Goal: Task Accomplishment & Management: Use online tool/utility

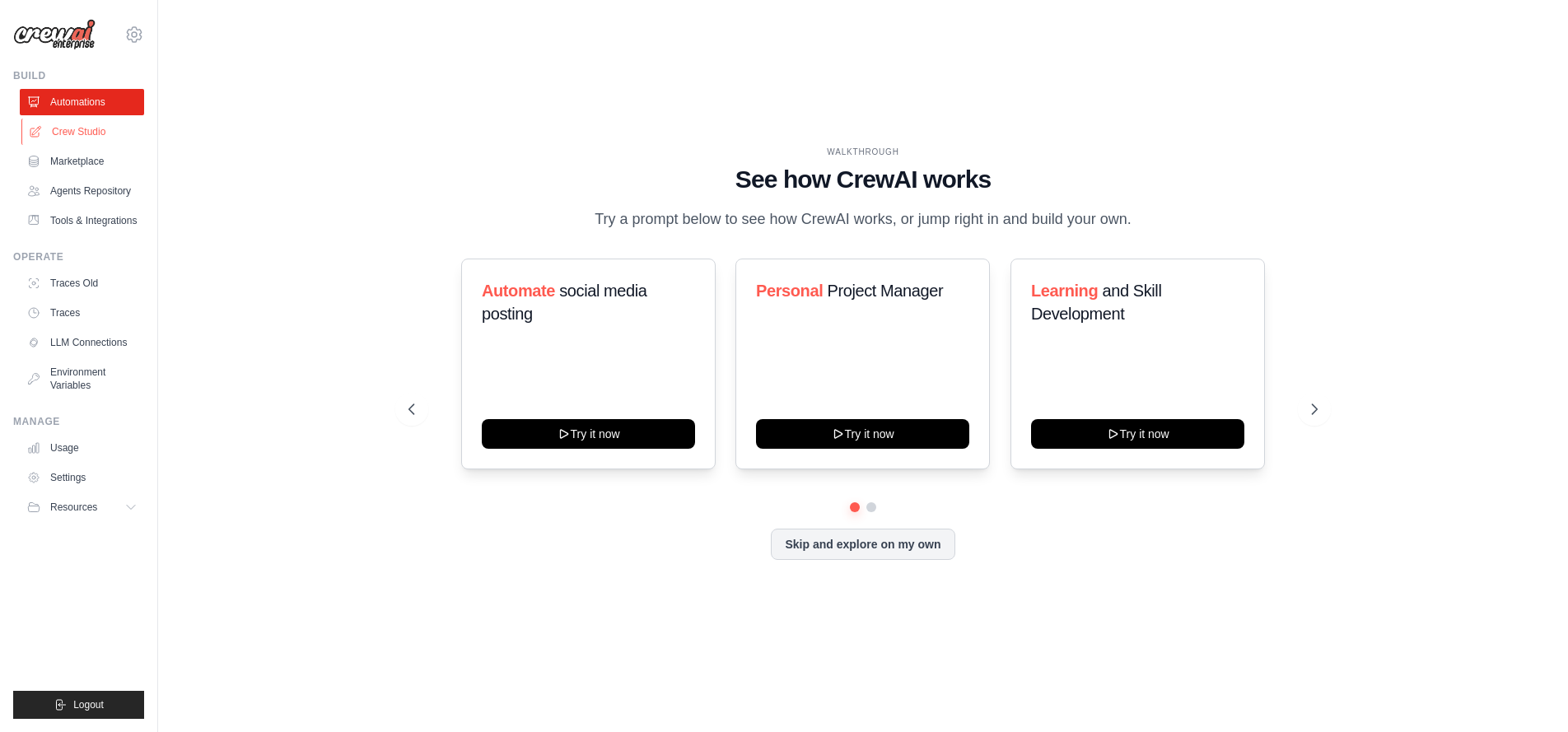
click at [80, 131] on link "Crew Studio" at bounding box center [84, 132] width 124 height 26
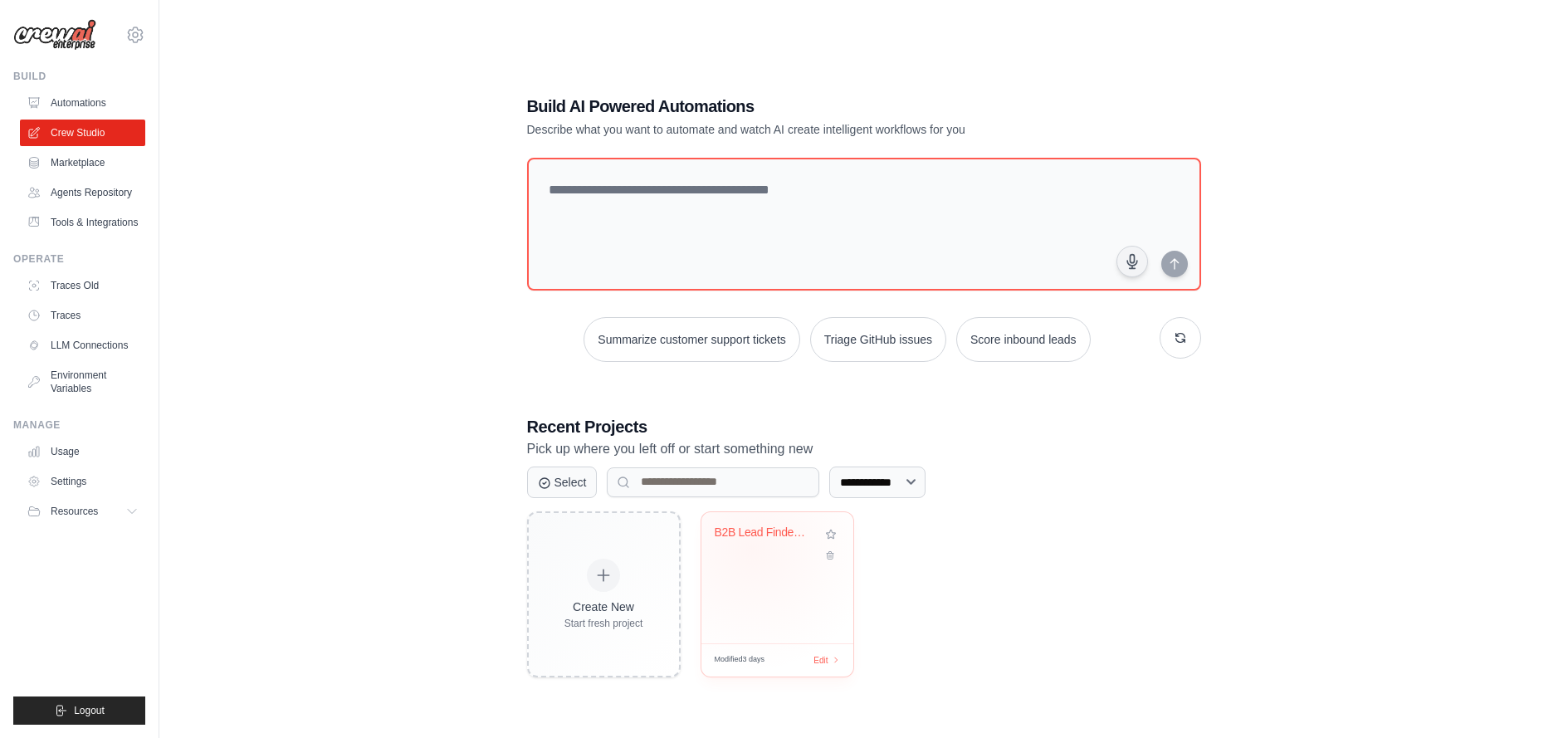
click at [751, 548] on div "B2B Lead Finder + Outreach Template..." at bounding box center [778, 545] width 125 height 38
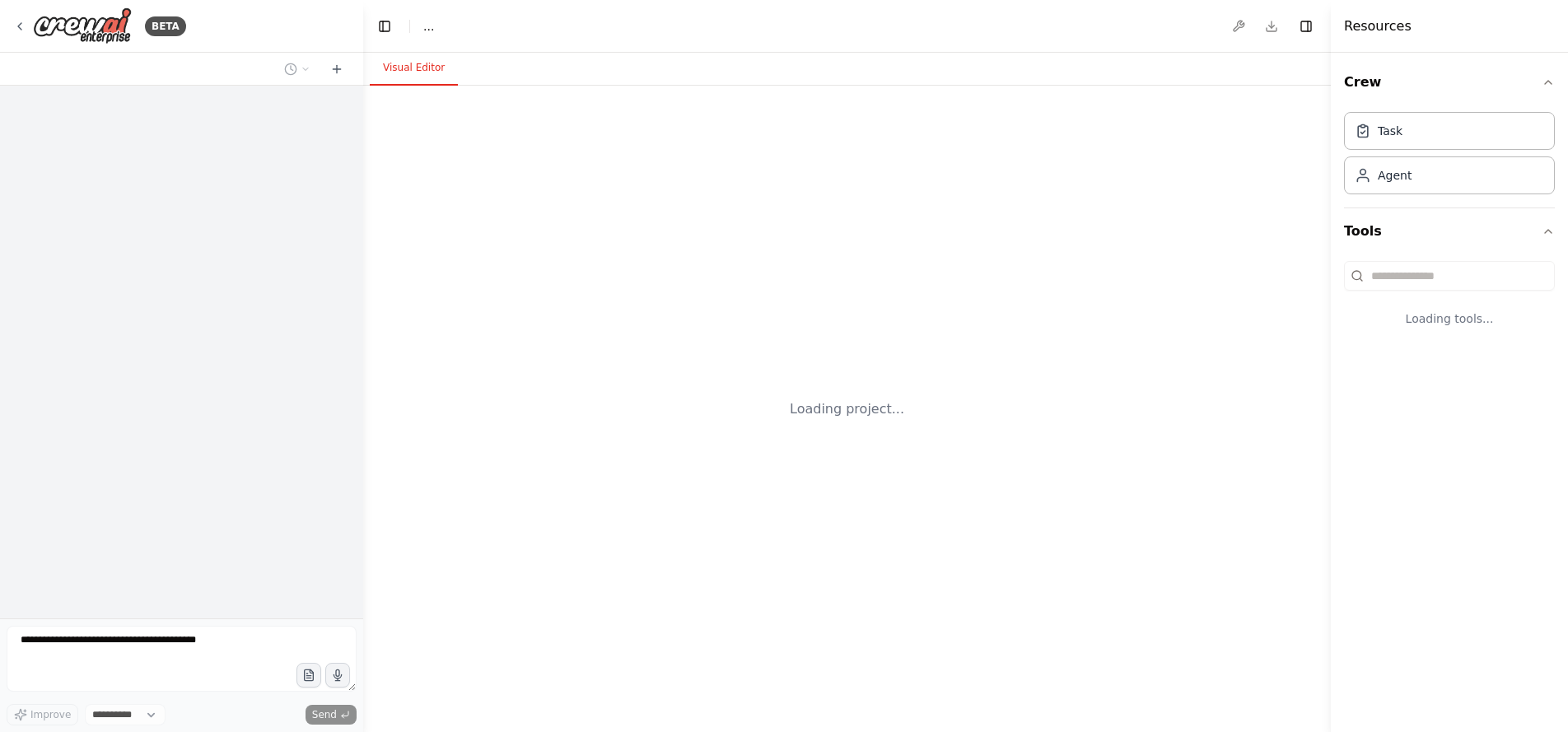
select select "****"
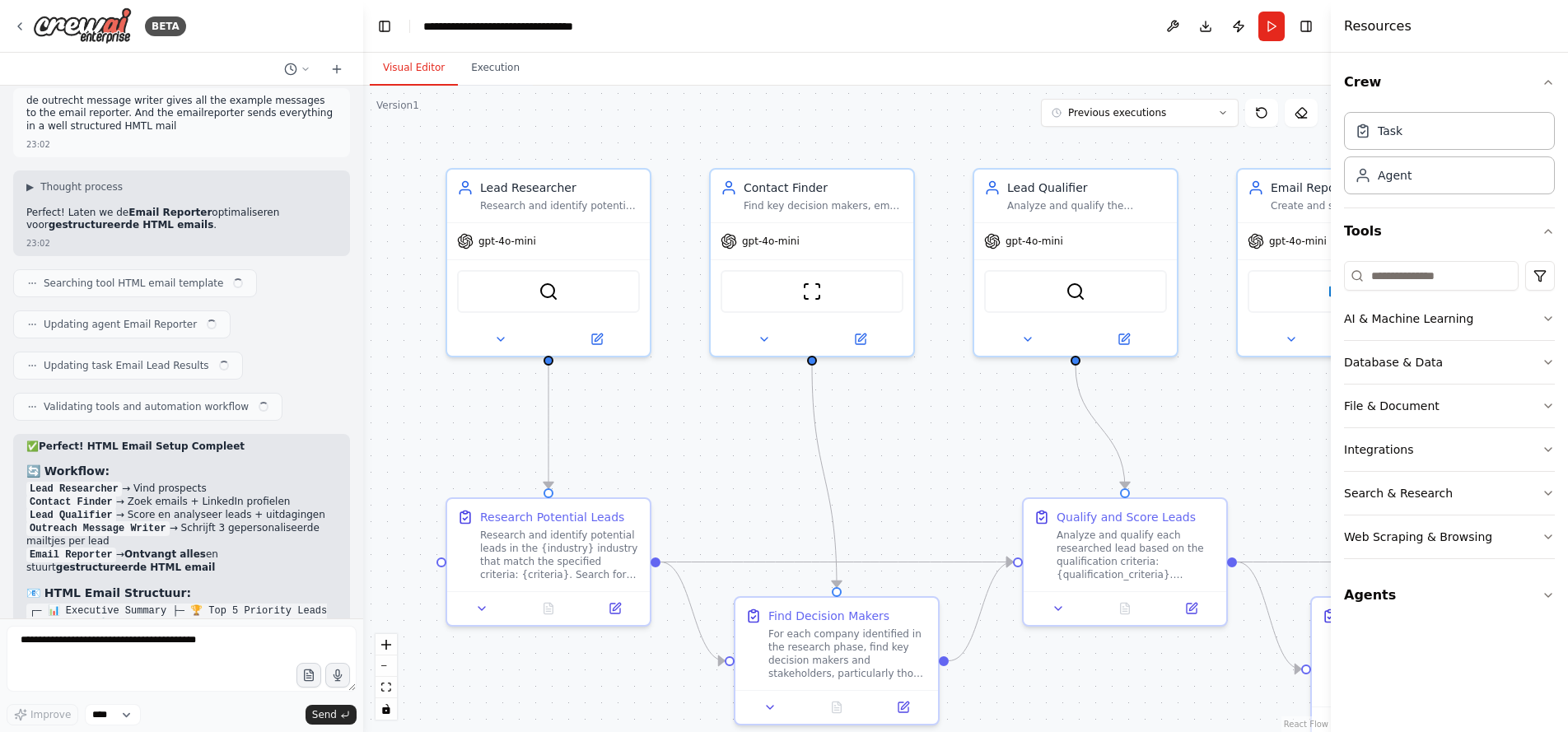
scroll to position [7532, 0]
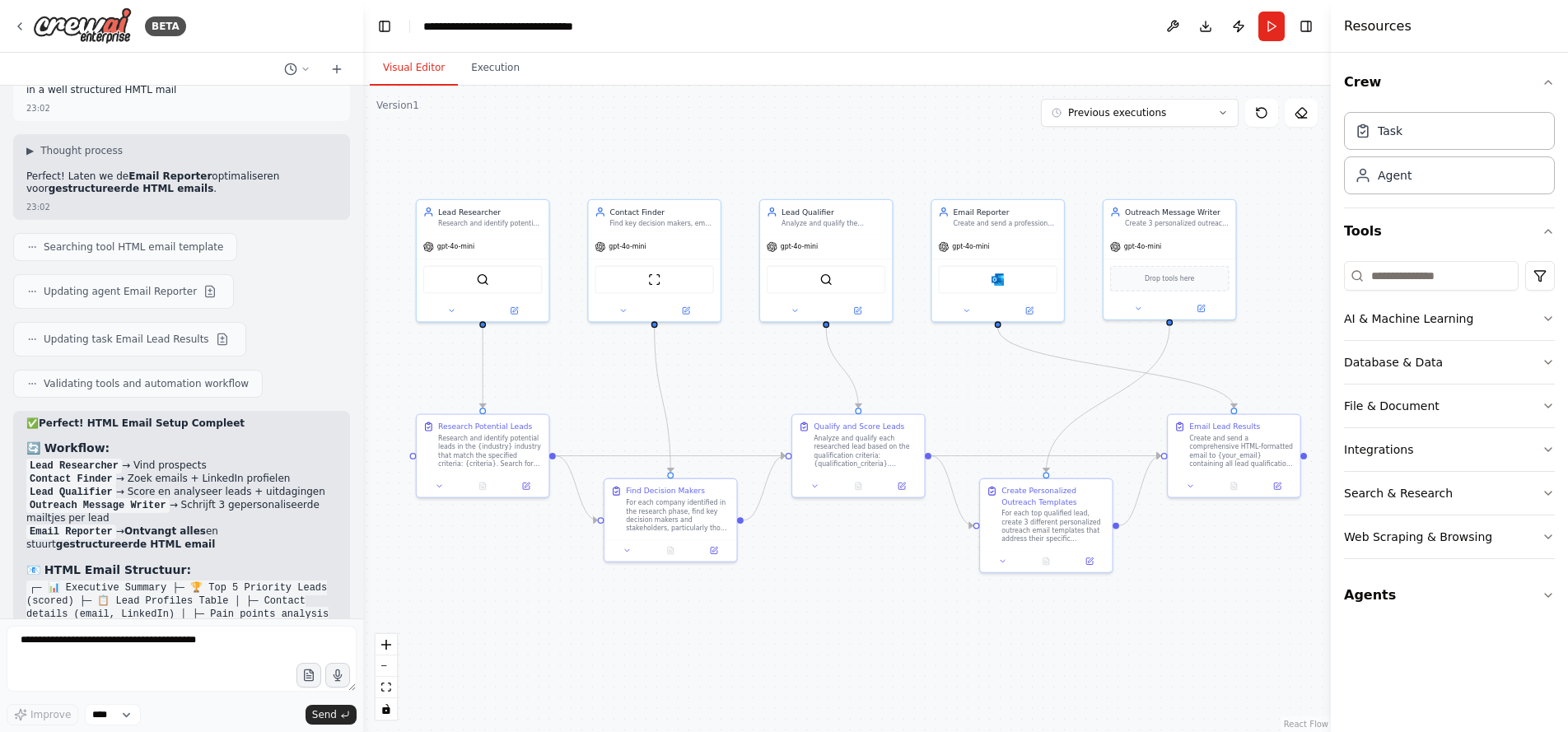
drag, startPoint x: 958, startPoint y: 411, endPoint x: 749, endPoint y: 357, distance: 215.9
click at [749, 357] on div ".deletable-edge-delete-btn { width: 20px; height: 20px; border: 0px solid #ffff…" at bounding box center [847, 409] width 968 height 647
click at [1173, 214] on div "Outreach Message Writer" at bounding box center [1177, 209] width 103 height 11
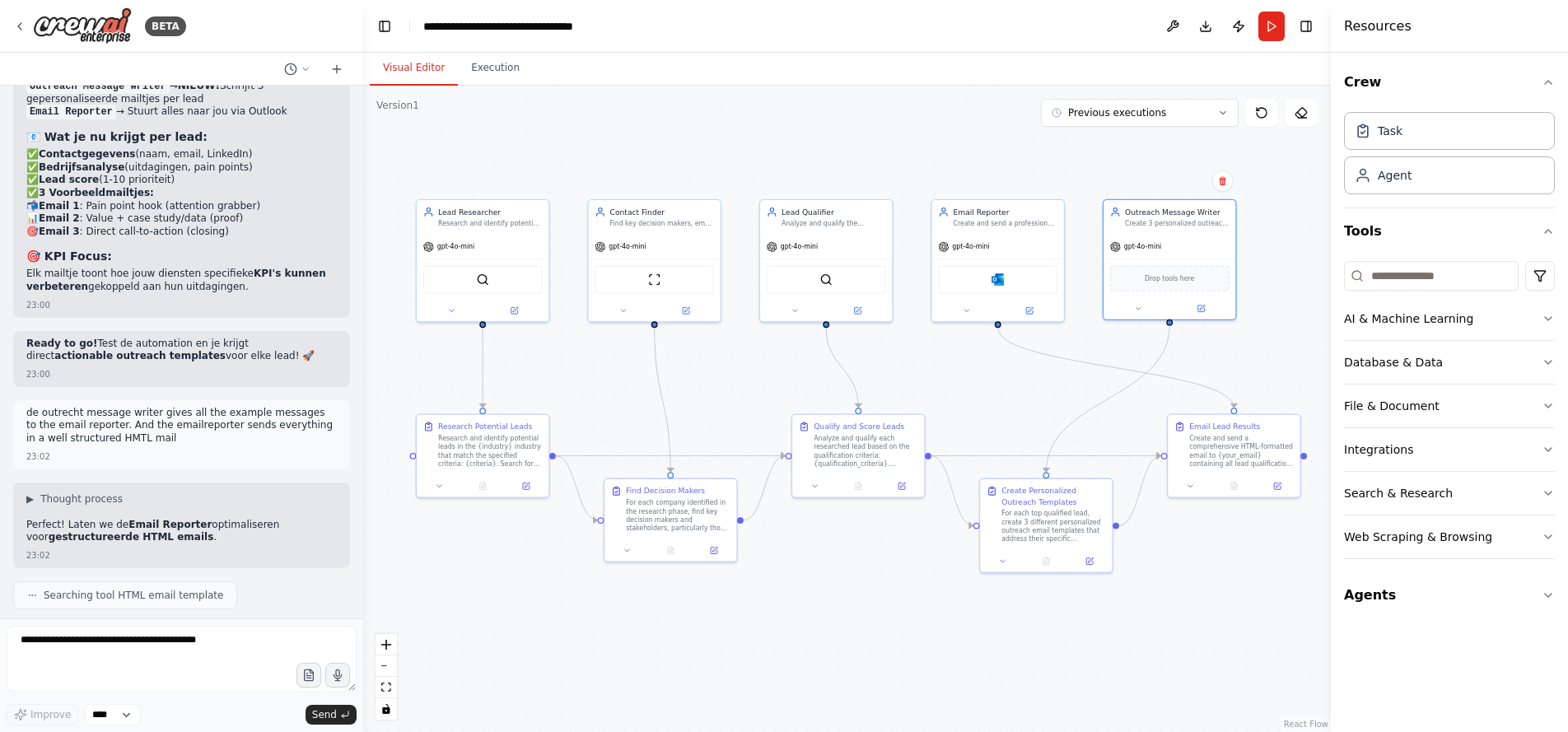
scroll to position [7183, 0]
click at [1274, 26] on button "Run" at bounding box center [1272, 26] width 26 height 30
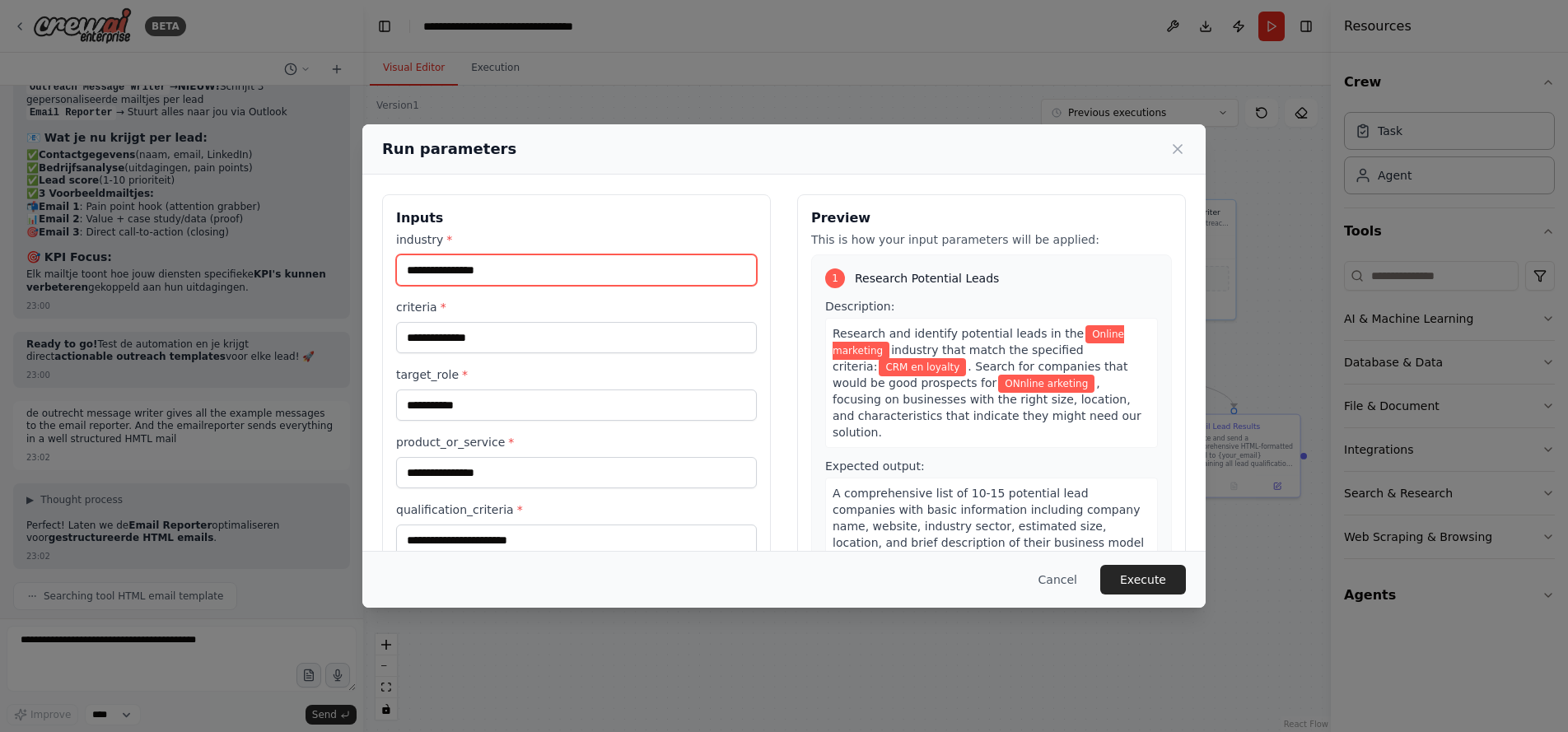
drag, startPoint x: 530, startPoint y: 258, endPoint x: 195, endPoint y: 261, distance: 335.0
click at [195, 261] on div "**********" at bounding box center [784, 366] width 1568 height 732
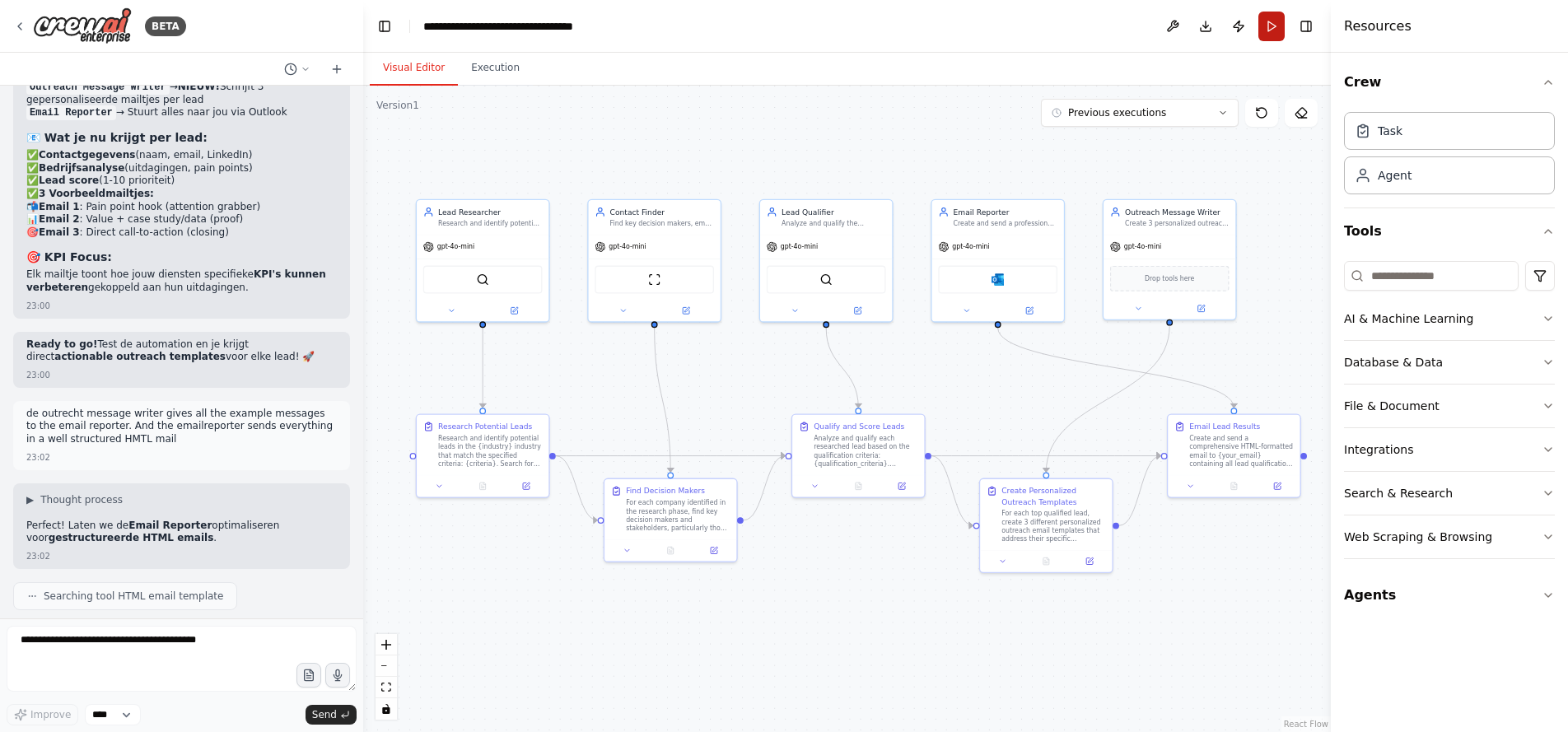
click at [1271, 25] on button "Run" at bounding box center [1272, 26] width 26 height 30
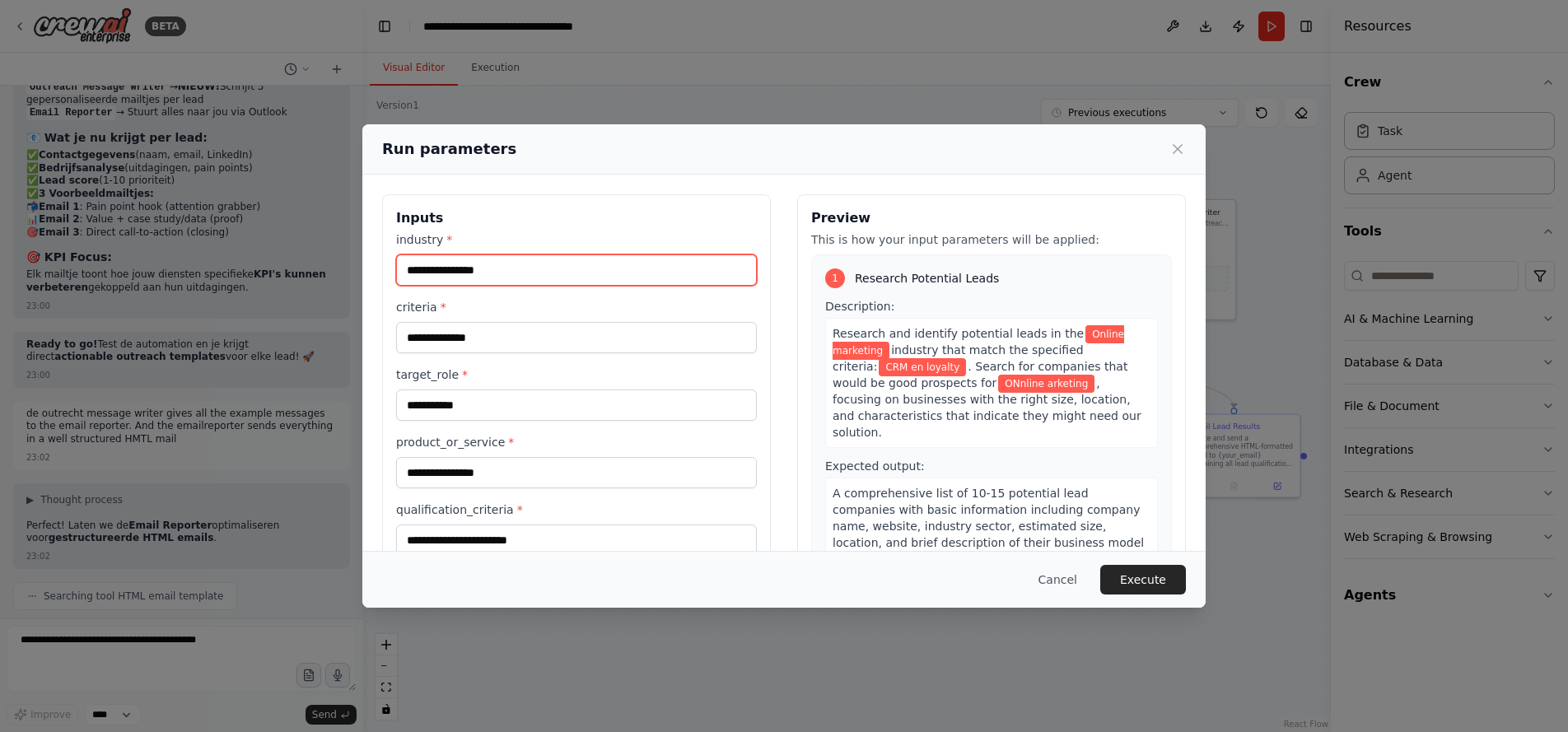
click at [577, 275] on input "**********" at bounding box center [576, 270] width 361 height 31
type input "*"
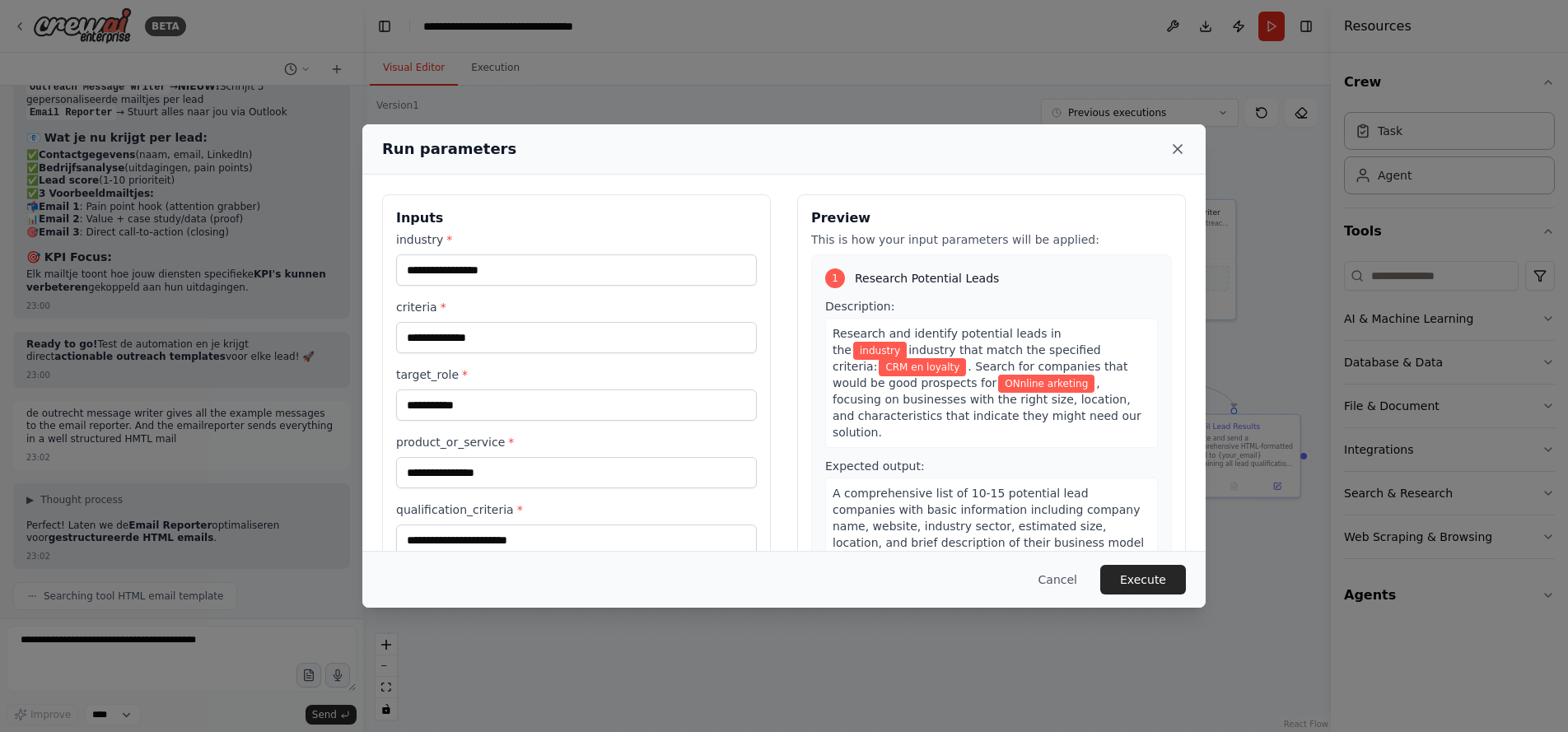
click at [1178, 143] on icon at bounding box center [1178, 149] width 17 height 17
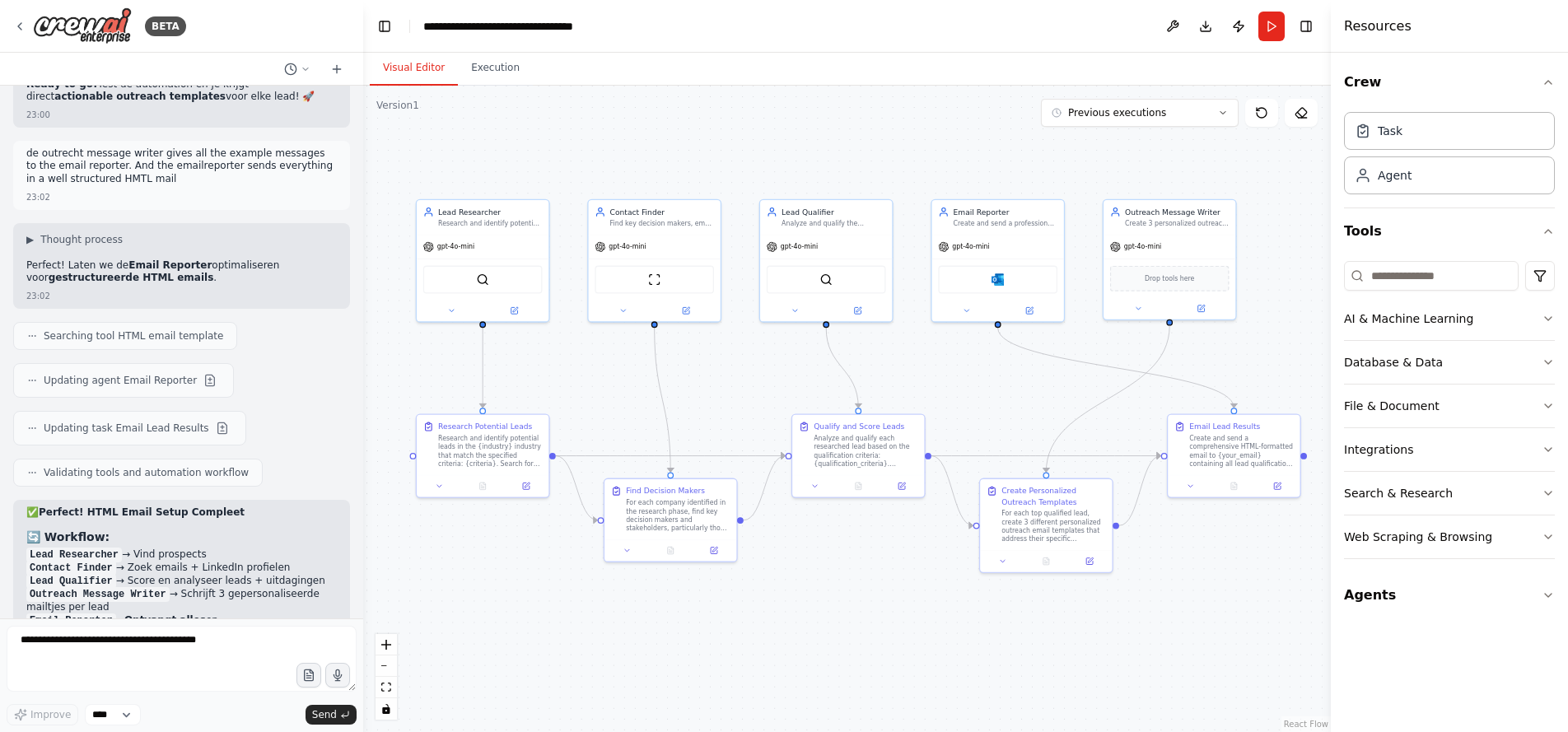
scroll to position [7535, 0]
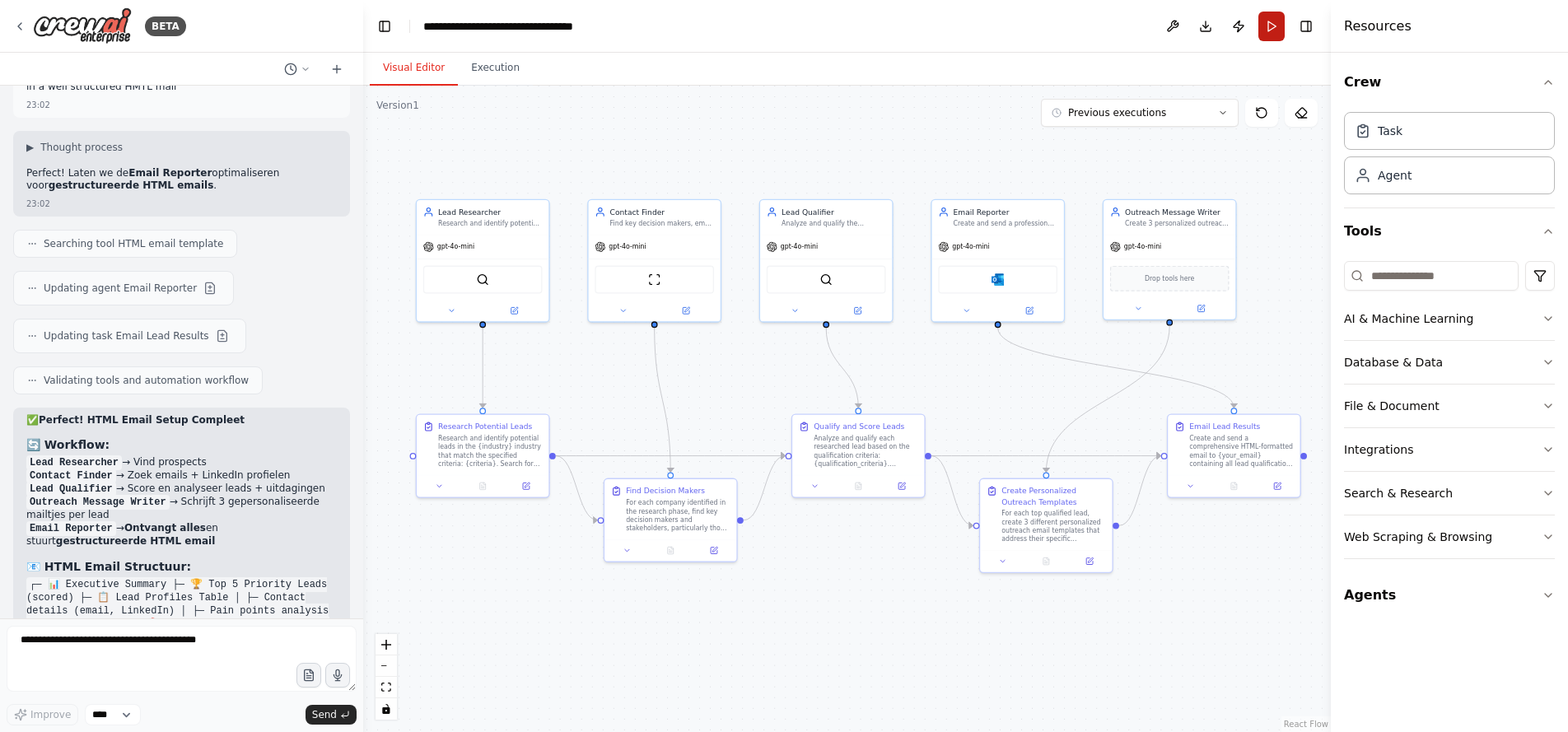
click at [1269, 27] on button "Run" at bounding box center [1272, 26] width 26 height 30
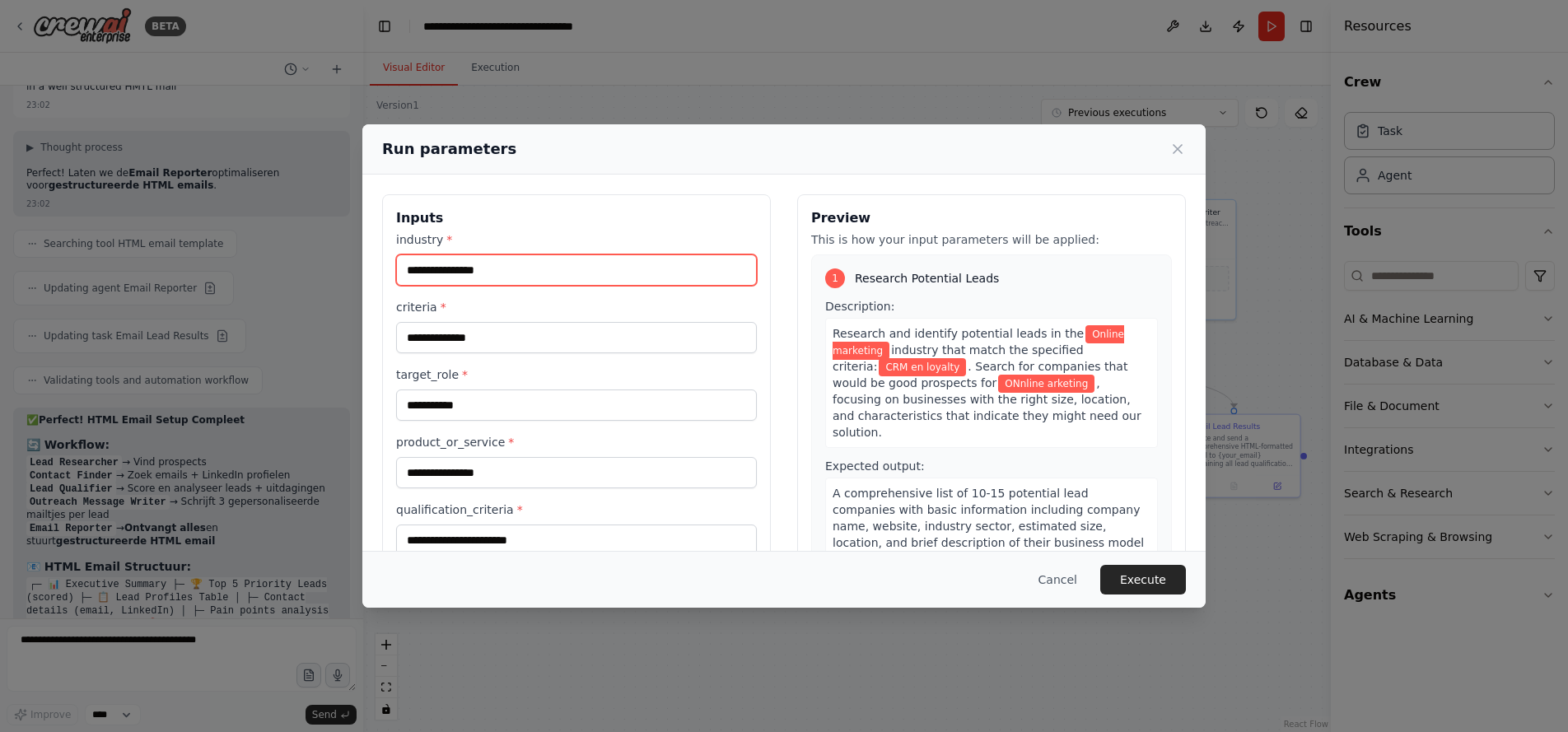
drag, startPoint x: 528, startPoint y: 273, endPoint x: 203, endPoint y: 275, distance: 325.0
click at [203, 275] on div "**********" at bounding box center [784, 366] width 1568 height 732
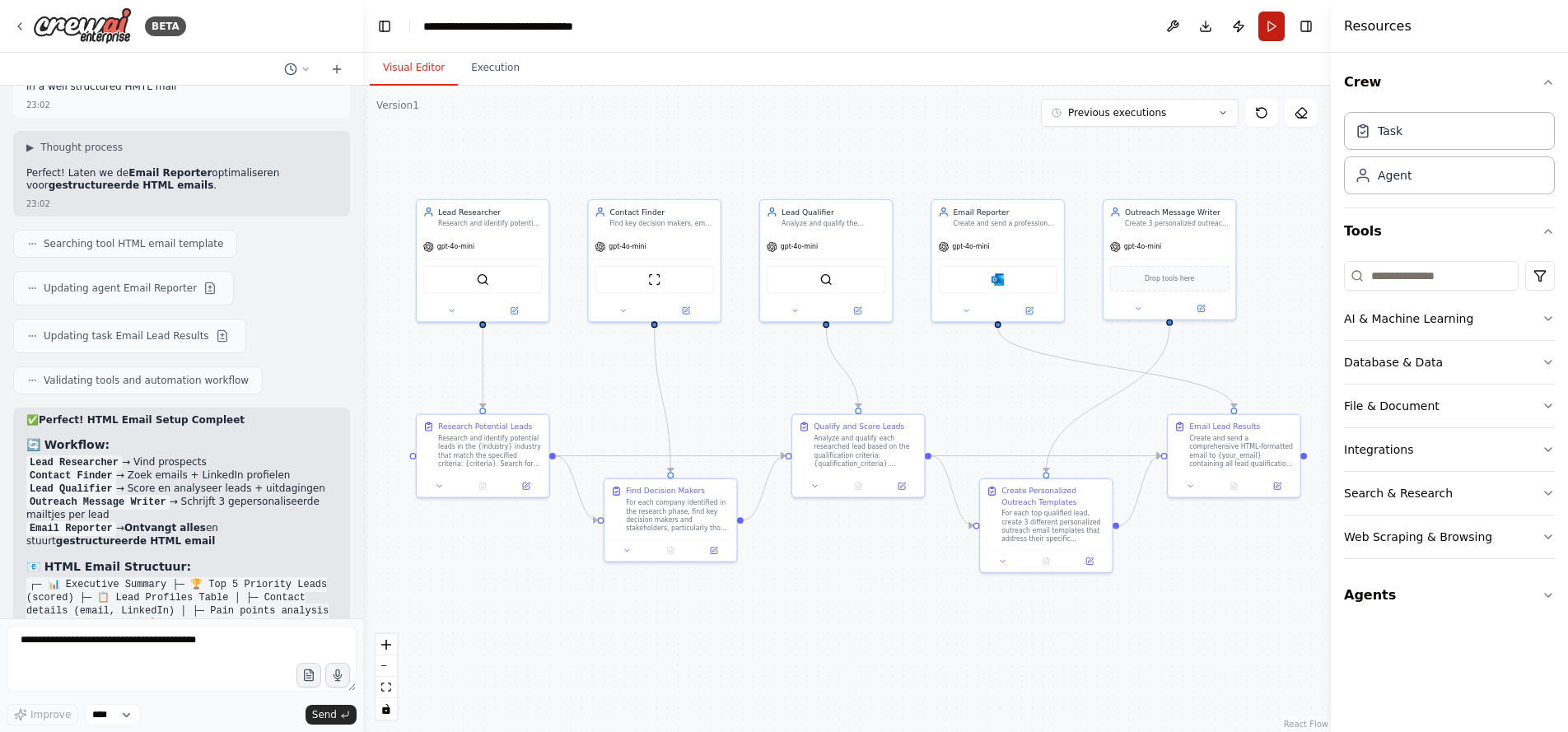
click at [1271, 31] on button "Run" at bounding box center [1272, 26] width 26 height 30
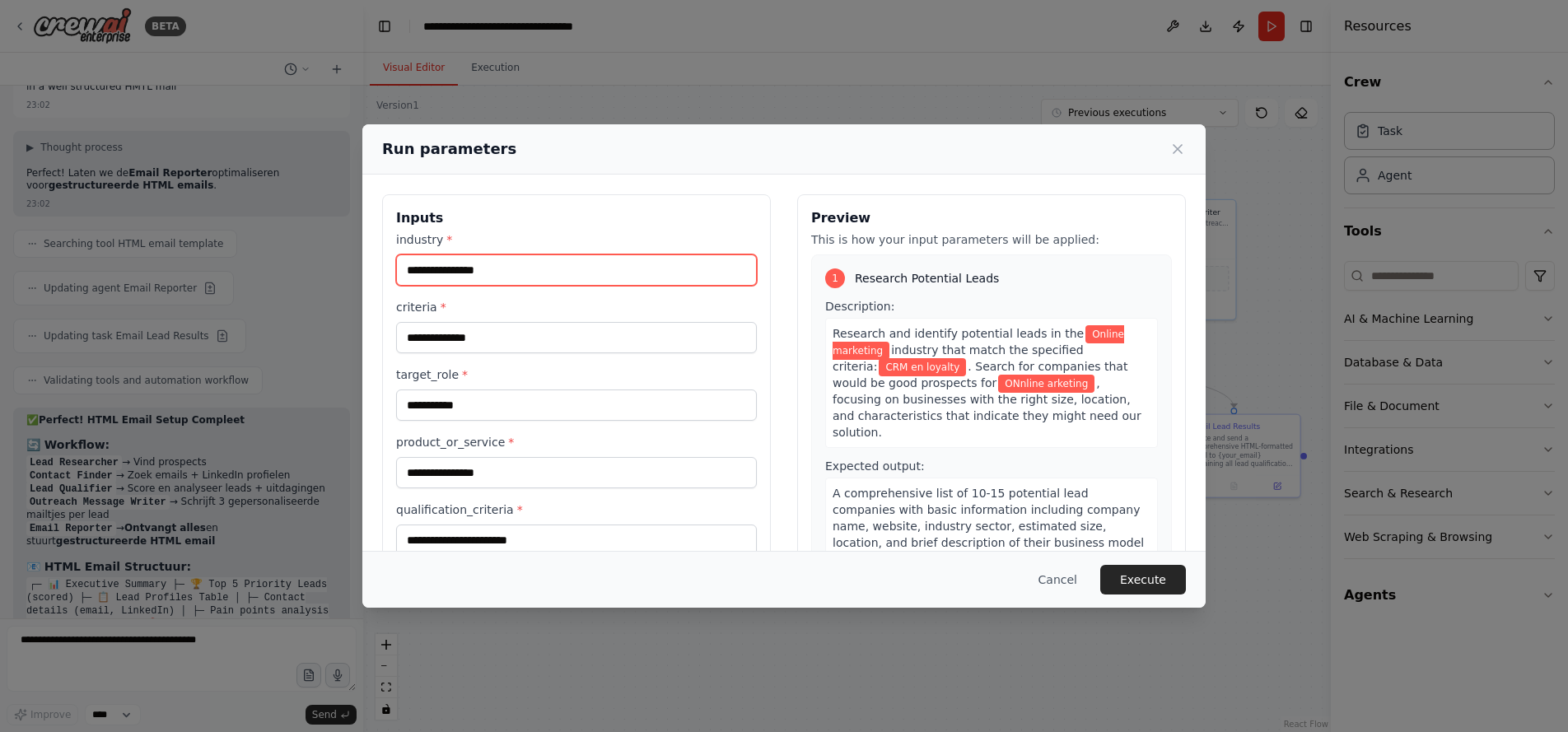
click at [536, 267] on input "**********" at bounding box center [576, 270] width 361 height 31
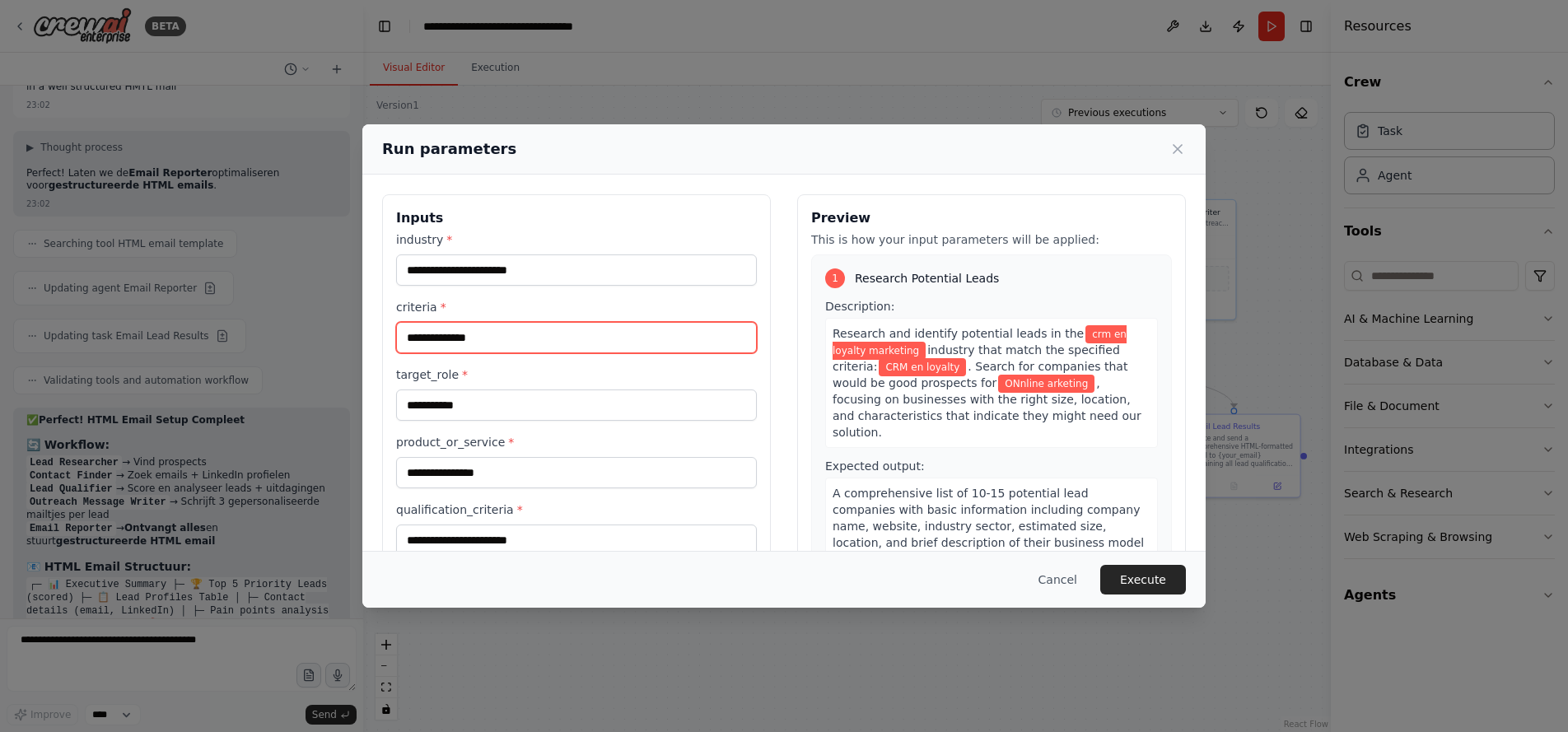
click at [507, 338] on input "**********" at bounding box center [576, 337] width 361 height 31
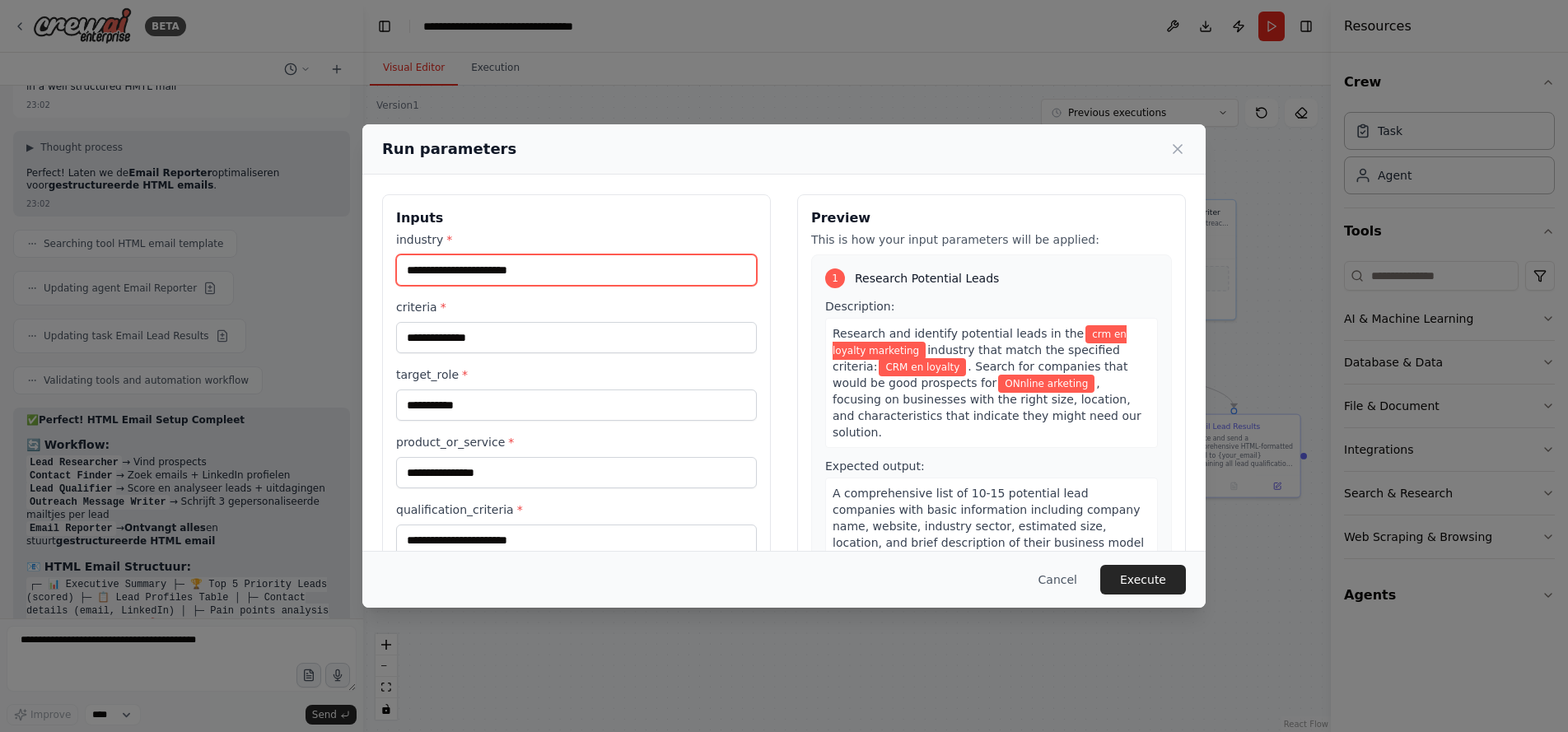
click at [414, 267] on input "**********" at bounding box center [576, 270] width 361 height 31
drag, startPoint x: 414, startPoint y: 267, endPoint x: 574, endPoint y: 272, distance: 160.1
click at [574, 272] on input "**********" at bounding box center [576, 270] width 361 height 31
type input "********"
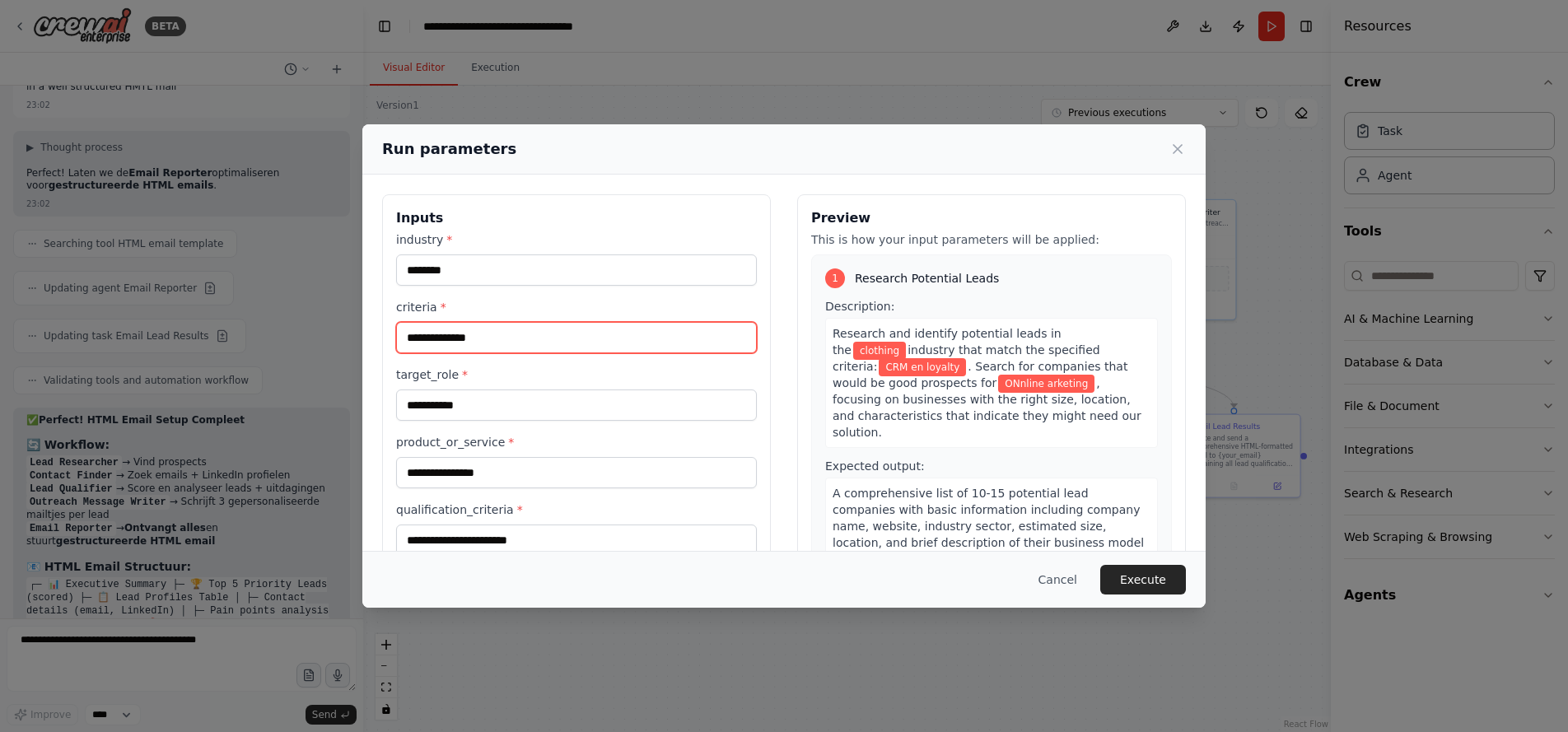
click at [510, 333] on input "**********" at bounding box center [576, 337] width 361 height 31
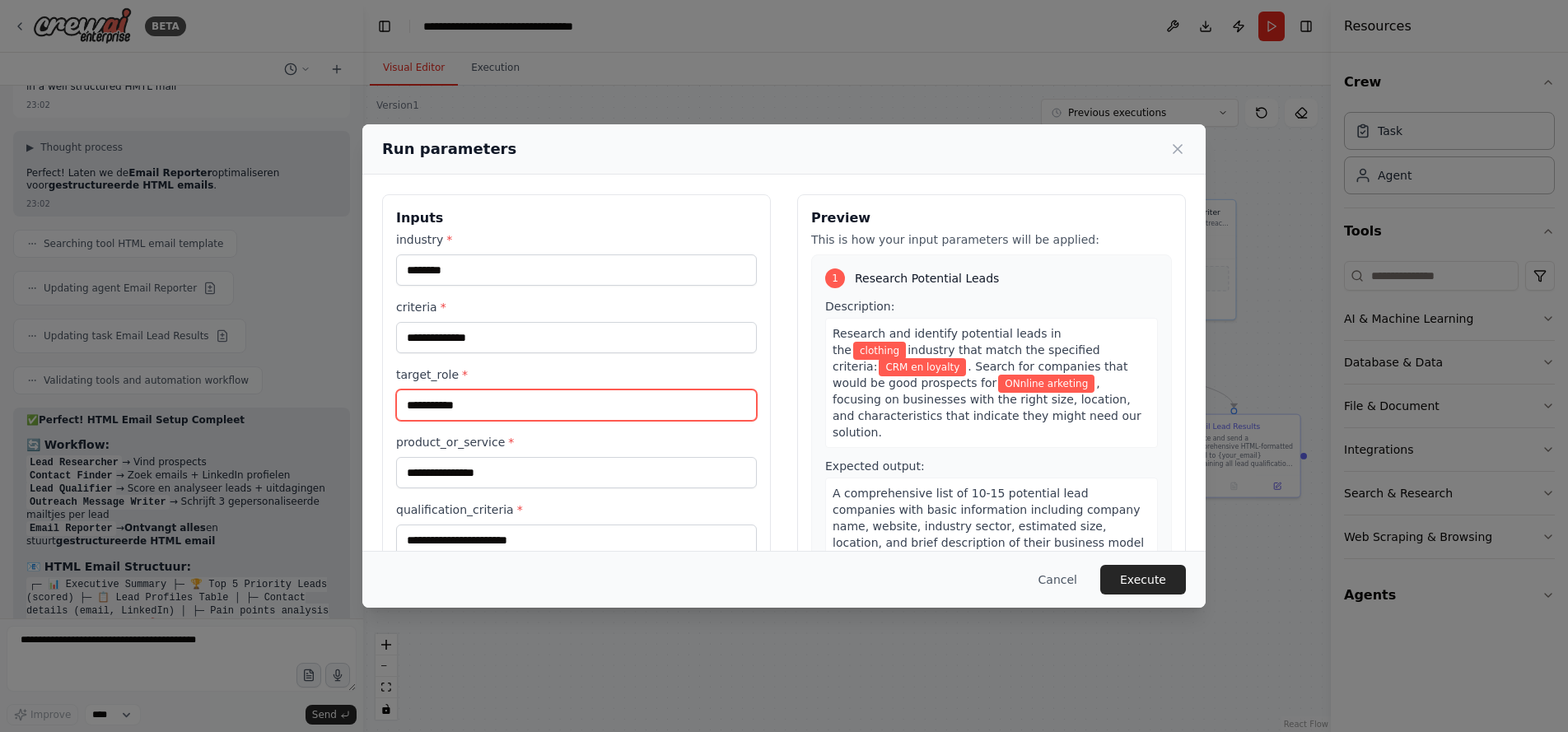
click at [499, 407] on input "**********" at bounding box center [576, 405] width 361 height 31
type input "*"
type input "**********"
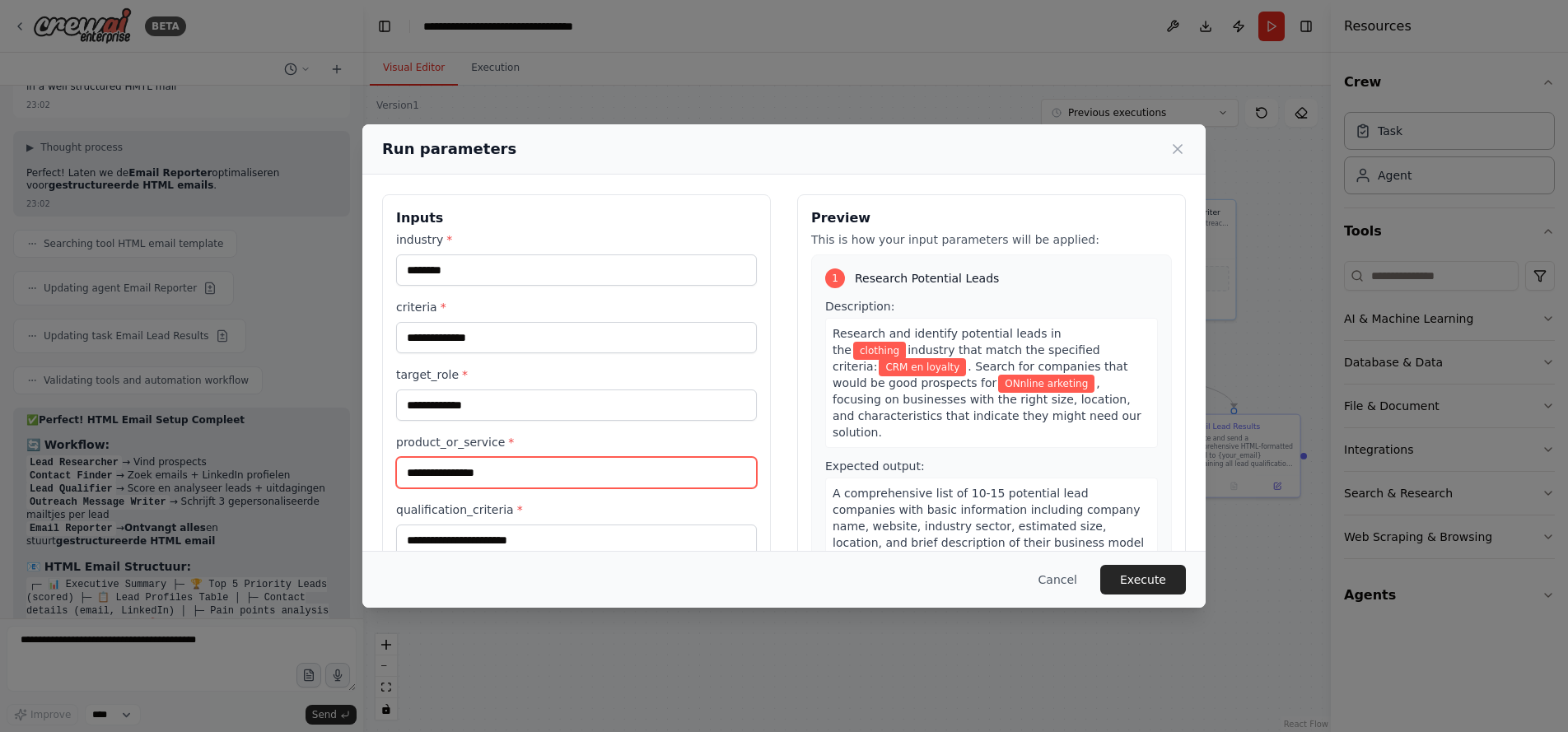
click at [509, 472] on input "**********" at bounding box center [576, 473] width 361 height 31
drag, startPoint x: 509, startPoint y: 472, endPoint x: 338, endPoint y: 468, distance: 171.0
click at [338, 468] on div "**********" at bounding box center [784, 366] width 1568 height 732
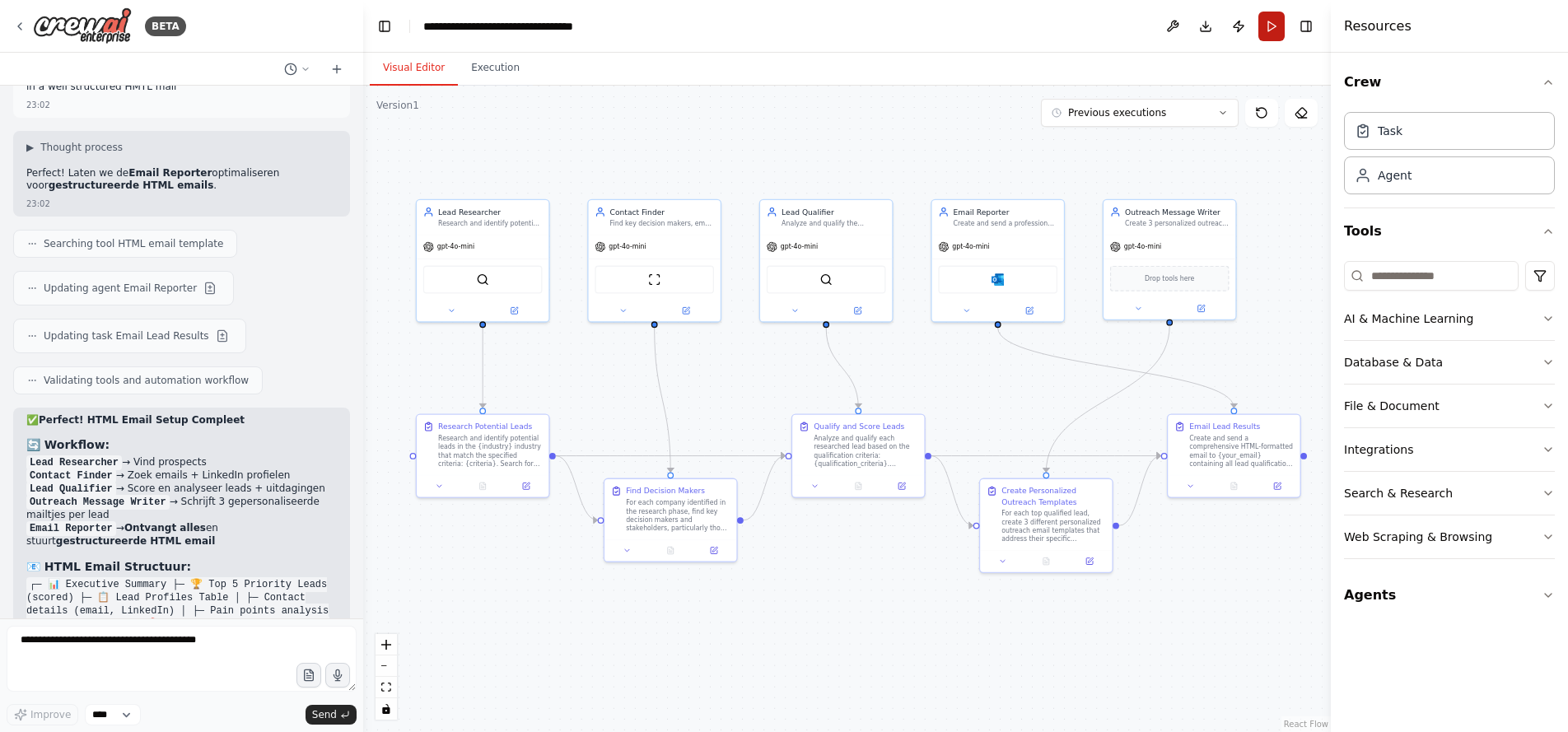
click at [1273, 30] on button "Run" at bounding box center [1272, 26] width 26 height 30
click at [1273, 30] on body "BETA leads finder 22:09 ▶ Thought process I'll help you build a leads finder au…" at bounding box center [784, 366] width 1568 height 732
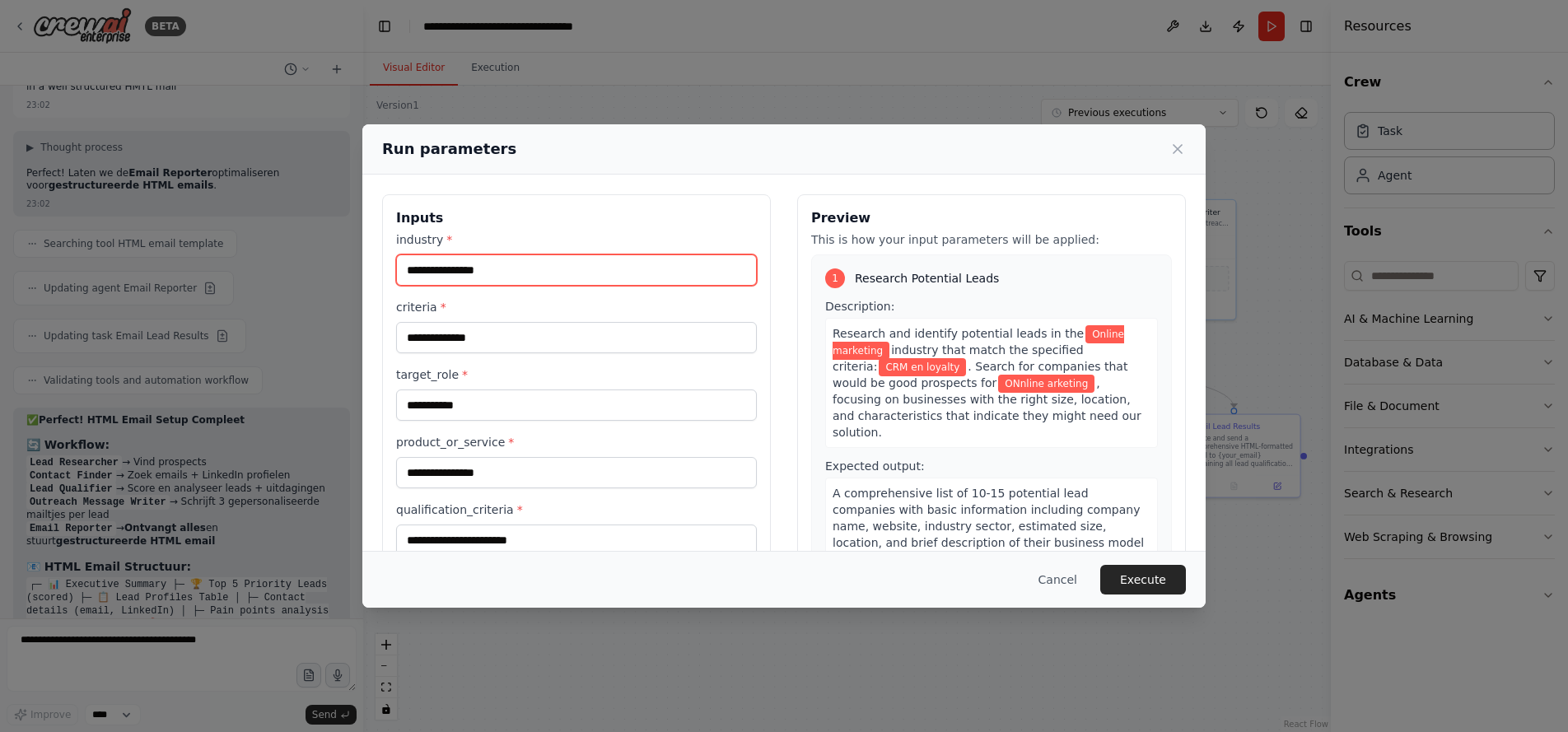
drag, startPoint x: 530, startPoint y: 279, endPoint x: 284, endPoint y: 274, distance: 246.1
click at [284, 274] on div "**********" at bounding box center [784, 366] width 1568 height 732
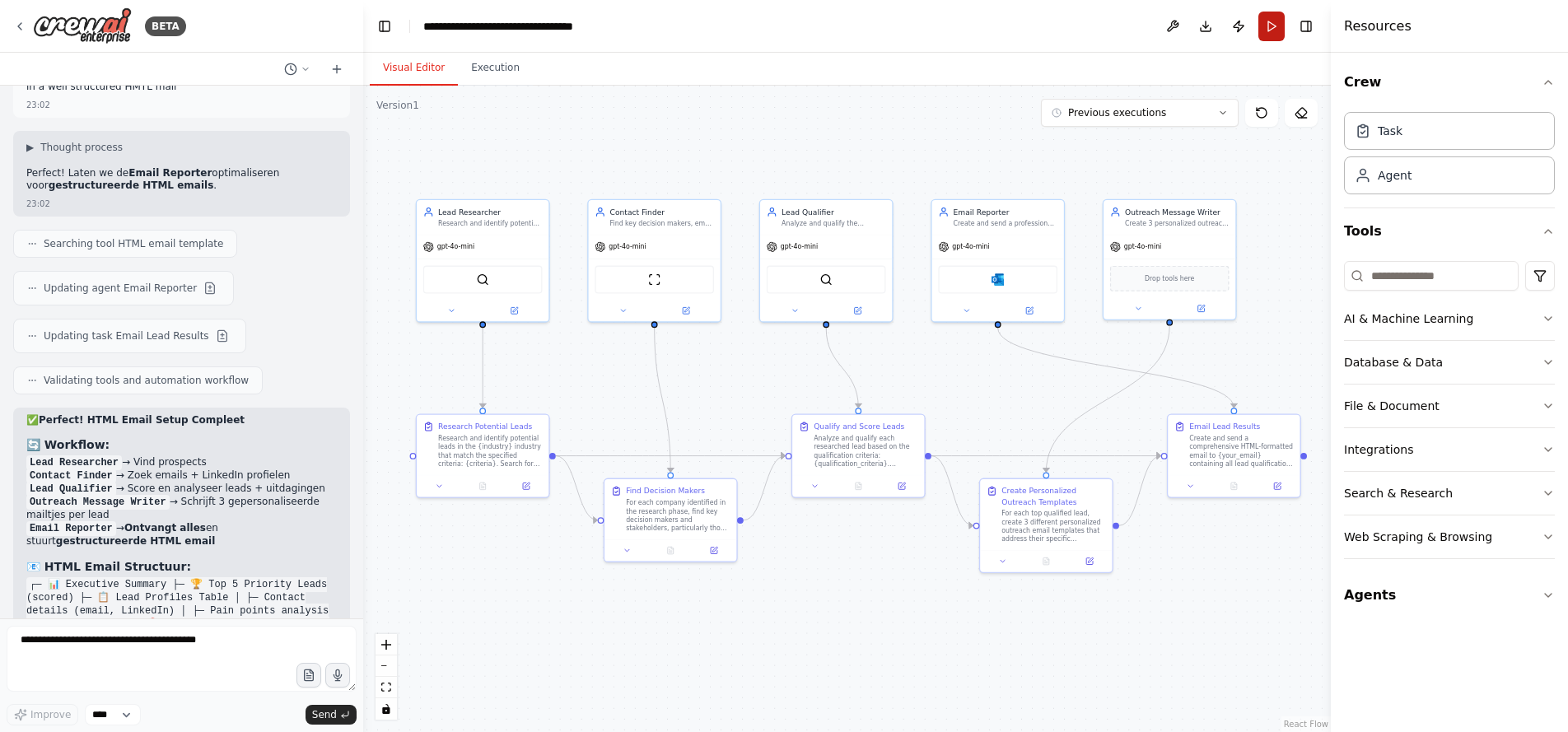
click at [1269, 26] on button "Run" at bounding box center [1272, 26] width 26 height 30
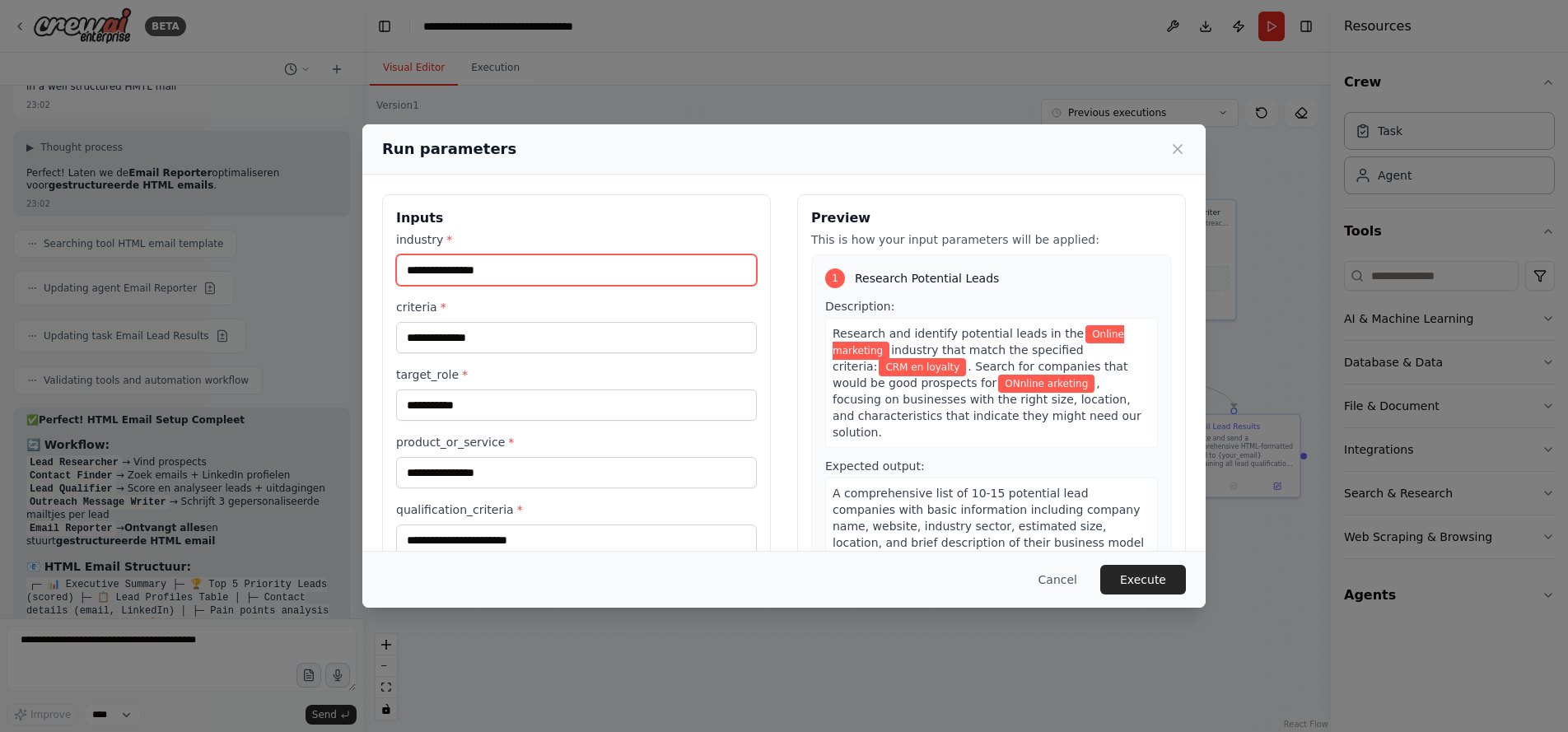
click at [513, 266] on input "**********" at bounding box center [576, 270] width 361 height 31
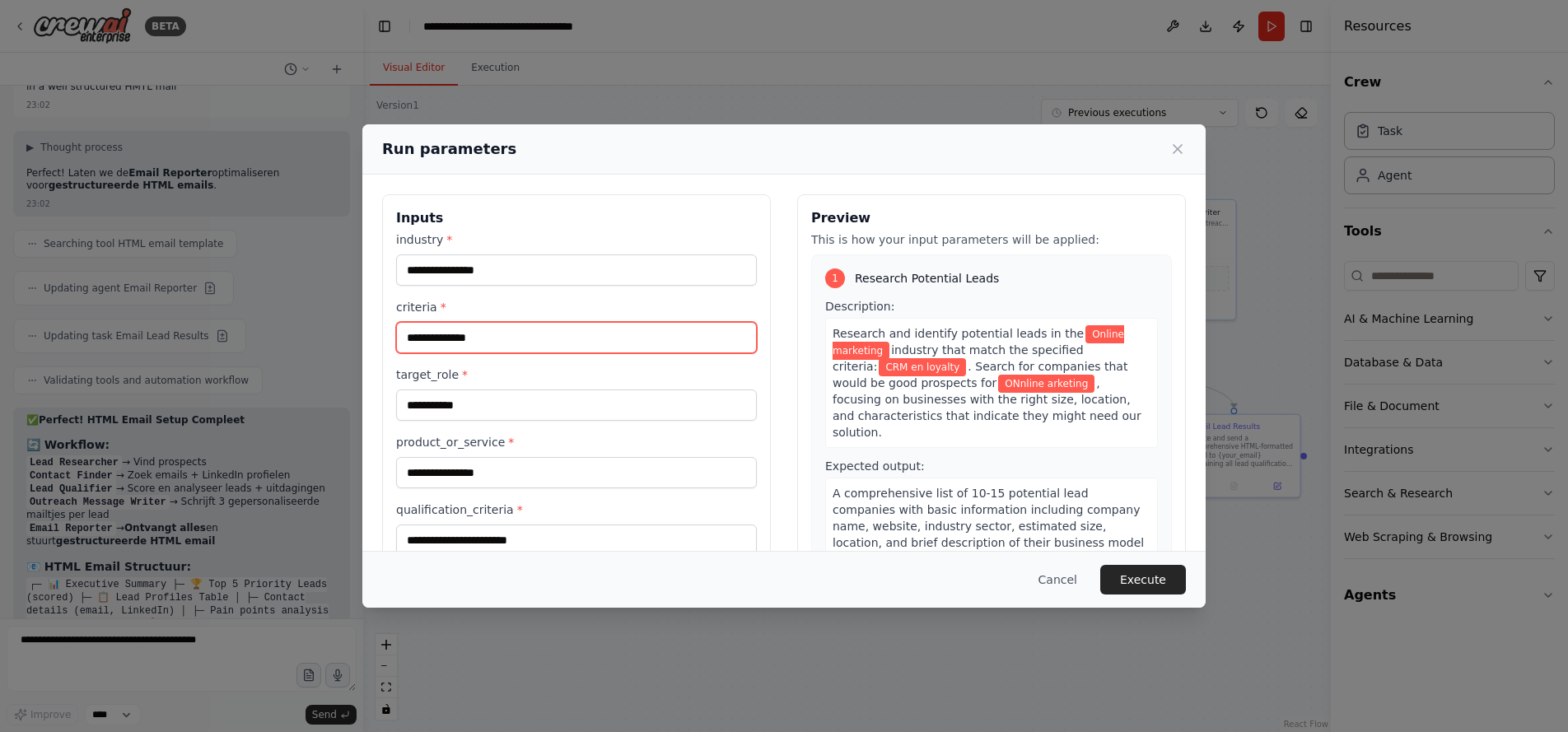
click at [495, 343] on input "**********" at bounding box center [576, 337] width 361 height 31
type input "***"
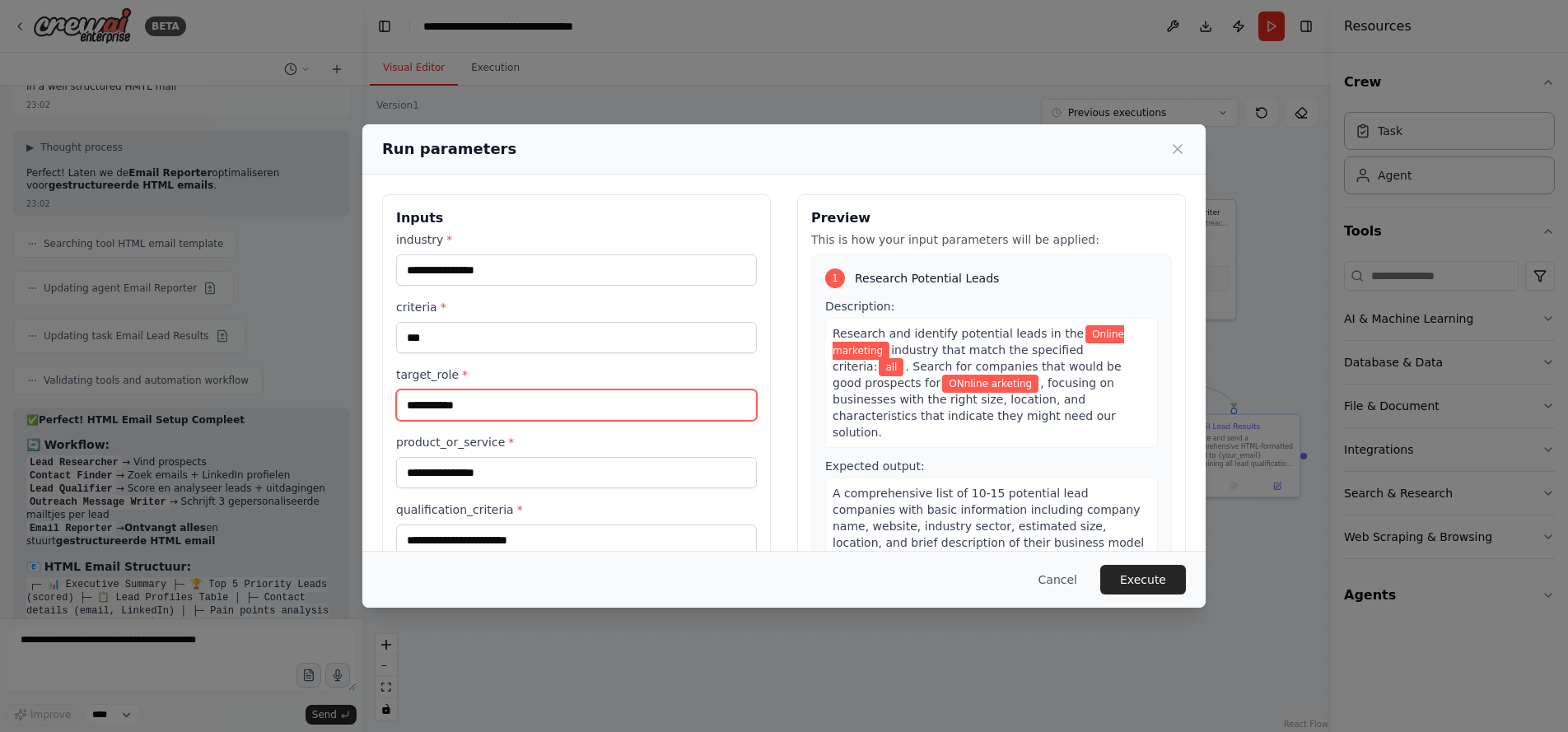
click at [492, 402] on input "**********" at bounding box center [576, 405] width 361 height 31
type input "*"
type input "**********"
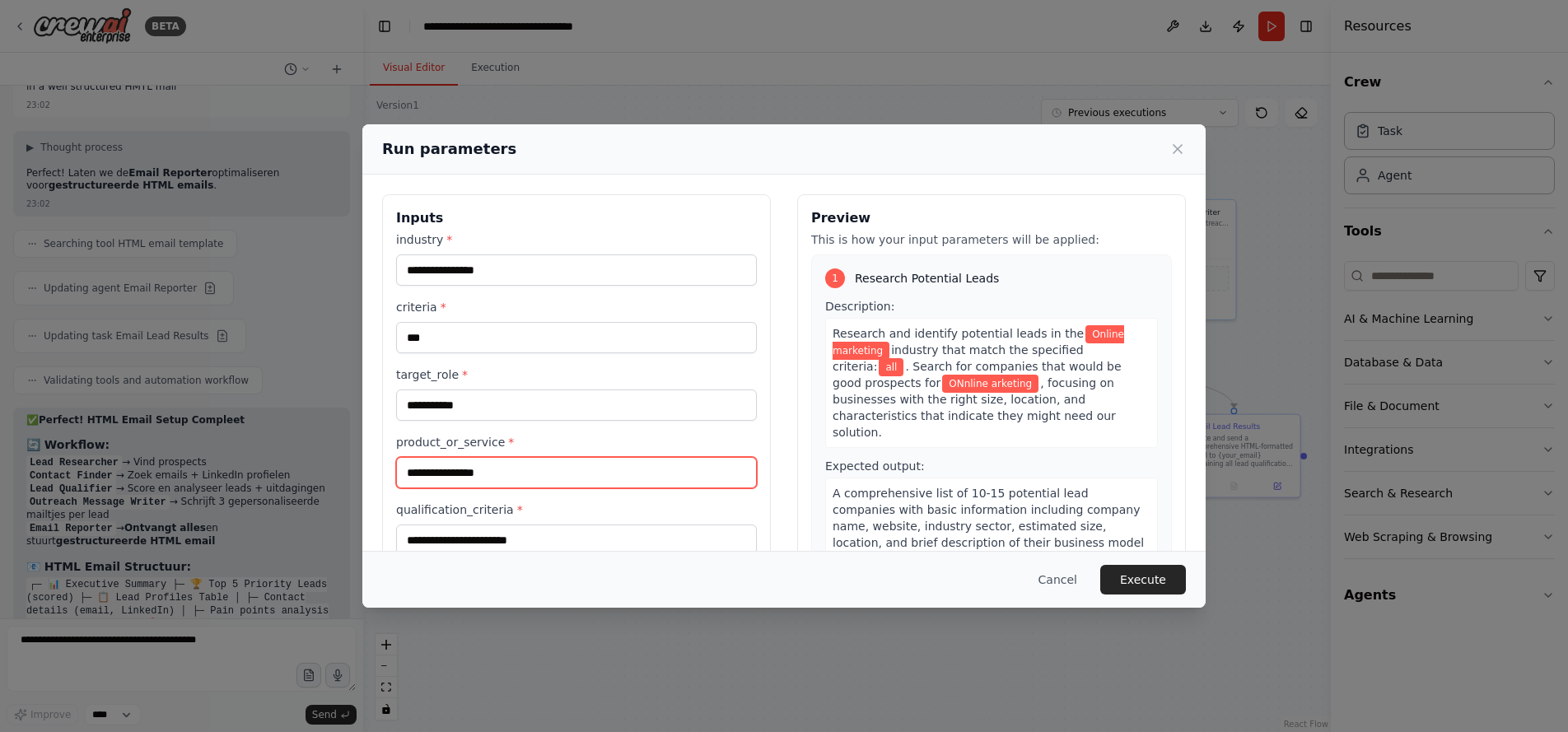
click at [428, 478] on input "**********" at bounding box center [576, 473] width 361 height 31
click at [1178, 147] on icon at bounding box center [1178, 149] width 17 height 17
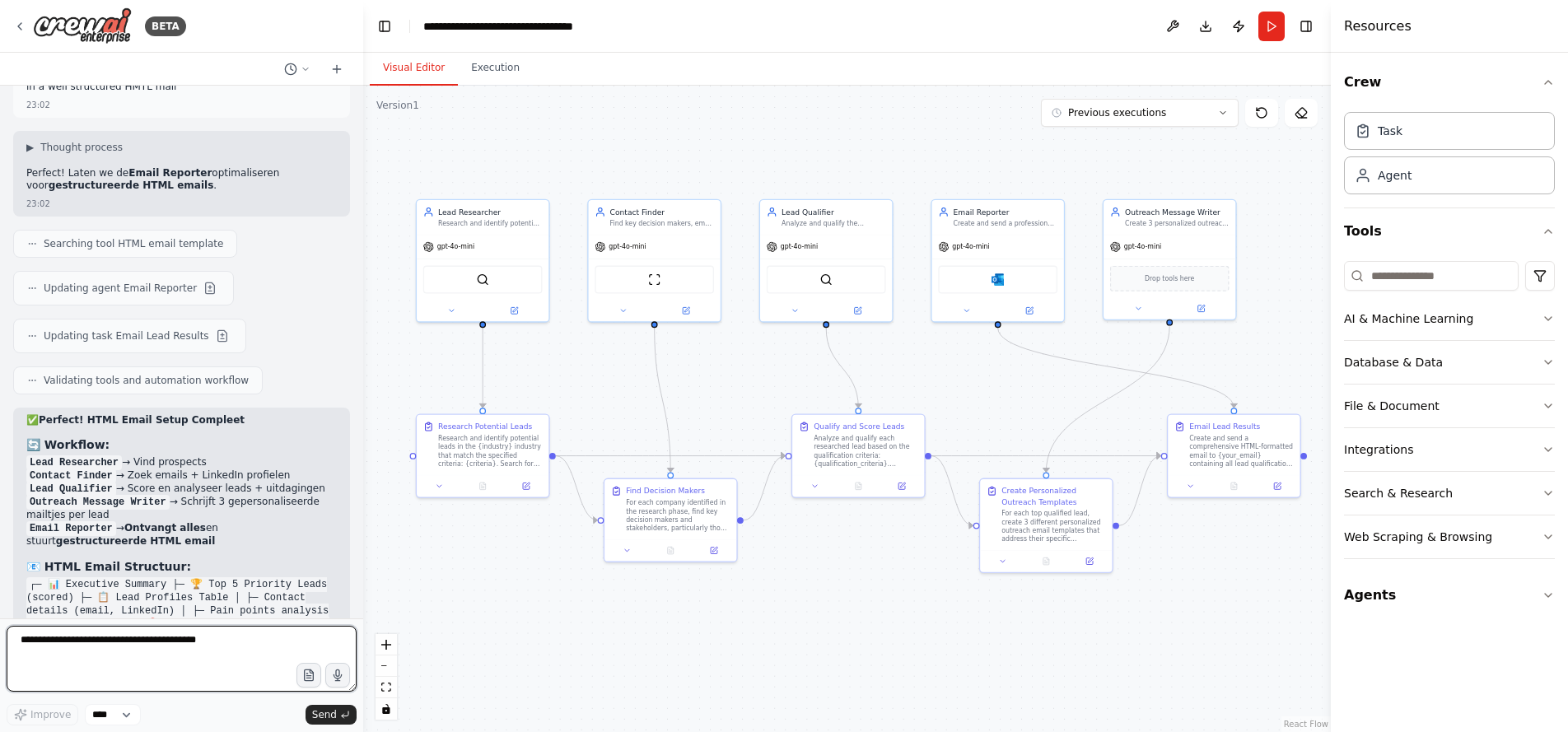
click at [104, 638] on textarea at bounding box center [181, 659] width 350 height 66
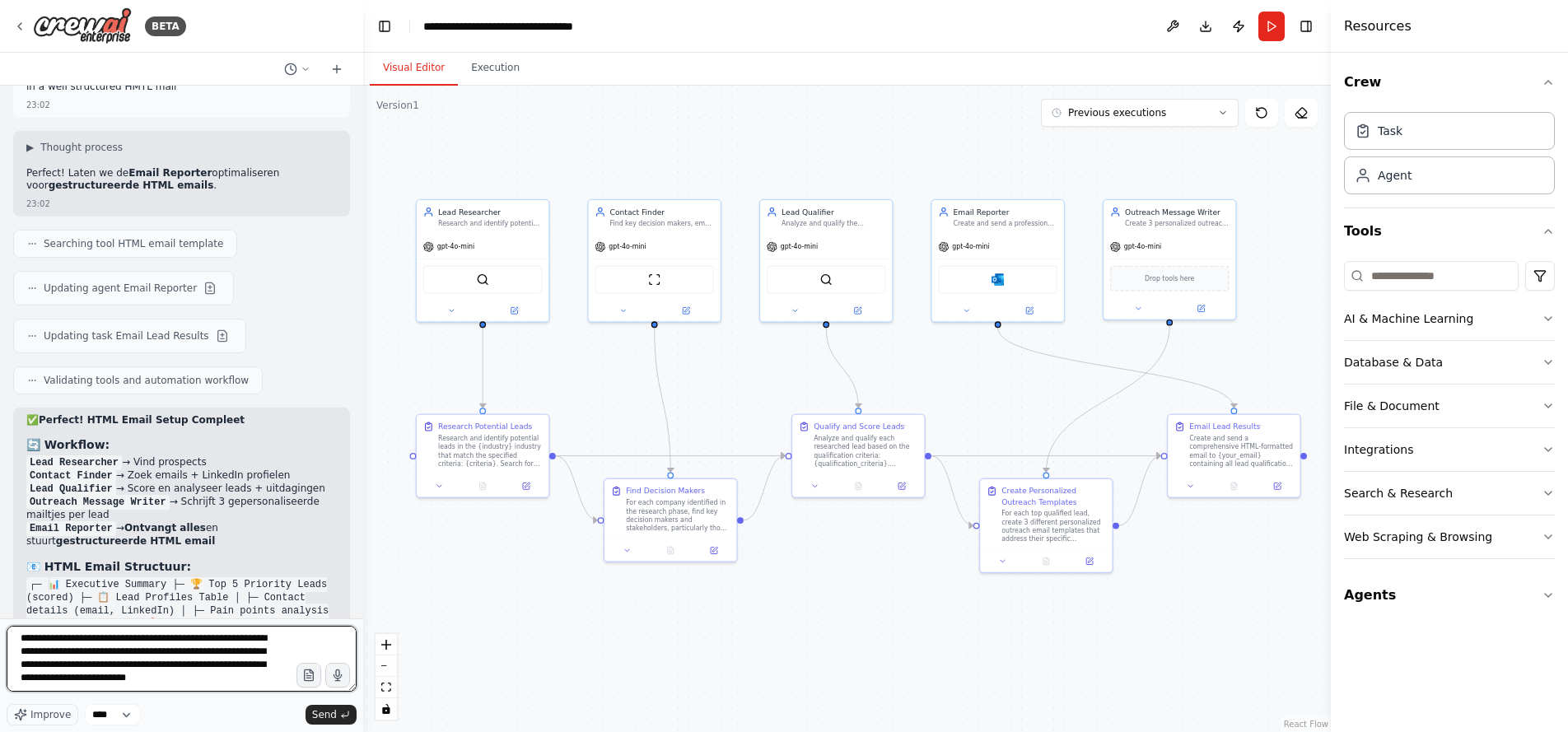
type textarea "**********"
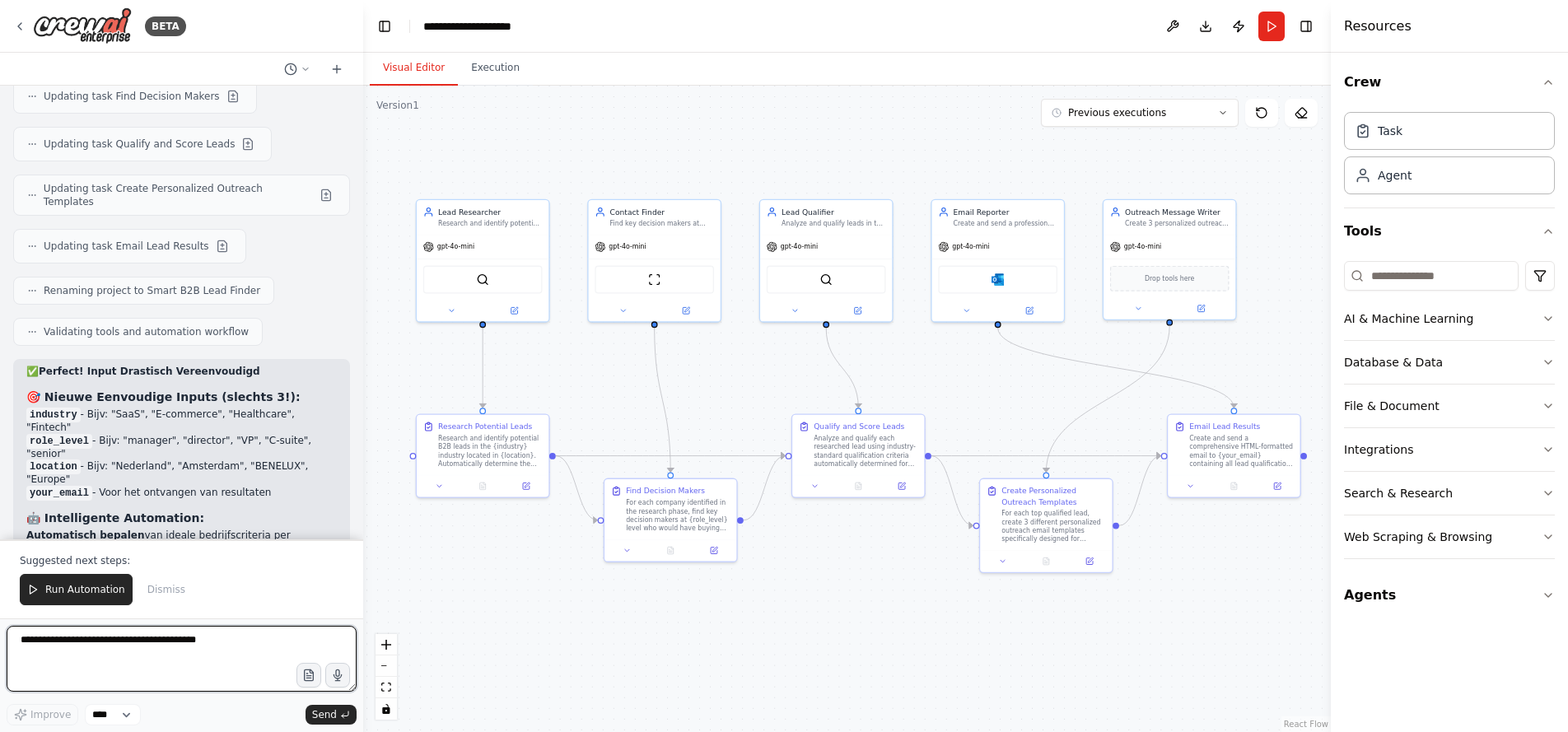
scroll to position [9256, 0]
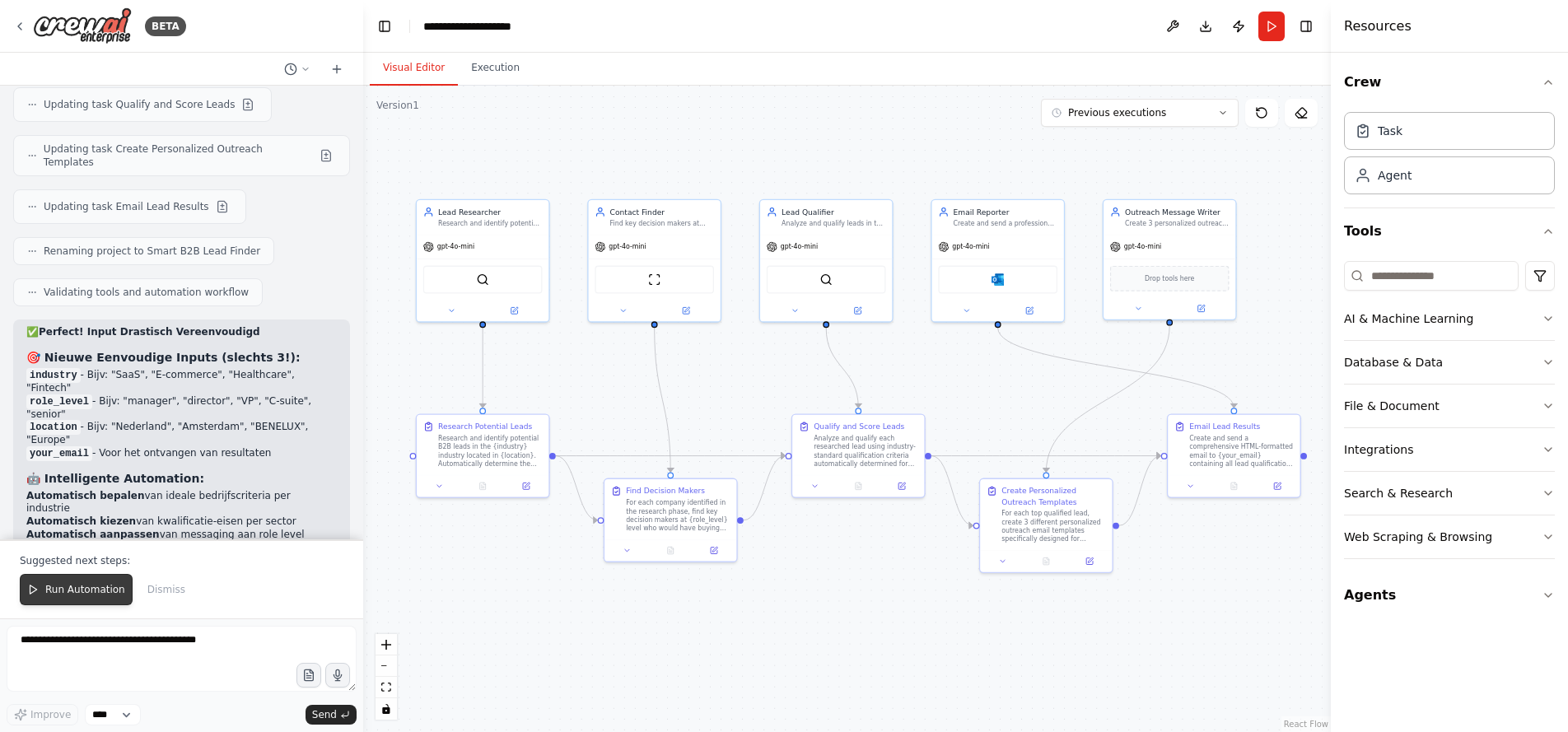
click at [76, 592] on span "Run Automation" at bounding box center [85, 590] width 80 height 13
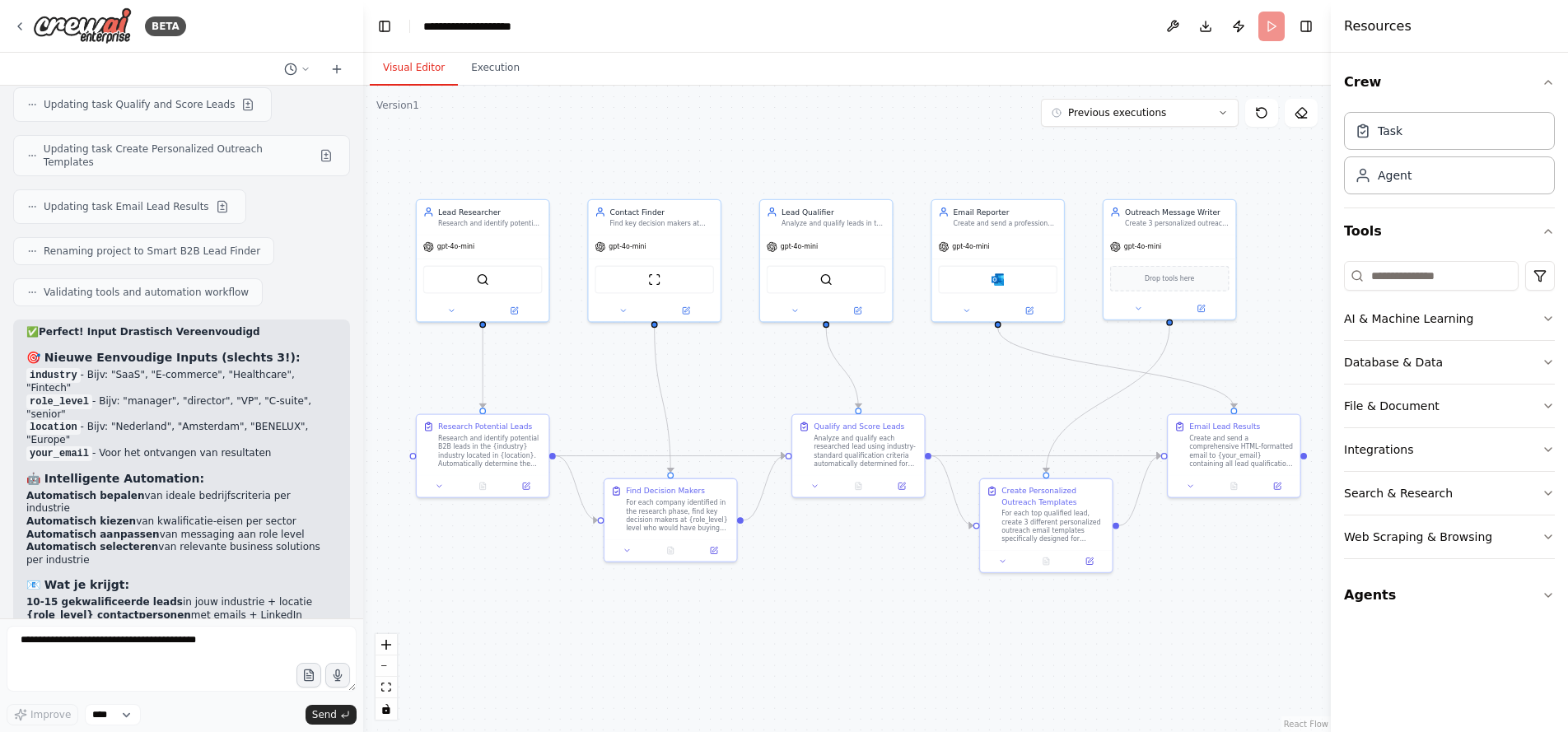
scroll to position [9177, 0]
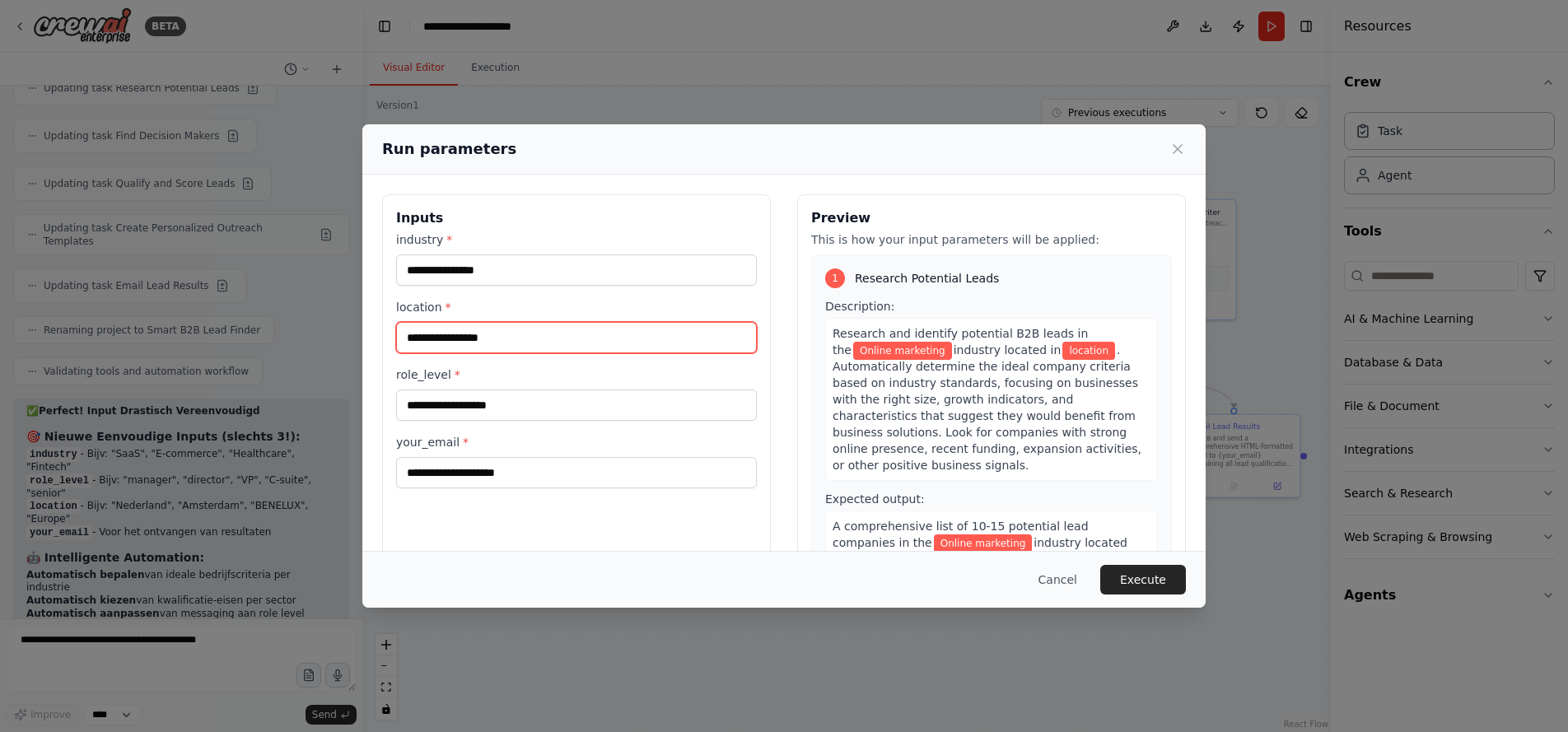
click at [466, 332] on input "location *" at bounding box center [576, 337] width 361 height 31
type input "*********"
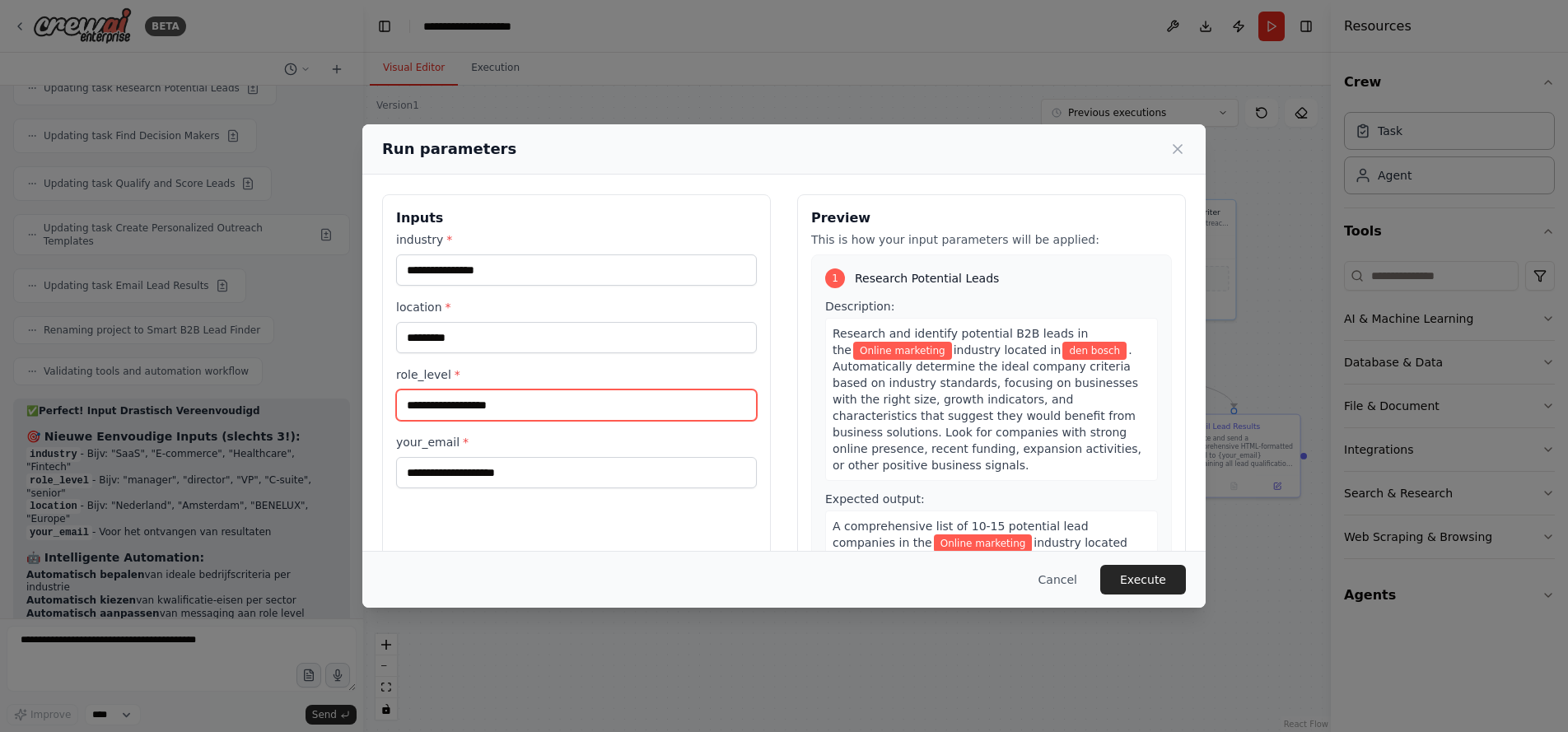
click at [479, 402] on input "role_level *" at bounding box center [576, 405] width 361 height 31
type input "*******"
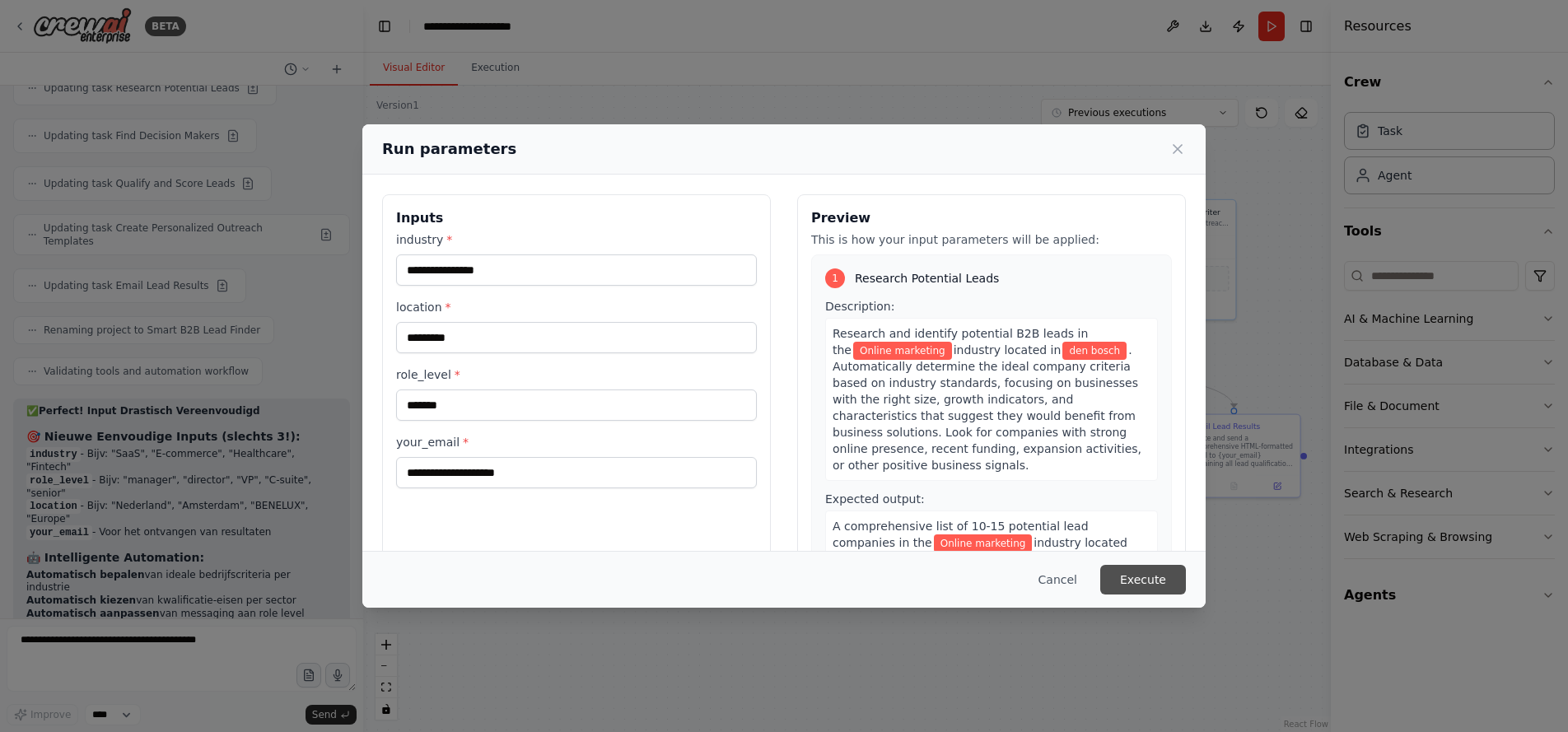
click at [1131, 577] on button "Execute" at bounding box center [1144, 580] width 86 height 30
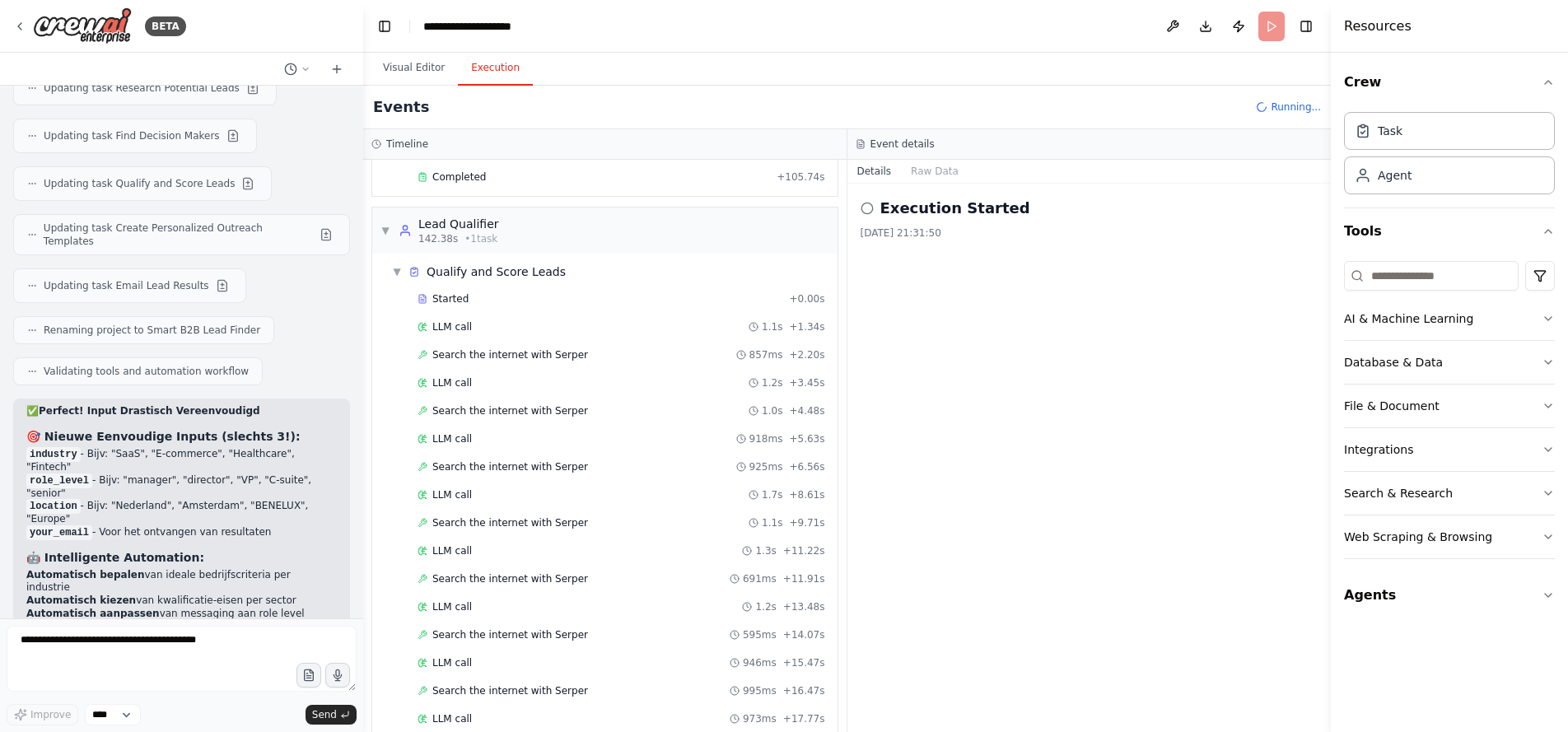
scroll to position [1798, 0]
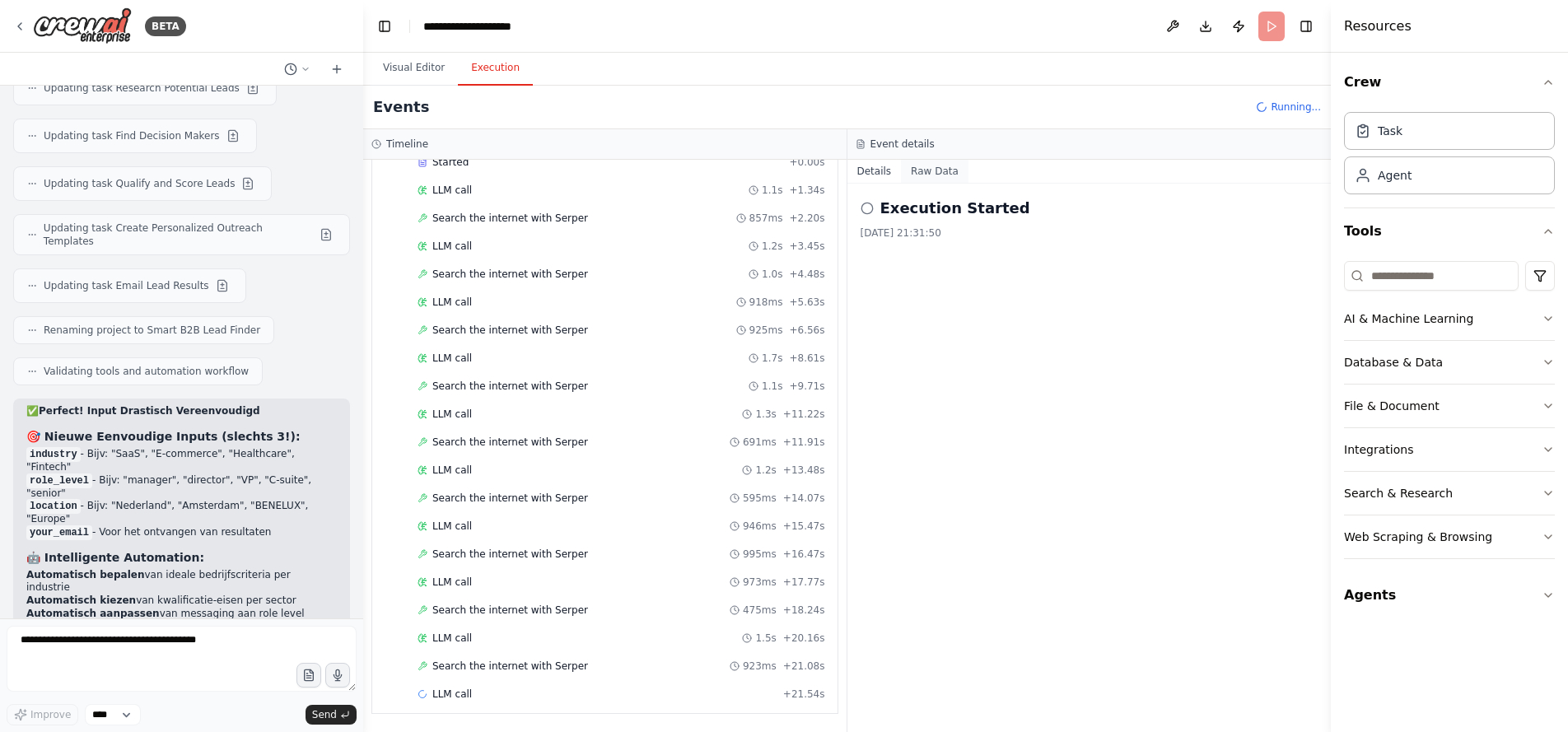
click at [939, 172] on button "Raw Data" at bounding box center [935, 171] width 68 height 23
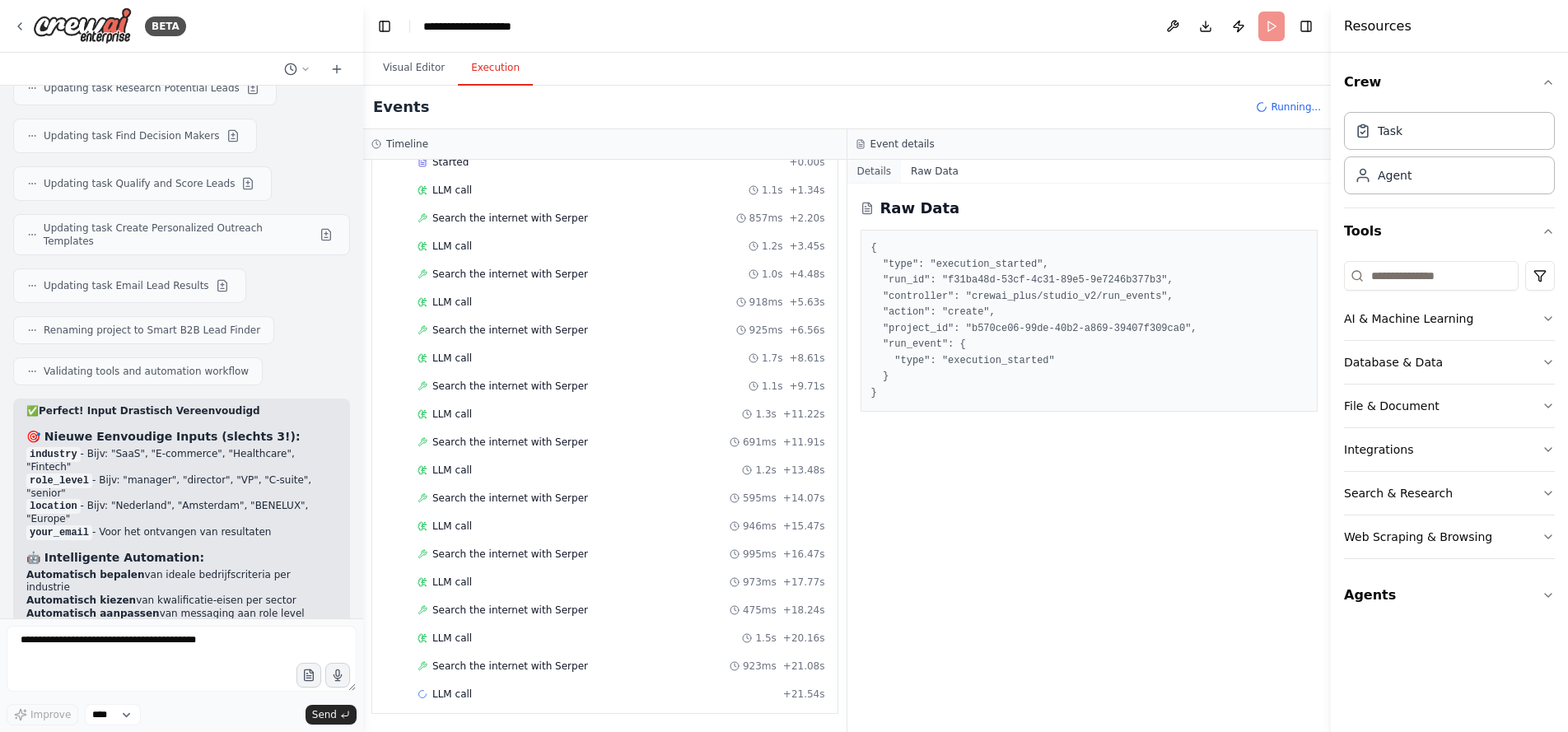
click at [874, 173] on button "Details" at bounding box center [875, 171] width 55 height 23
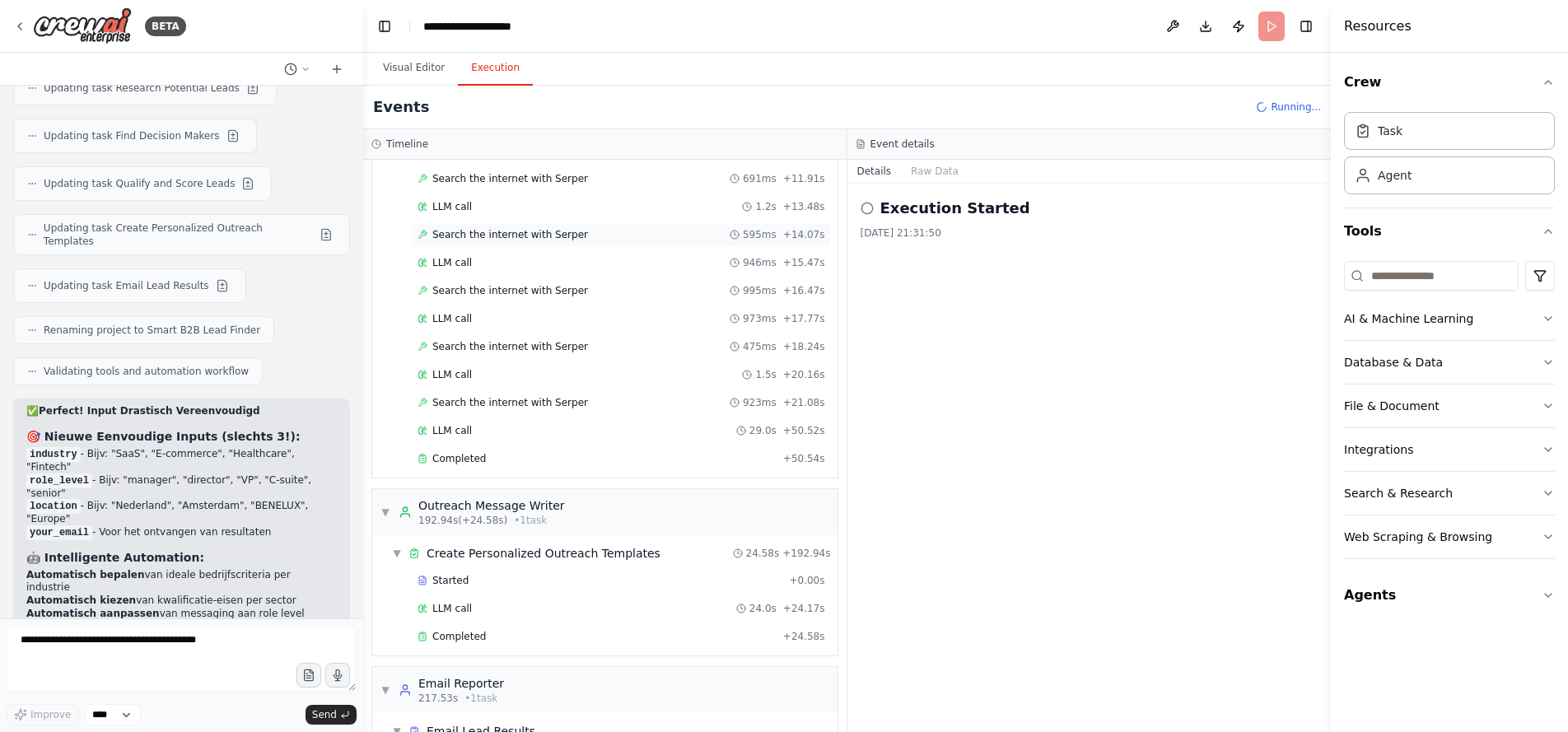
scroll to position [2155, 0]
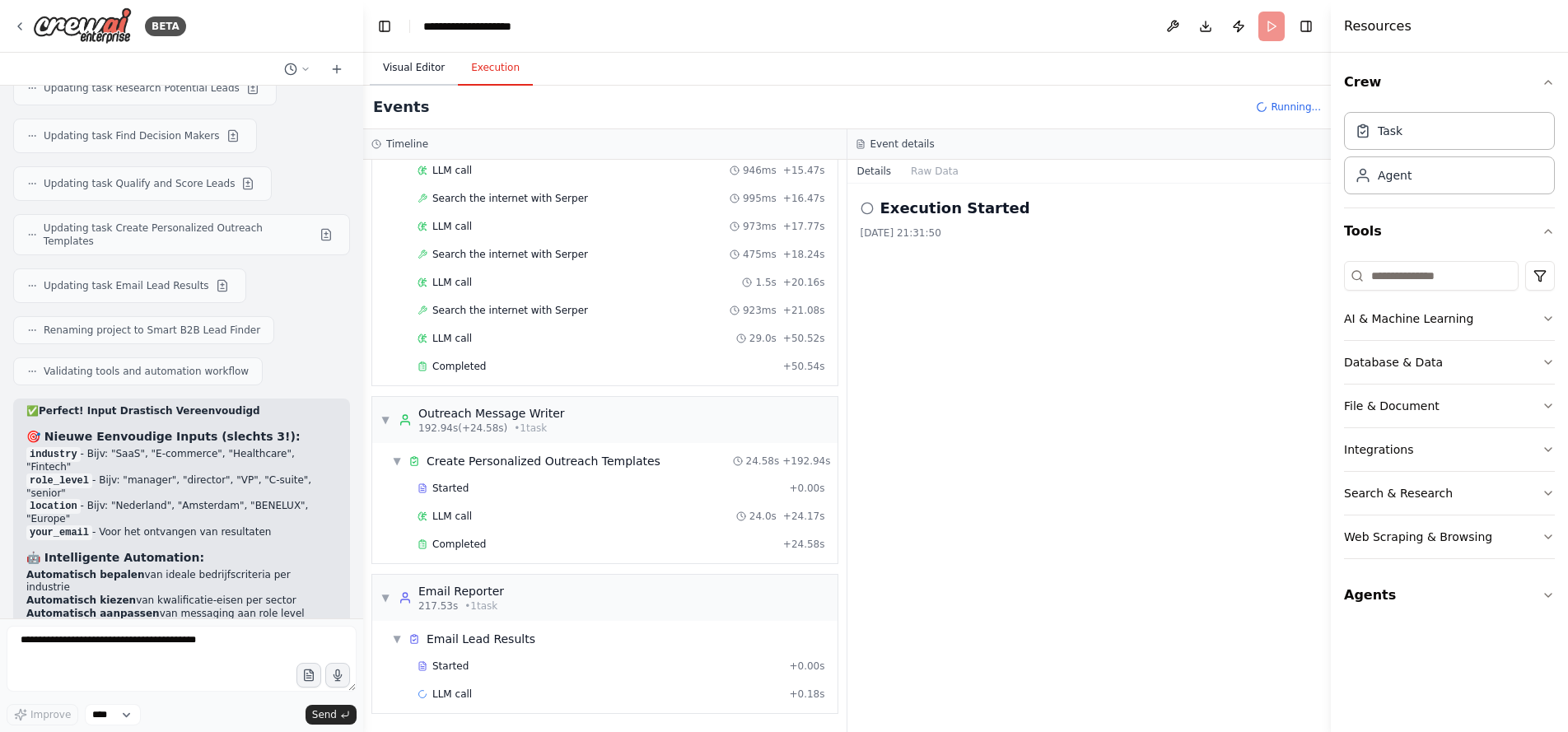
click at [418, 66] on button "Visual Editor" at bounding box center [414, 69] width 88 height 35
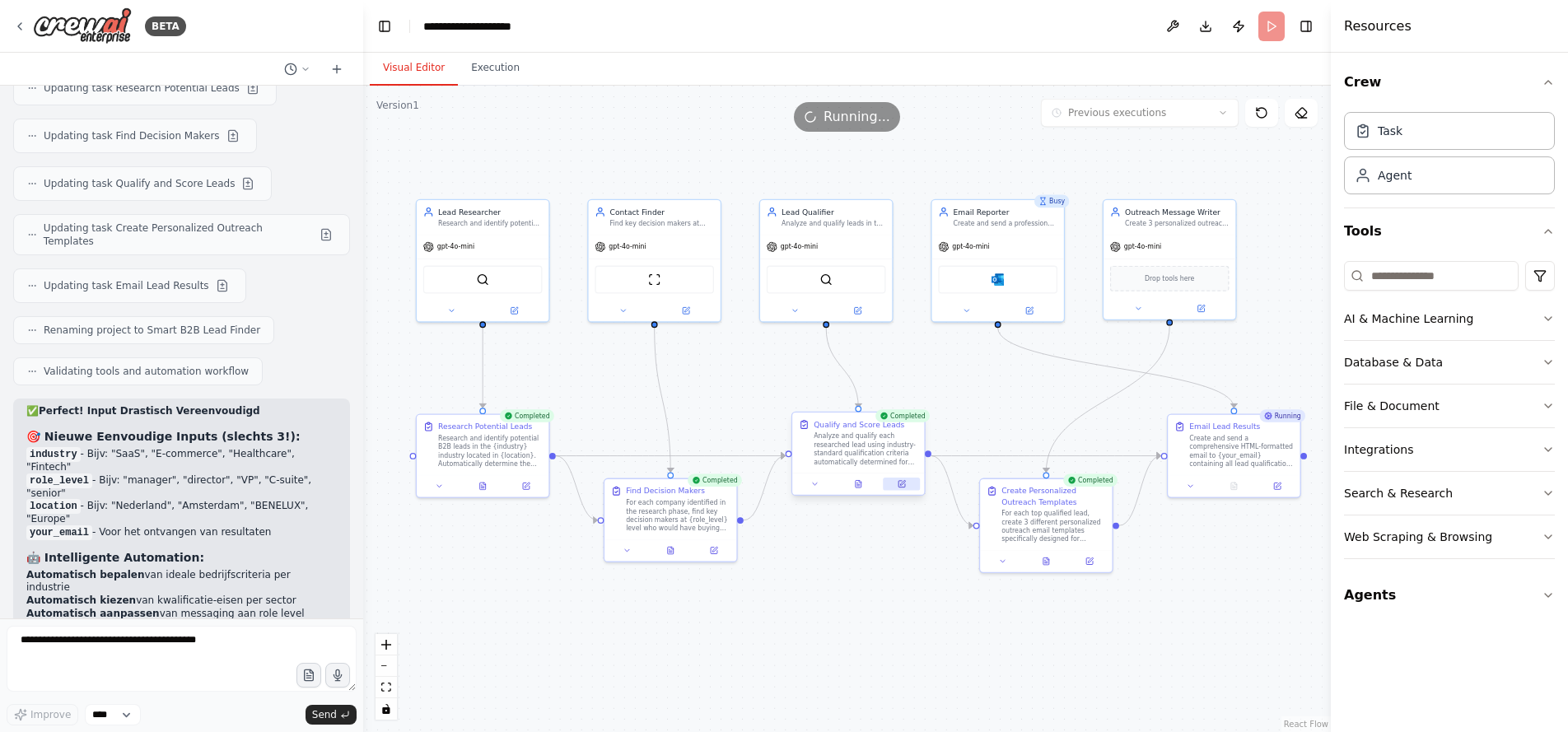
click at [906, 486] on icon at bounding box center [902, 485] width 8 height 8
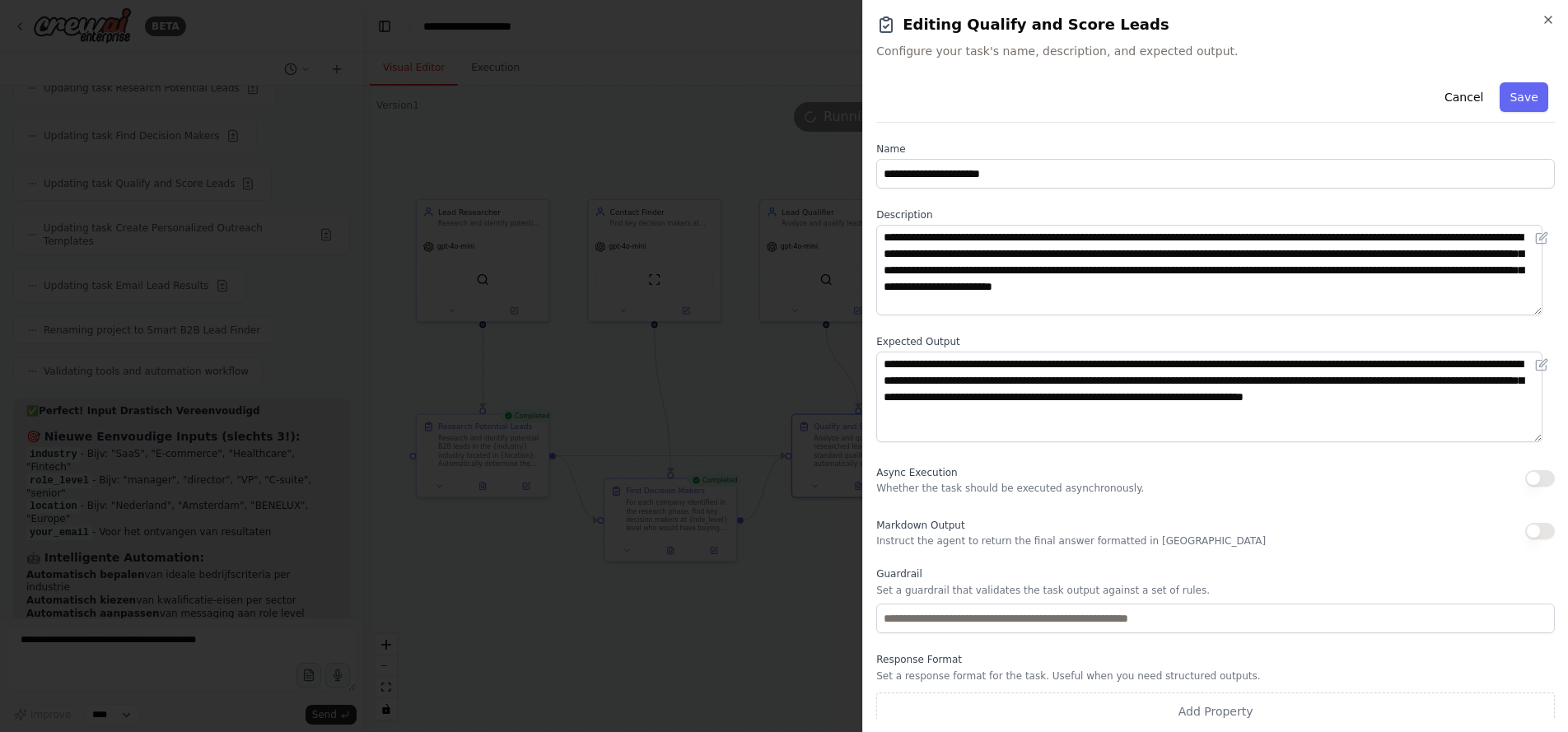
scroll to position [12, 0]
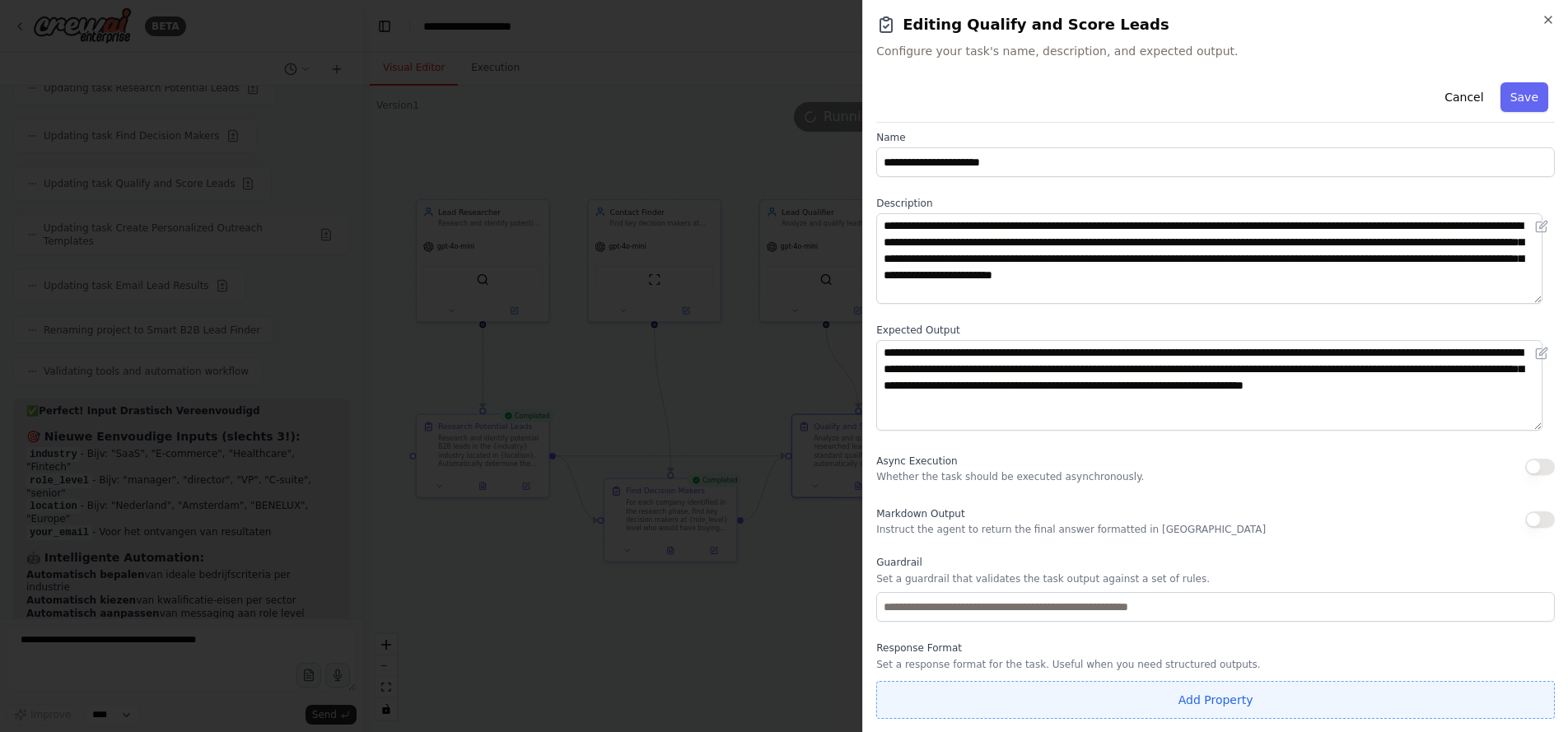
click at [1228, 696] on button "Add Property" at bounding box center [1216, 701] width 679 height 38
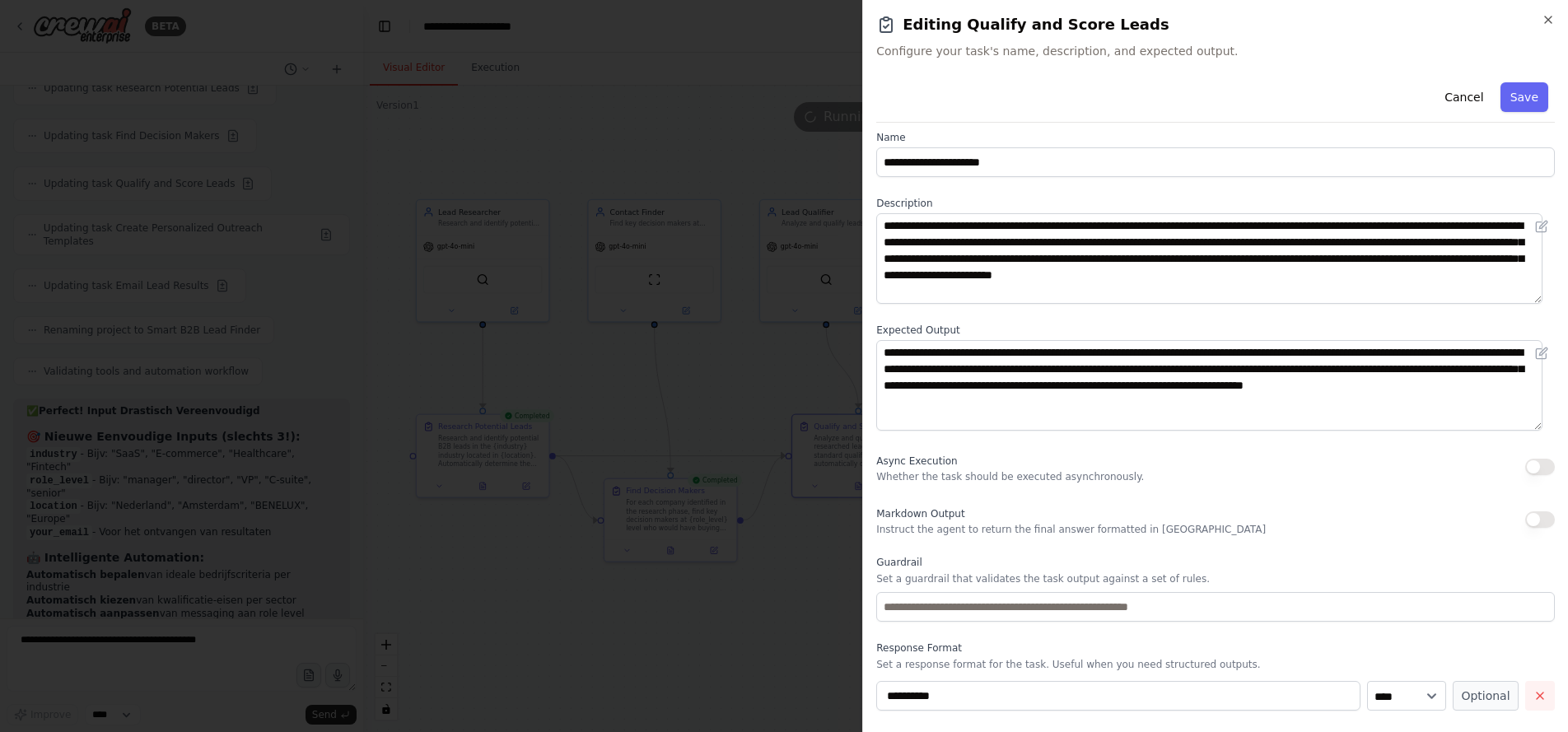
click at [1534, 695] on icon "button" at bounding box center [1541, 696] width 13 height 13
click at [1549, 22] on icon "button" at bounding box center [1549, 20] width 13 height 13
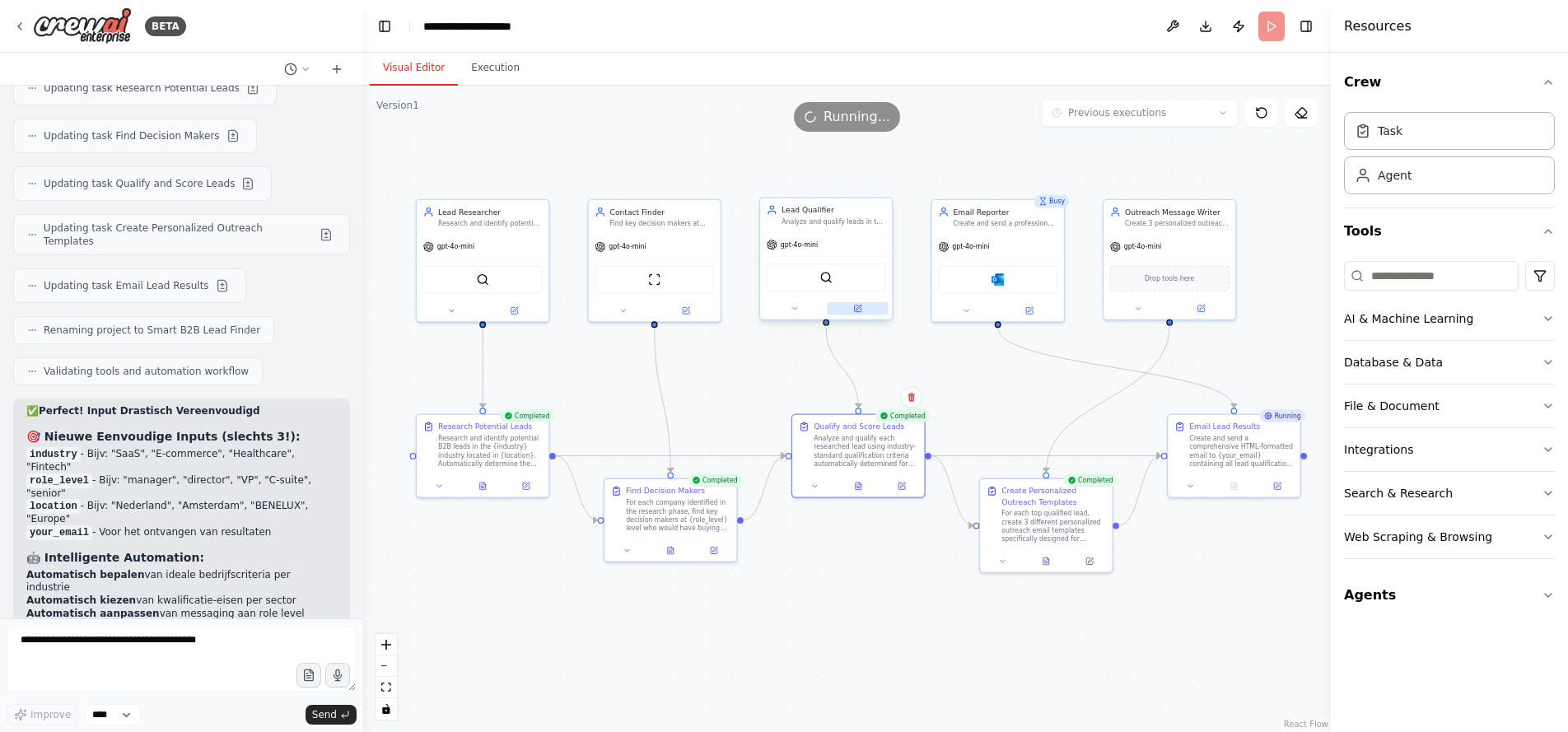
click at [861, 313] on button at bounding box center [858, 309] width 61 height 13
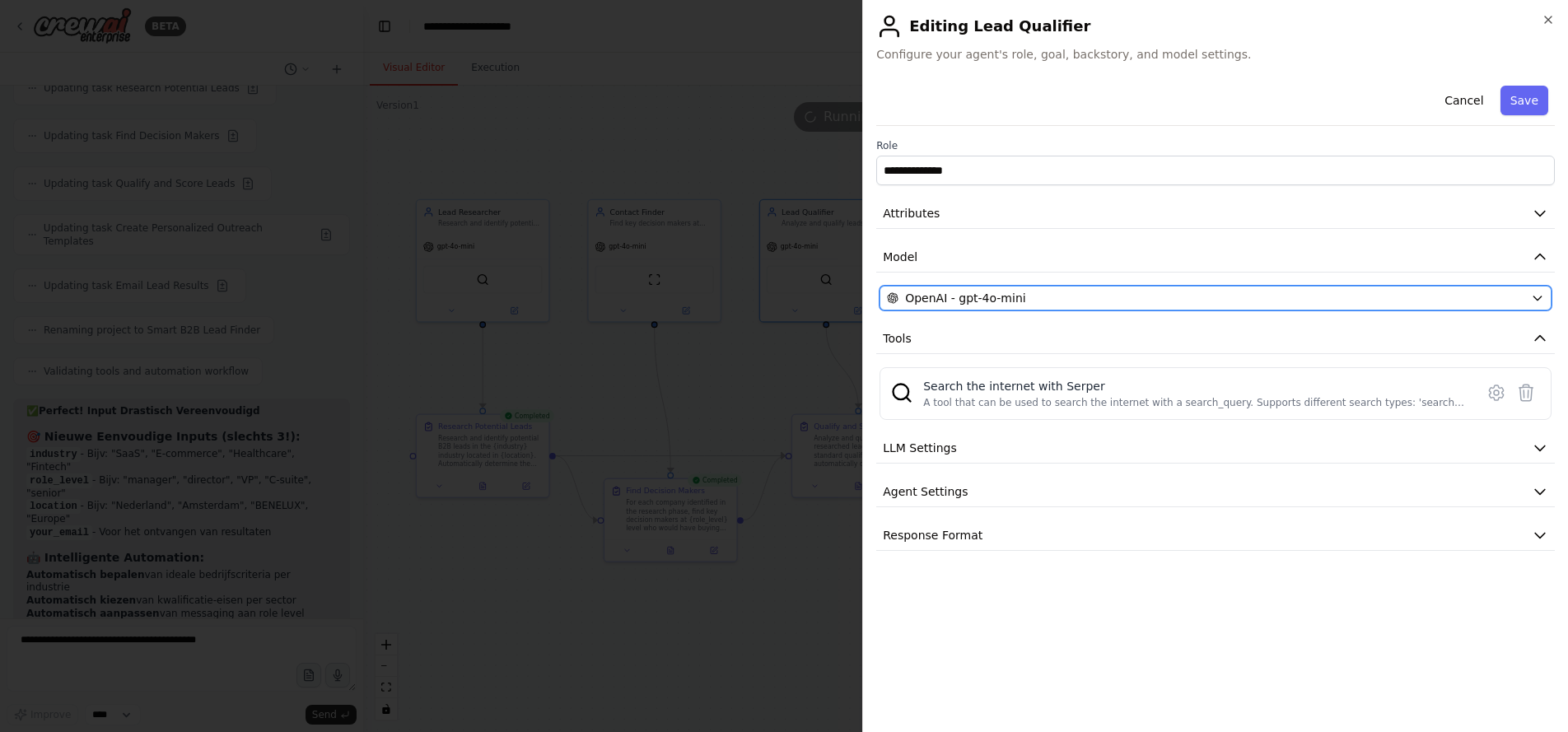
click at [1053, 292] on div "OpenAI - gpt-4o-mini" at bounding box center [1206, 299] width 638 height 17
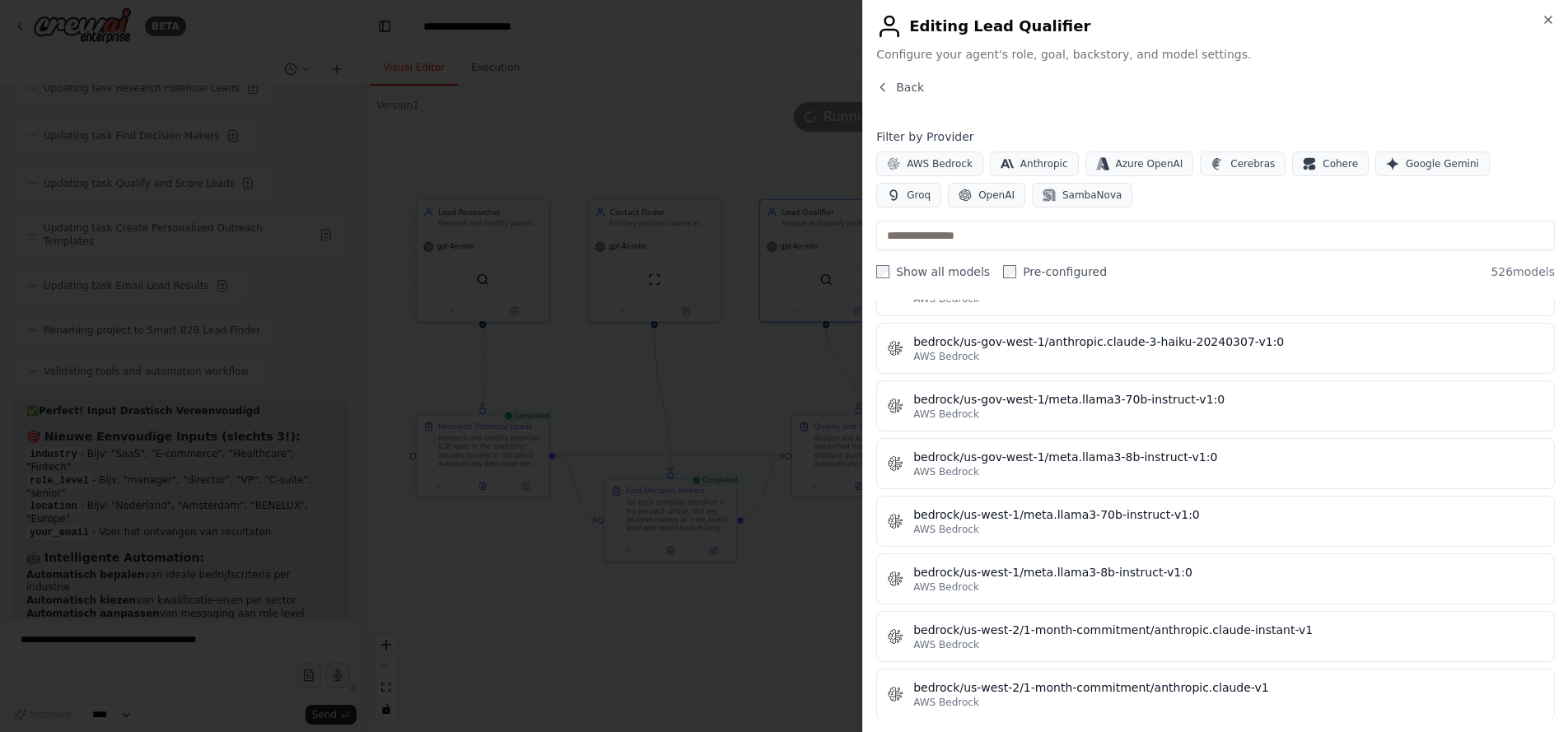
scroll to position [5720, 0]
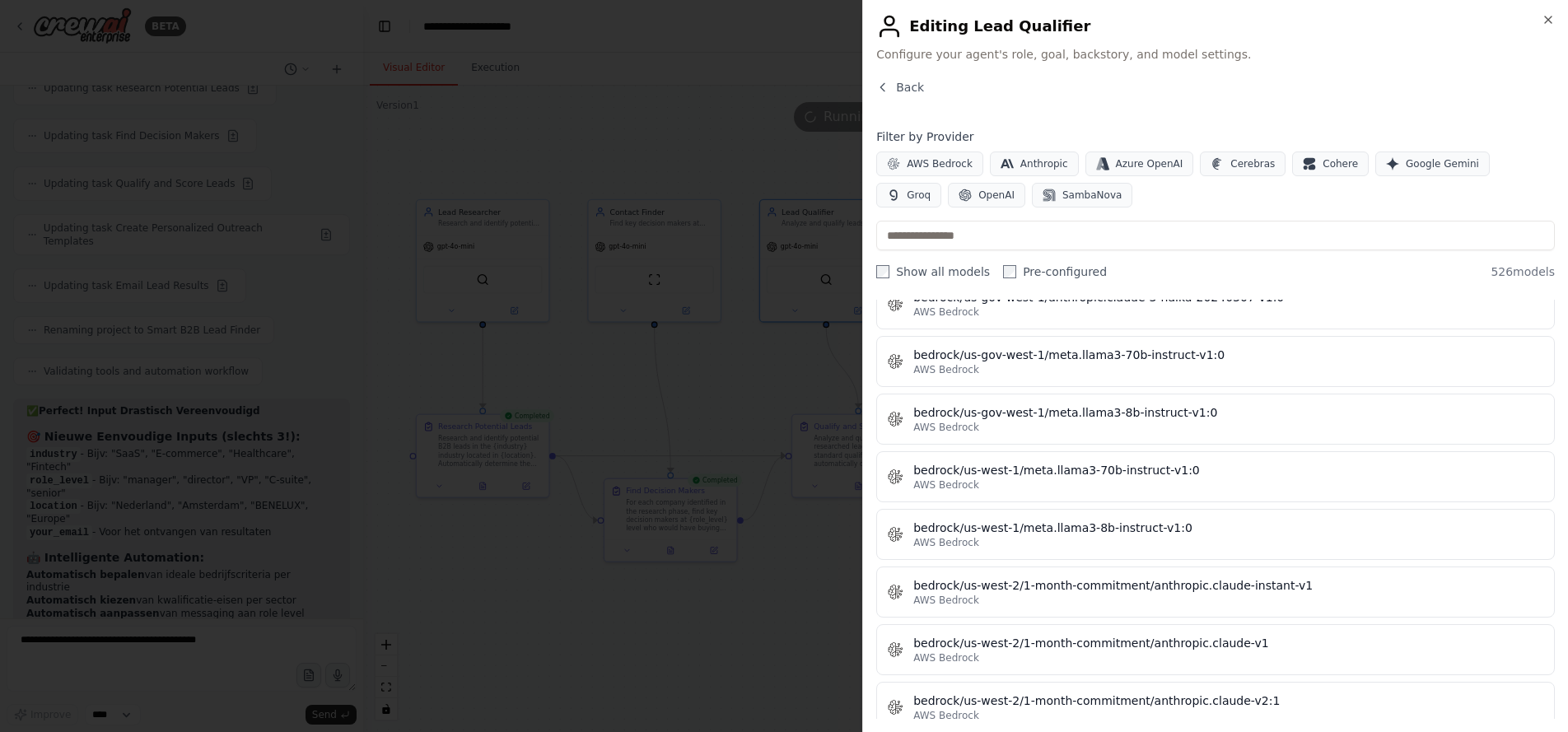
click at [1131, 453] on button "bedrock/us-west-1/meta.llama3-70b-instruct-v1:0 AWS Bedrock" at bounding box center [1216, 477] width 679 height 51
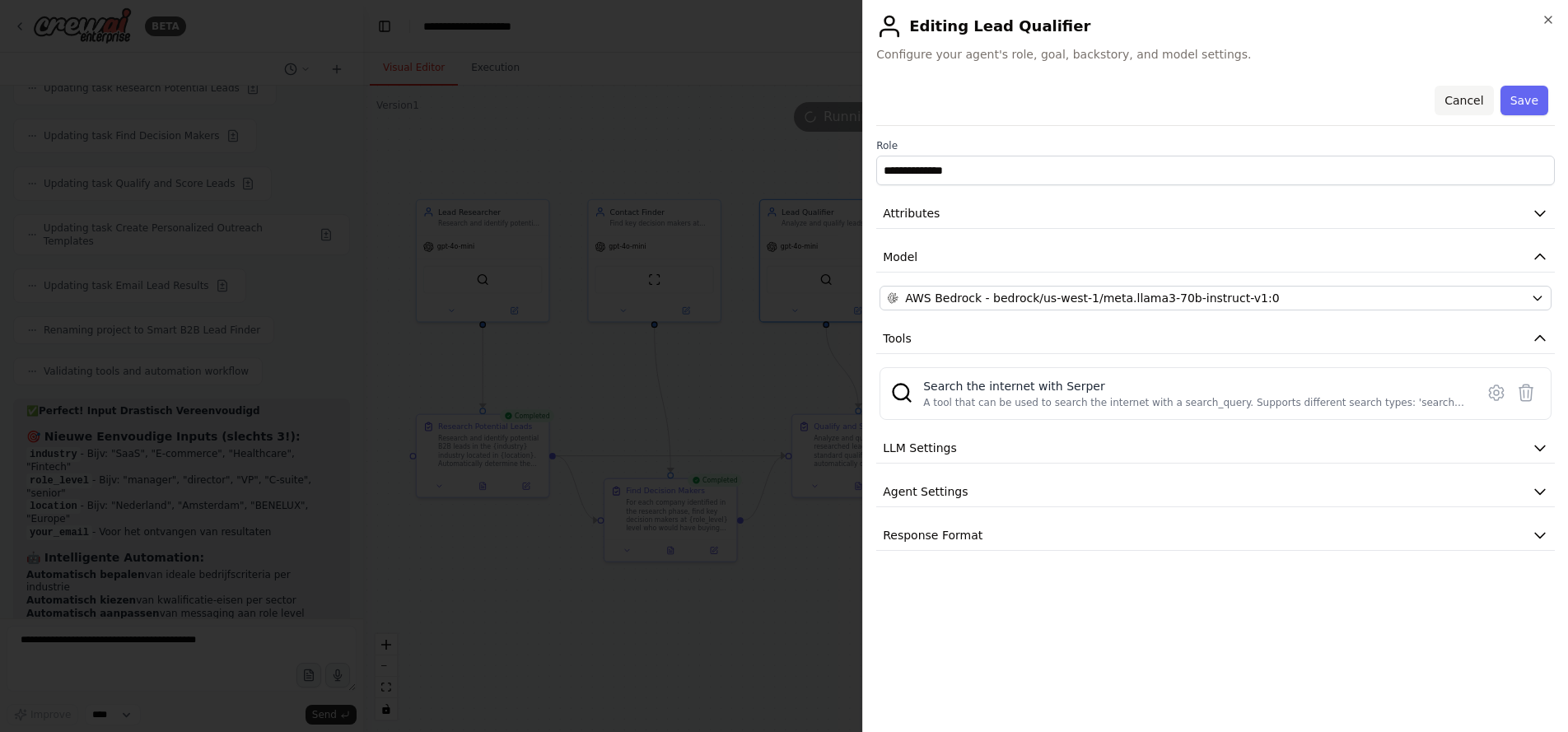
click at [1466, 103] on button "Cancel" at bounding box center [1464, 101] width 59 height 30
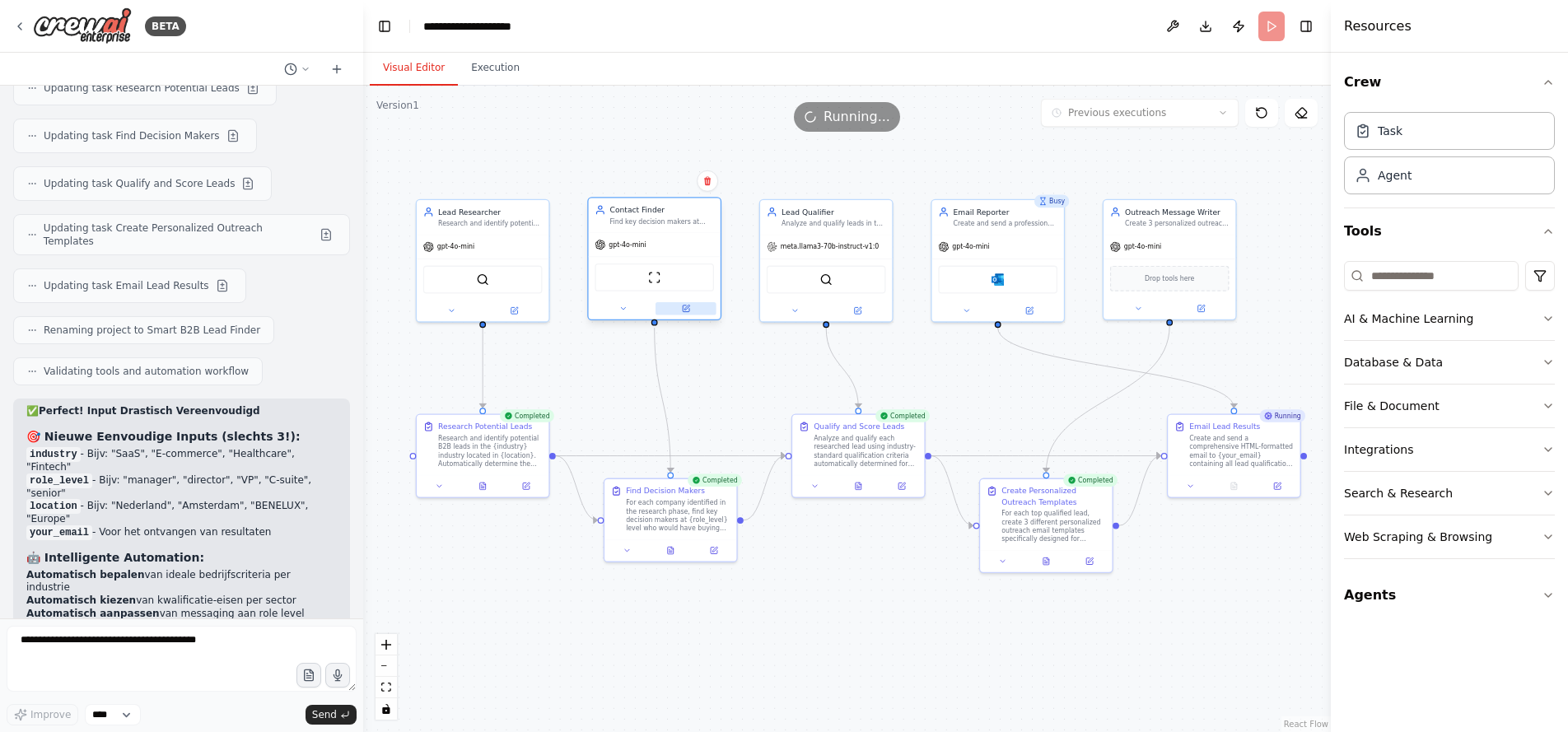
click at [686, 314] on button at bounding box center [686, 309] width 61 height 13
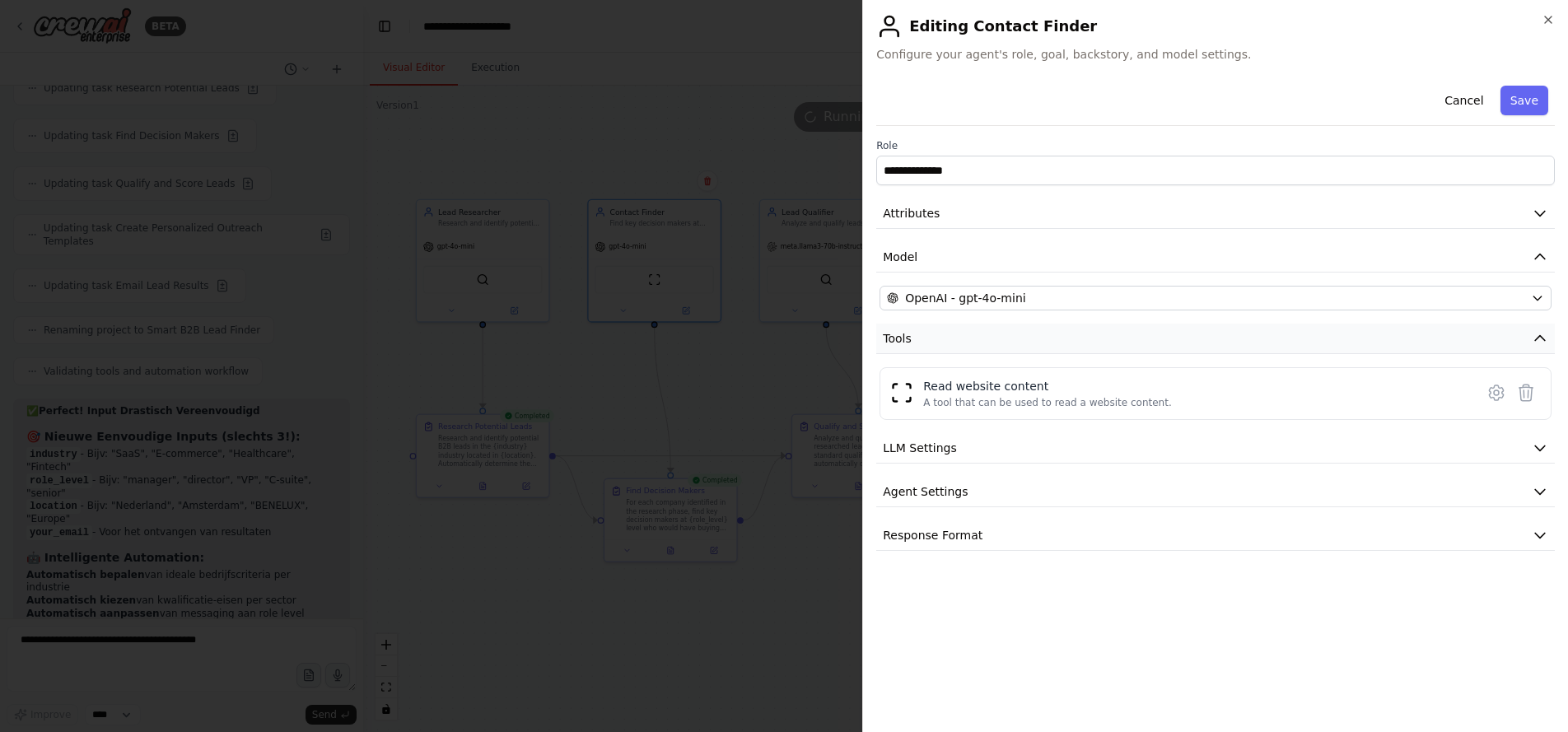
click at [947, 348] on button "Tools" at bounding box center [1216, 338] width 679 height 31
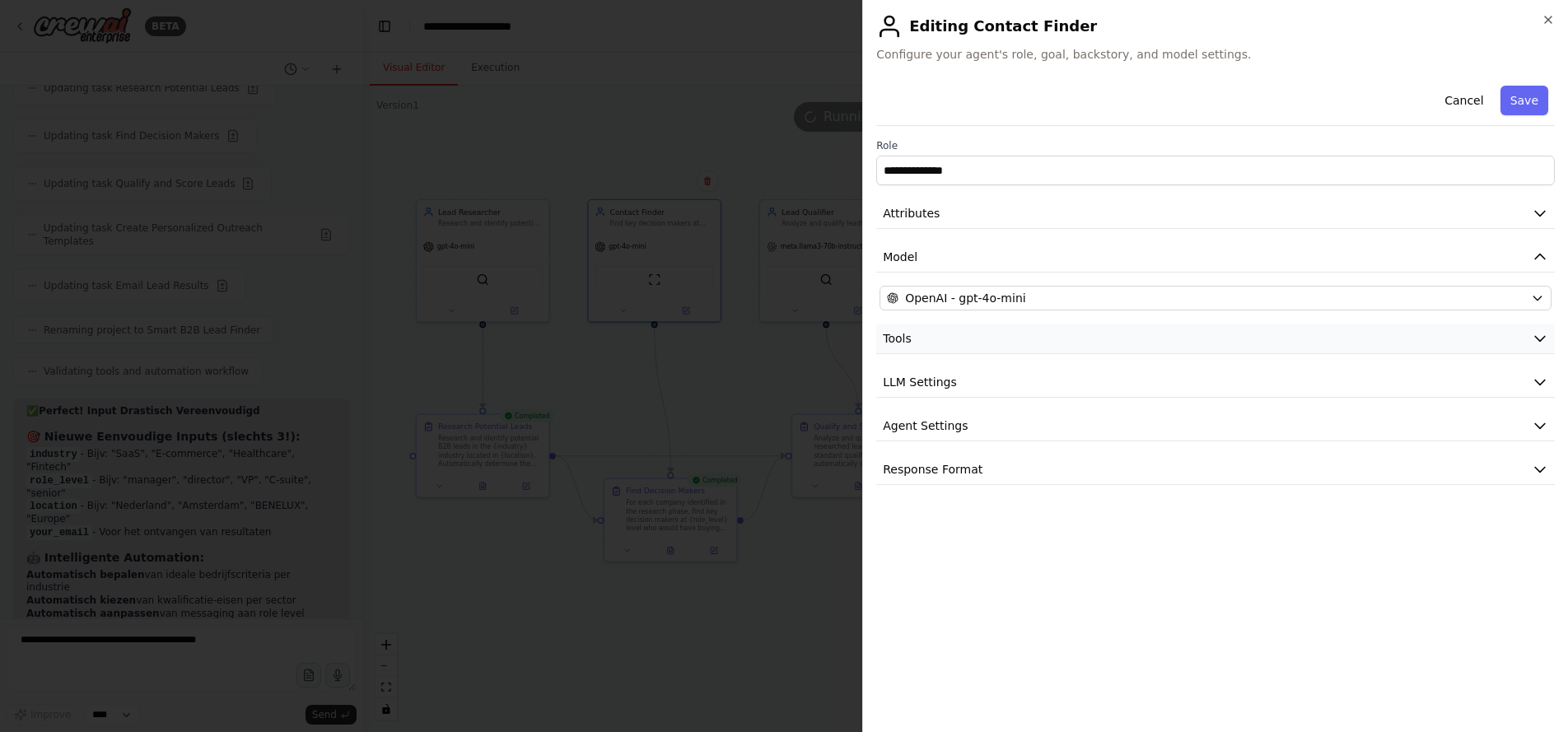
click at [947, 348] on button "Tools" at bounding box center [1216, 338] width 679 height 31
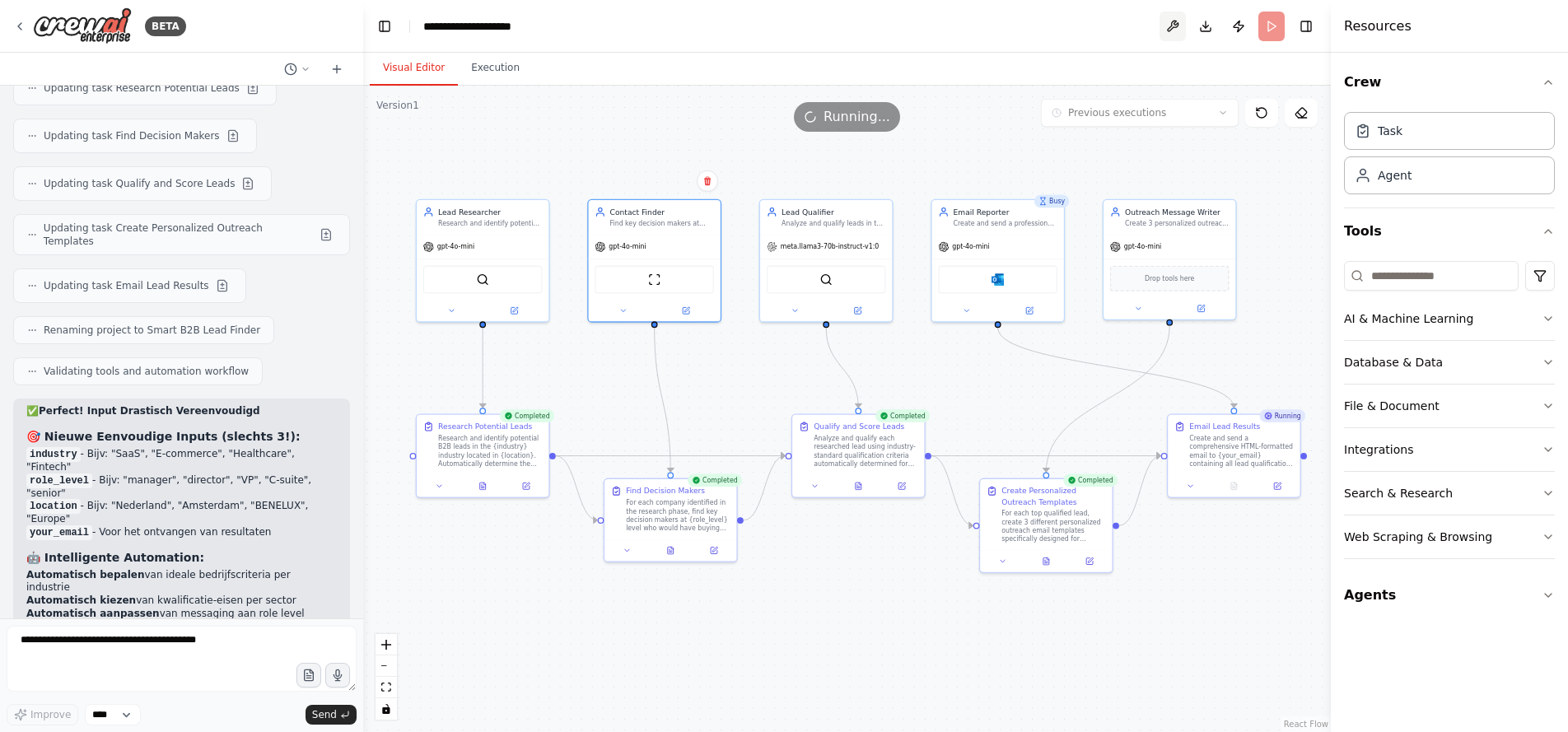
click at [1172, 26] on button at bounding box center [1173, 26] width 26 height 30
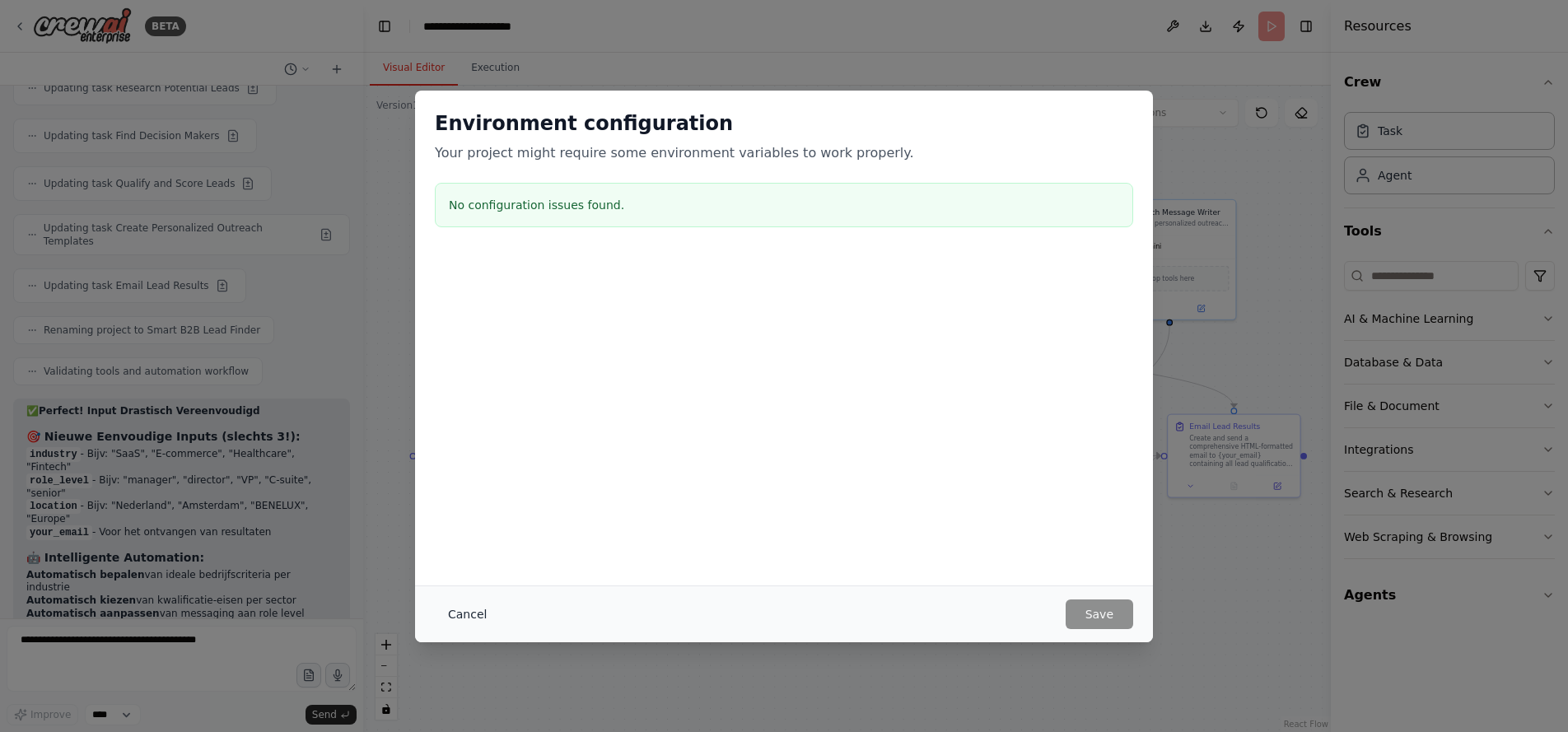
click at [461, 615] on button "Cancel" at bounding box center [467, 615] width 65 height 30
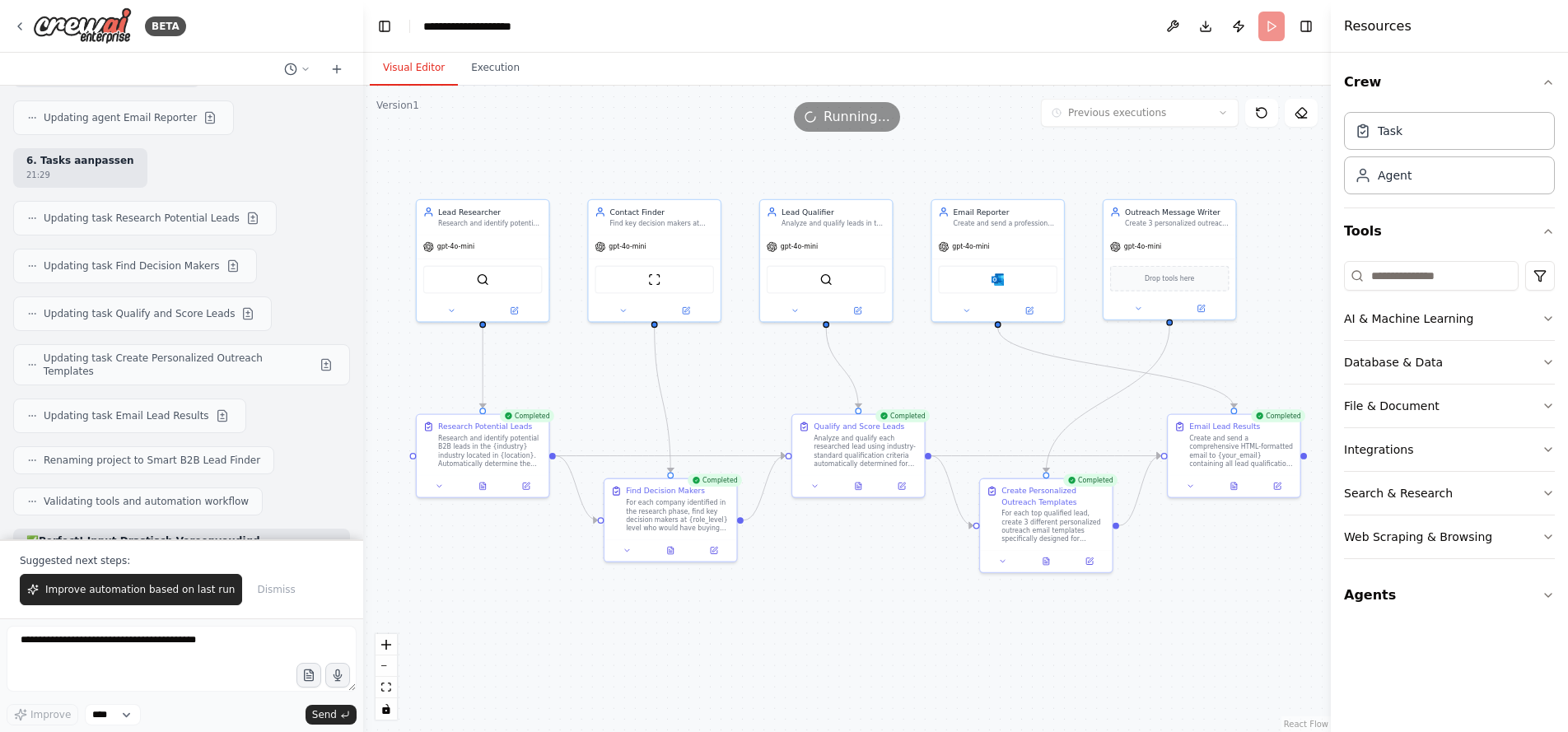
scroll to position [9051, 0]
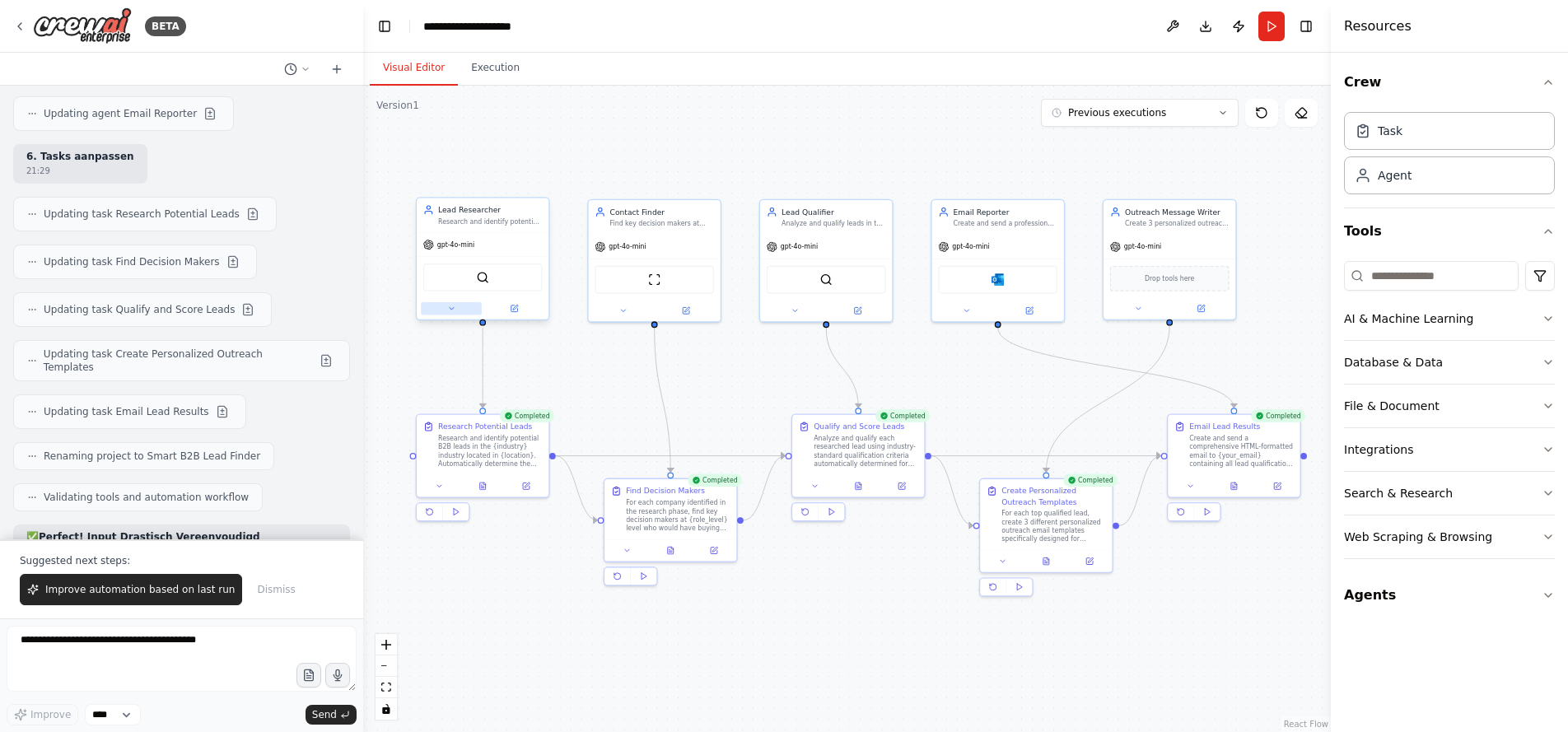
click at [449, 306] on icon at bounding box center [452, 309] width 8 height 8
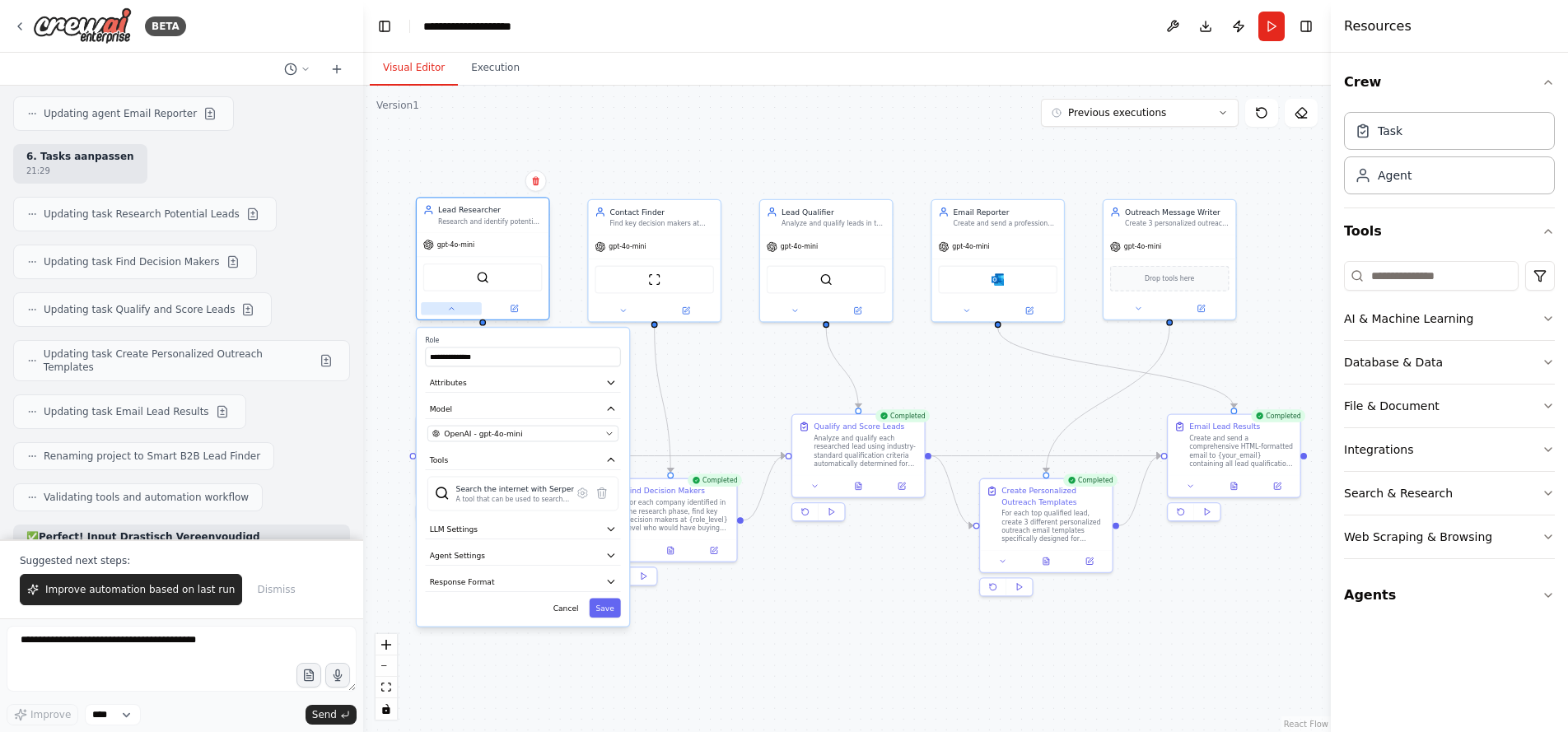
click at [449, 306] on icon at bounding box center [452, 309] width 8 height 8
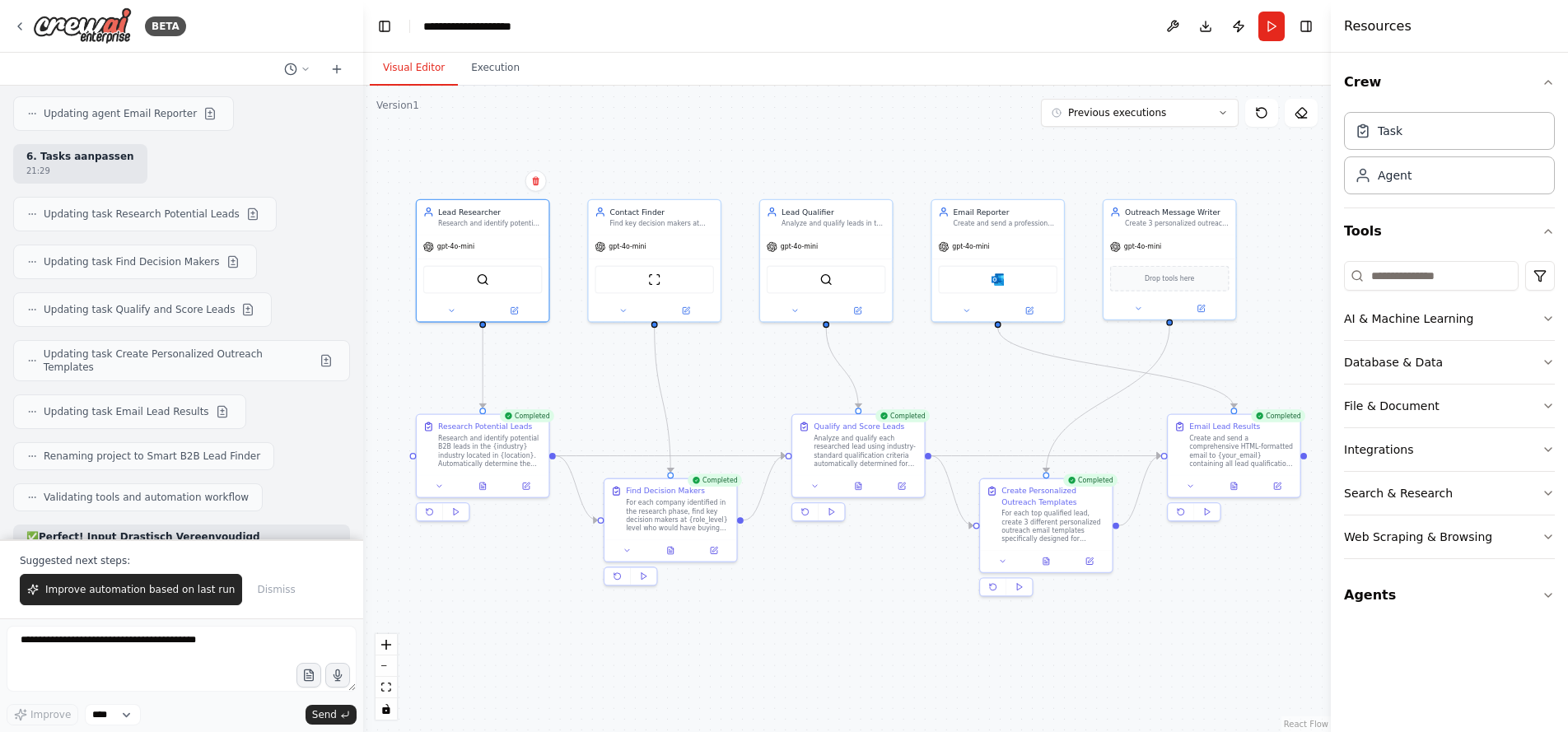
scroll to position [9256, 0]
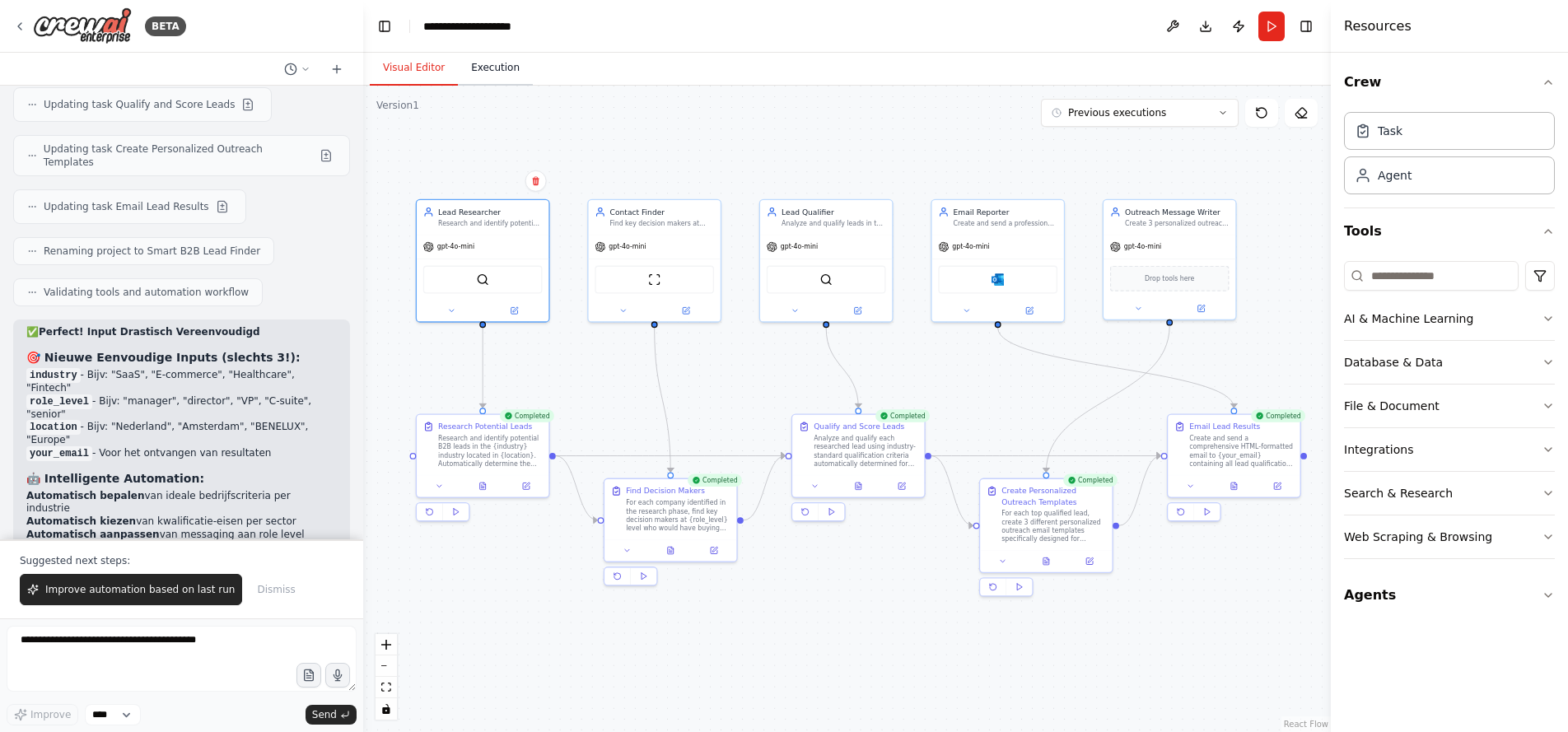
click at [489, 69] on button "Execution" at bounding box center [495, 69] width 75 height 35
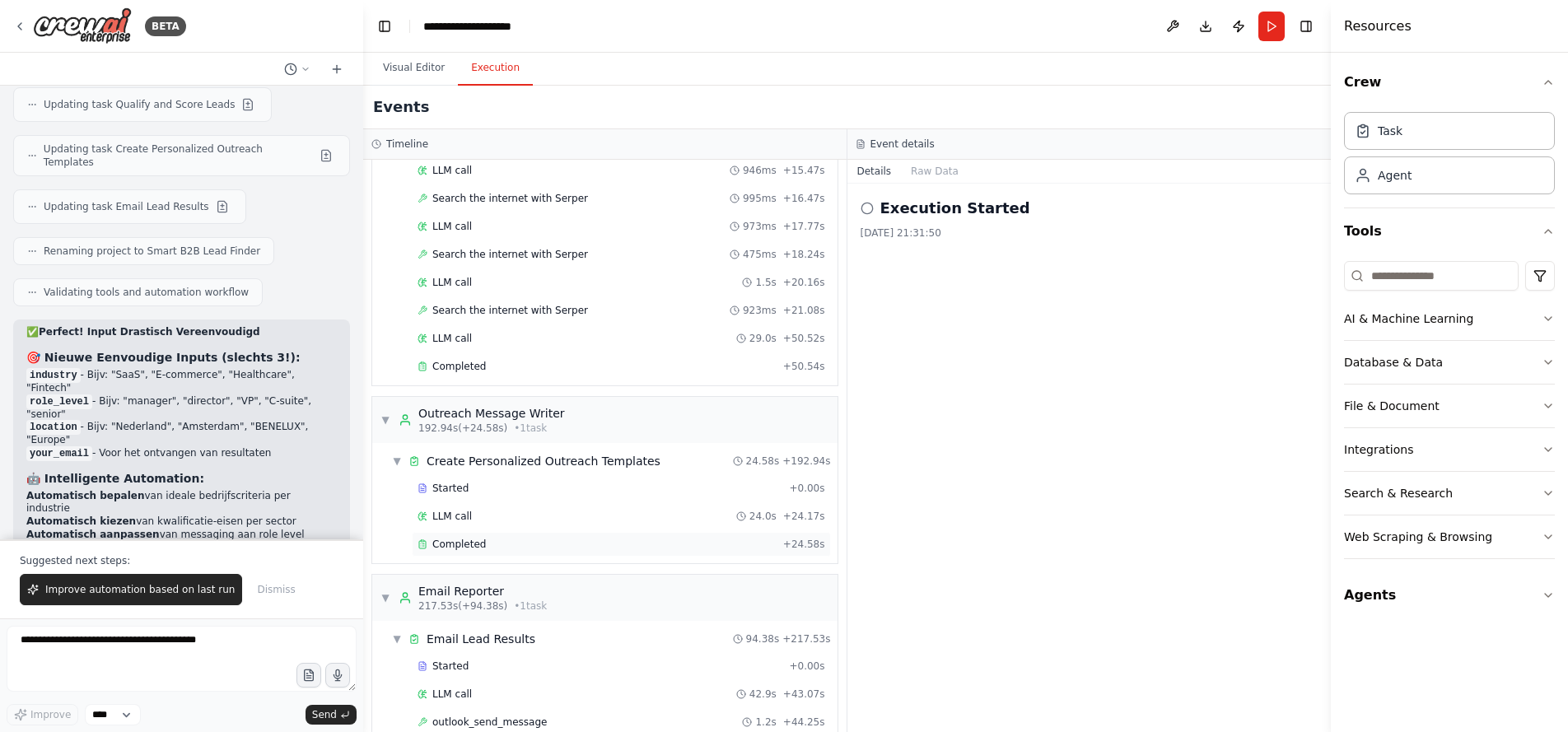
scroll to position [2238, 0]
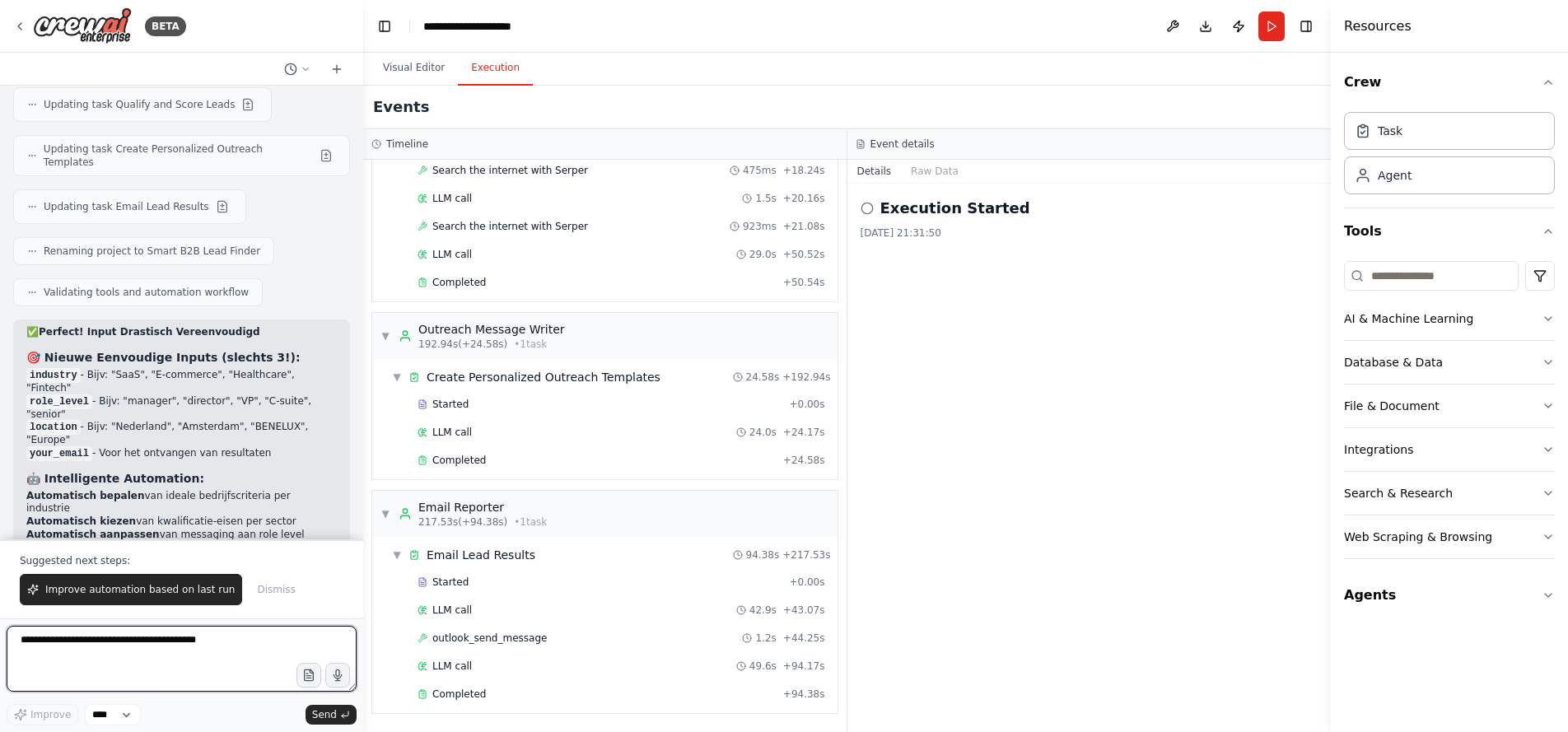
click at [118, 639] on textarea at bounding box center [181, 659] width 350 height 66
type textarea "**********"
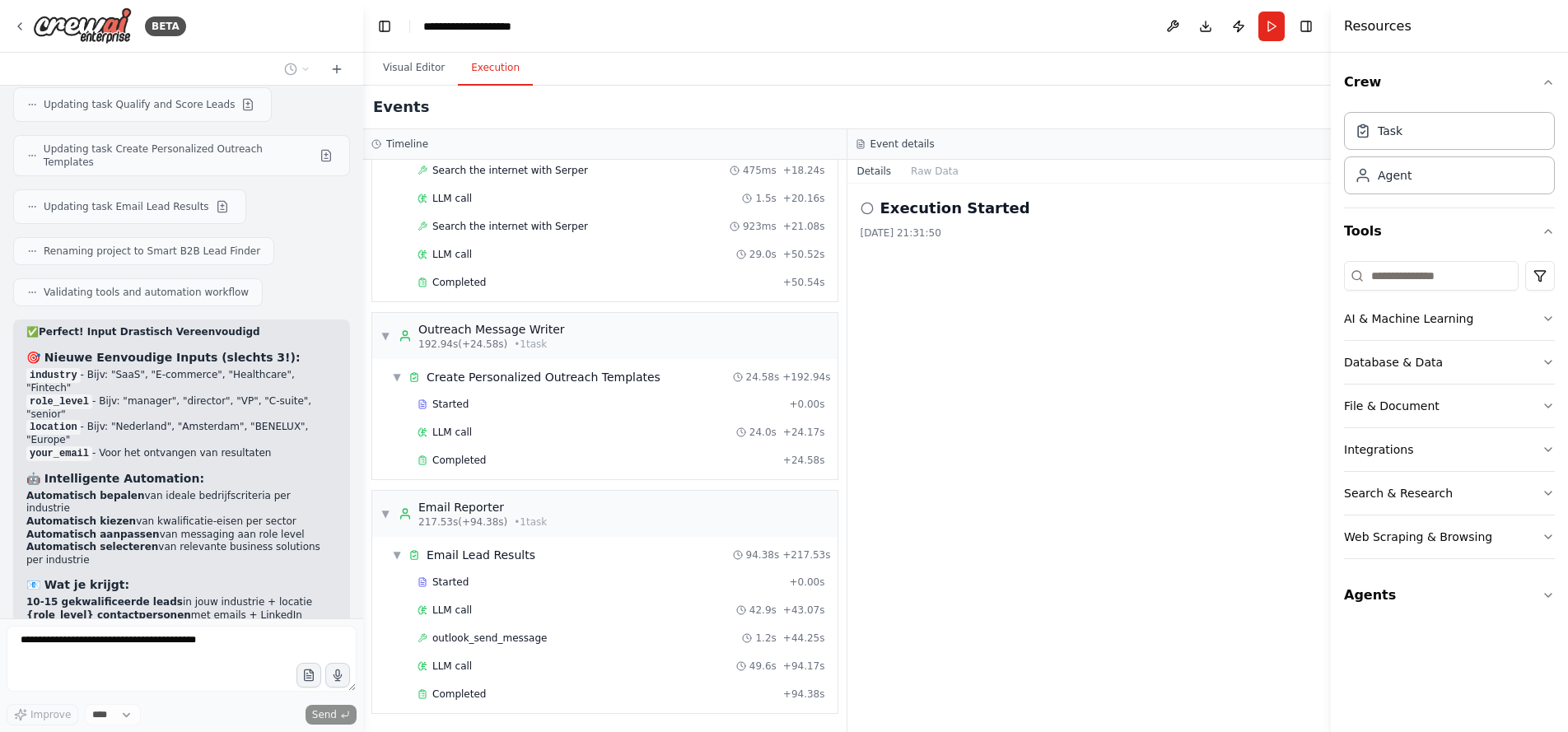
scroll to position [9302, 0]
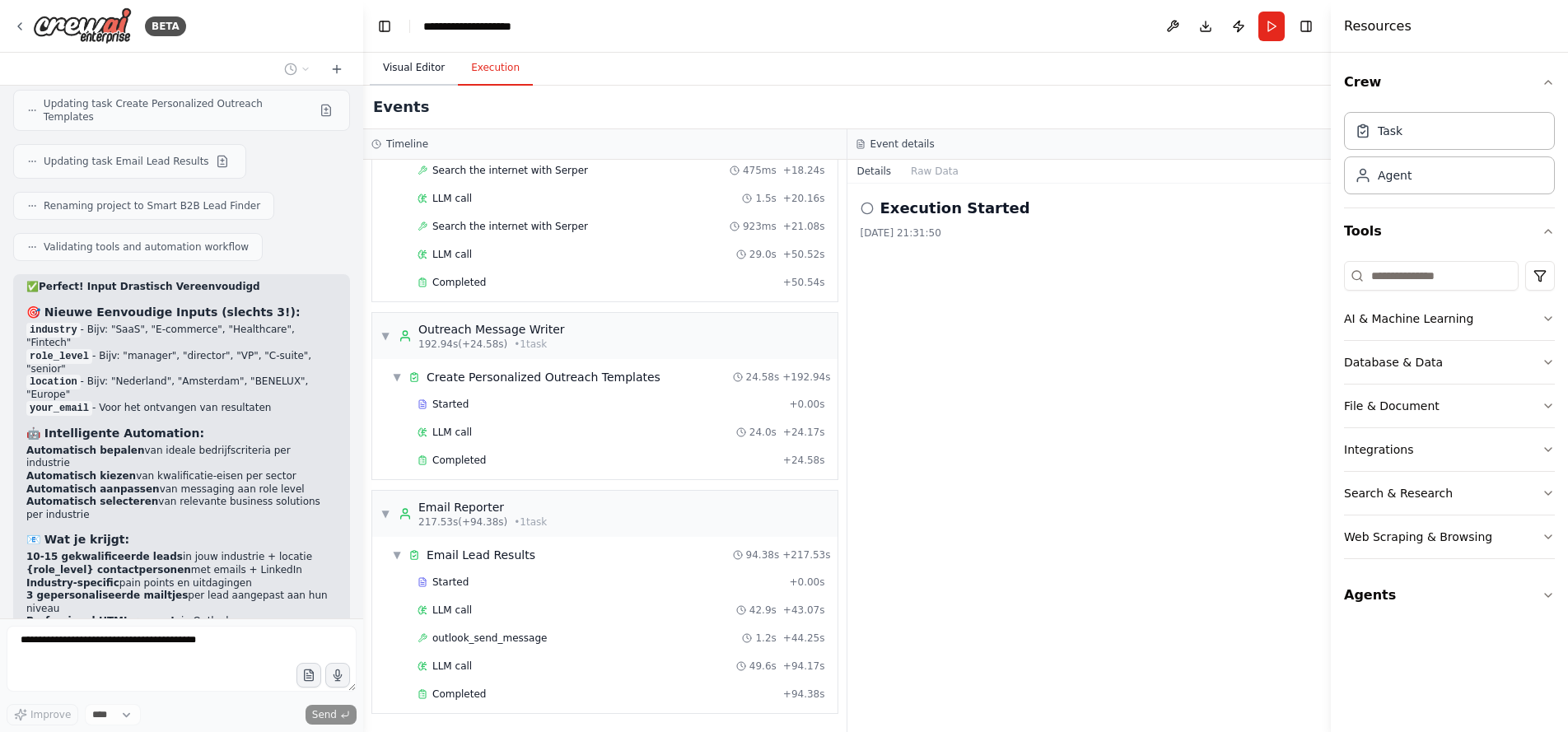
click at [414, 79] on button "Visual Editor" at bounding box center [414, 69] width 88 height 35
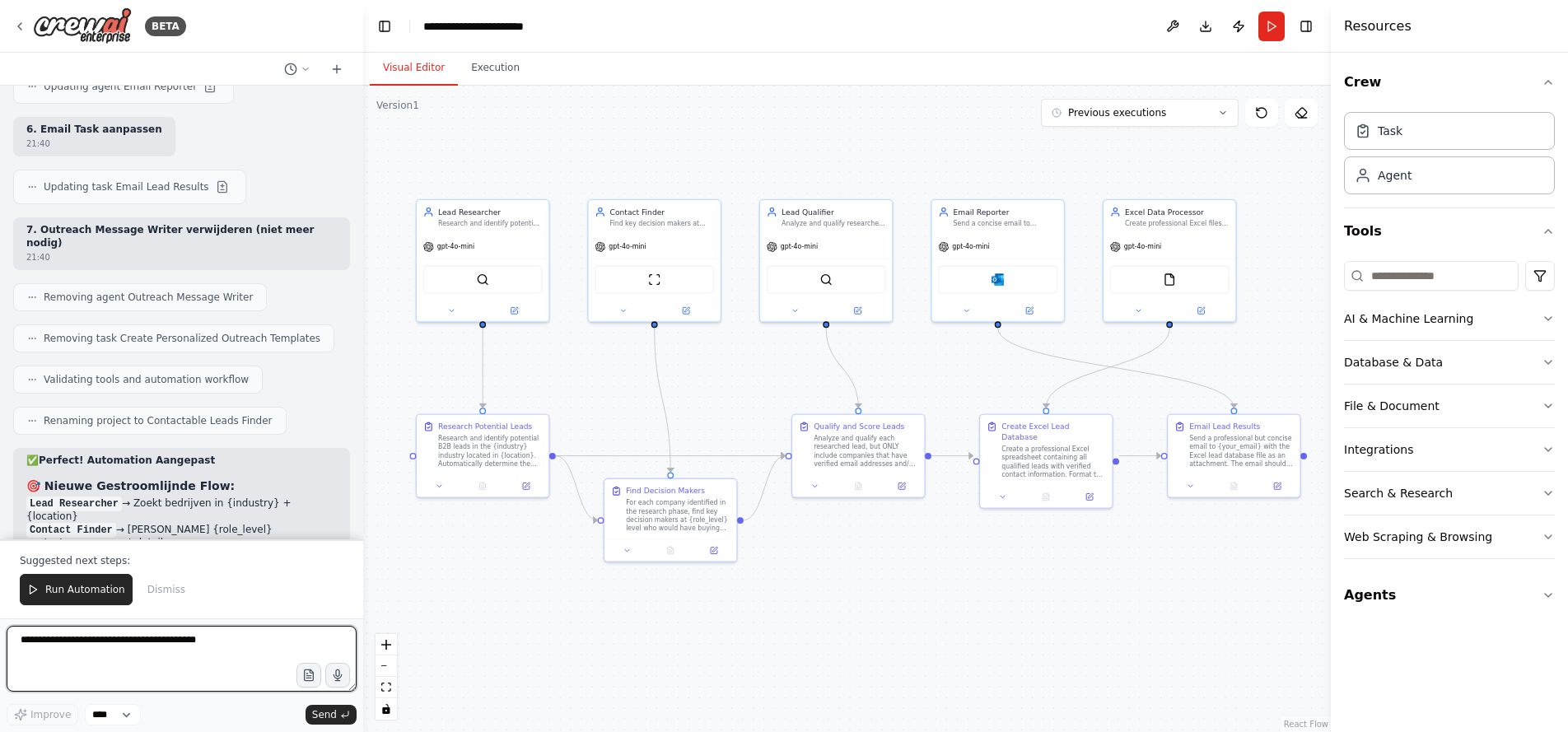
scroll to position [10944, 0]
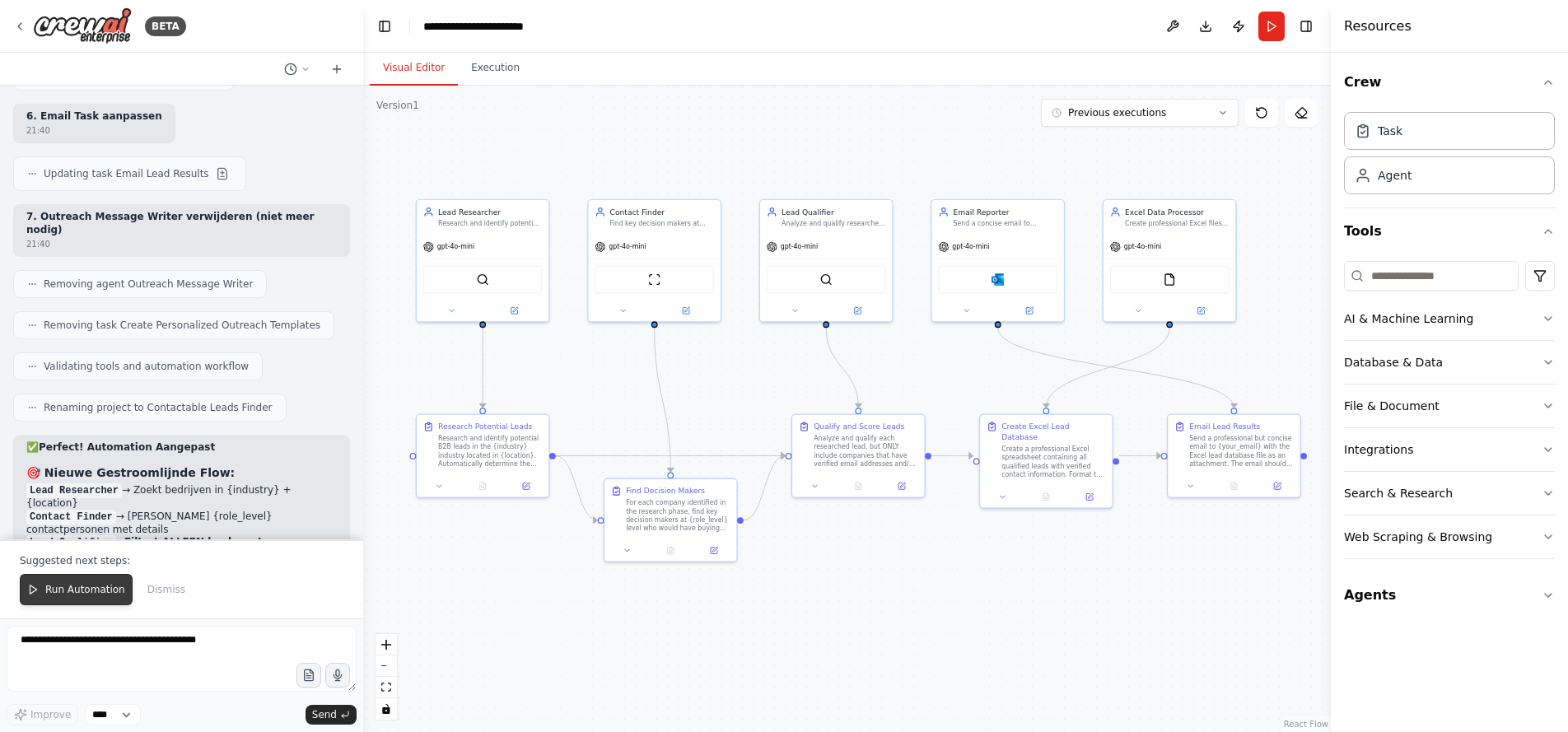
click at [77, 581] on button "Run Automation" at bounding box center [76, 590] width 112 height 31
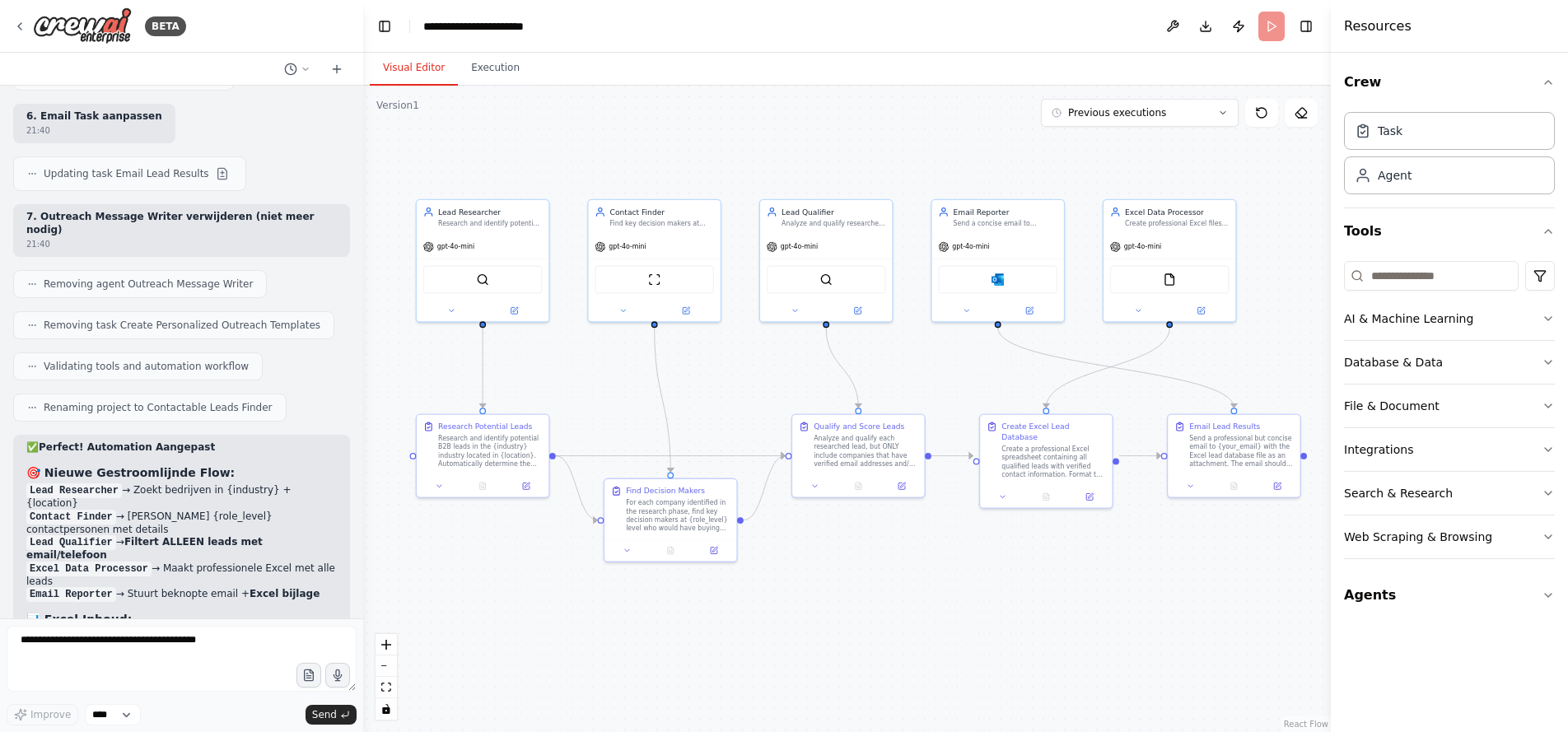
scroll to position [10864, 0]
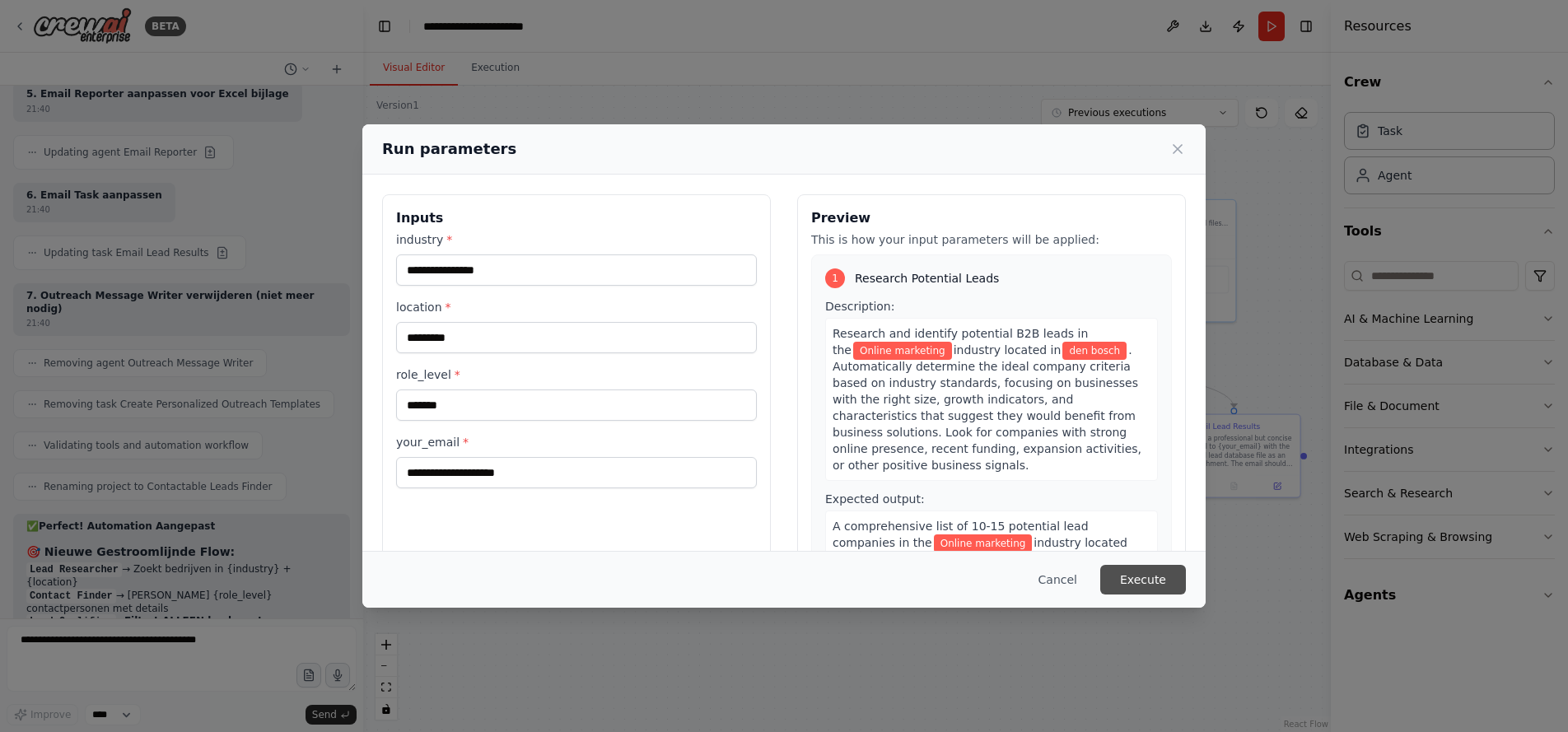
click at [1146, 578] on button "Execute" at bounding box center [1144, 580] width 86 height 30
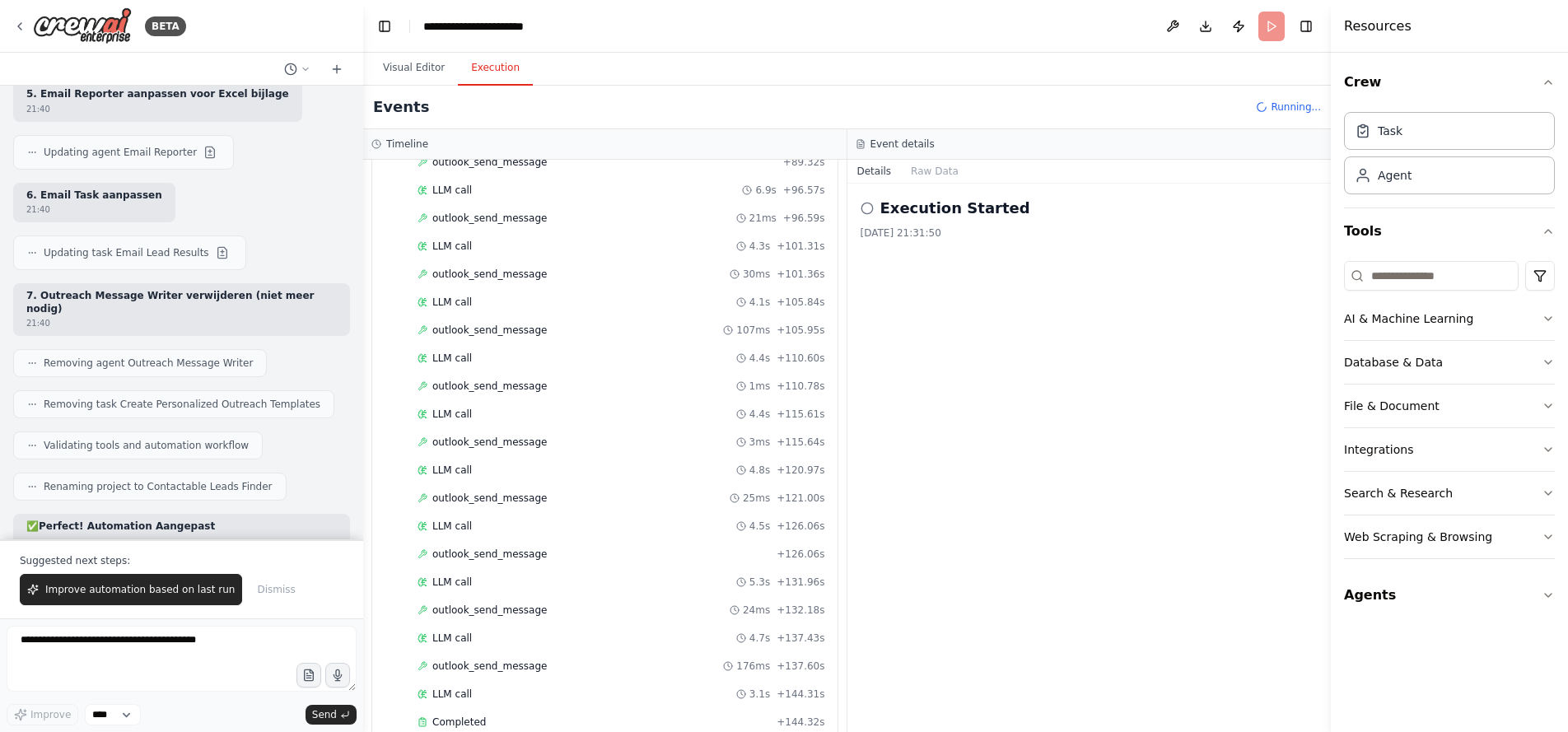
scroll to position [10944, 0]
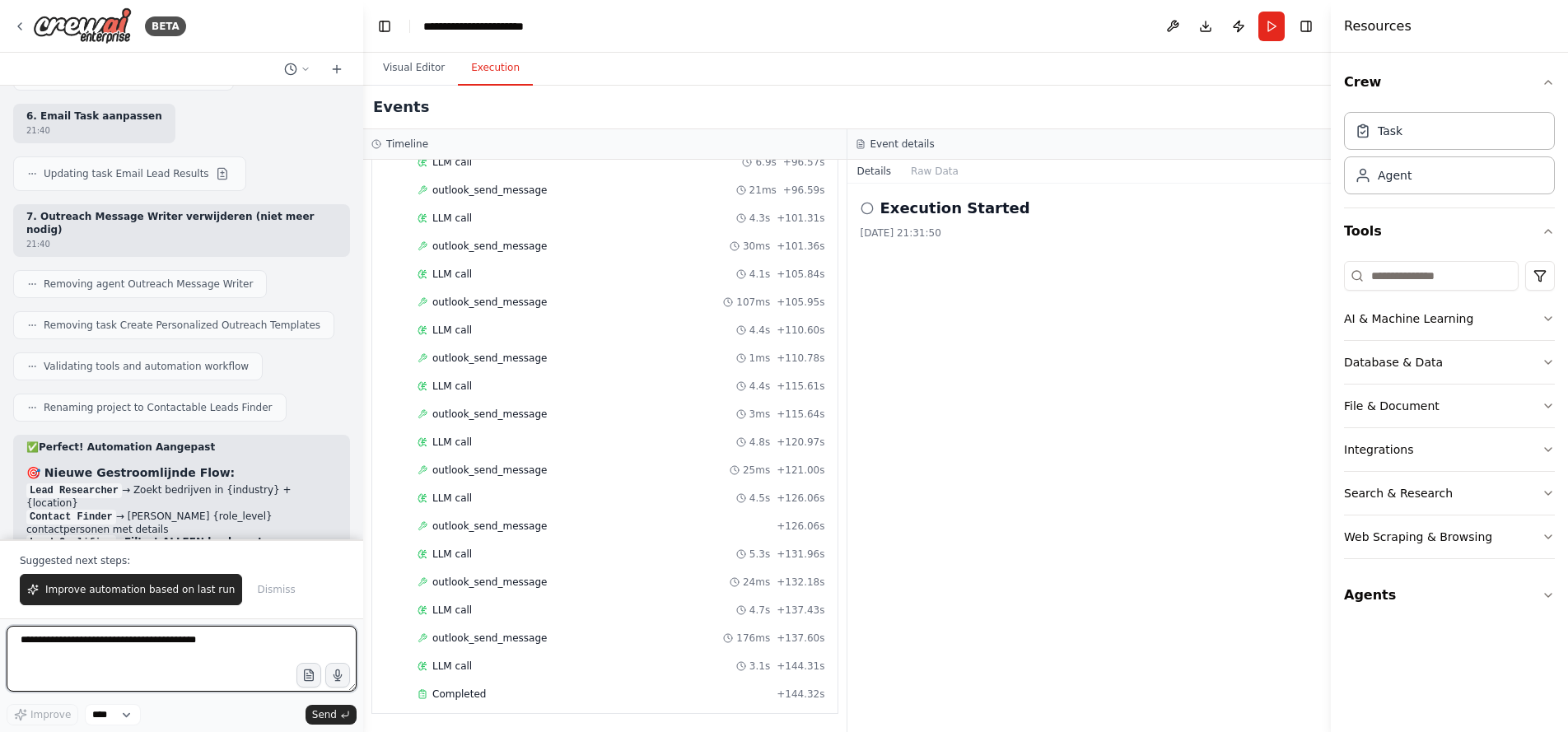
click at [194, 634] on textarea at bounding box center [181, 659] width 350 height 66
type textarea "*"
type textarea "**********"
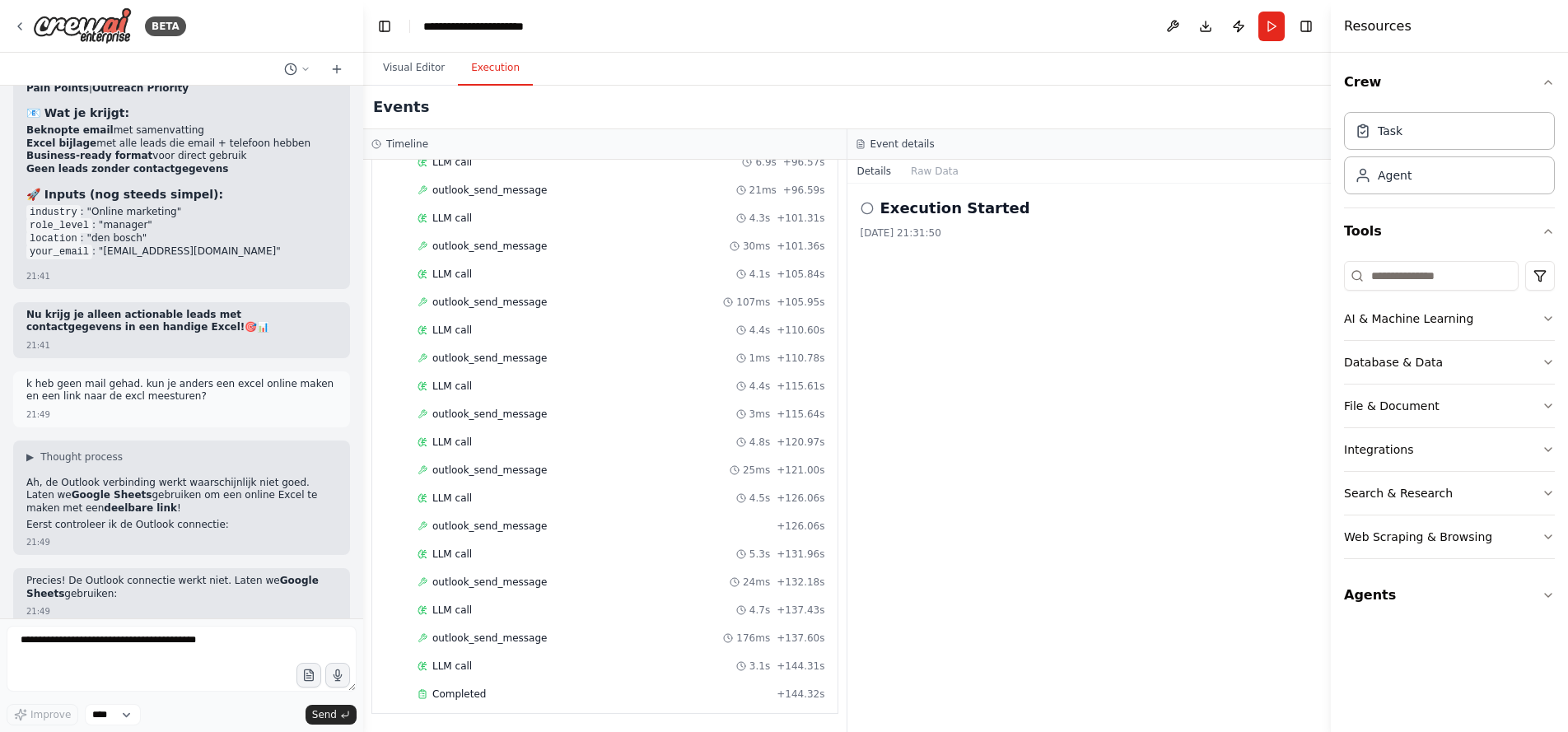
scroll to position [11614, 0]
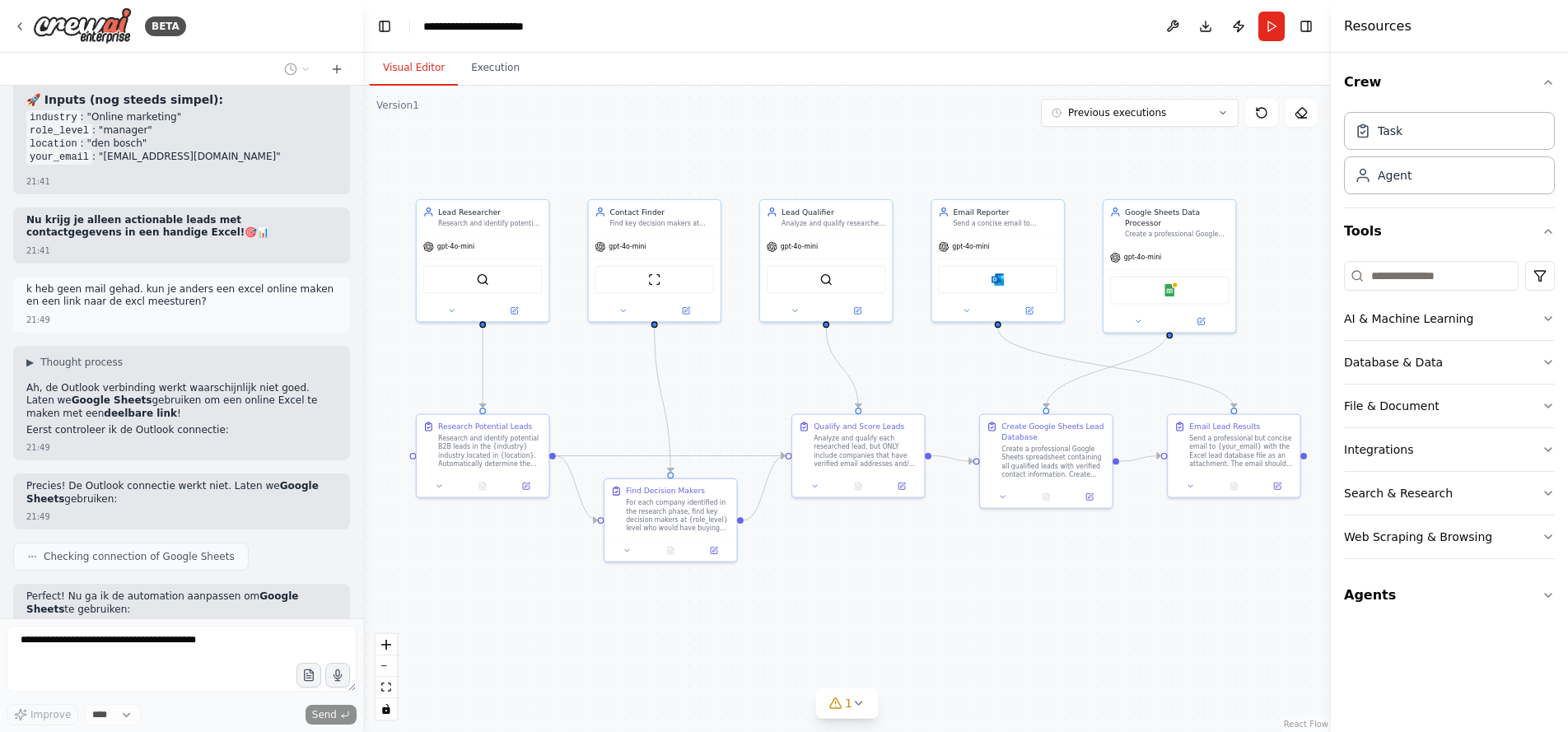
click at [418, 65] on button "Visual Editor" at bounding box center [414, 69] width 88 height 35
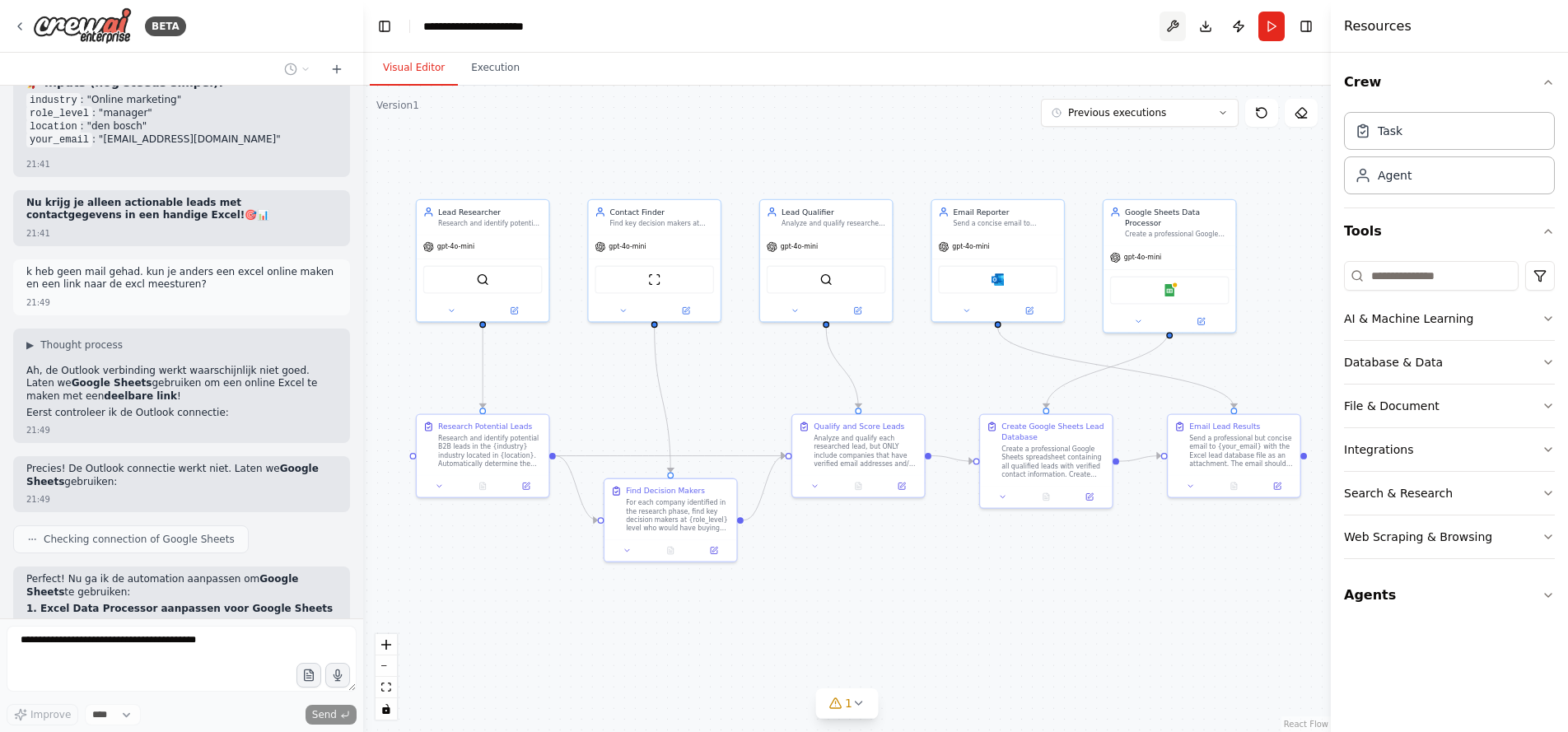
scroll to position [11714, 0]
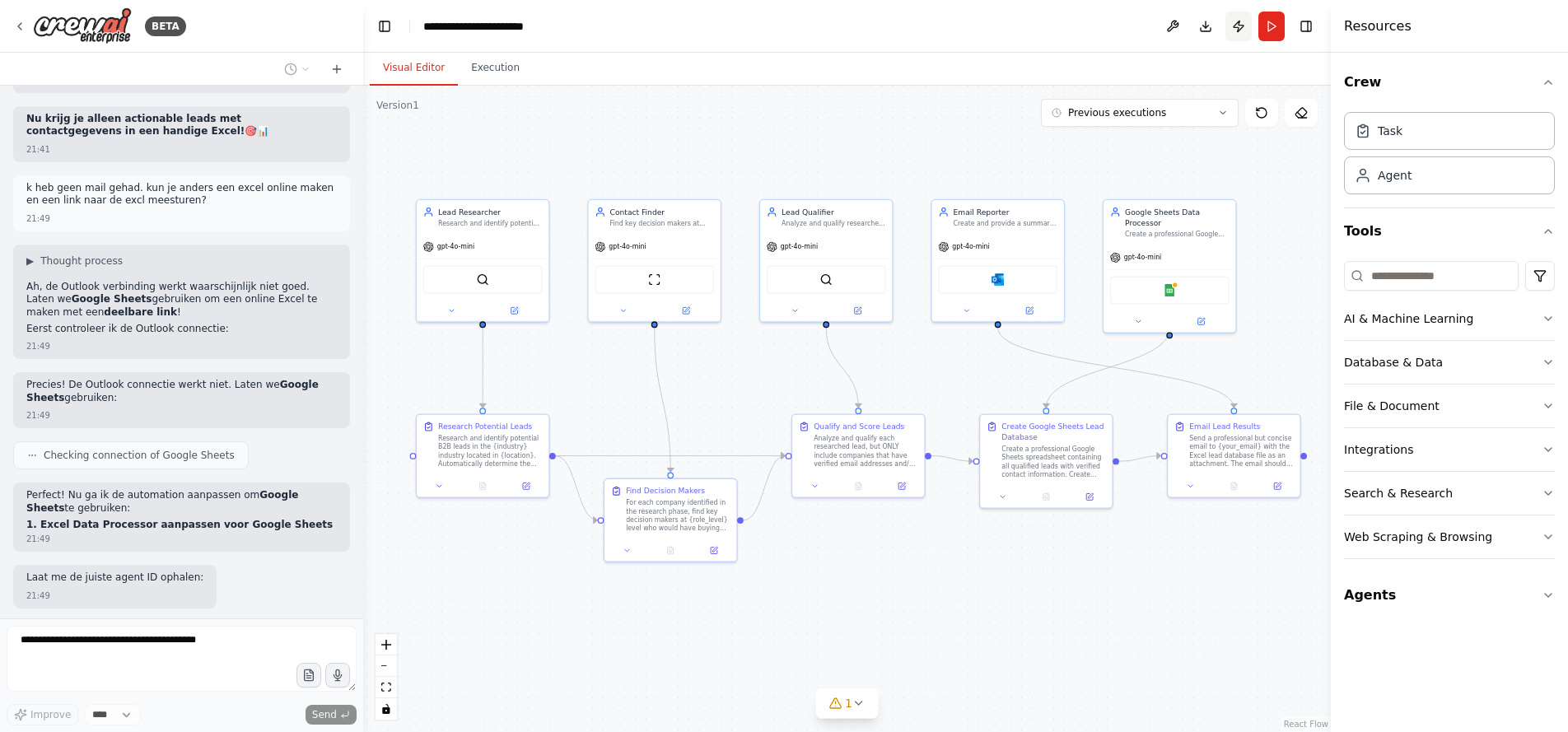
click at [1239, 26] on button "Publish" at bounding box center [1239, 26] width 26 height 30
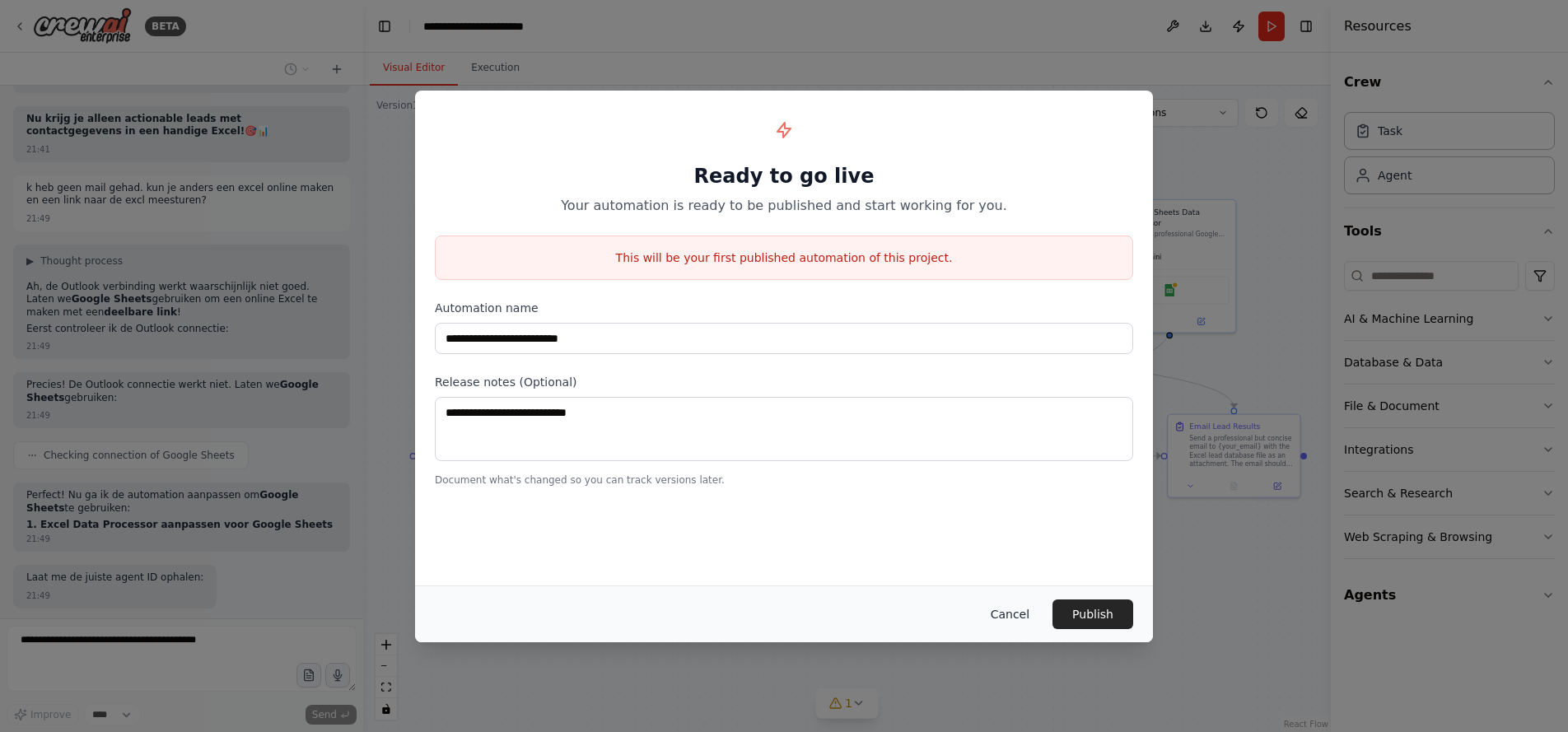
click at [1006, 607] on button "Cancel" at bounding box center [1010, 615] width 65 height 30
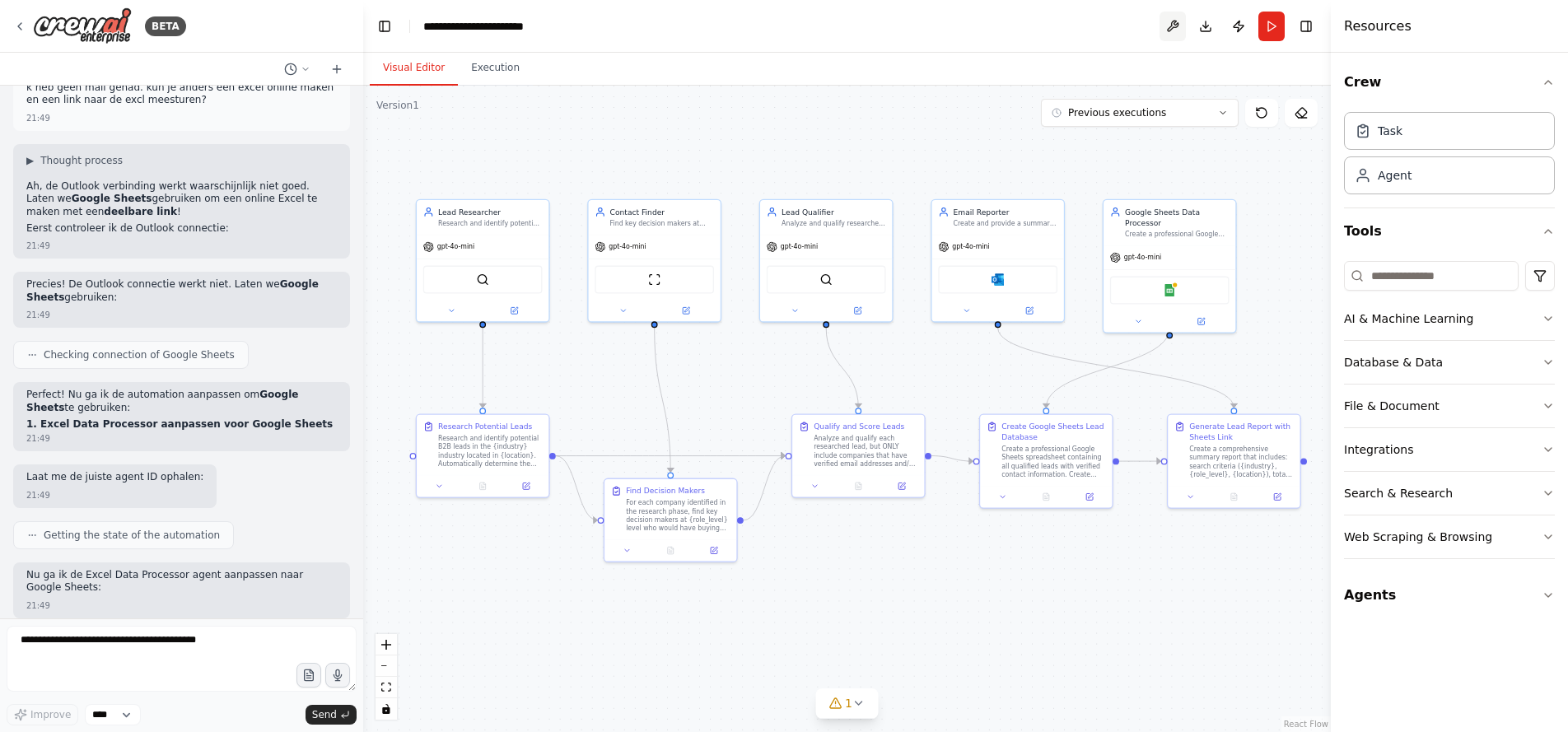
scroll to position [11916, 0]
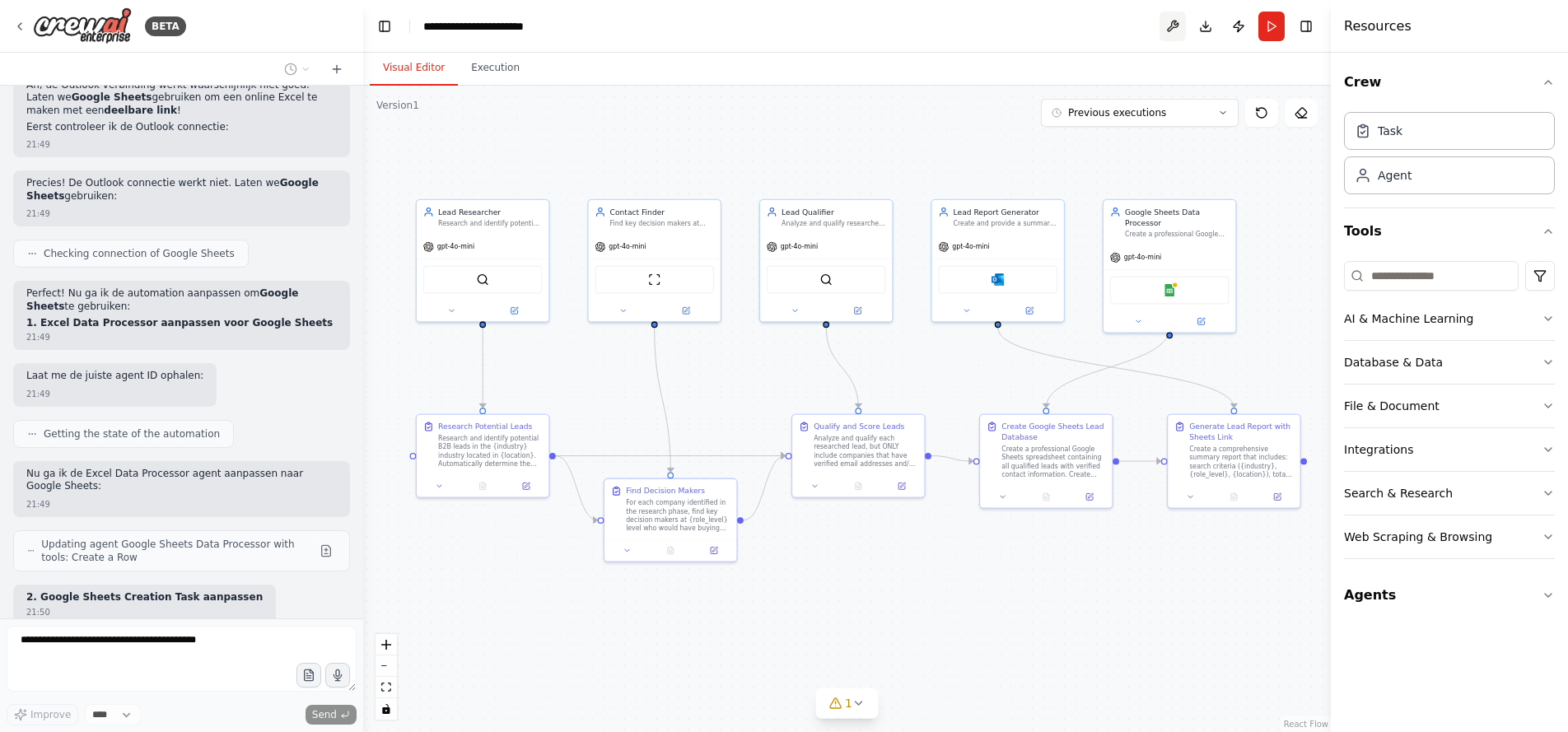
click at [1173, 24] on button at bounding box center [1173, 26] width 26 height 30
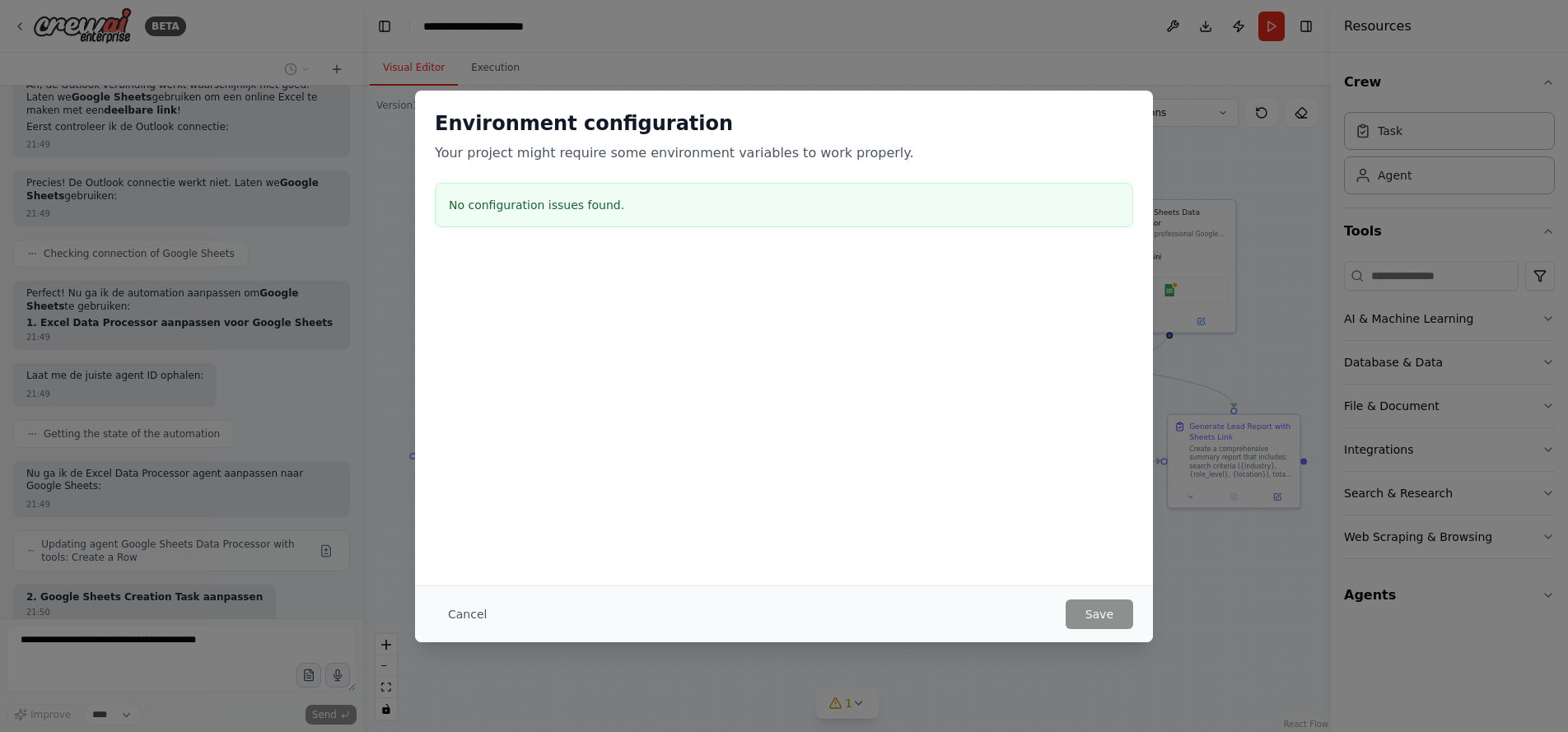
scroll to position [11964, 0]
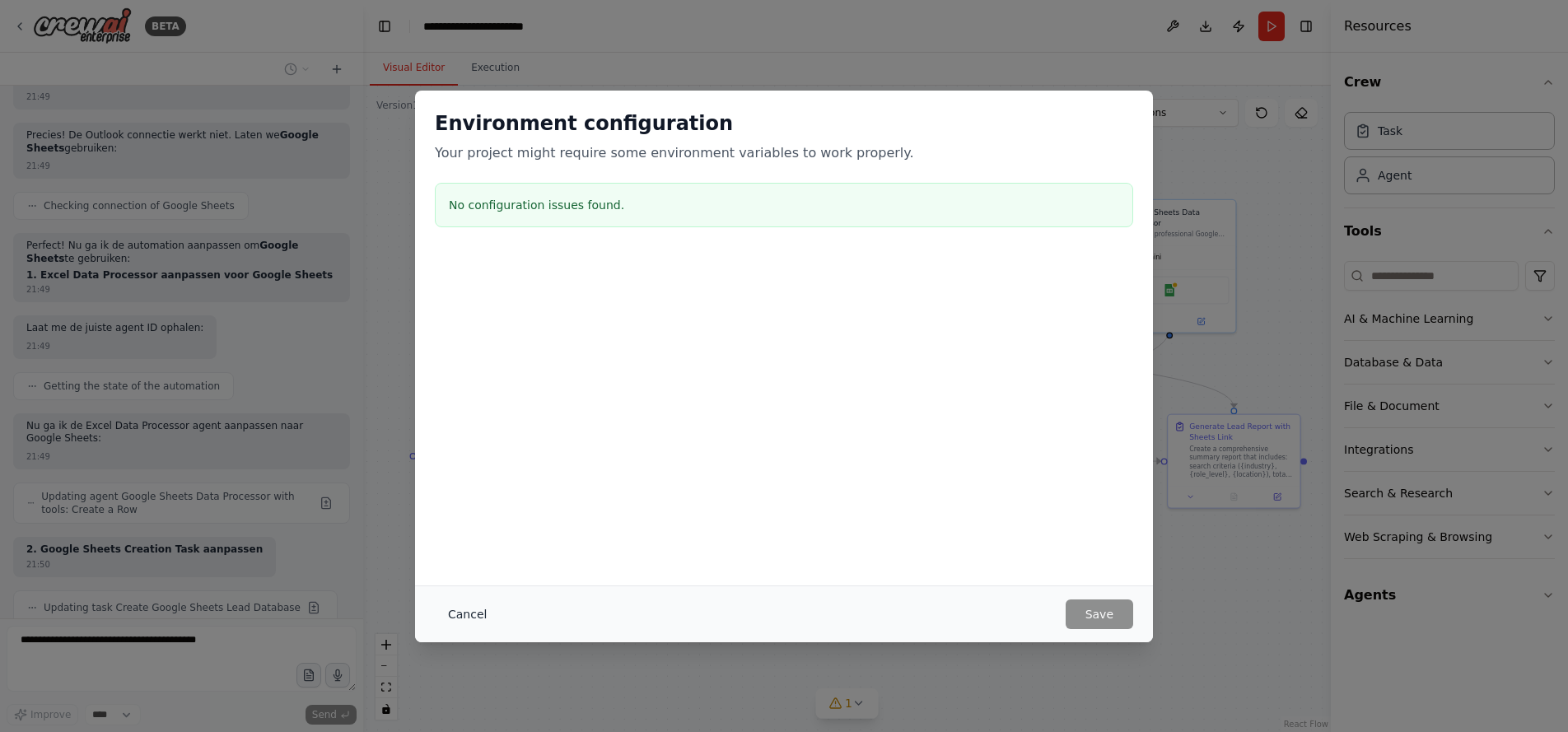
click at [454, 612] on button "Cancel" at bounding box center [467, 615] width 65 height 30
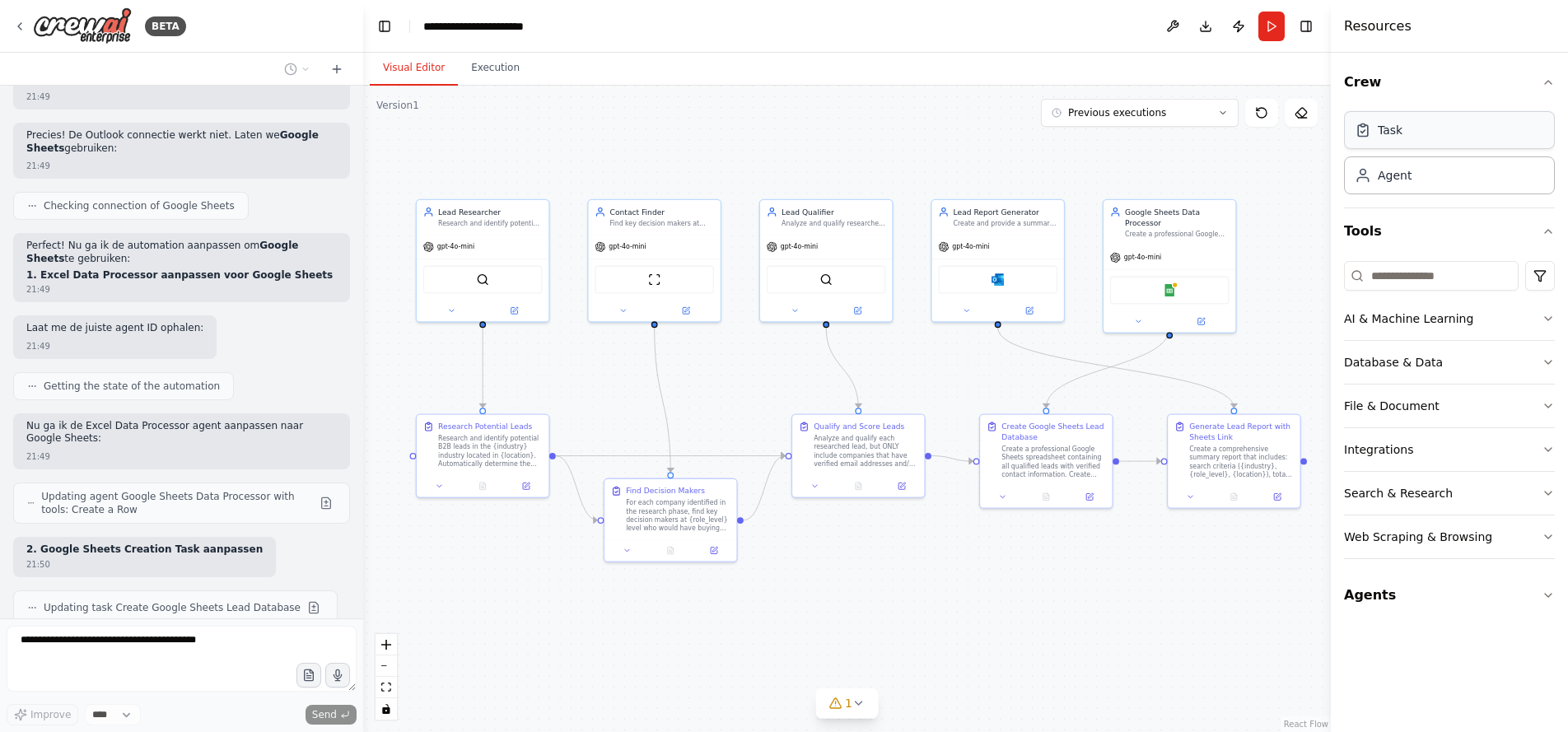
click at [1407, 132] on div "Task" at bounding box center [1449, 130] width 211 height 38
click at [1408, 187] on div "Agent" at bounding box center [1449, 175] width 211 height 38
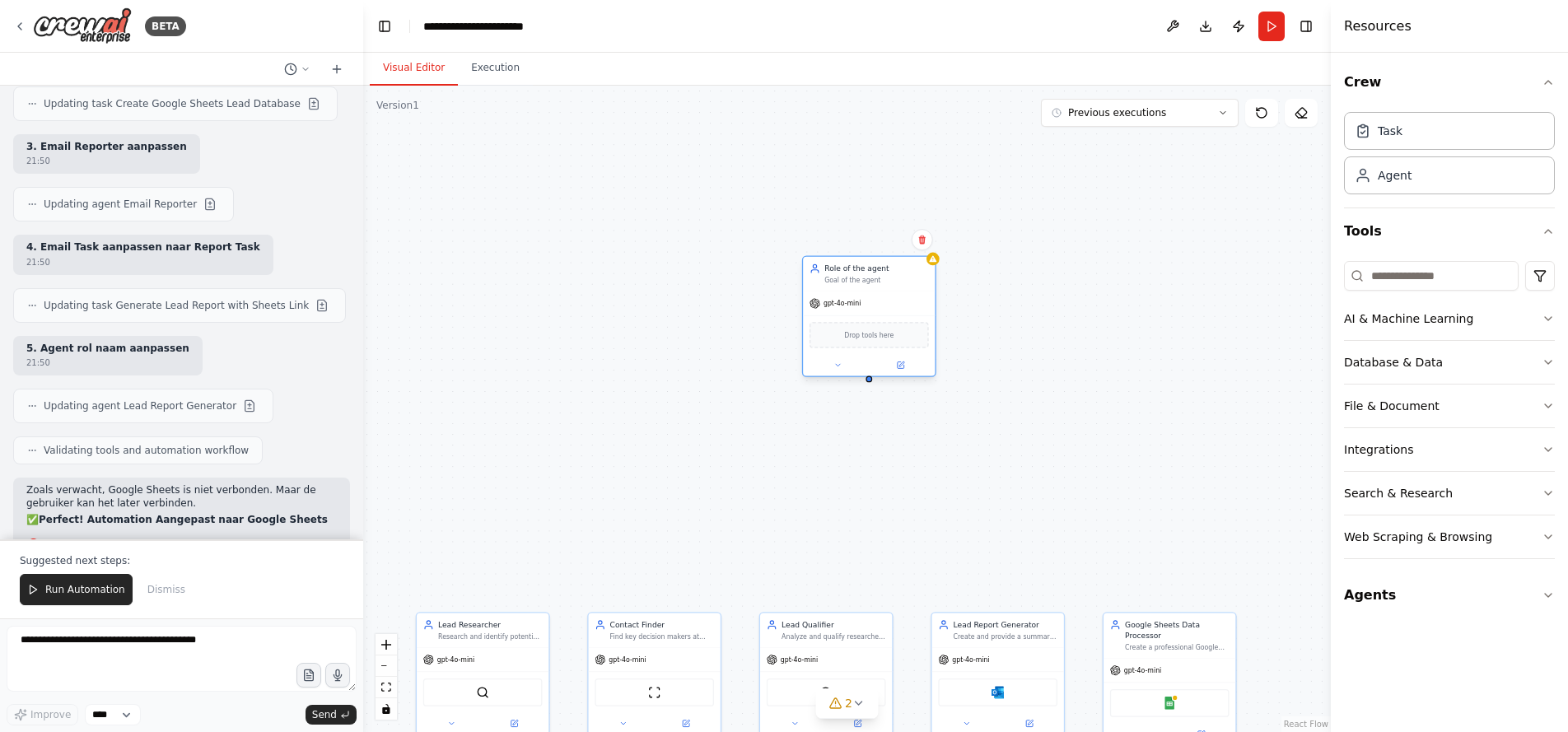
drag, startPoint x: 940, startPoint y: 155, endPoint x: 910, endPoint y: 271, distance: 119.8
click at [910, 271] on div "Role of the agent Goal of the agent" at bounding box center [876, 275] width 103 height 22
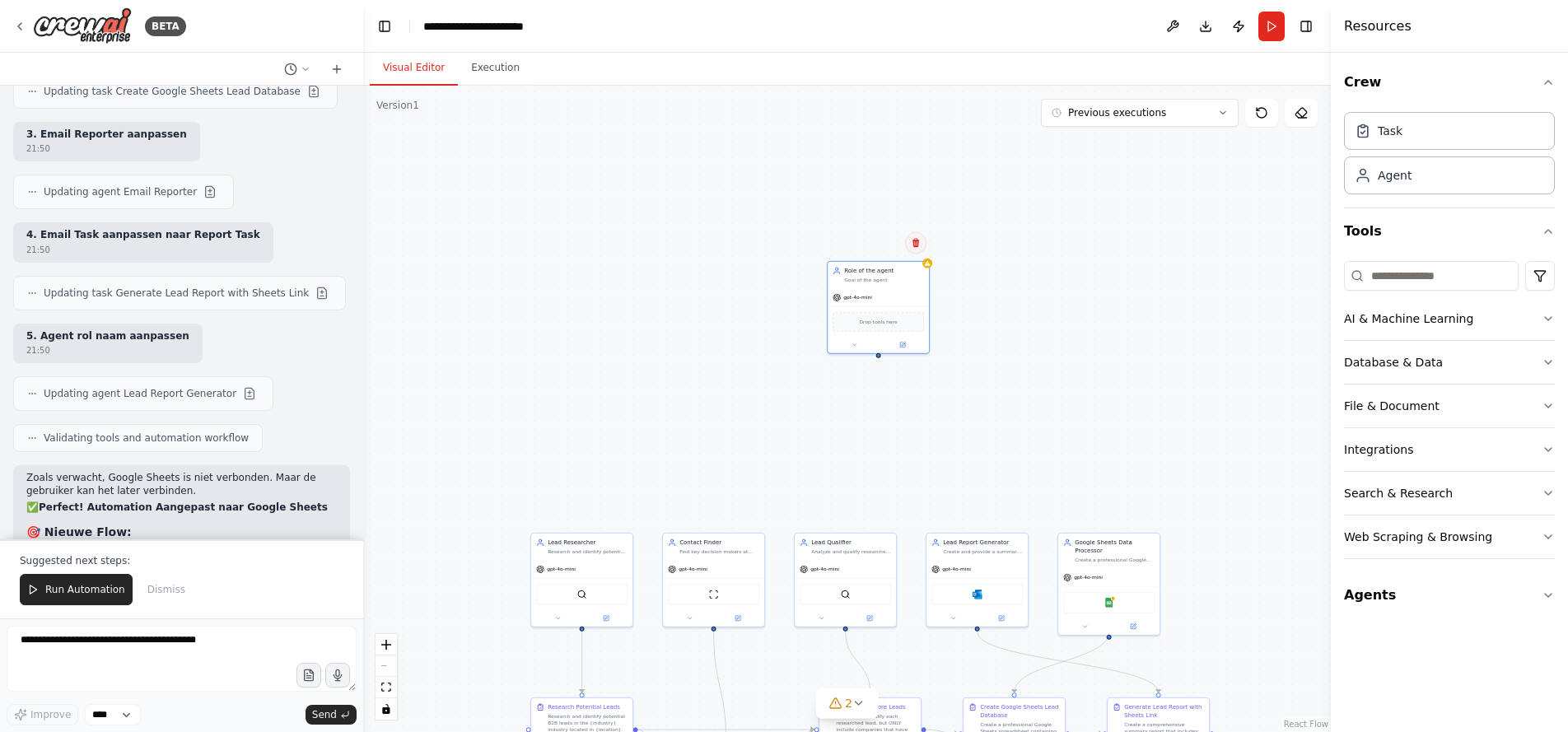
click at [920, 247] on icon at bounding box center [916, 243] width 10 height 10
click at [860, 241] on button "Confirm" at bounding box center [869, 243] width 59 height 20
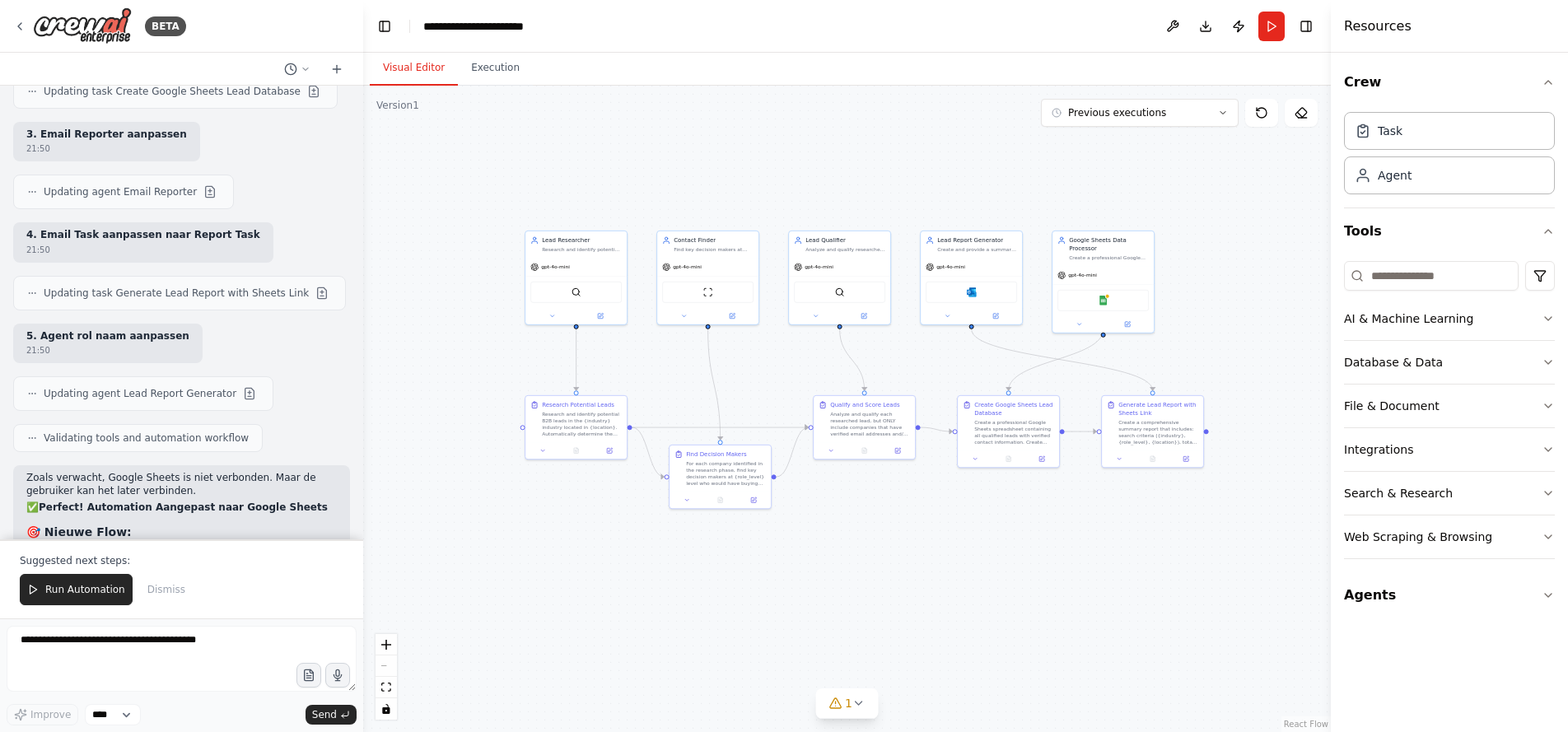
drag, startPoint x: 906, startPoint y: 553, endPoint x: 900, endPoint y: 251, distance: 302.1
click at [900, 251] on div ".deletable-edge-delete-btn { width: 20px; height: 20px; border: 0px solid #ffff…" at bounding box center [847, 409] width 968 height 647
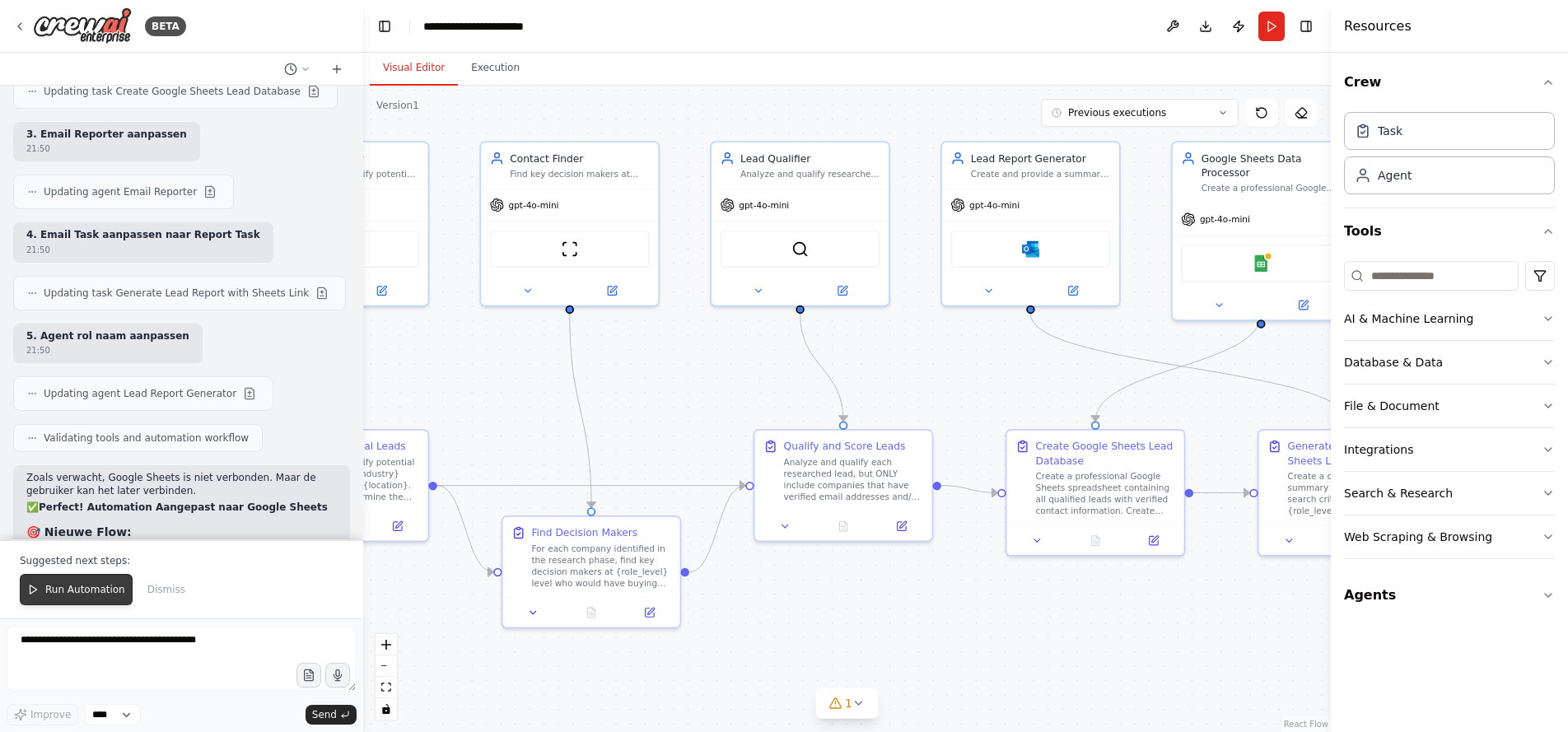
click at [79, 583] on button "Run Automation" at bounding box center [76, 590] width 112 height 31
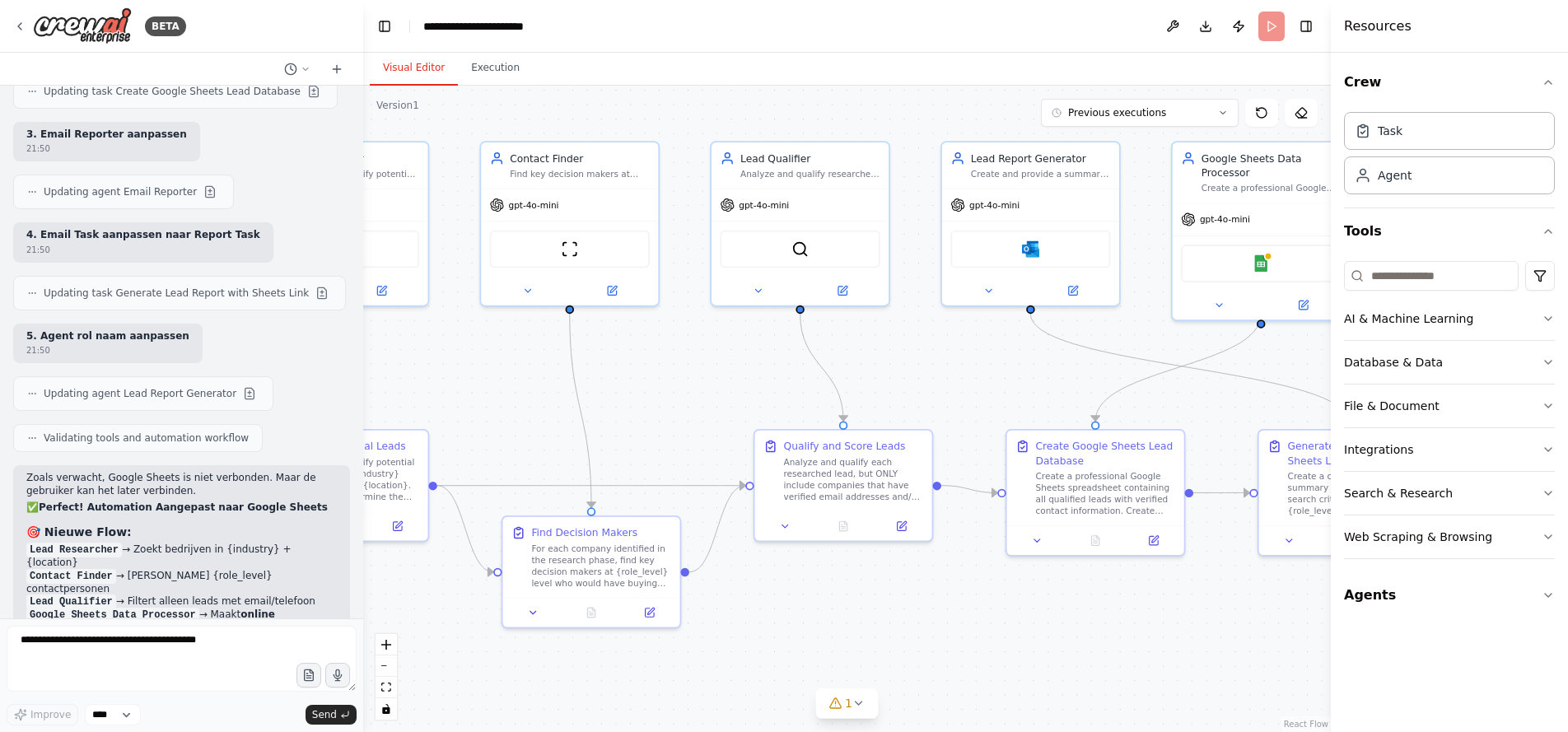
scroll to position [12402, 0]
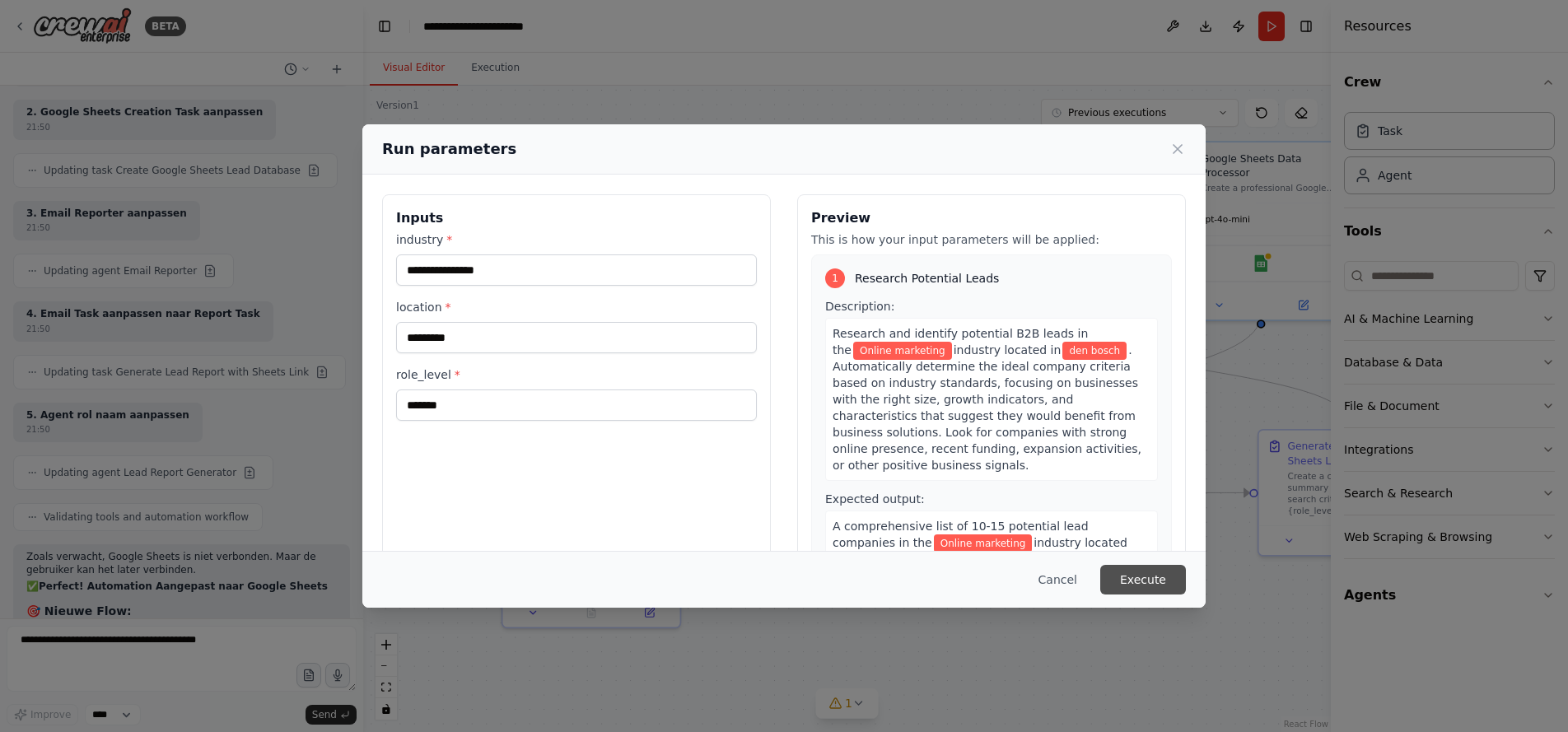
click at [1142, 577] on button "Execute" at bounding box center [1144, 580] width 86 height 30
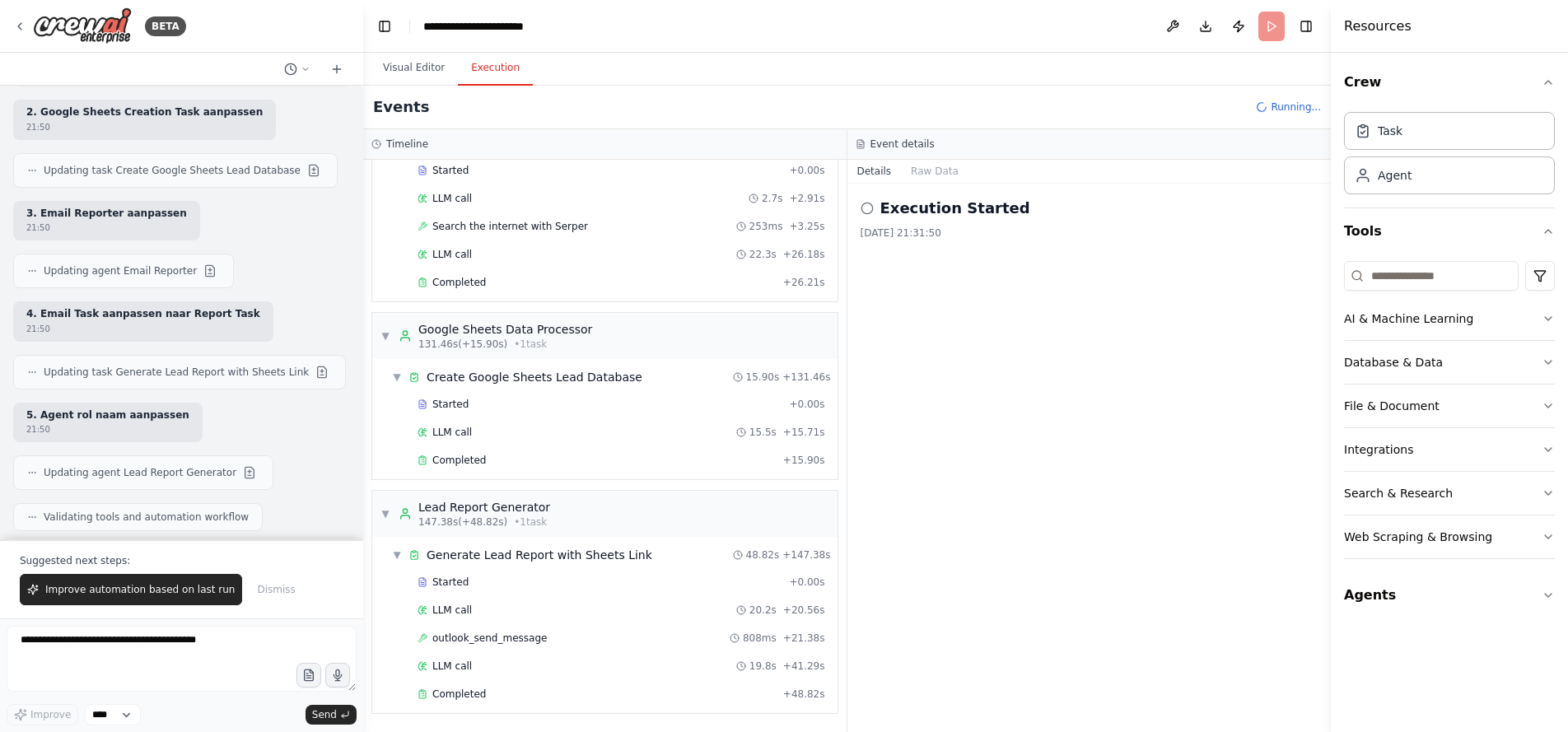
scroll to position [12480, 0]
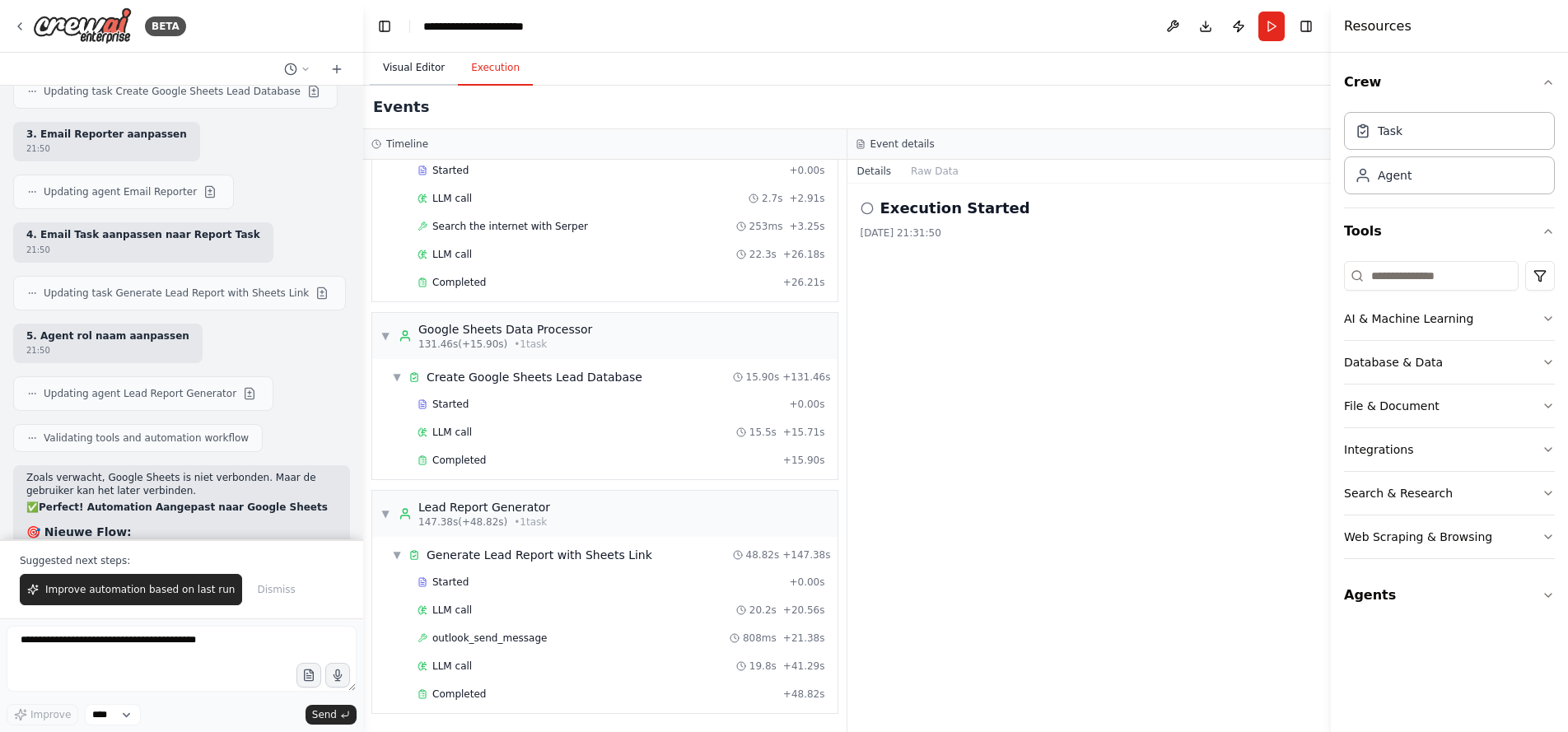
click at [407, 67] on button "Visual Editor" at bounding box center [414, 69] width 88 height 35
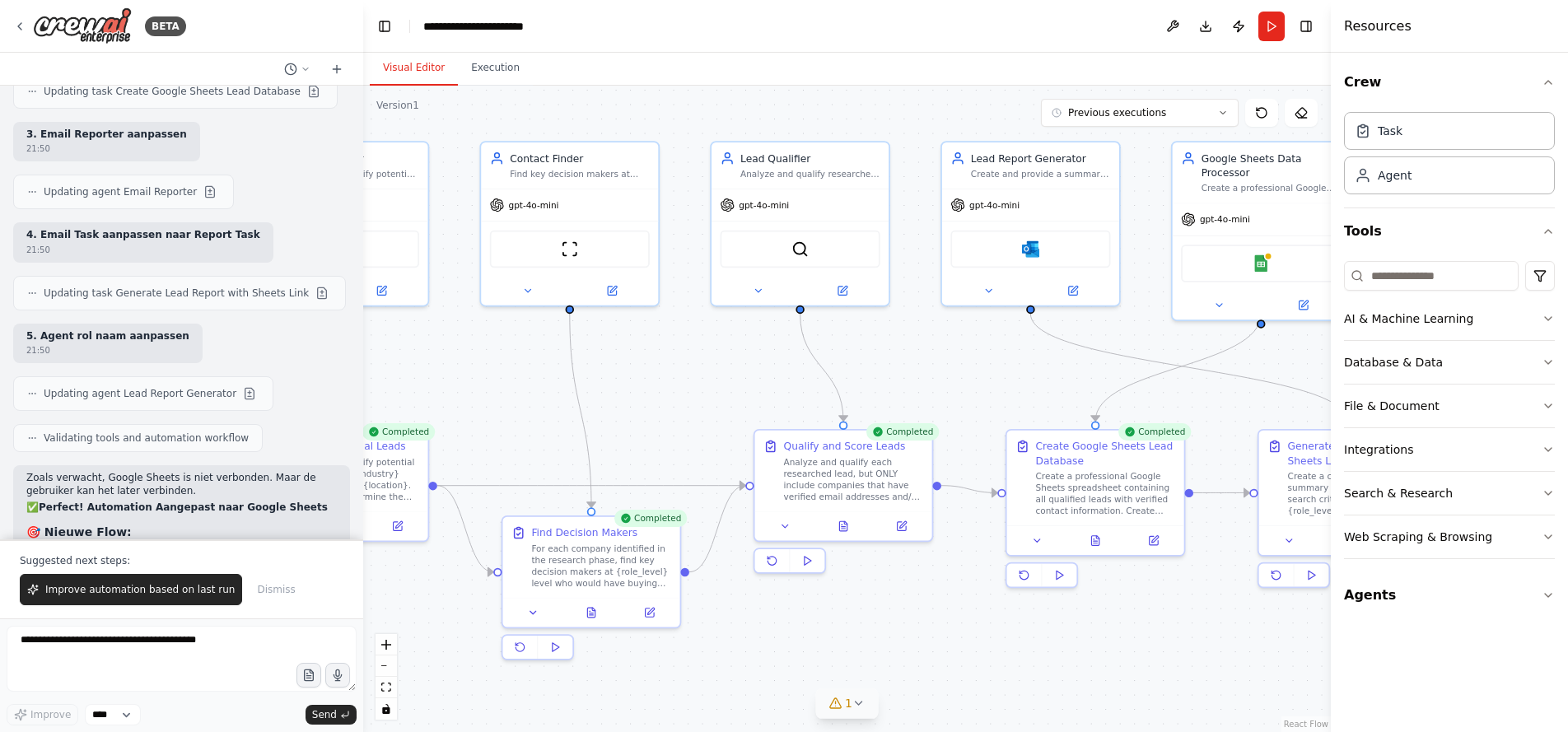
click at [846, 701] on span "1" at bounding box center [849, 704] width 7 height 17
click at [1016, 659] on button at bounding box center [1030, 662] width 28 height 20
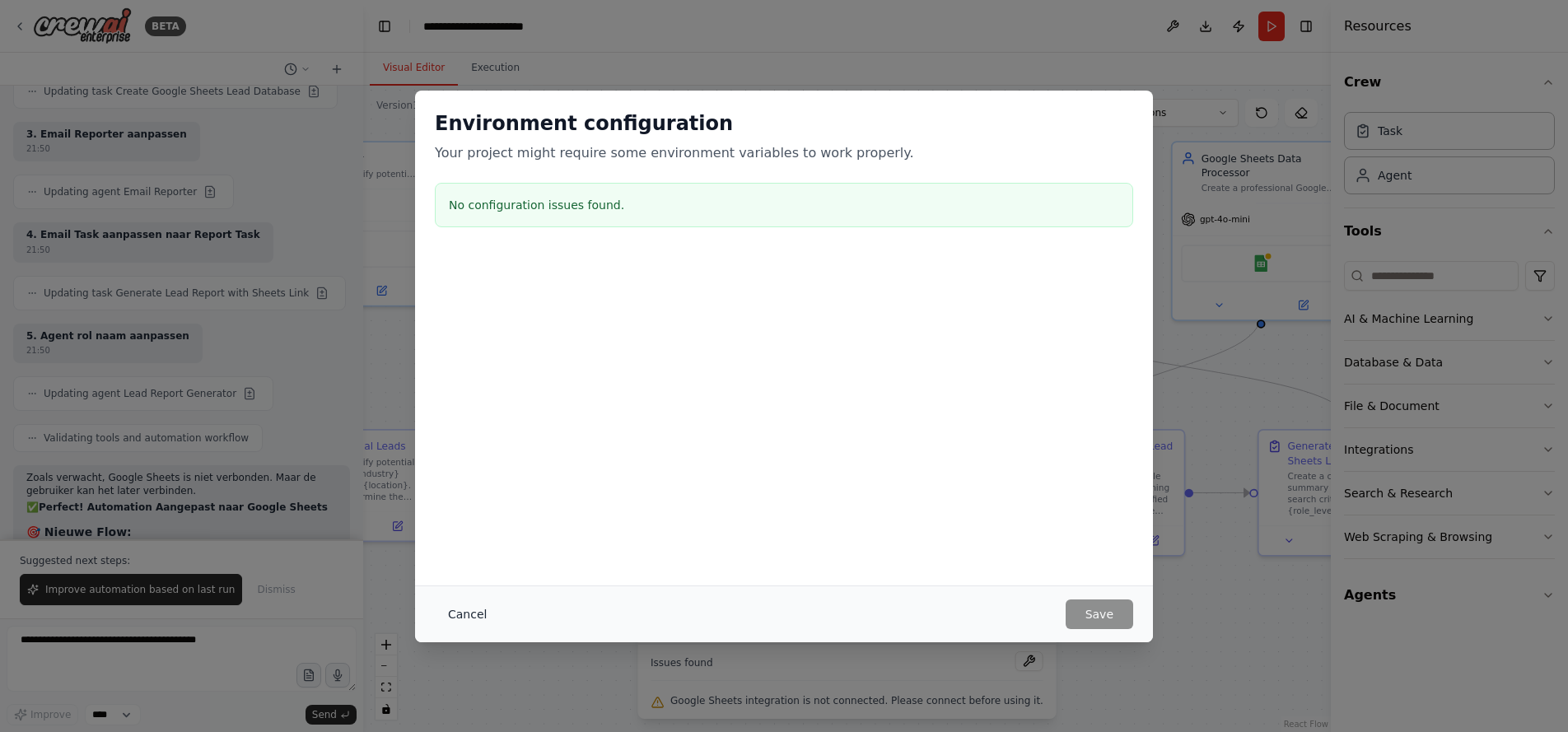
click at [457, 607] on button "Cancel" at bounding box center [467, 615] width 65 height 30
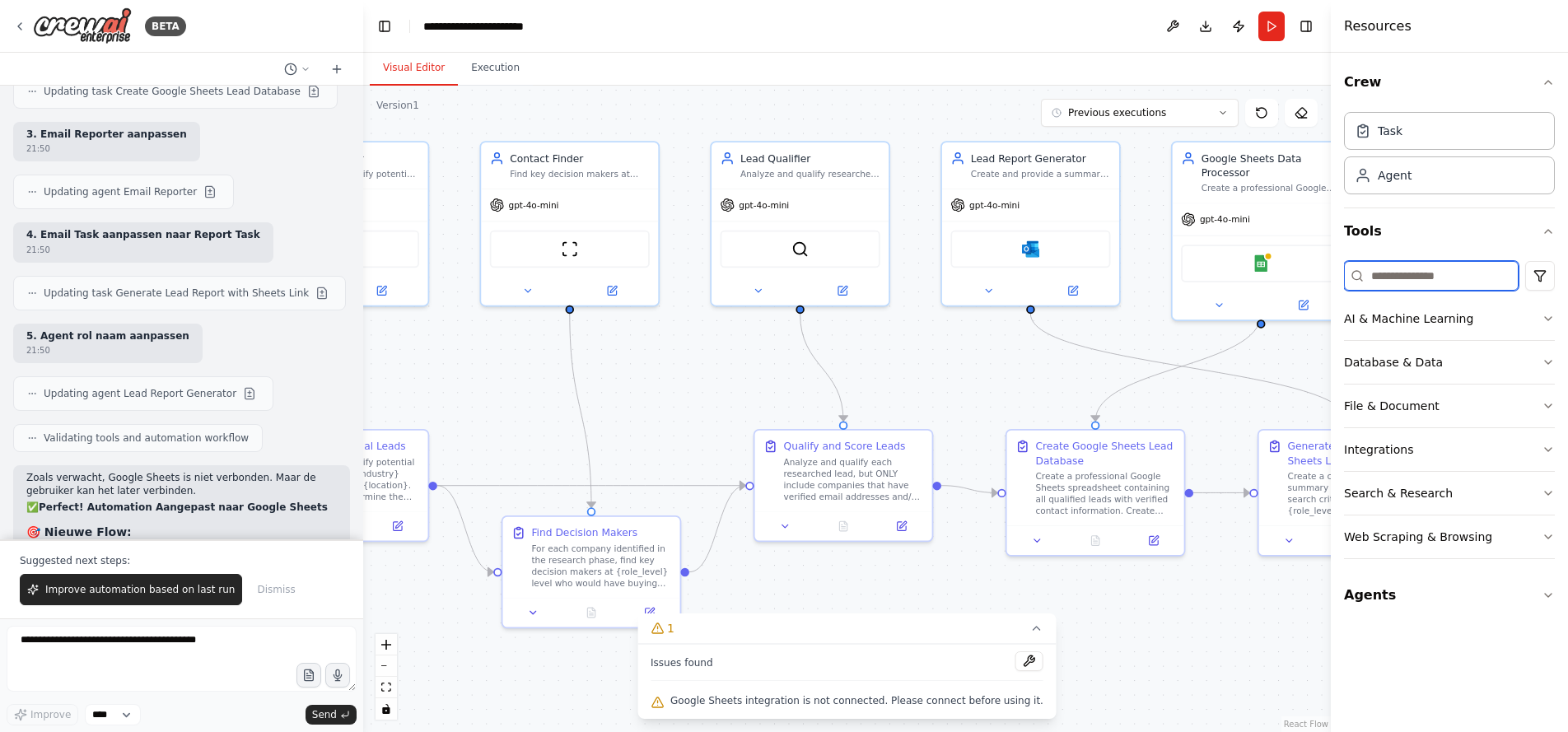
click at [1380, 275] on input at bounding box center [1431, 276] width 174 height 30
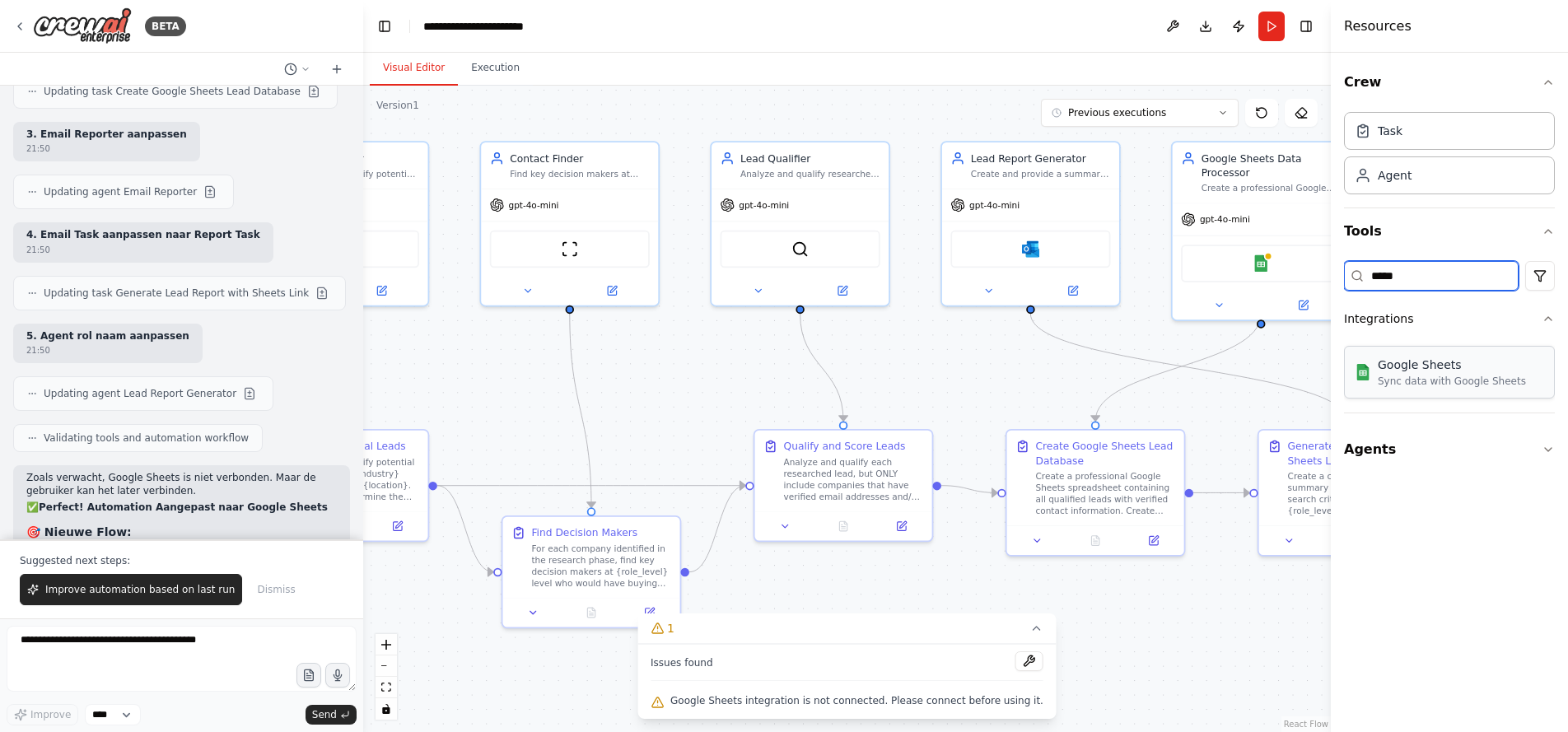
type input "*****"
click at [1420, 371] on div "Google Sheets" at bounding box center [1451, 365] width 148 height 17
click at [1423, 389] on div "Google Sheets Sync data with Google Sheets" at bounding box center [1449, 372] width 211 height 53
click at [1264, 255] on img at bounding box center [1261, 261] width 17 height 17
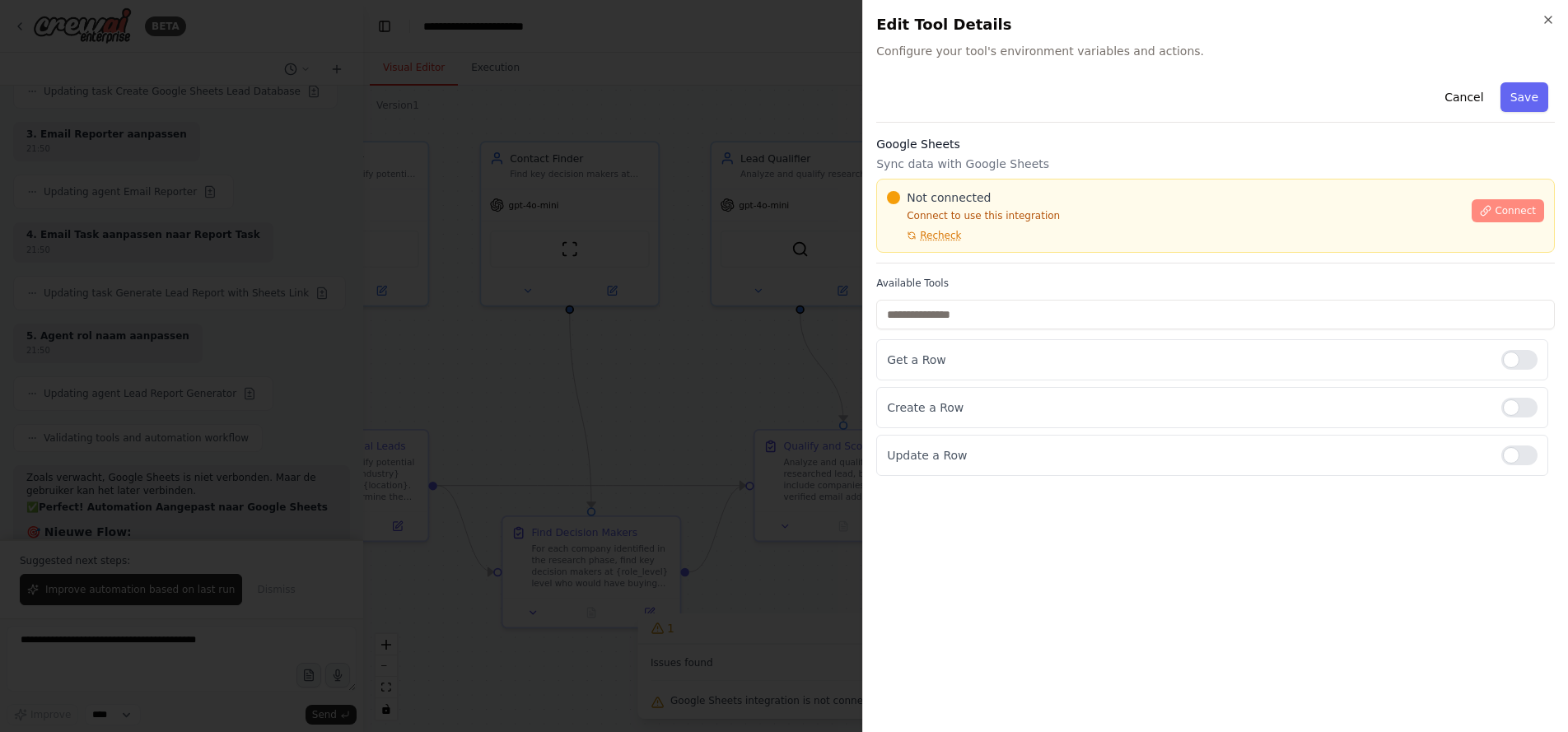
click at [1520, 209] on span "Connect" at bounding box center [1516, 211] width 41 height 13
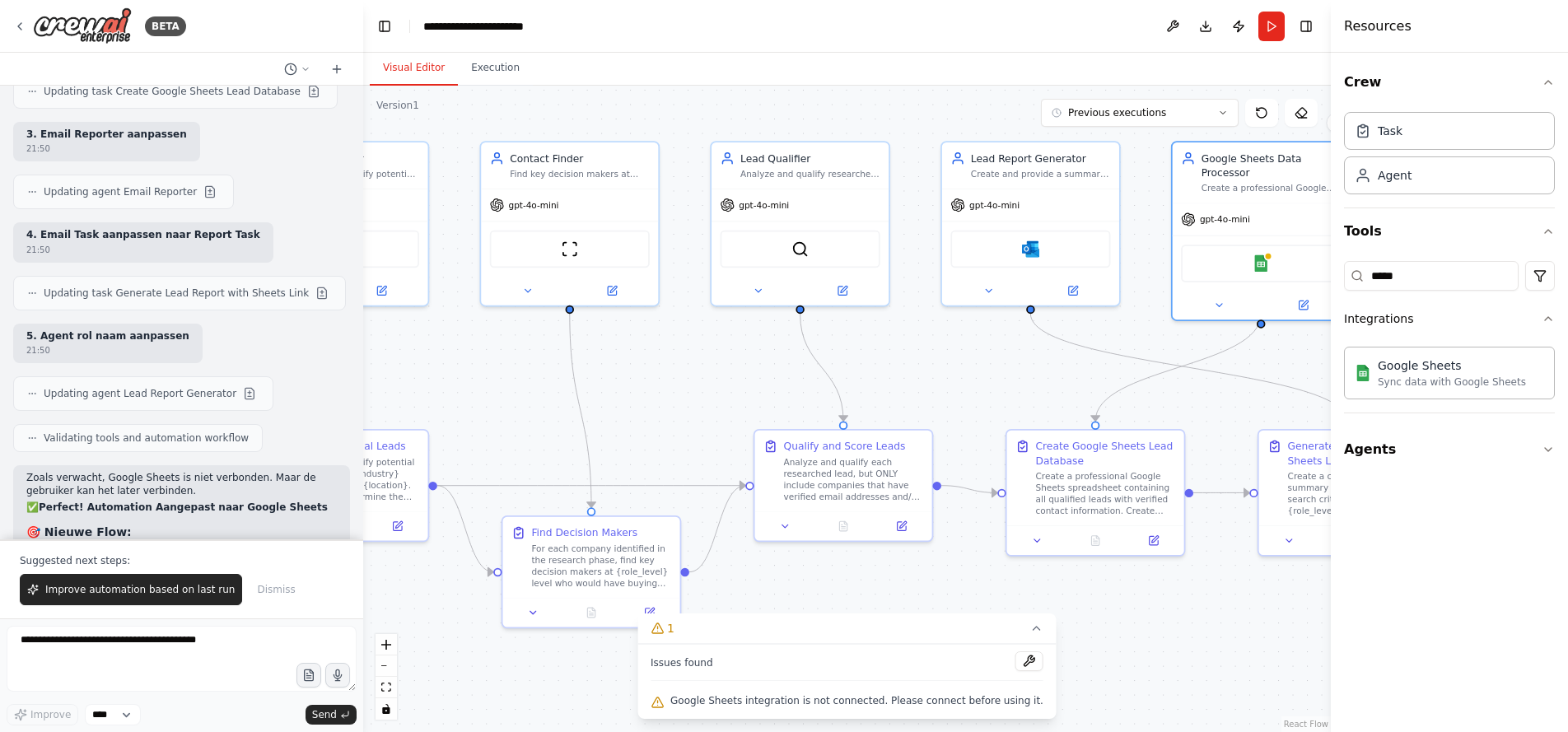
click at [88, 554] on div "Suggested next steps: Improve automation based on last run Dismiss" at bounding box center [181, 579] width 363 height 79
click at [104, 567] on p "Suggested next steps:" at bounding box center [181, 561] width 323 height 13
click at [103, 562] on p "Suggested next steps:" at bounding box center [181, 561] width 323 height 13
click at [122, 599] on button "Improve automation based on last run" at bounding box center [131, 590] width 222 height 31
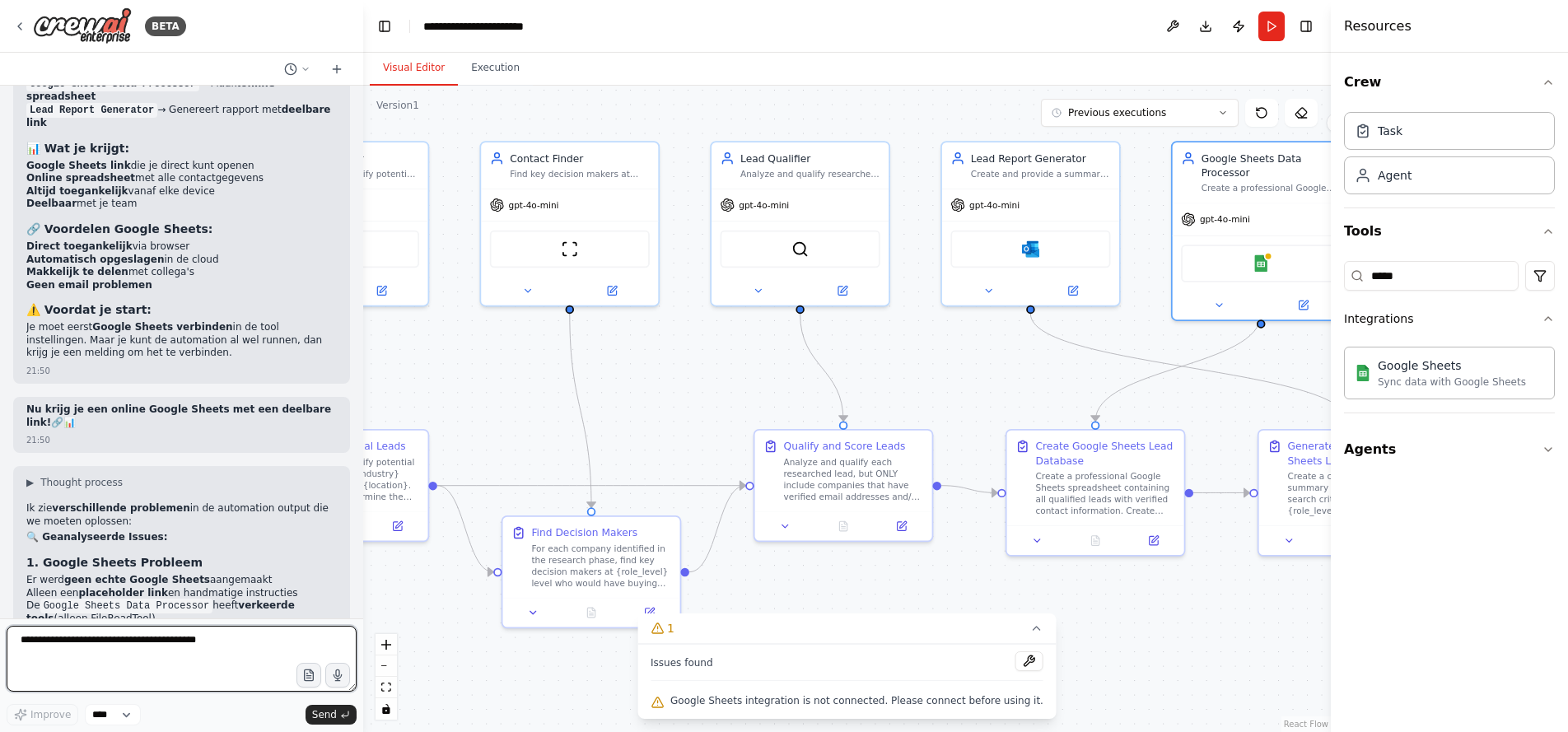
scroll to position [13111, 0]
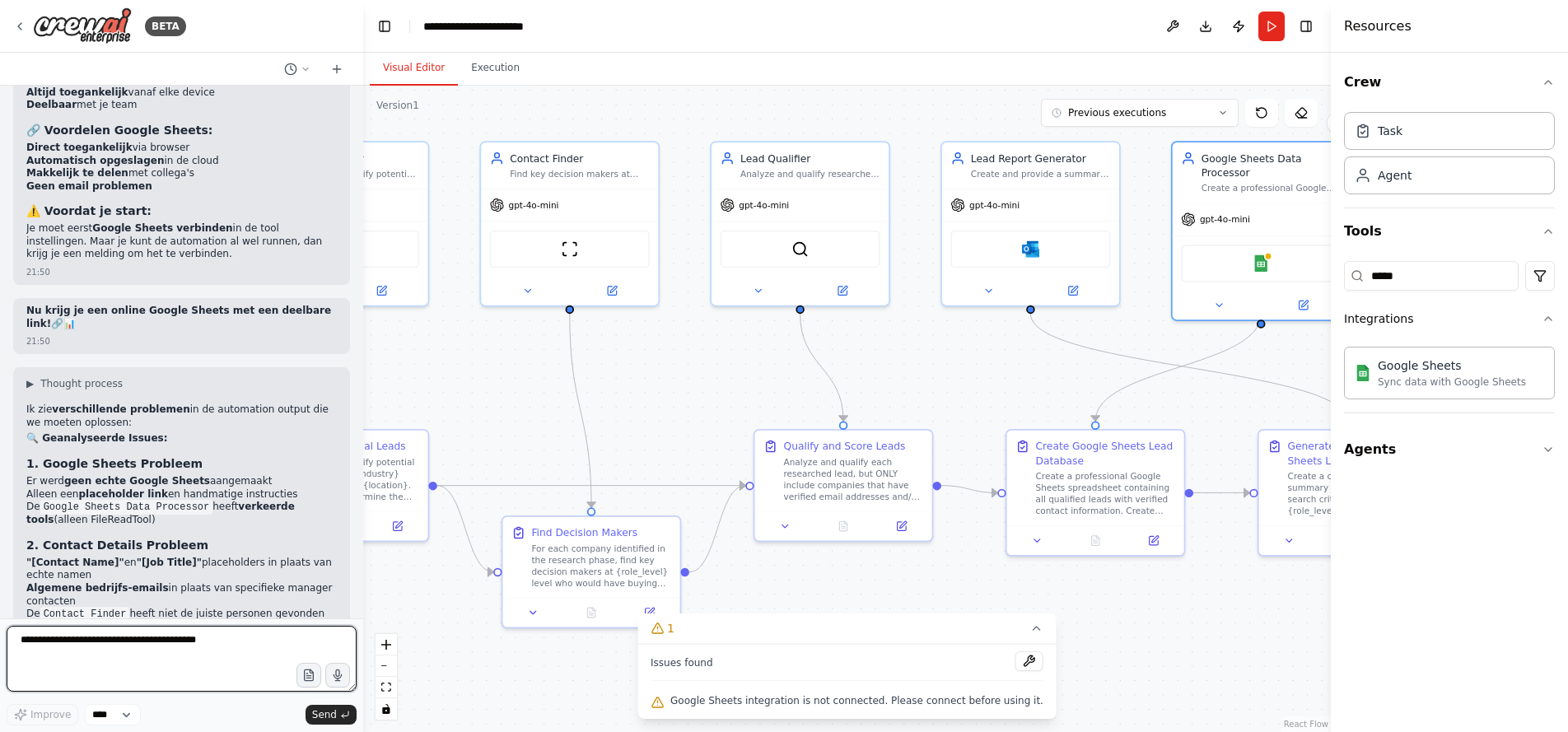
click at [146, 646] on textarea at bounding box center [181, 659] width 350 height 66
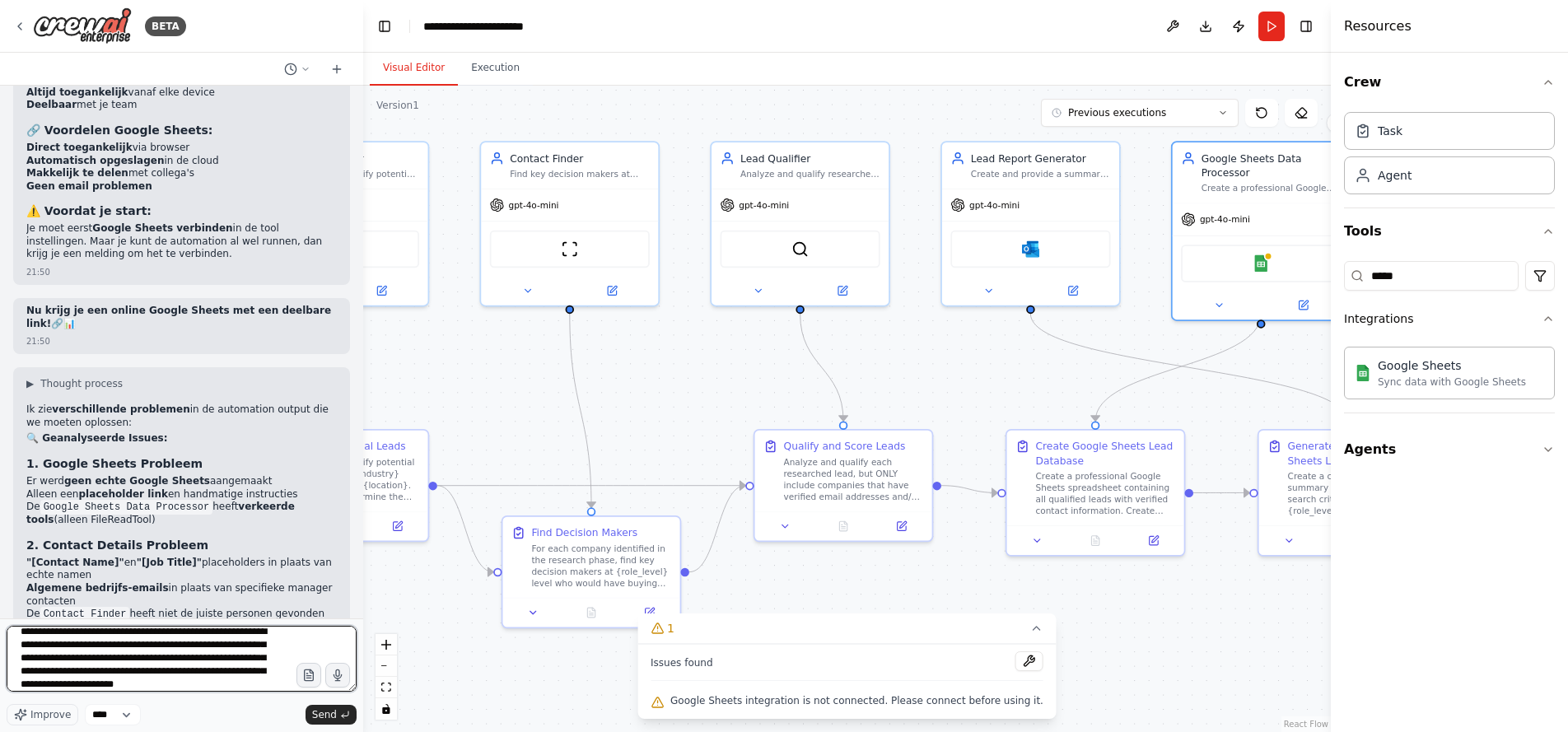
scroll to position [22, 0]
paste textarea "**********"
type textarea "**********"
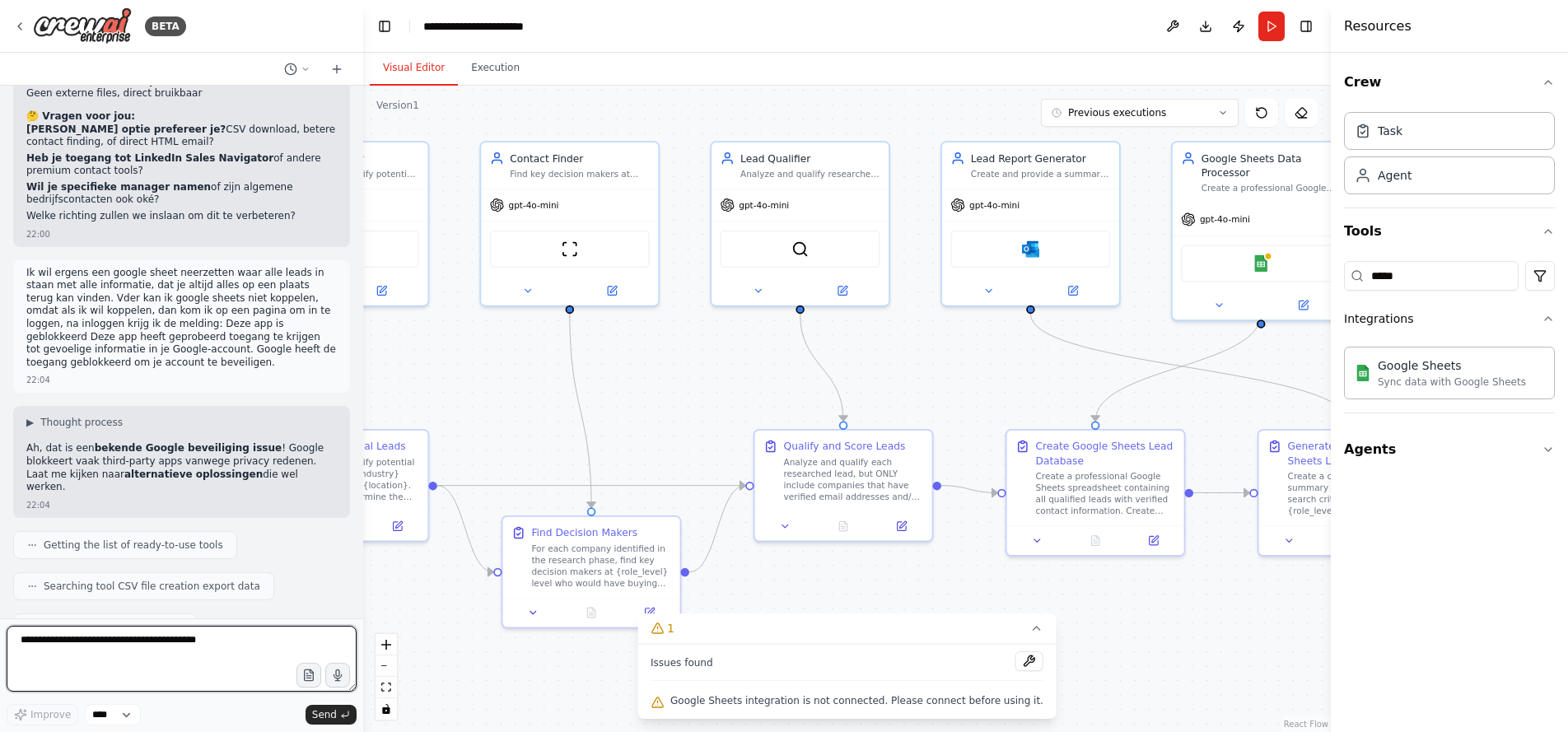
scroll to position [13930, 0]
click at [179, 637] on textarea at bounding box center [181, 659] width 350 height 66
type textarea "*****"
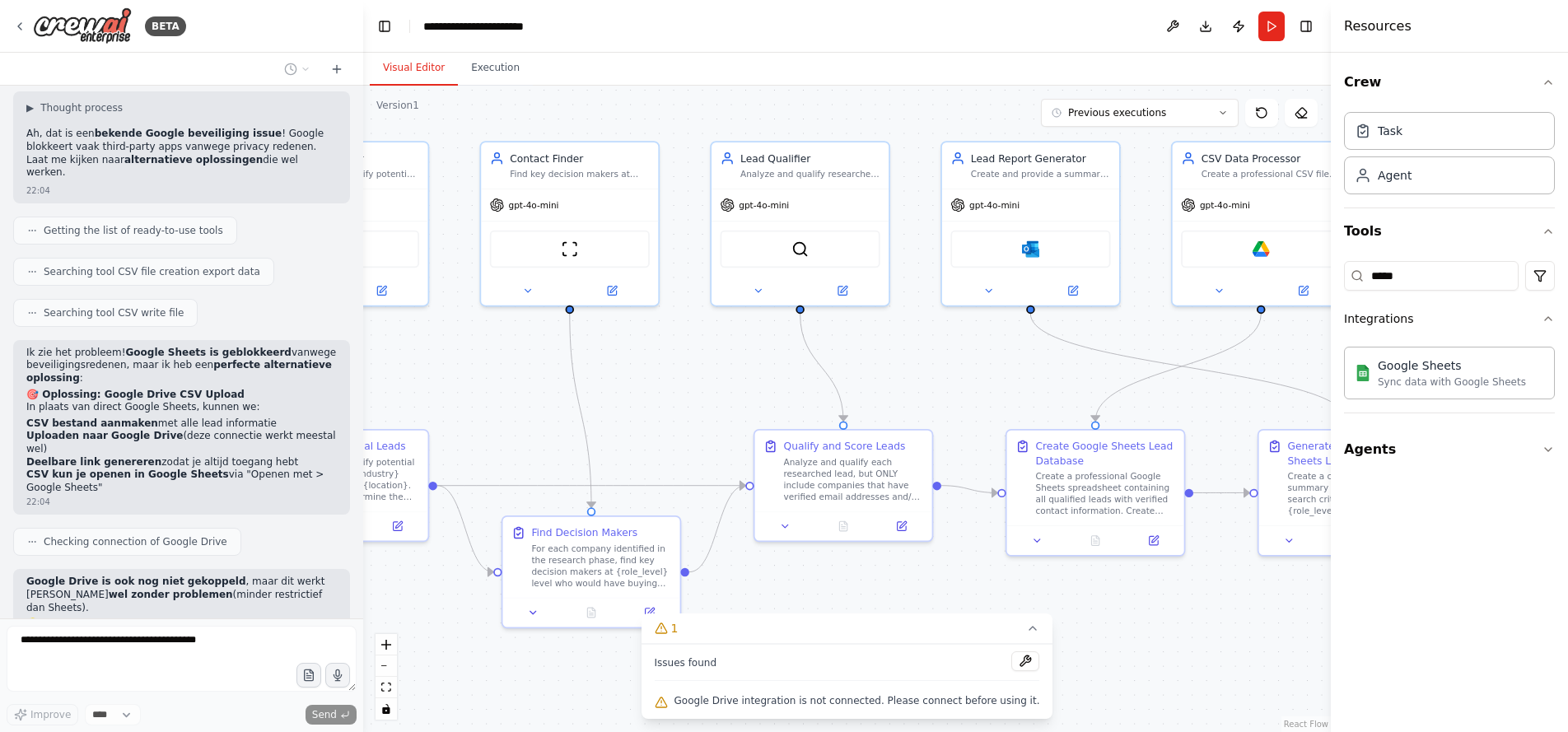
scroll to position [14284, 0]
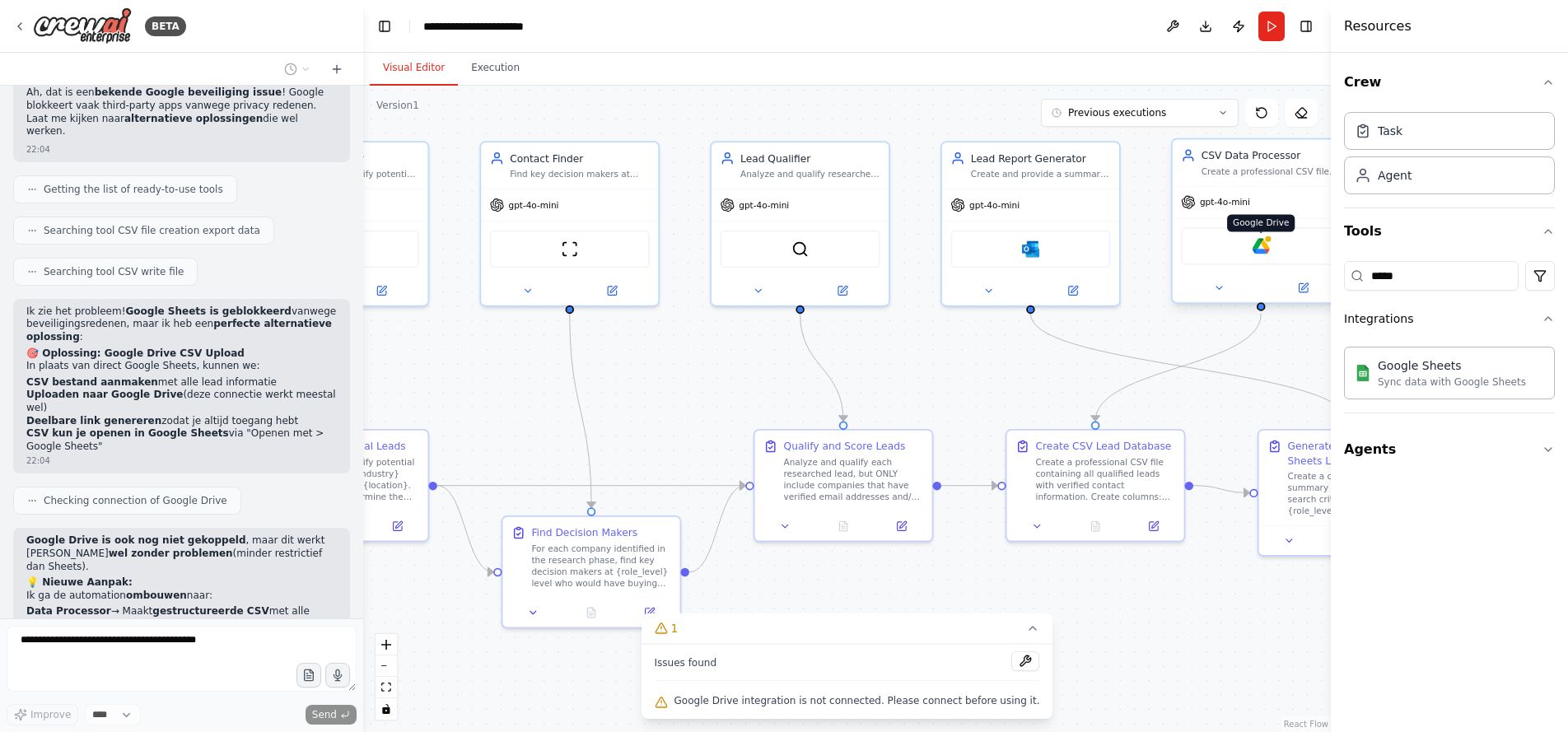
click at [1260, 250] on img at bounding box center [1261, 246] width 17 height 17
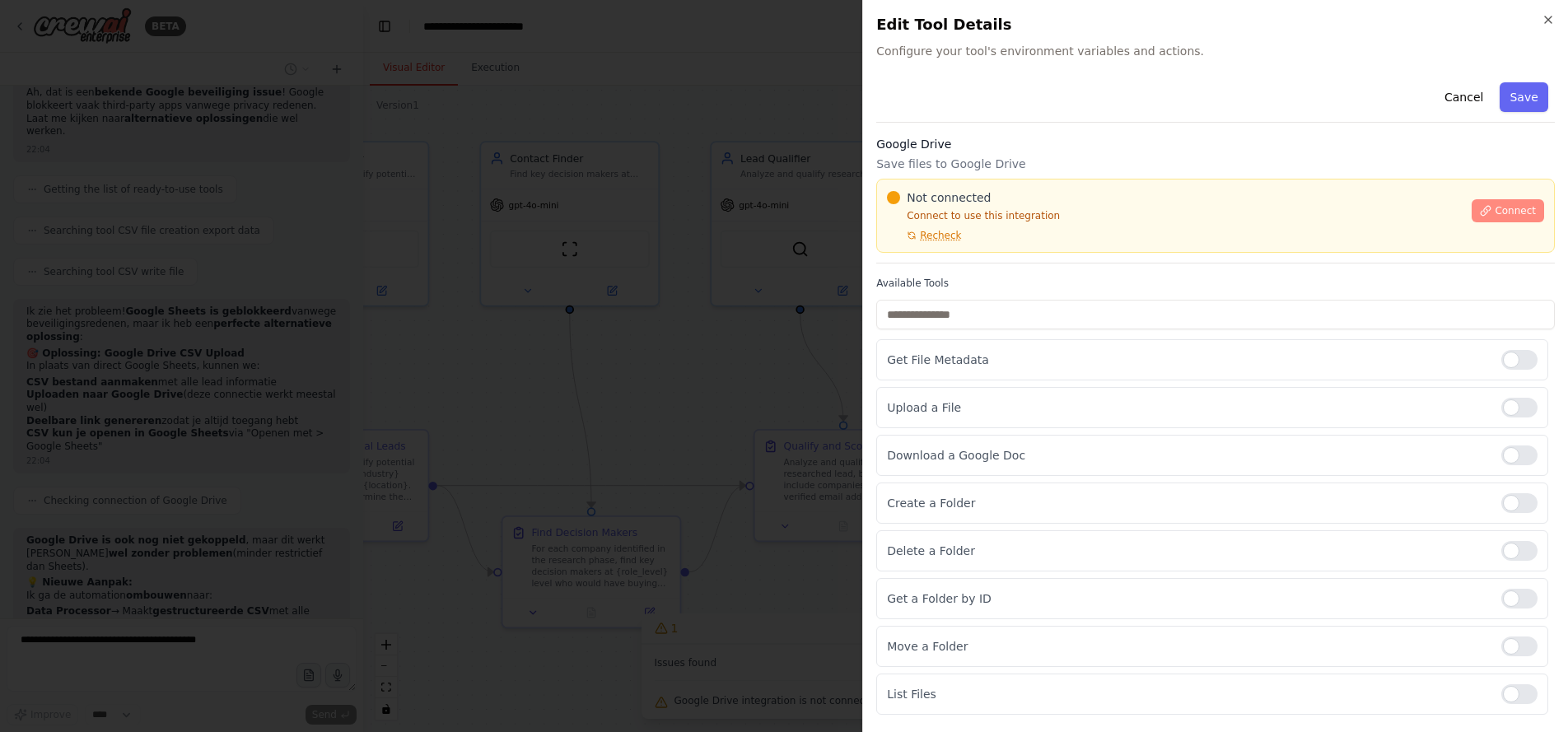
click at [1483, 209] on icon at bounding box center [1486, 210] width 9 height 9
click at [1548, 16] on icon "button" at bounding box center [1549, 20] width 13 height 13
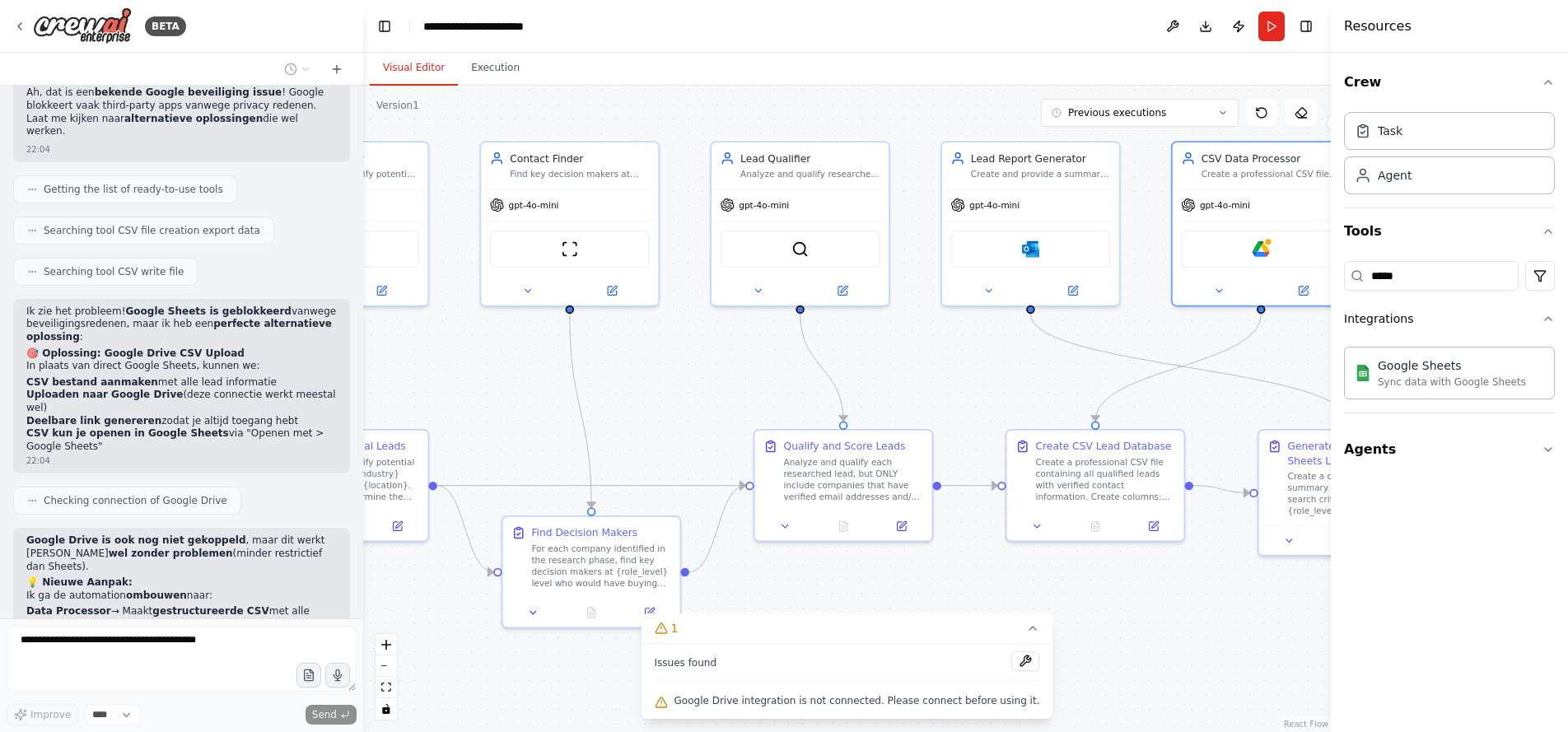
drag, startPoint x: 153, startPoint y: 201, endPoint x: 232, endPoint y: 258, distance: 97.4
click at [232, 528] on div "Google Drive is ook nog niet gekoppeld , maar dit werkt meestal wel zonder prob…" at bounding box center [181, 662] width 337 height 269
click at [22, 19] on div "BETA" at bounding box center [99, 26] width 173 height 37
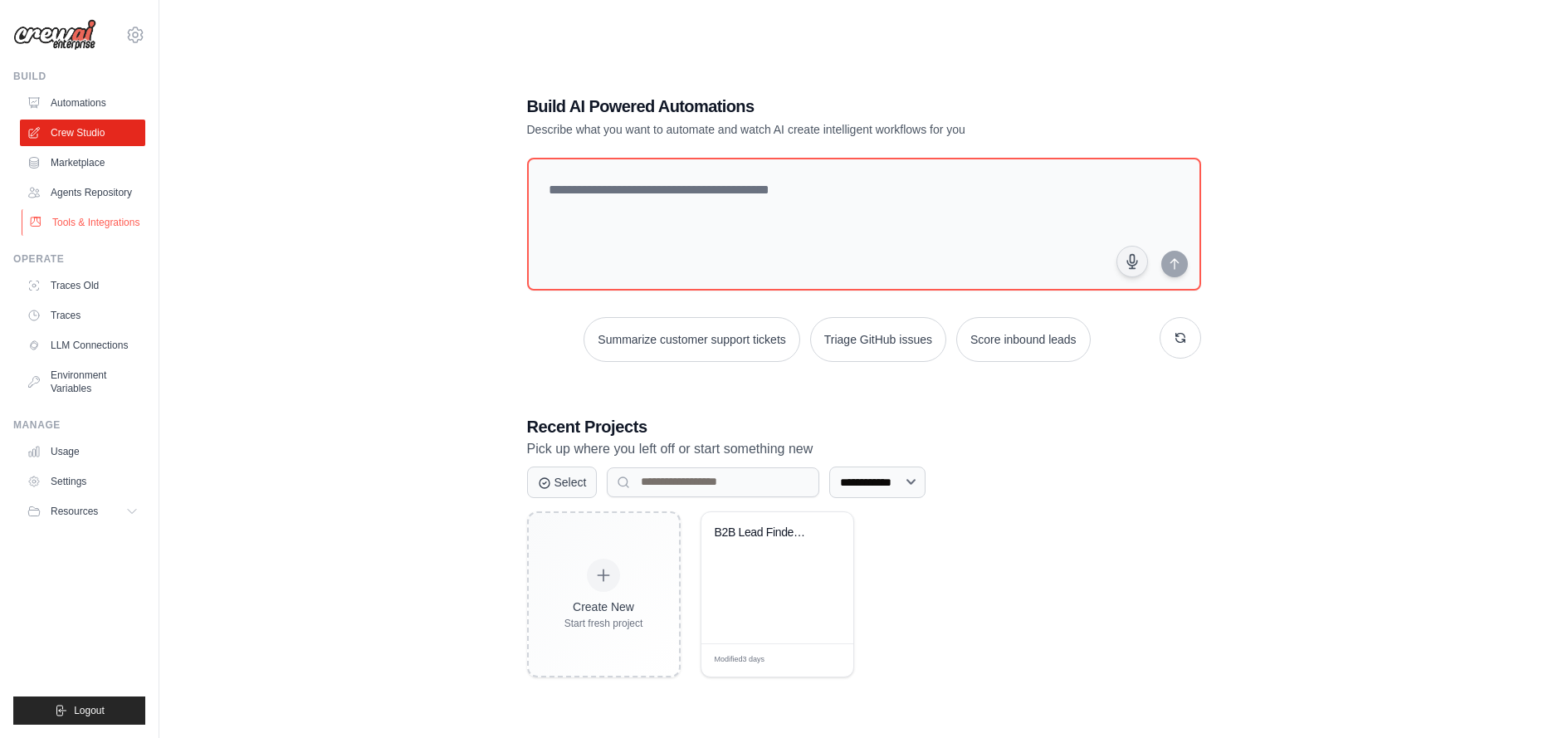
click at [104, 221] on link "Tools & Integrations" at bounding box center [84, 223] width 125 height 27
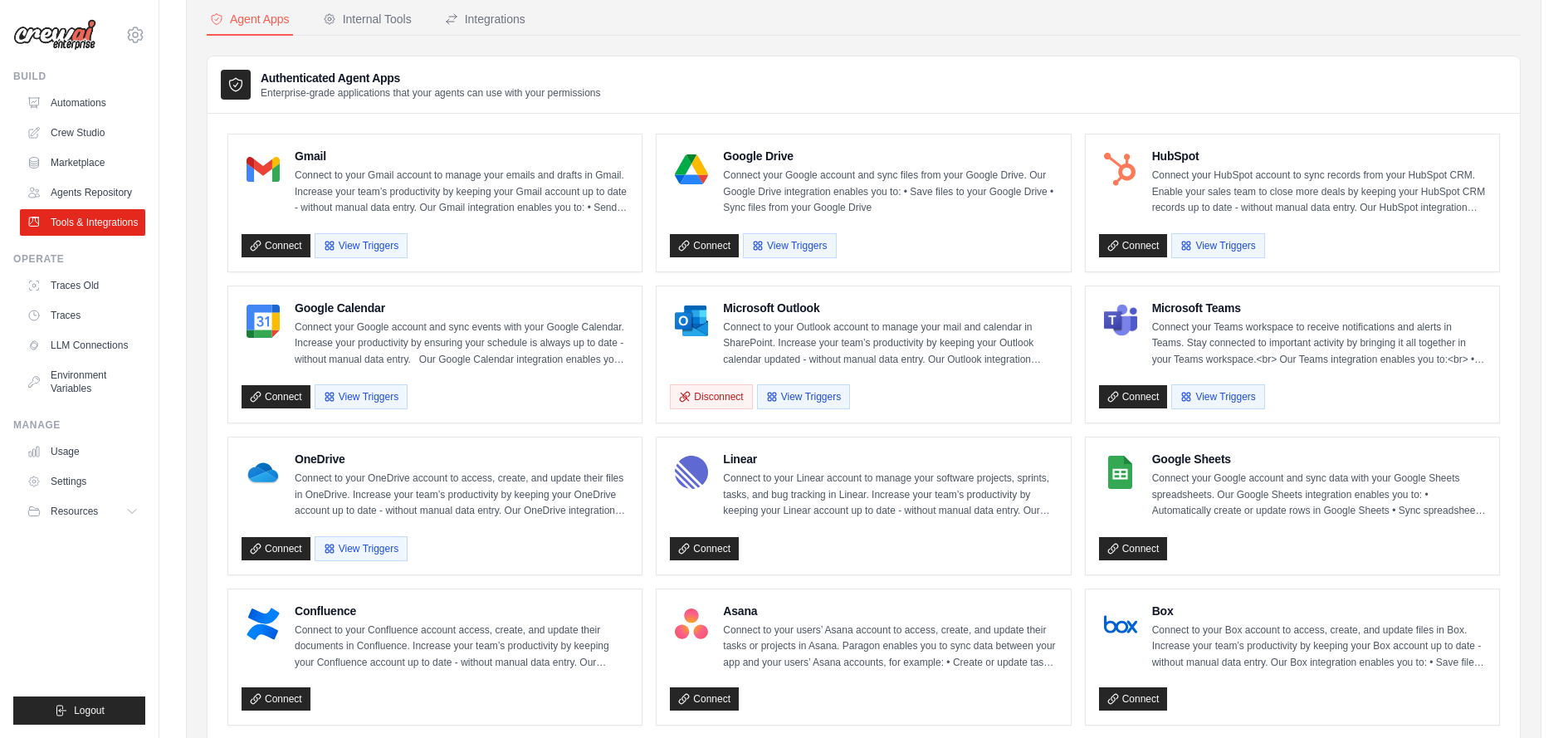
scroll to position [85, 0]
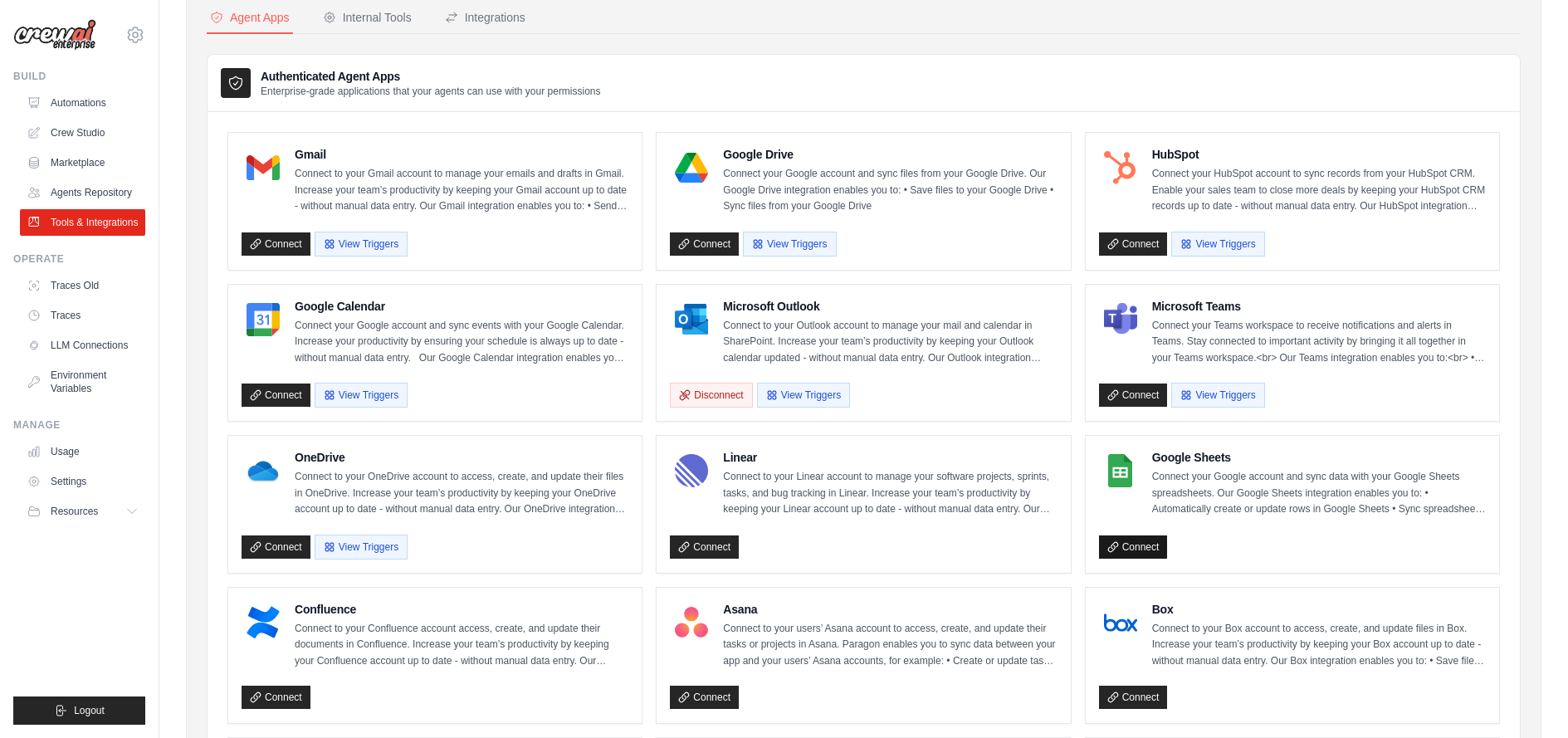
click at [1127, 552] on link "Connect" at bounding box center [1134, 547] width 69 height 23
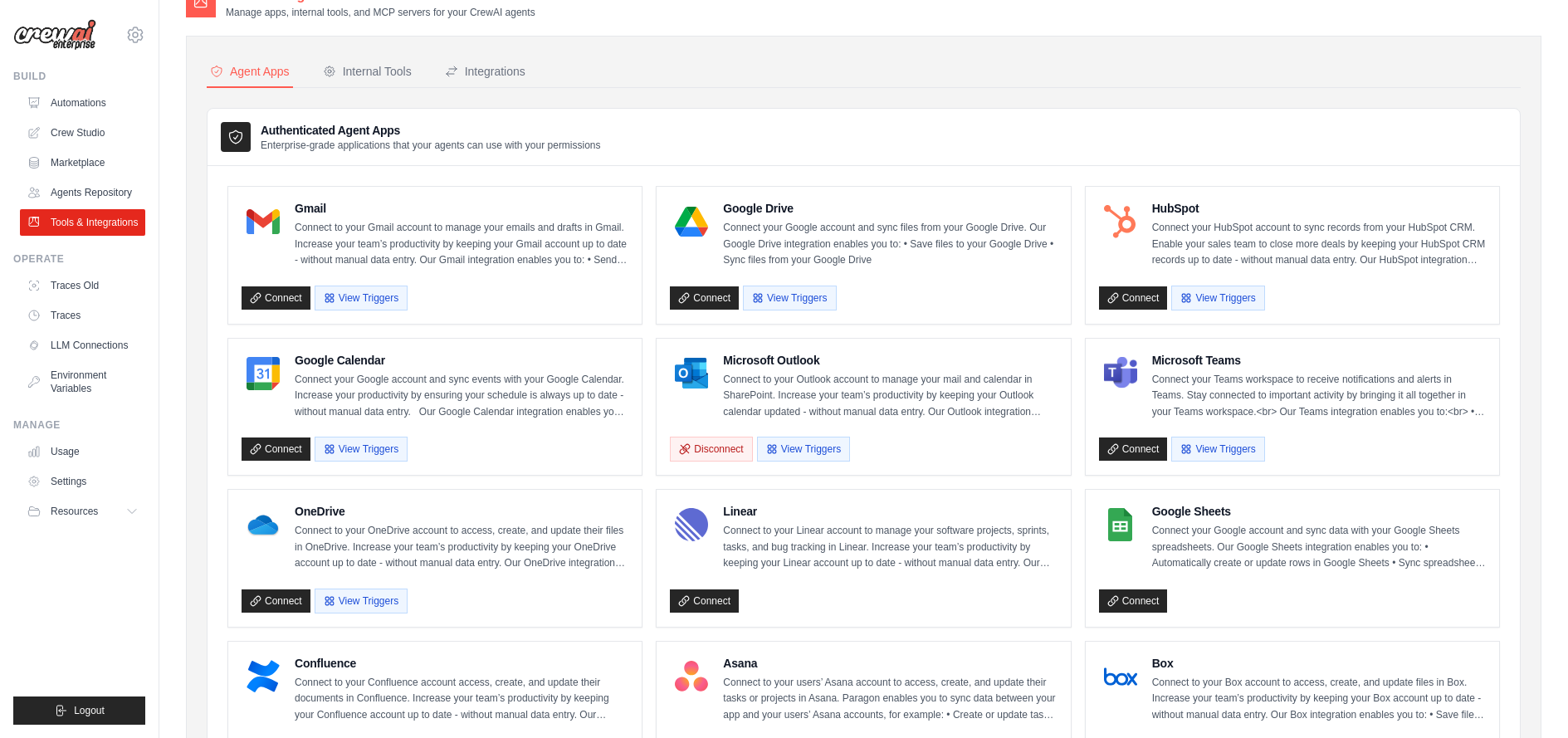
scroll to position [0, 0]
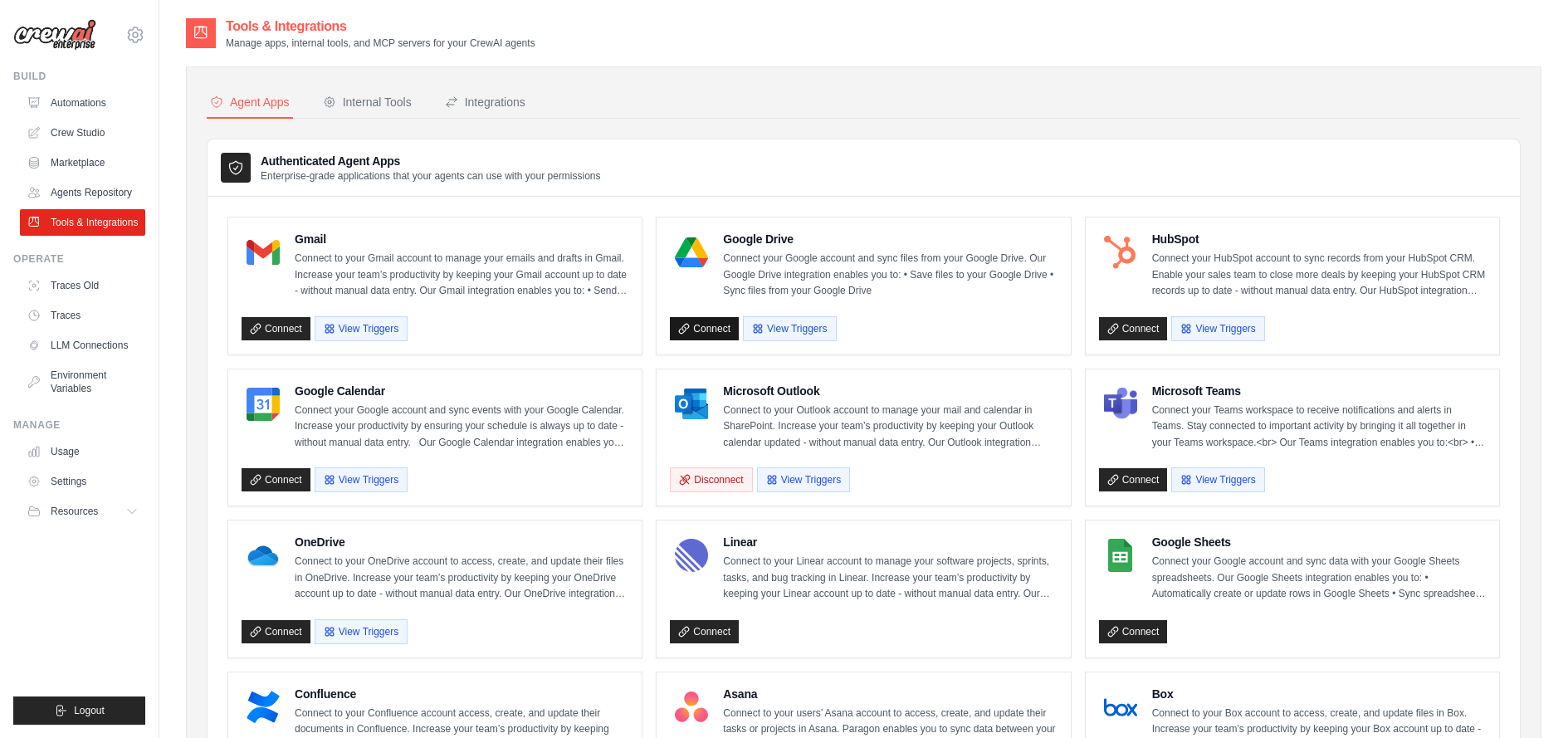
click at [706, 328] on link "Connect" at bounding box center [704, 329] width 69 height 23
click at [480, 103] on div "Integrations" at bounding box center [485, 103] width 81 height 17
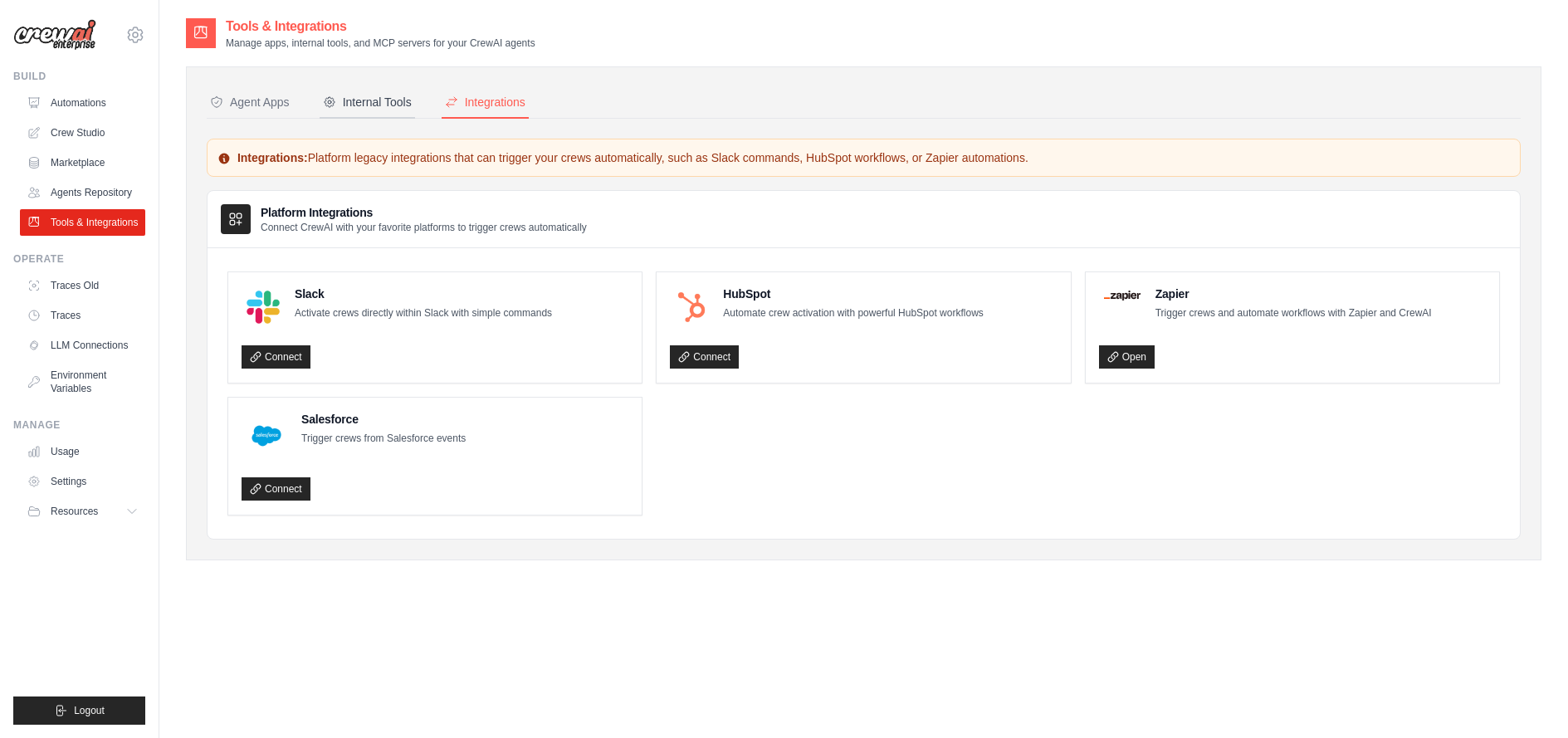
click at [362, 109] on div "Internal Tools" at bounding box center [367, 103] width 89 height 17
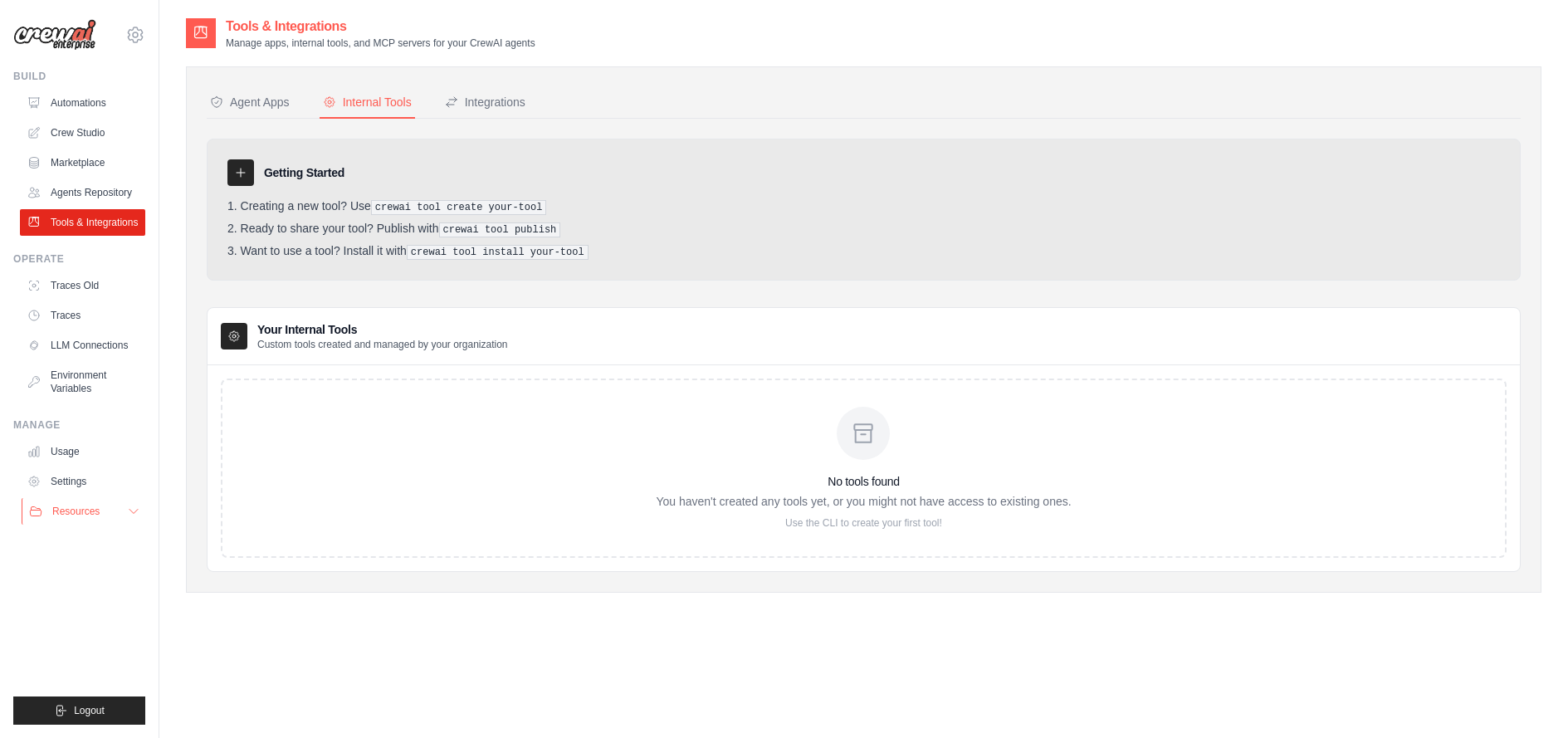
click at [88, 510] on span "Resources" at bounding box center [76, 512] width 48 height 13
click at [112, 190] on link "Agents Repository" at bounding box center [84, 193] width 125 height 27
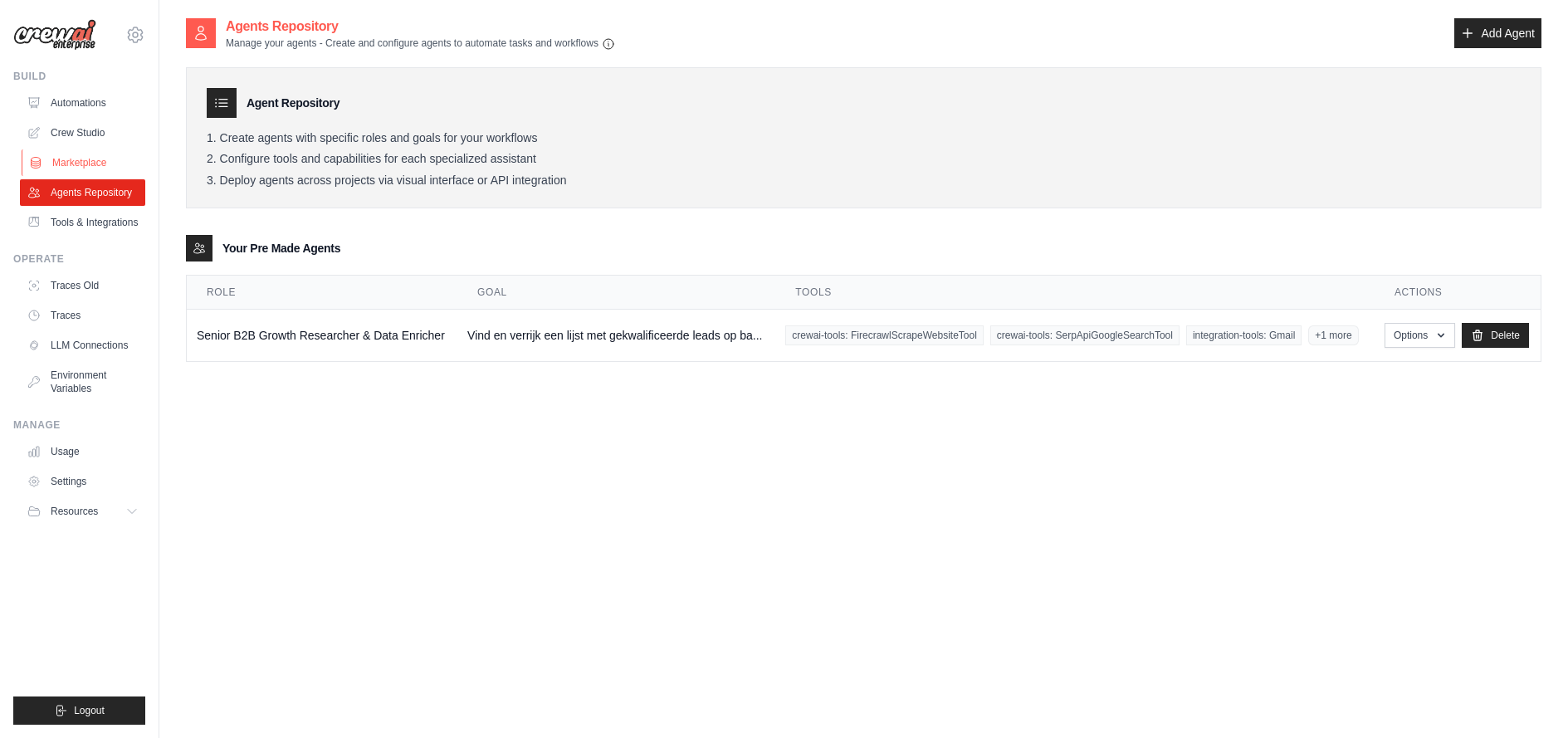
click at [68, 158] on link "Marketplace" at bounding box center [84, 163] width 125 height 27
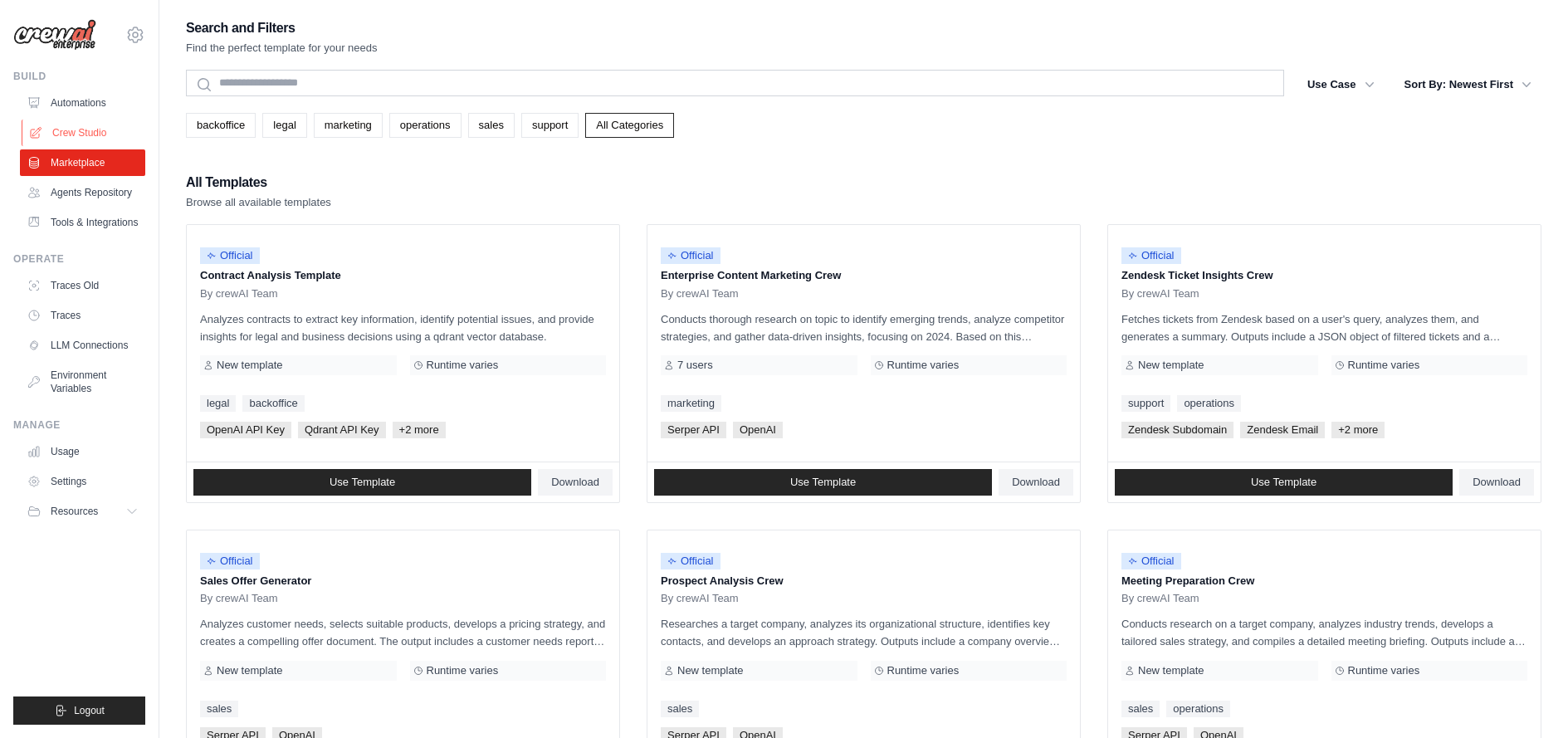
click at [89, 135] on link "Crew Studio" at bounding box center [84, 133] width 125 height 27
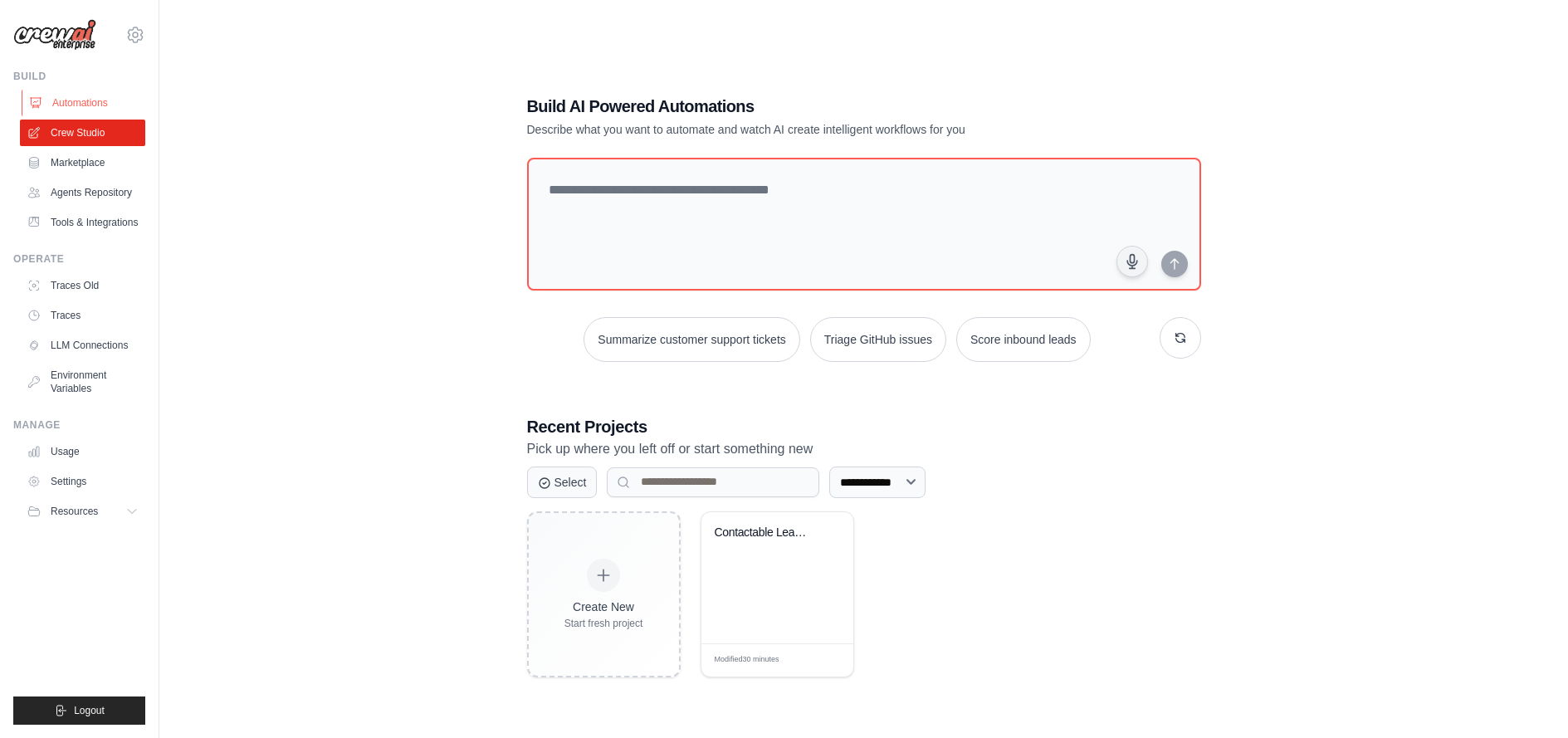
click at [93, 104] on link "Automations" at bounding box center [84, 103] width 125 height 27
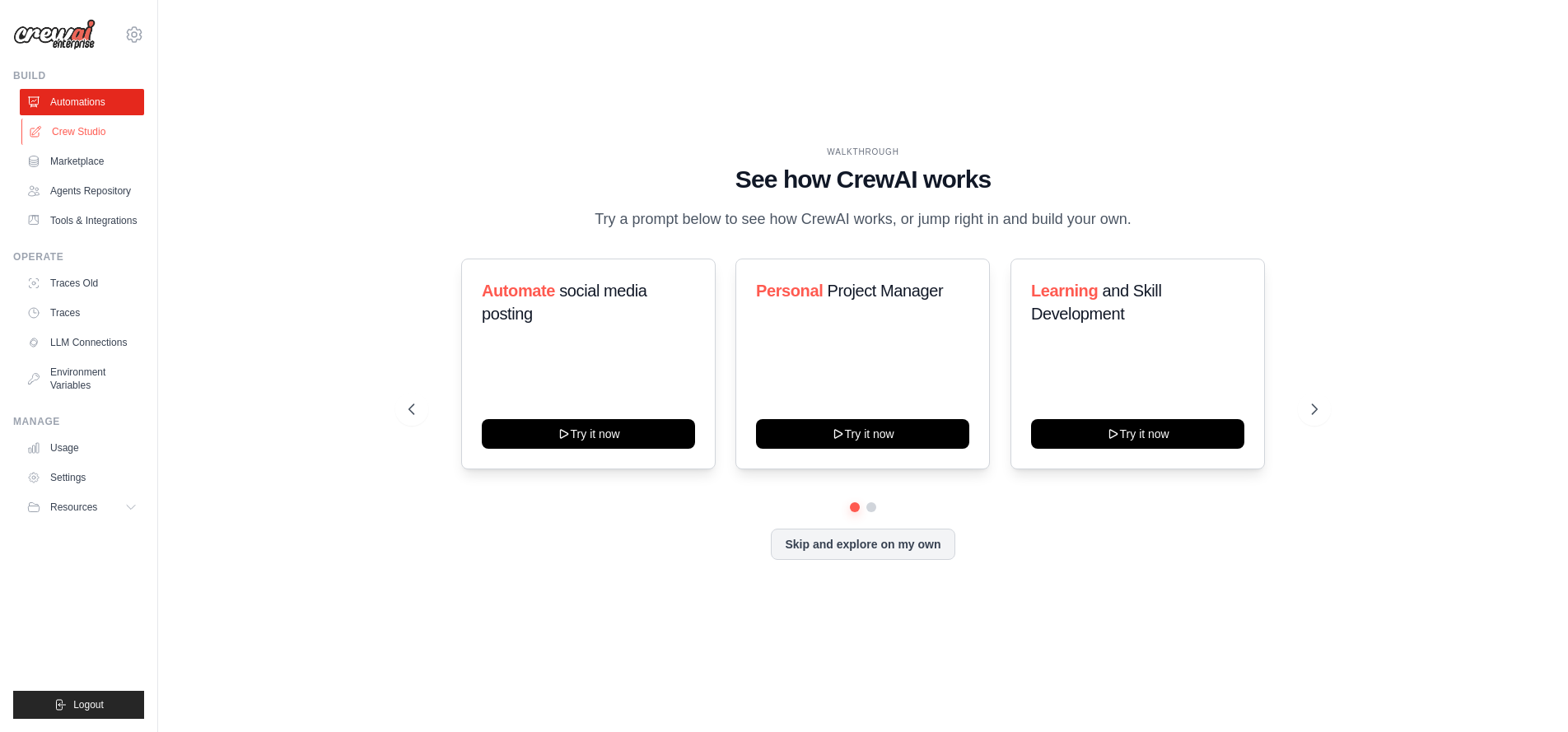
click at [96, 126] on link "Crew Studio" at bounding box center [84, 132] width 124 height 26
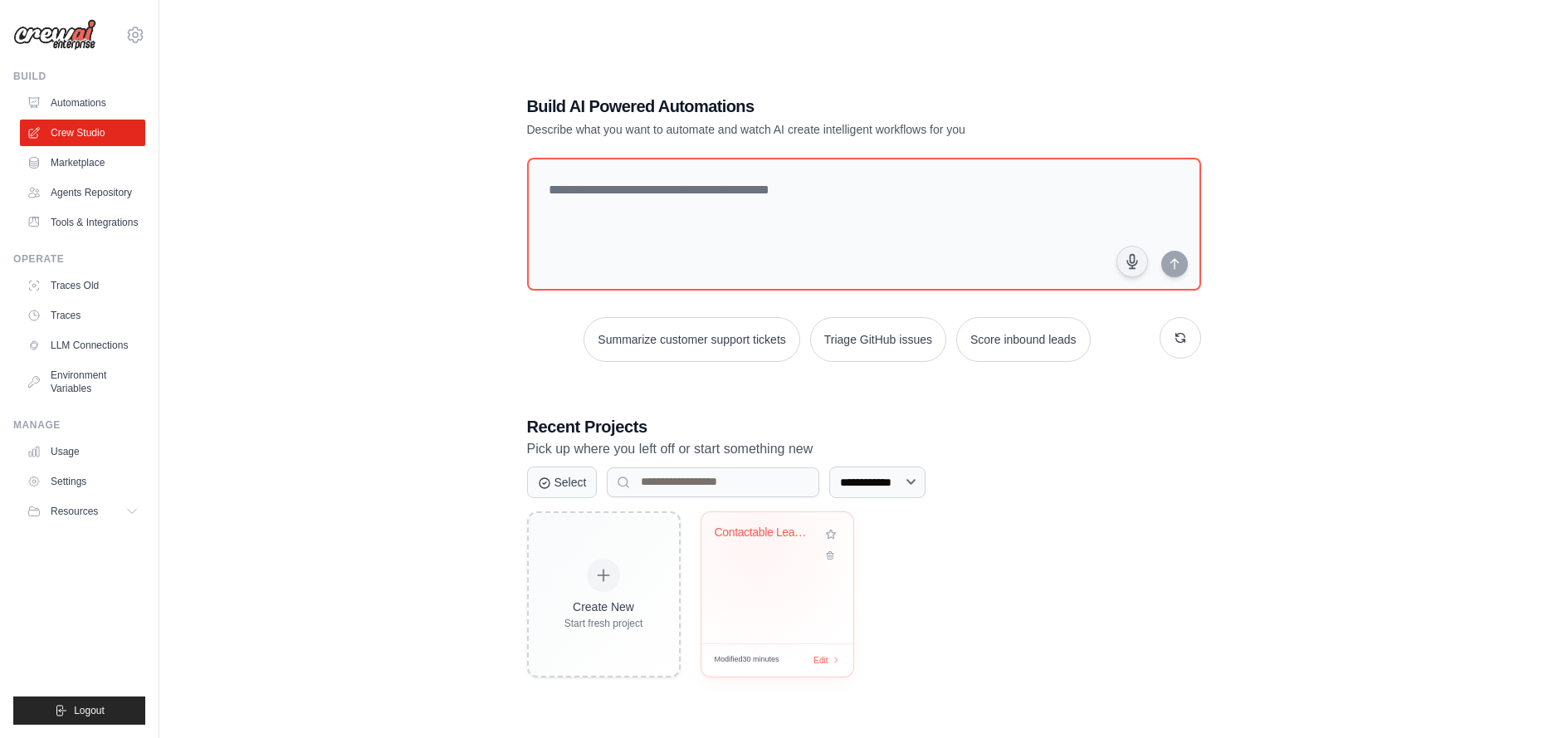
click at [755, 545] on div "Contactable Leads Finder" at bounding box center [778, 545] width 125 height 38
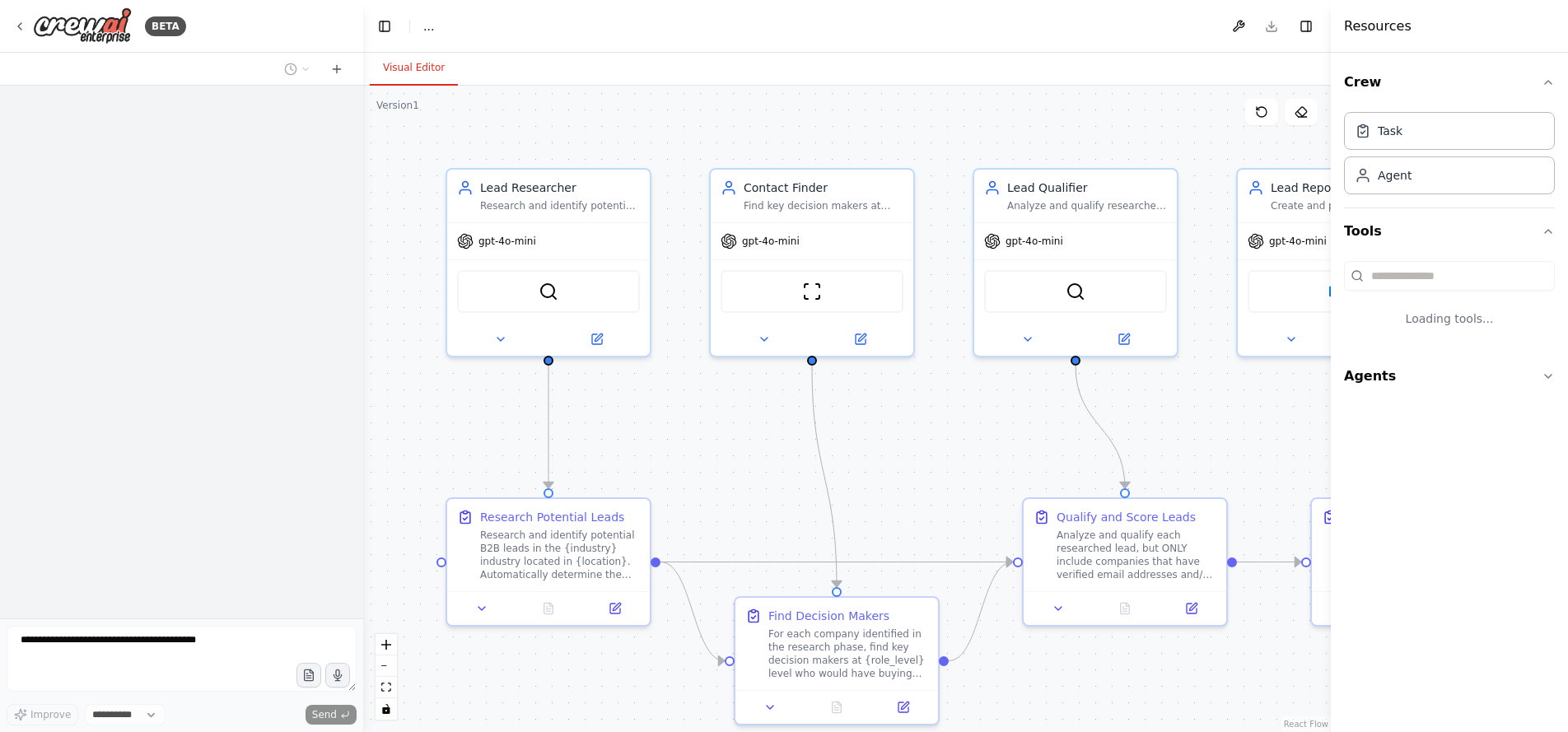
select select "****"
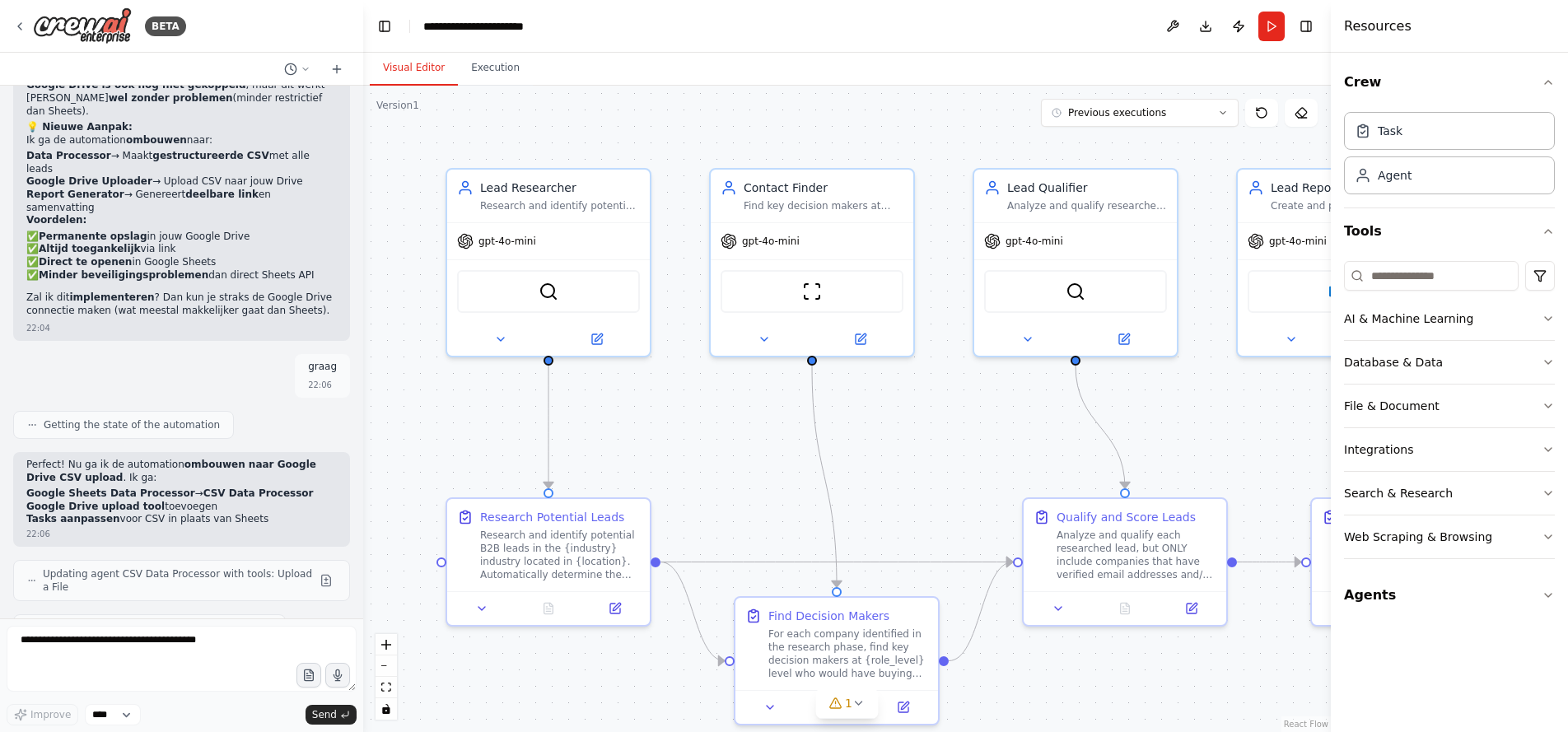
scroll to position [14877, 0]
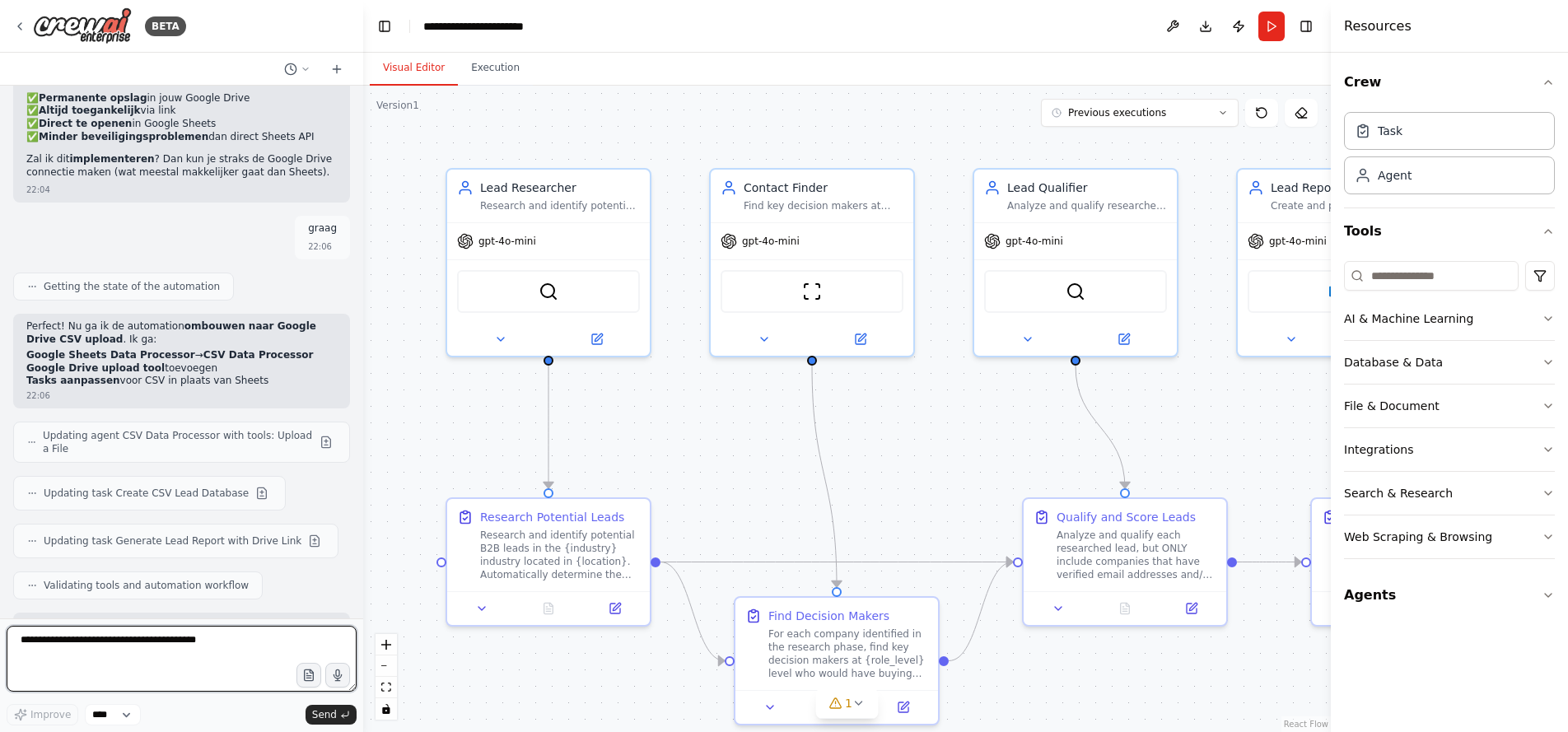
click at [136, 634] on textarea at bounding box center [181, 659] width 350 height 66
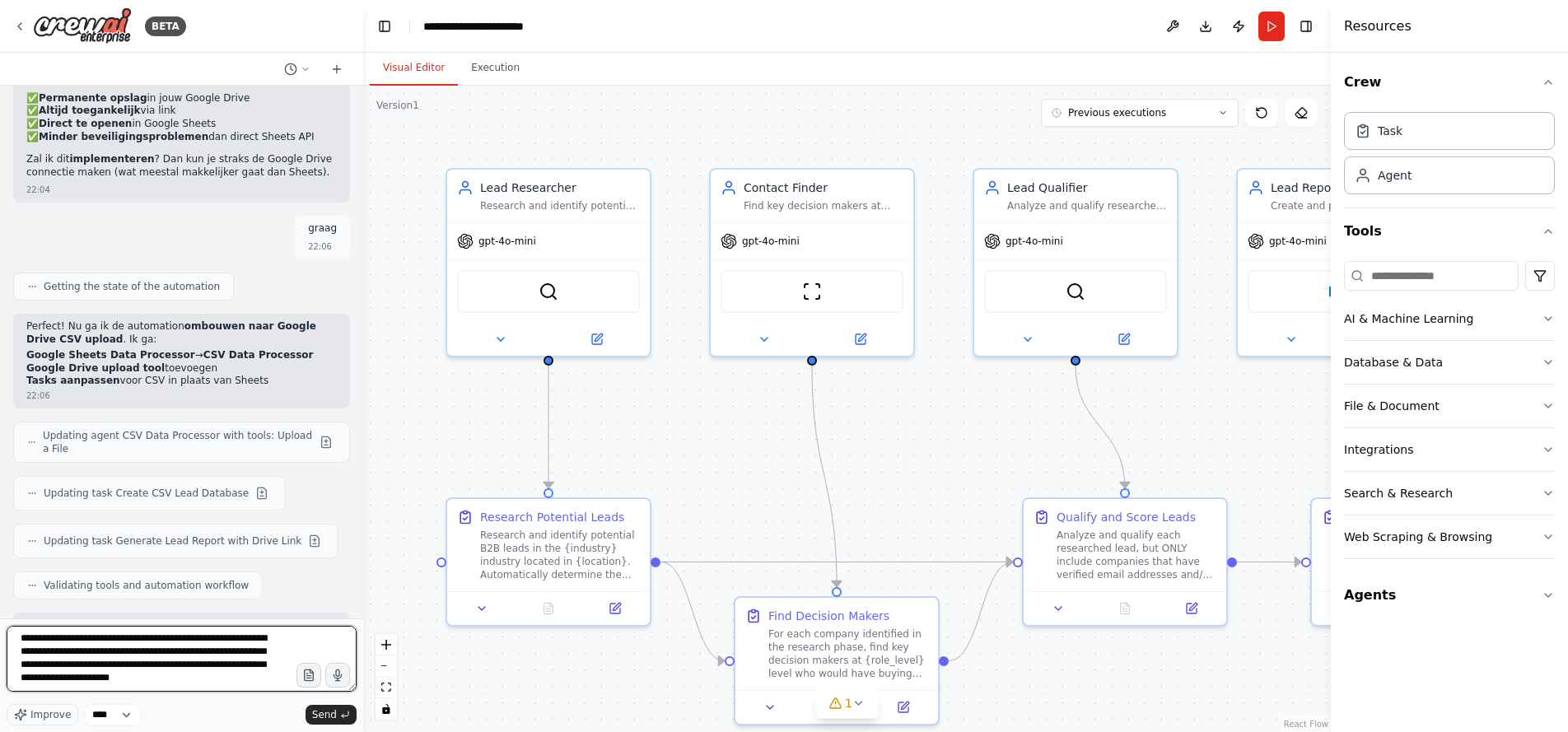
scroll to position [22, 0]
click at [108, 673] on textarea "**********" at bounding box center [181, 659] width 350 height 66
type textarea "**********"
click at [317, 716] on span "Send" at bounding box center [324, 715] width 25 height 13
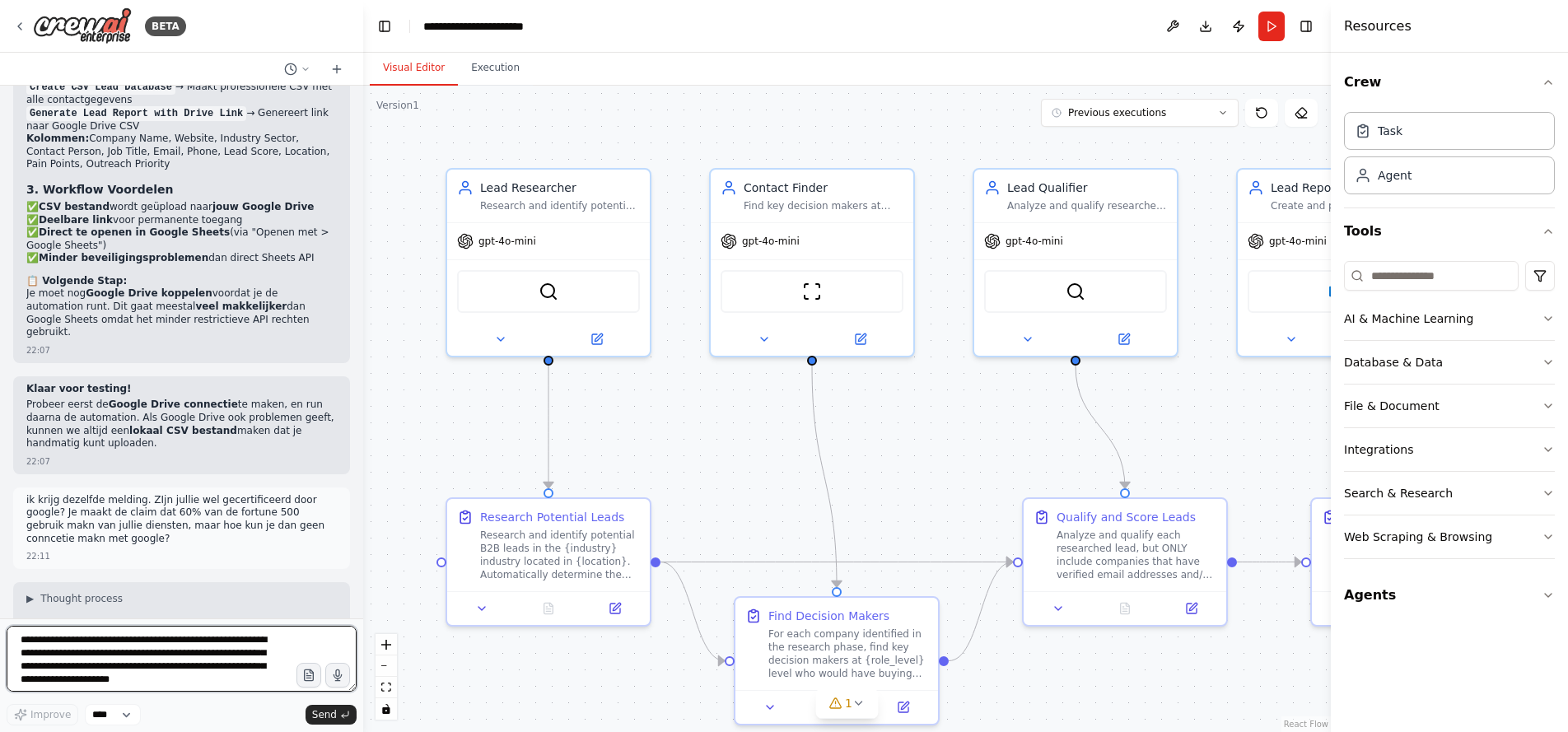
scroll to position [15605, 0]
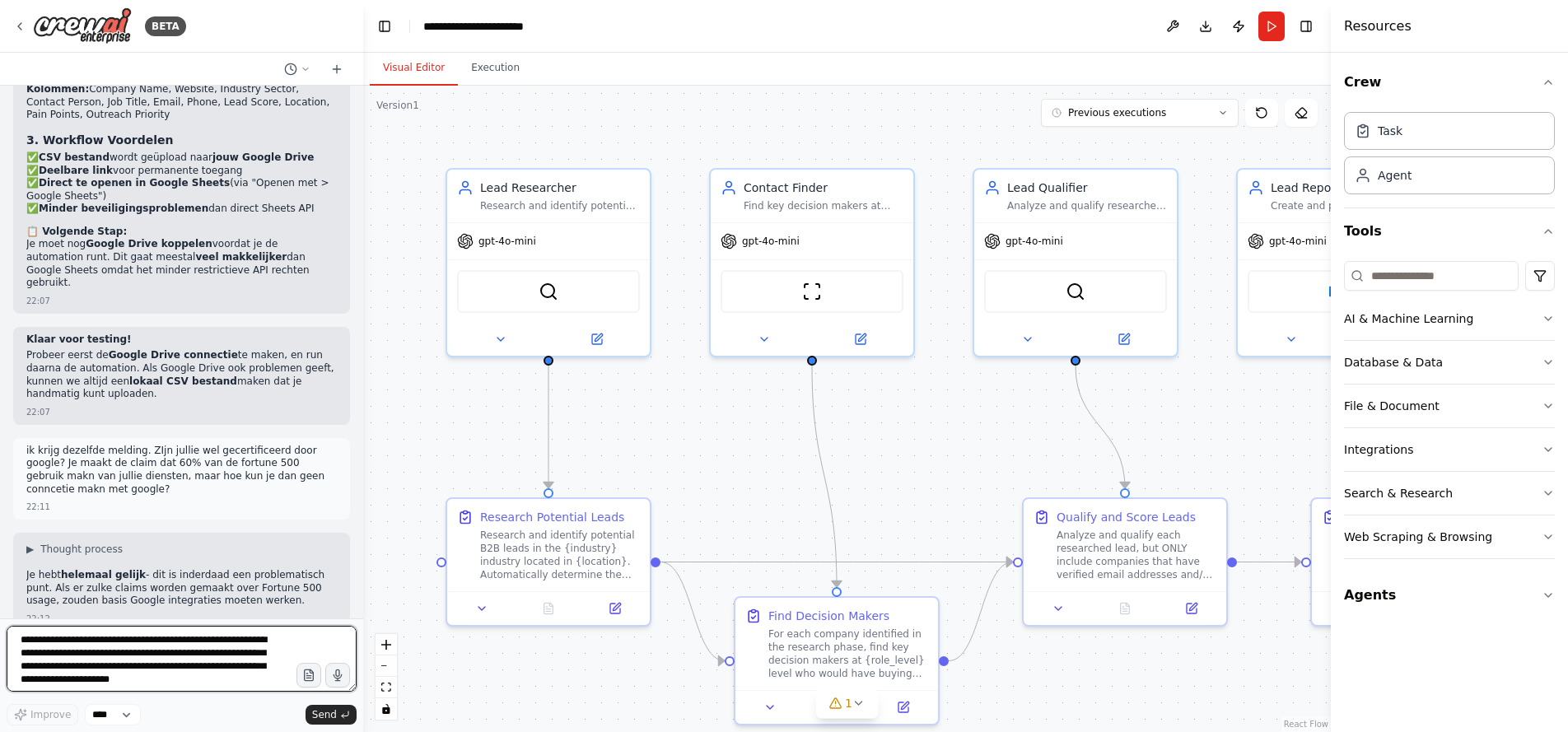
click at [122, 643] on textarea "**********" at bounding box center [181, 659] width 350 height 66
type textarea "**********"
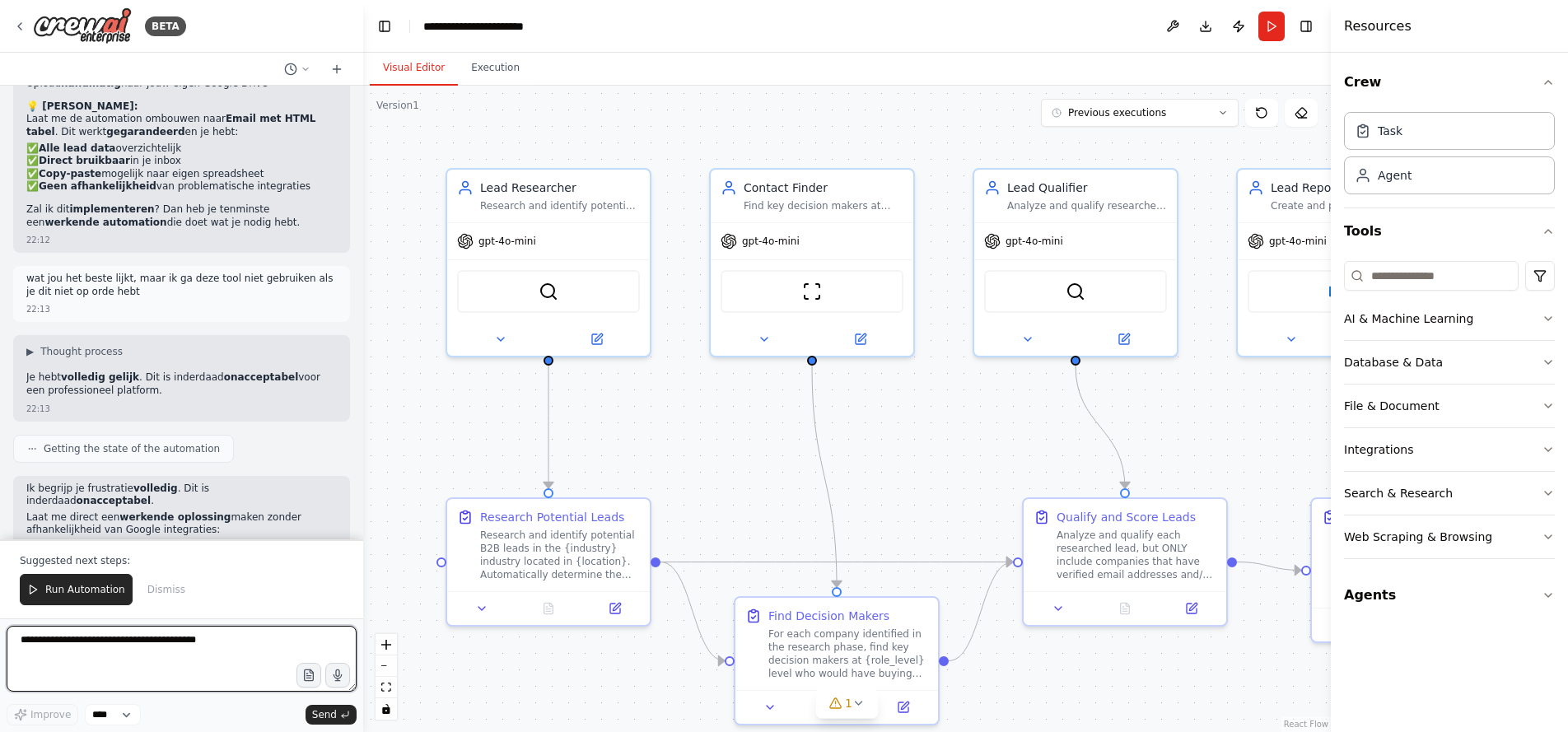
scroll to position [16519, 0]
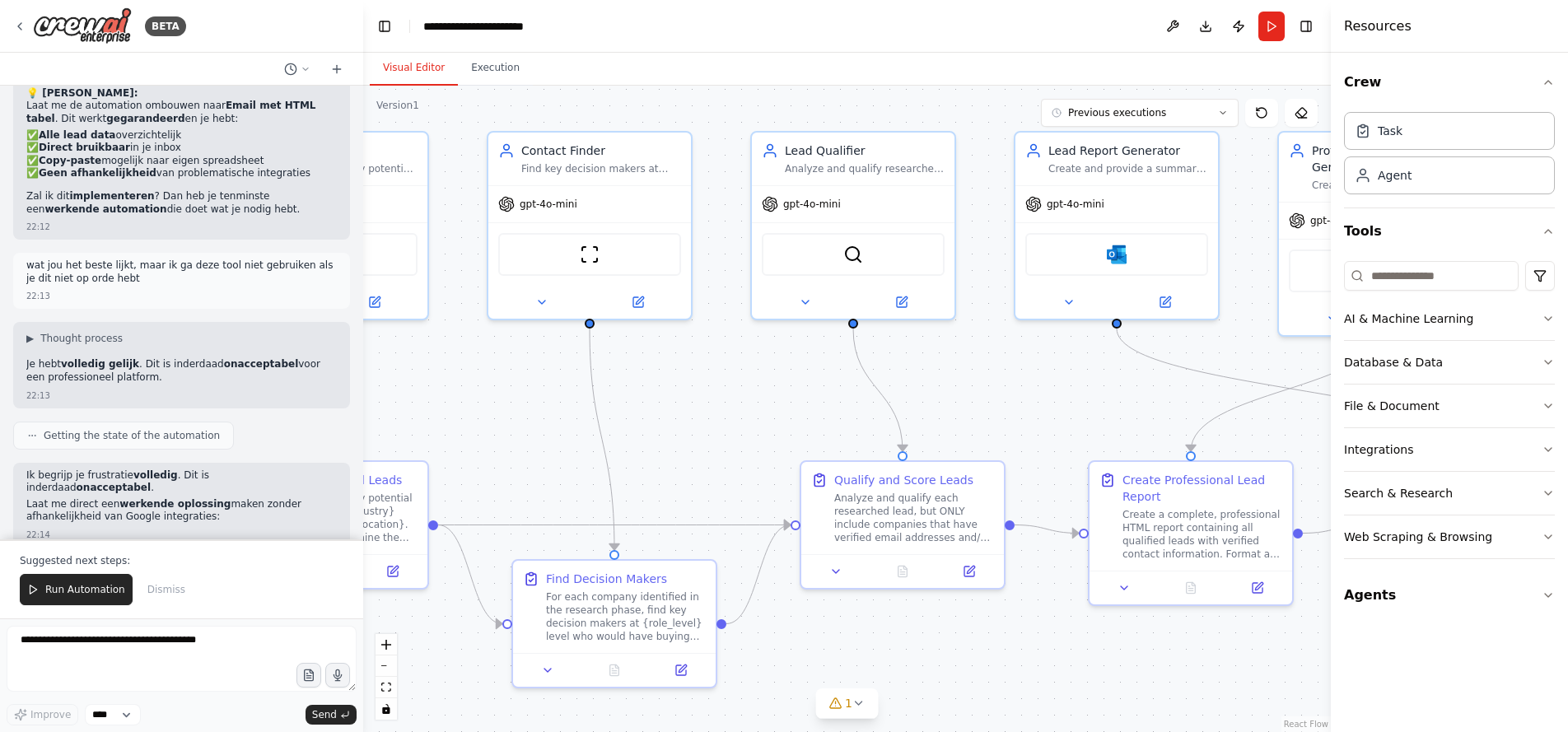
drag, startPoint x: 972, startPoint y: 432, endPoint x: 749, endPoint y: 395, distance: 226.0
click at [749, 395] on div ".deletable-edge-delete-btn { width: 20px; height: 20px; border: 0px solid #ffff…" at bounding box center [847, 409] width 968 height 647
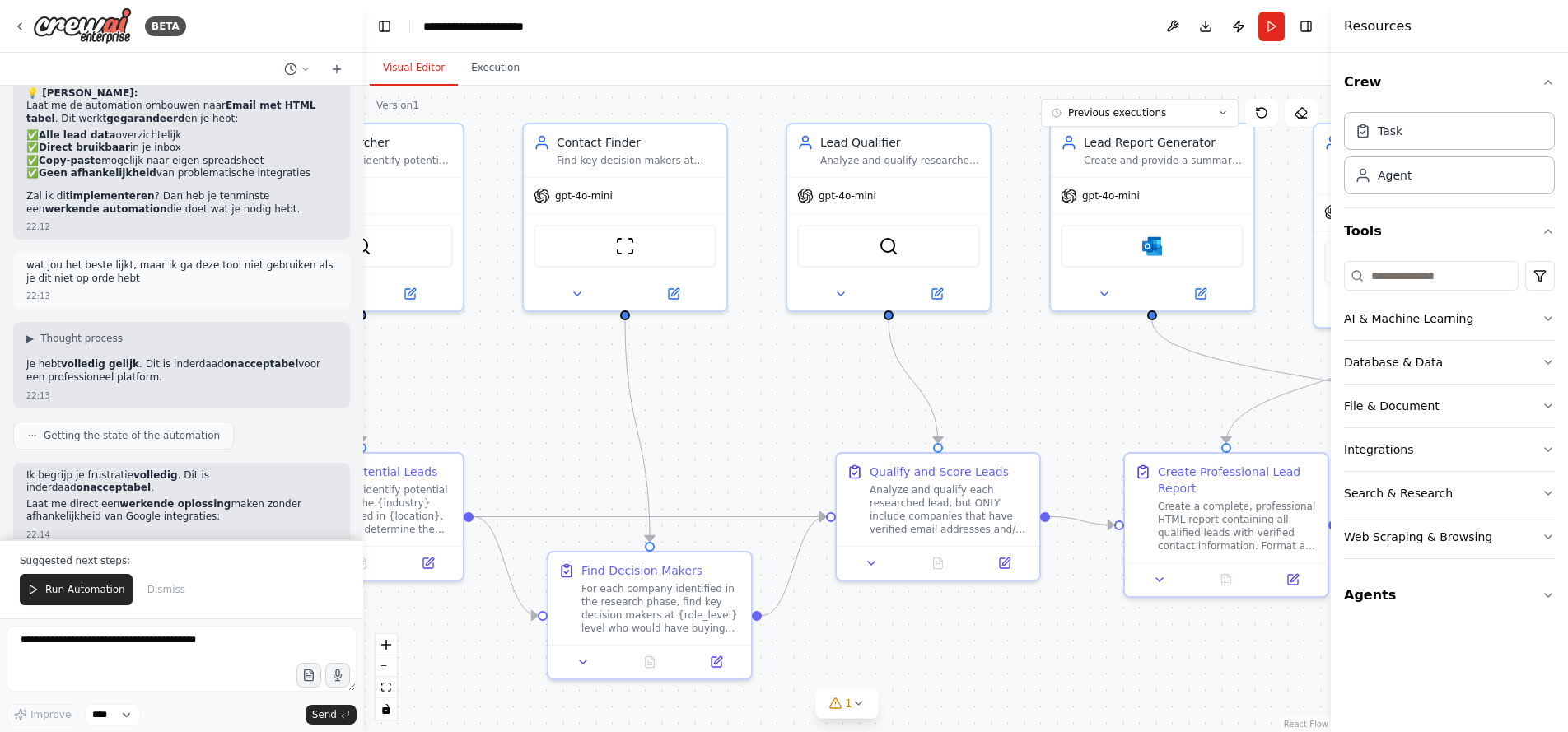
drag, startPoint x: 762, startPoint y: 376, endPoint x: 798, endPoint y: 367, distance: 37.1
click at [798, 367] on div ".deletable-edge-delete-btn { width: 20px; height: 20px; border: 0px solid #ffff…" at bounding box center [847, 409] width 968 height 647
click at [110, 556] on p "Suggested next steps:" at bounding box center [181, 561] width 323 height 13
click at [82, 643] on textarea at bounding box center [181, 659] width 350 height 66
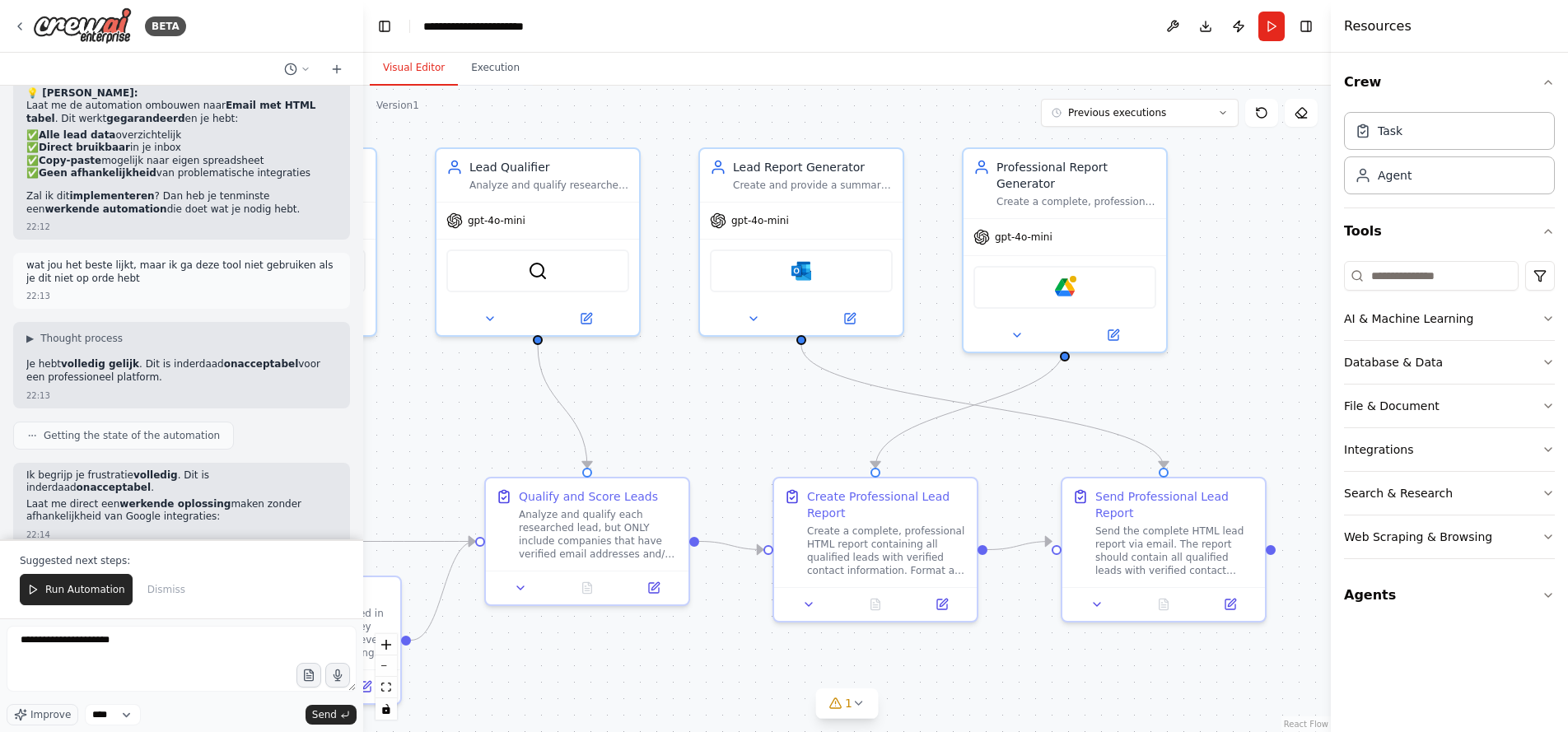
drag, startPoint x: 993, startPoint y: 395, endPoint x: 643, endPoint y: 420, distance: 350.9
click at [643, 420] on div ".deletable-edge-delete-btn { width: 20px; height: 20px; border: 0px solid #ffff…" at bounding box center [847, 409] width 968 height 647
click at [131, 639] on textarea "**********" at bounding box center [181, 659] width 350 height 66
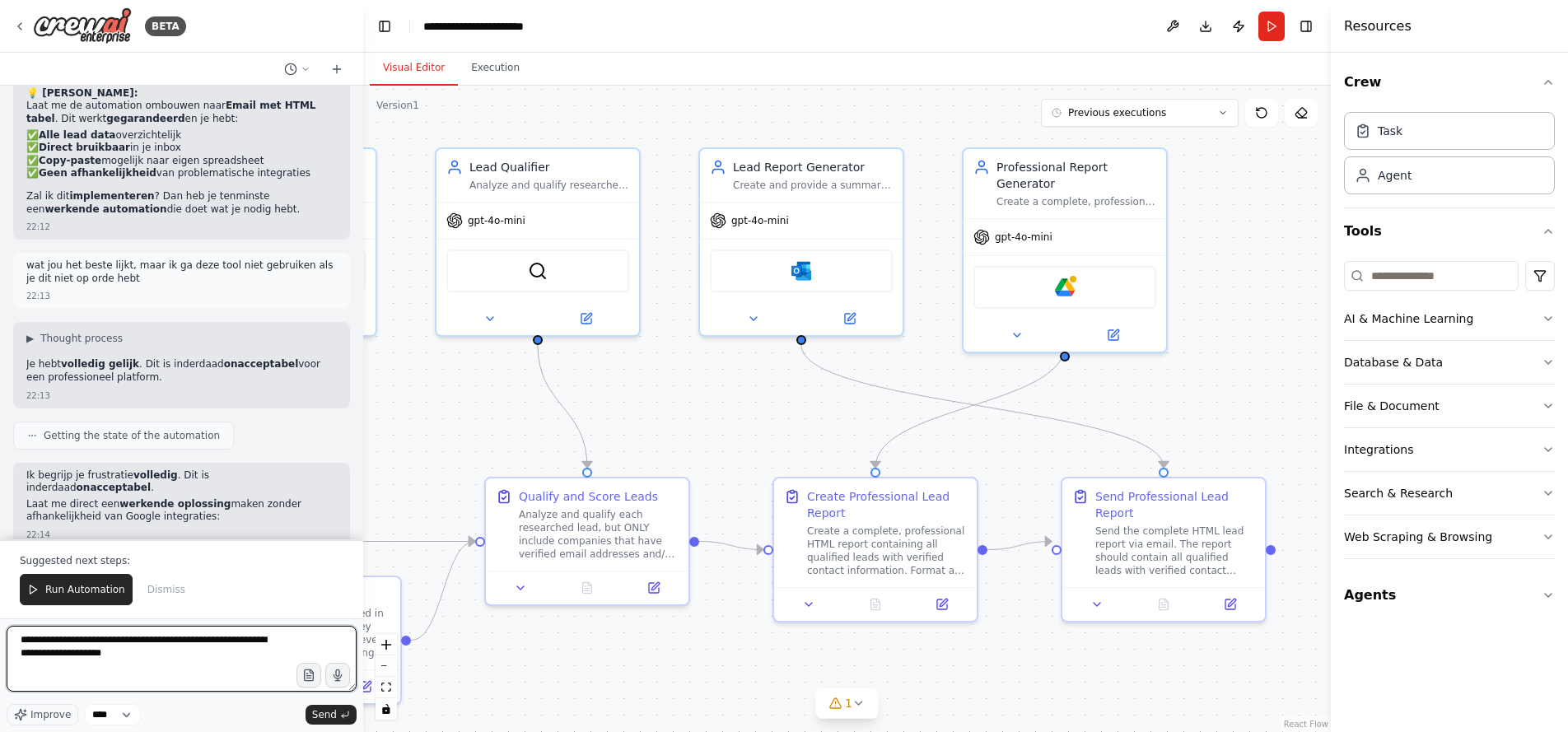
type textarea "**********"
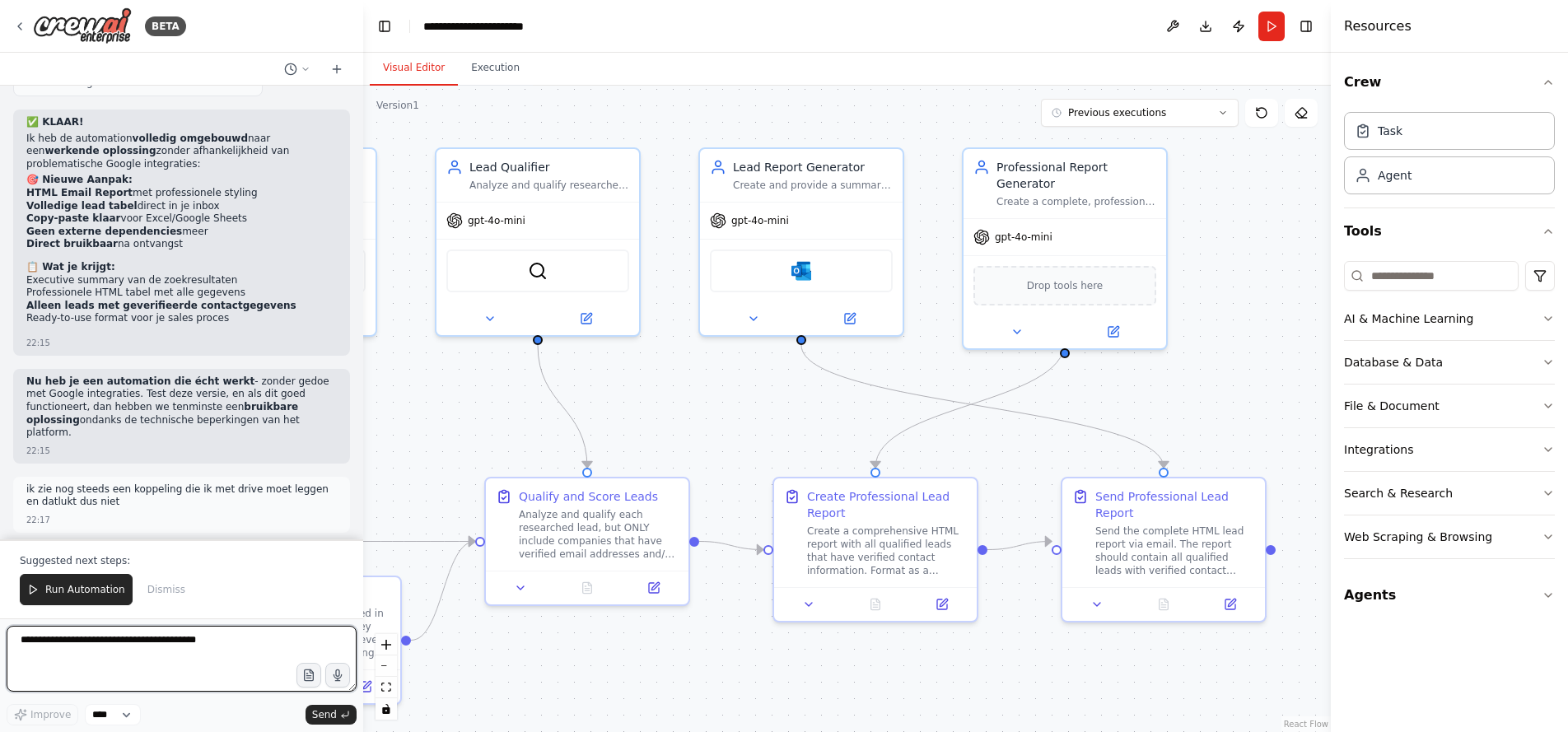
scroll to position [17169, 0]
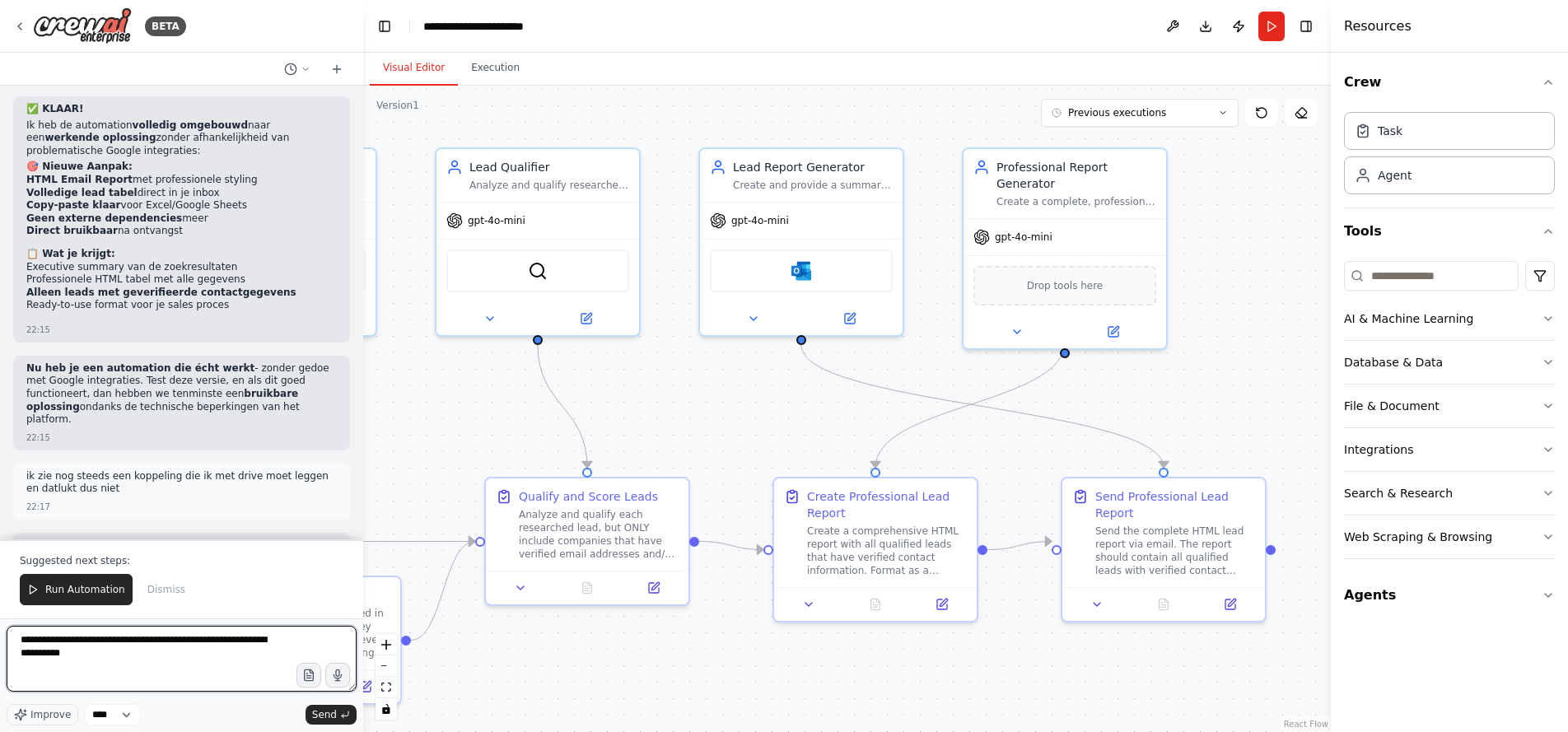
type textarea "**********"
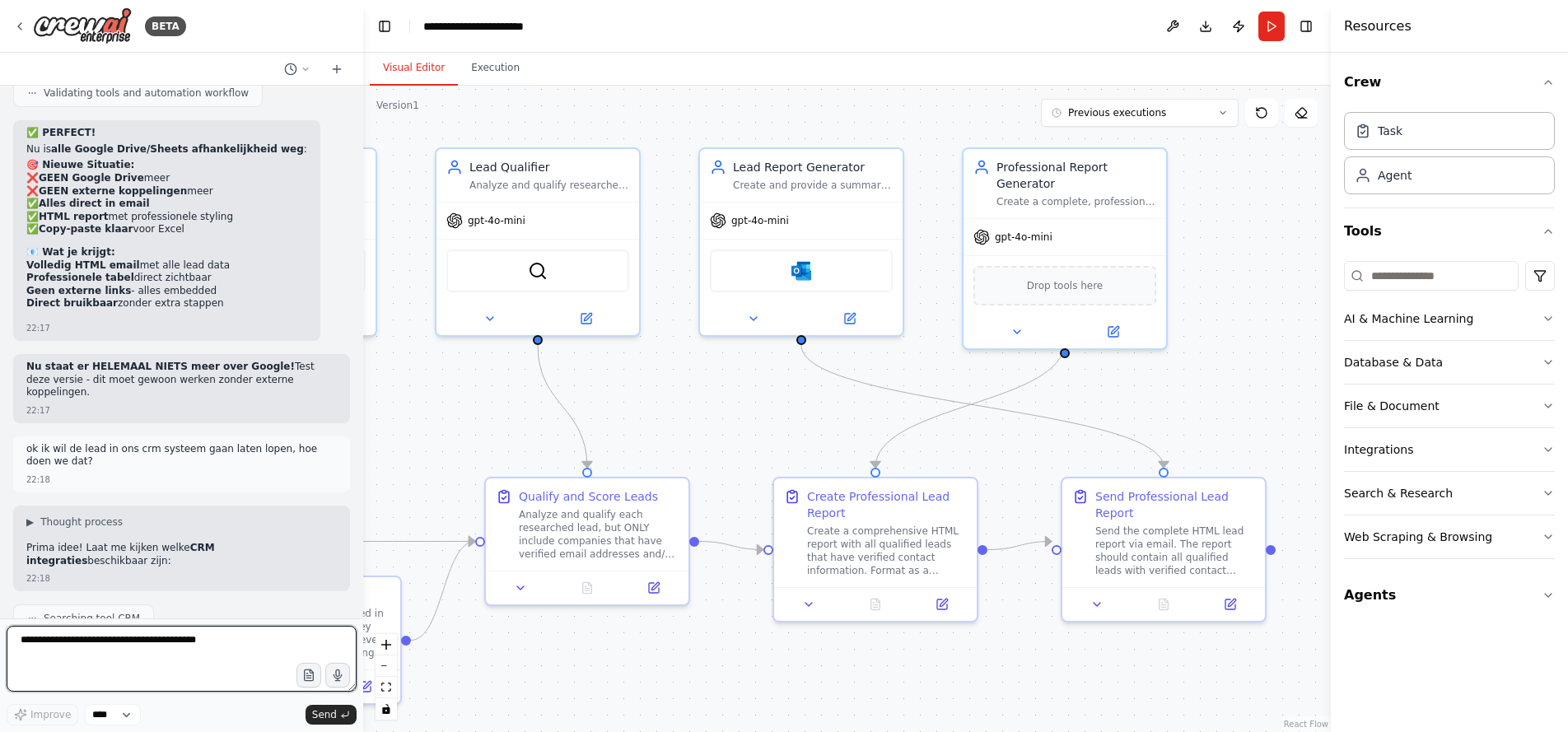
scroll to position [17866, 0]
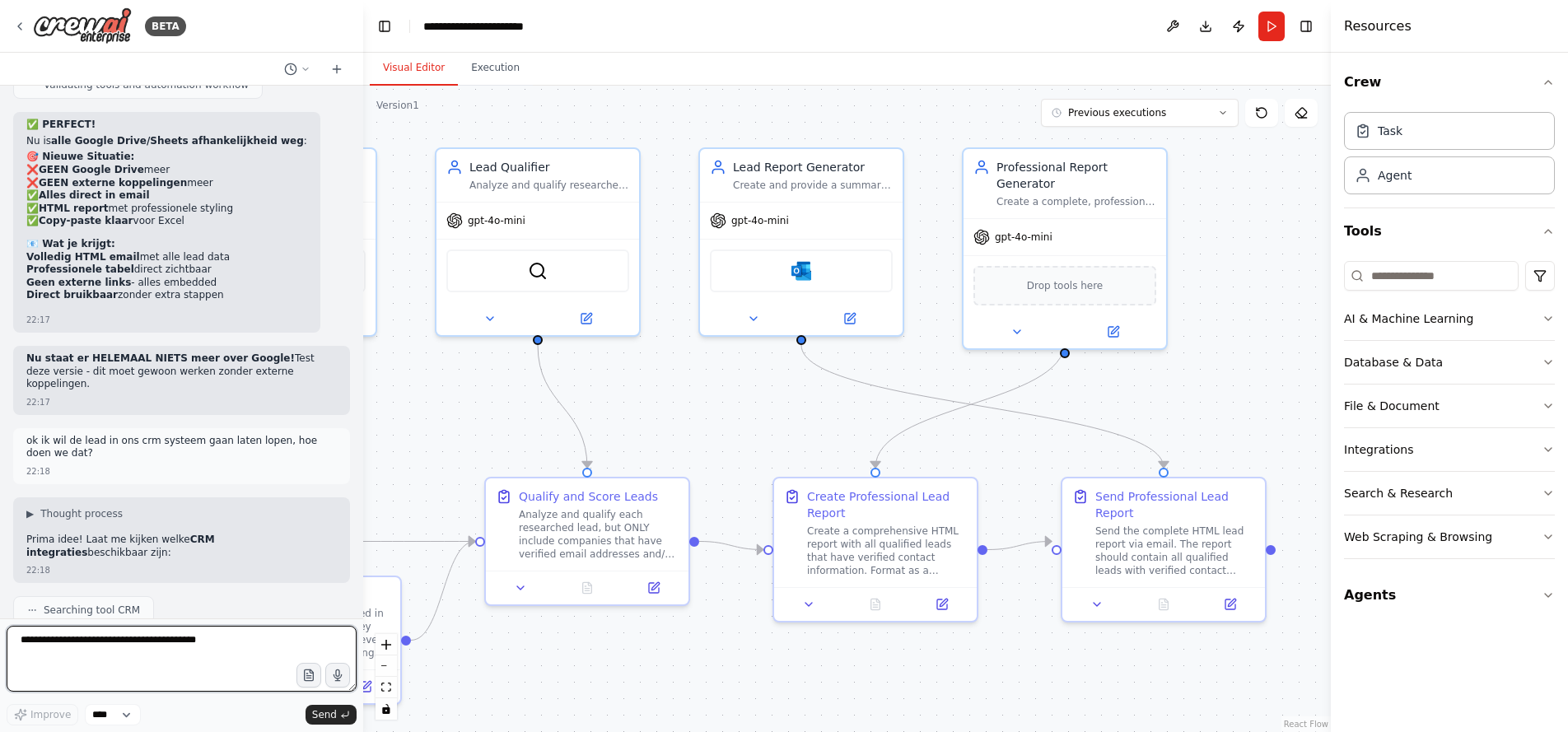
click at [105, 639] on textarea at bounding box center [181, 659] width 350 height 66
type textarea "**********"
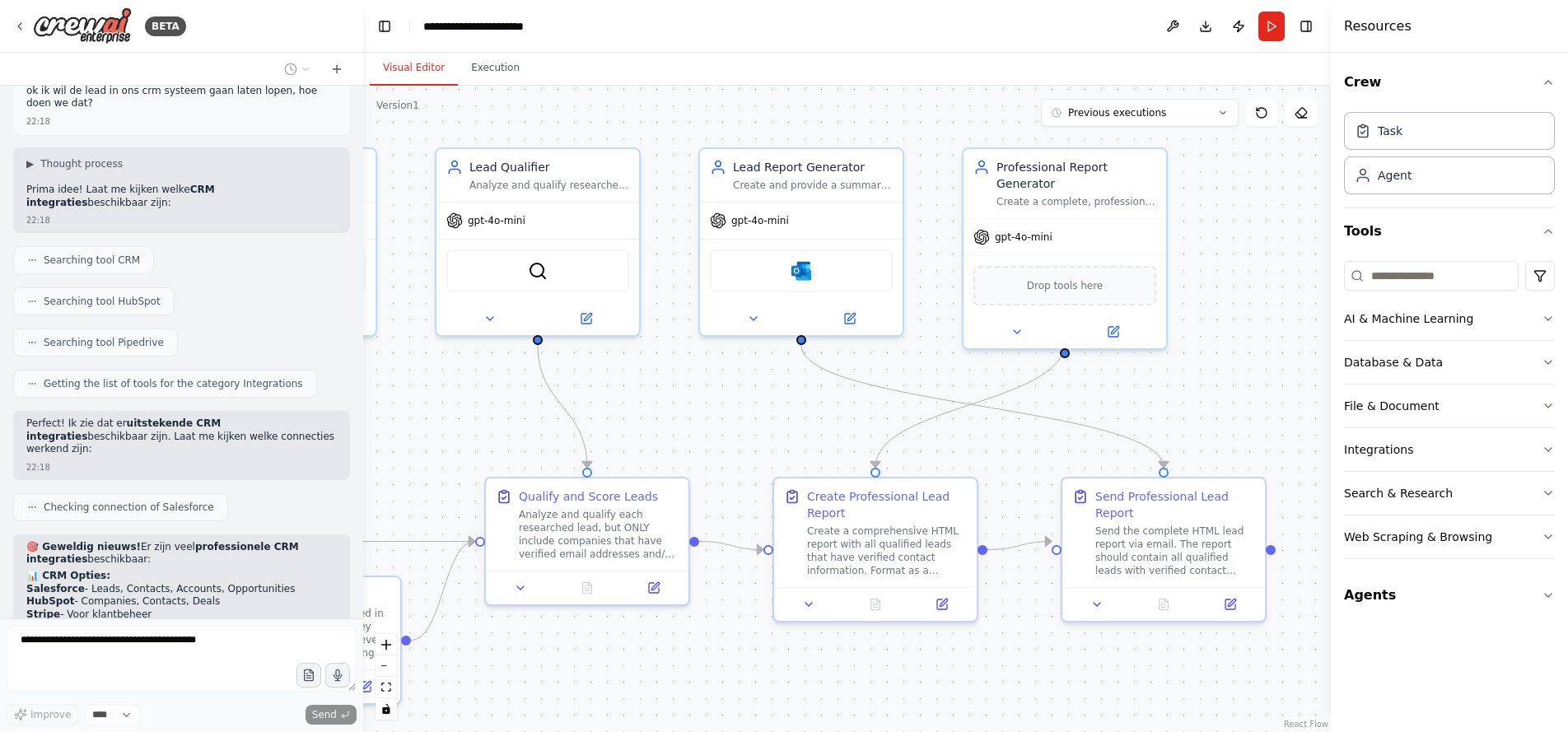
scroll to position [18257, 0]
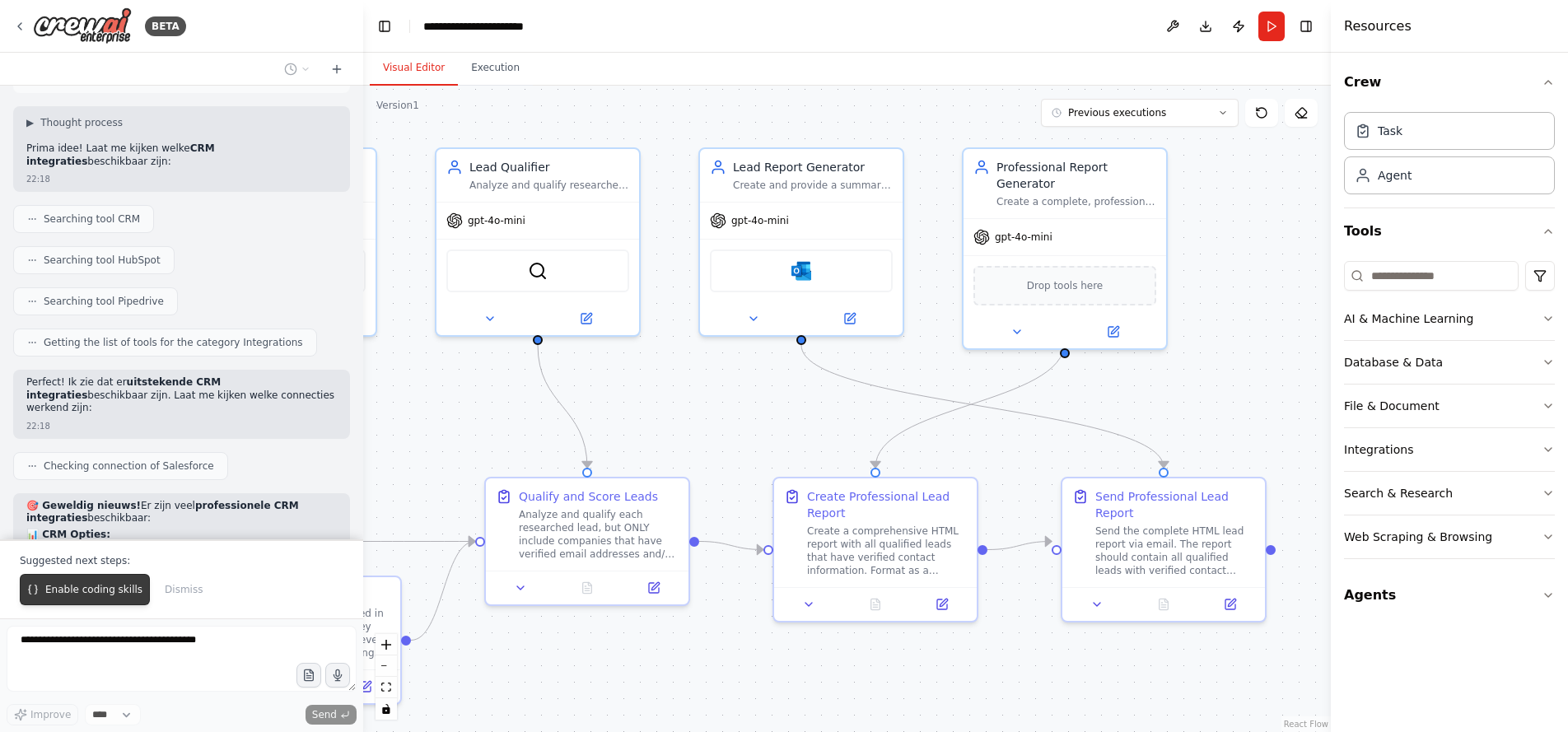
click at [96, 587] on span "Enable coding skills" at bounding box center [94, 590] width 98 height 13
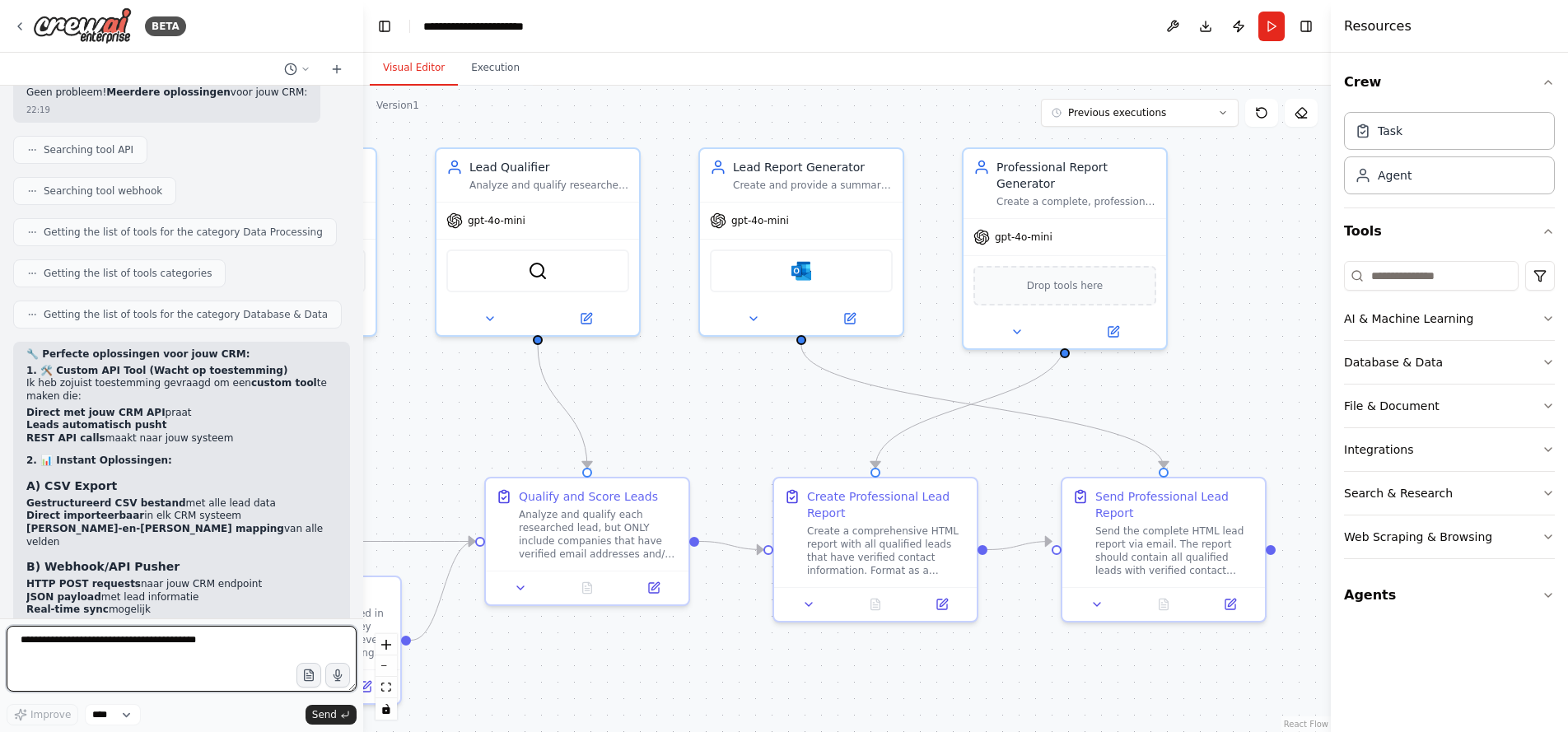
scroll to position [19133, 0]
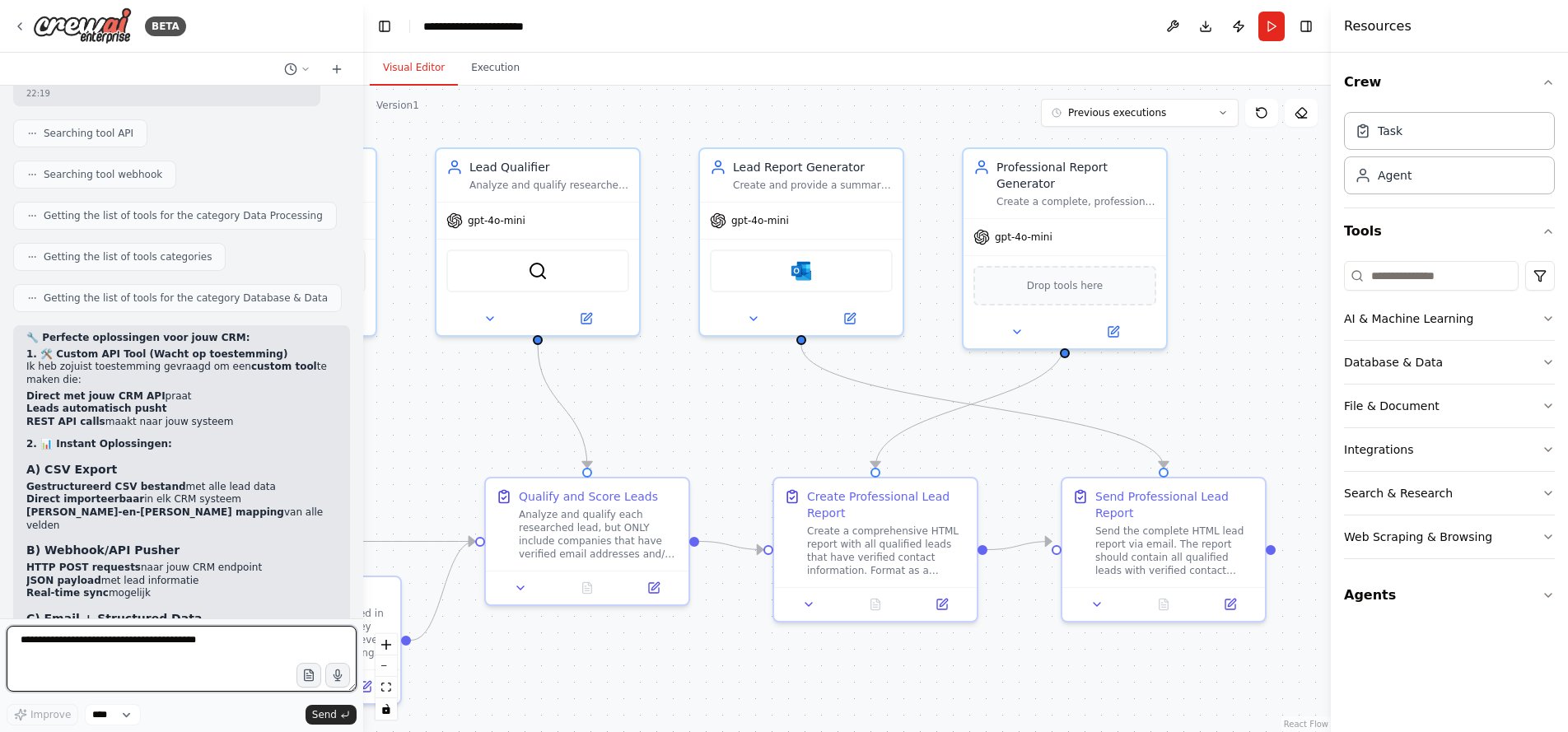
click at [130, 643] on textarea at bounding box center [181, 659] width 350 height 66
type textarea "**********"
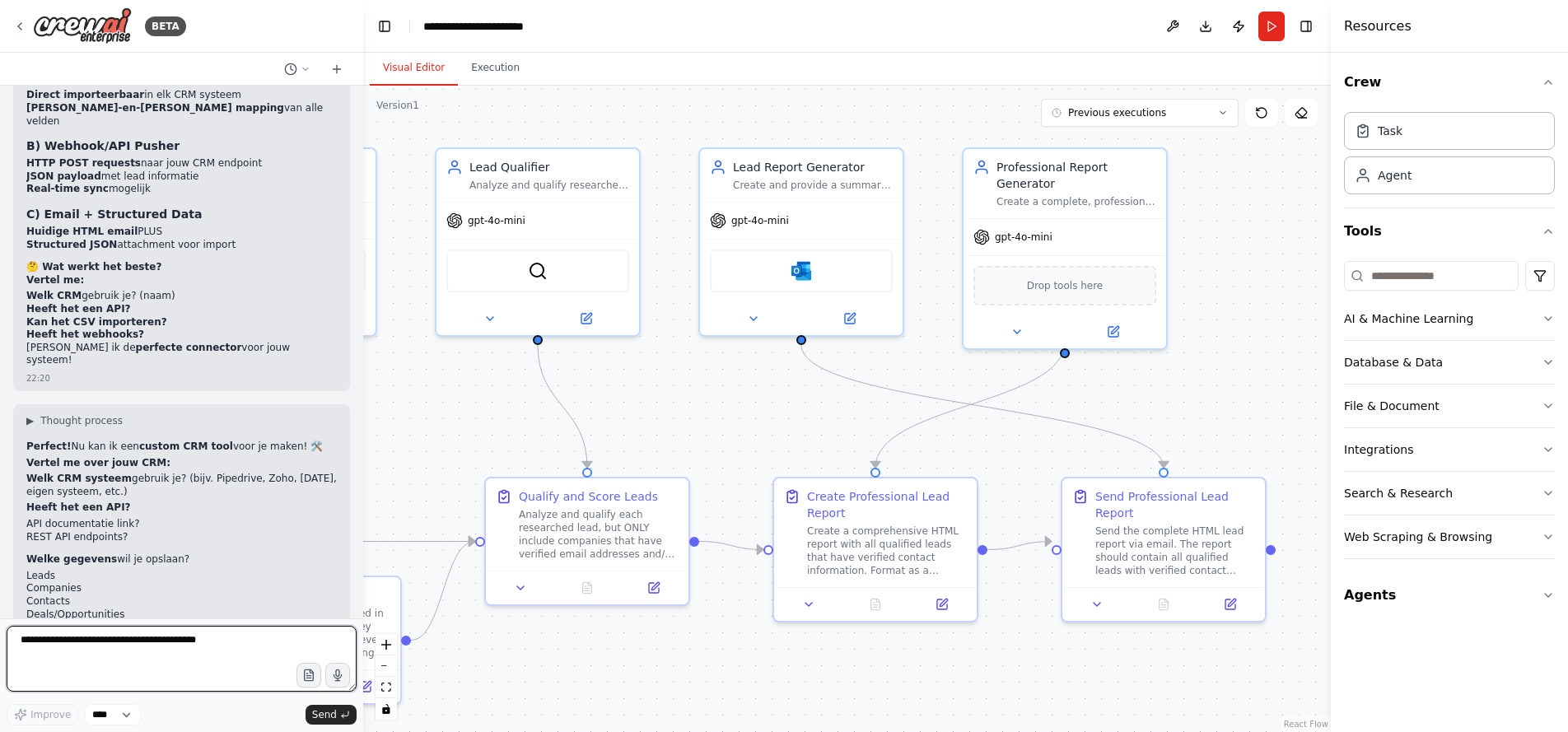
scroll to position [19541, 0]
type textarea "********"
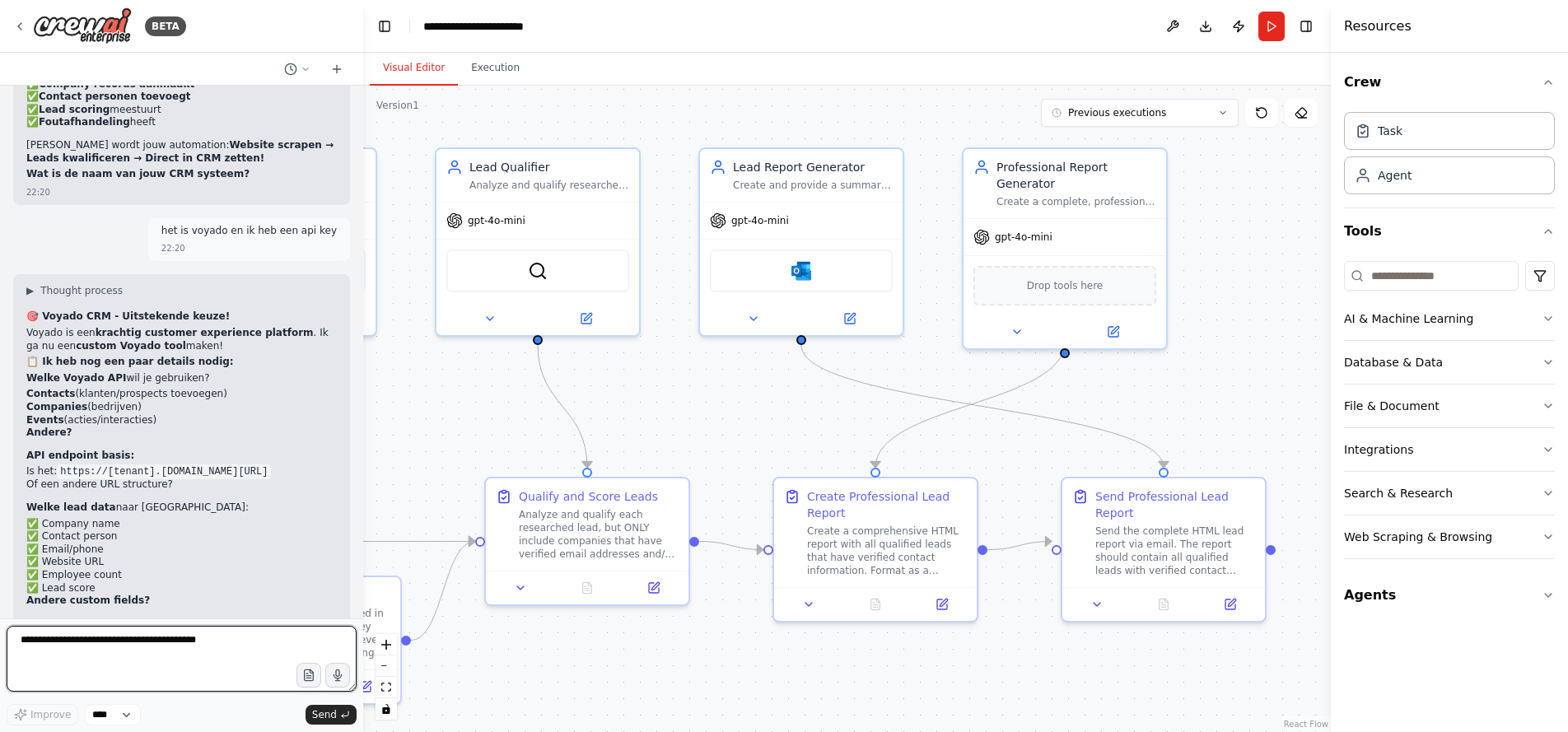
scroll to position [20200, 0]
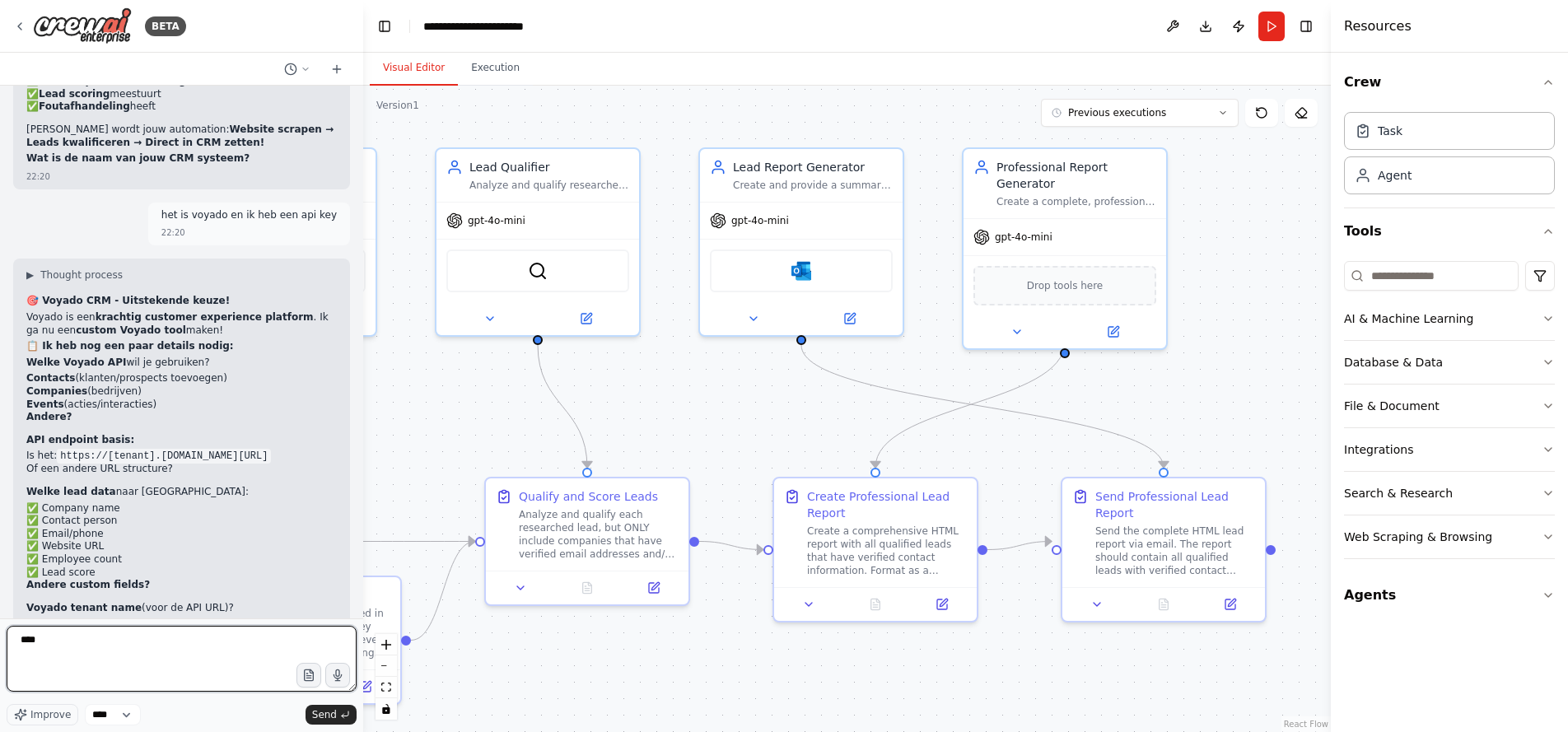
type textarea "*****"
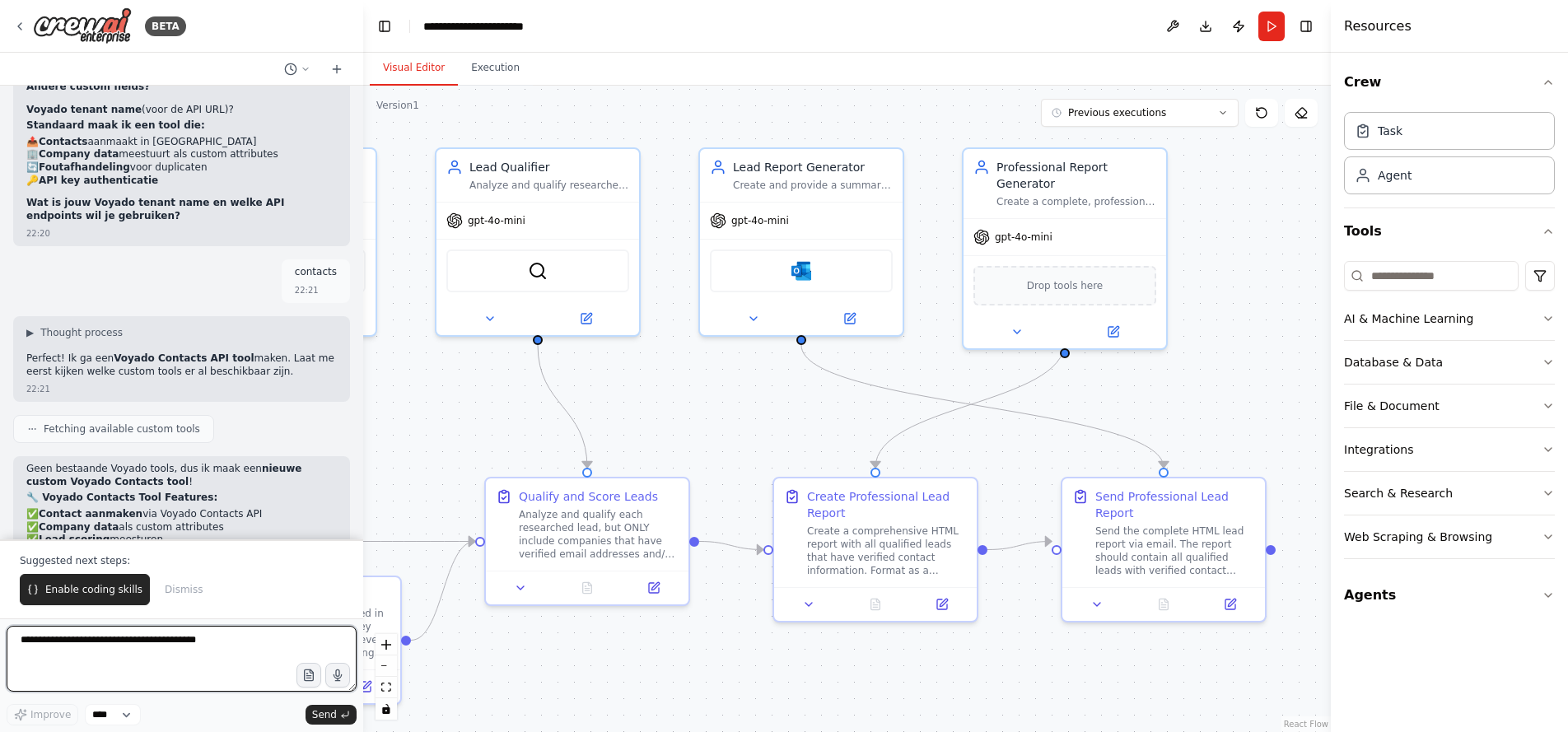
scroll to position [20714, 0]
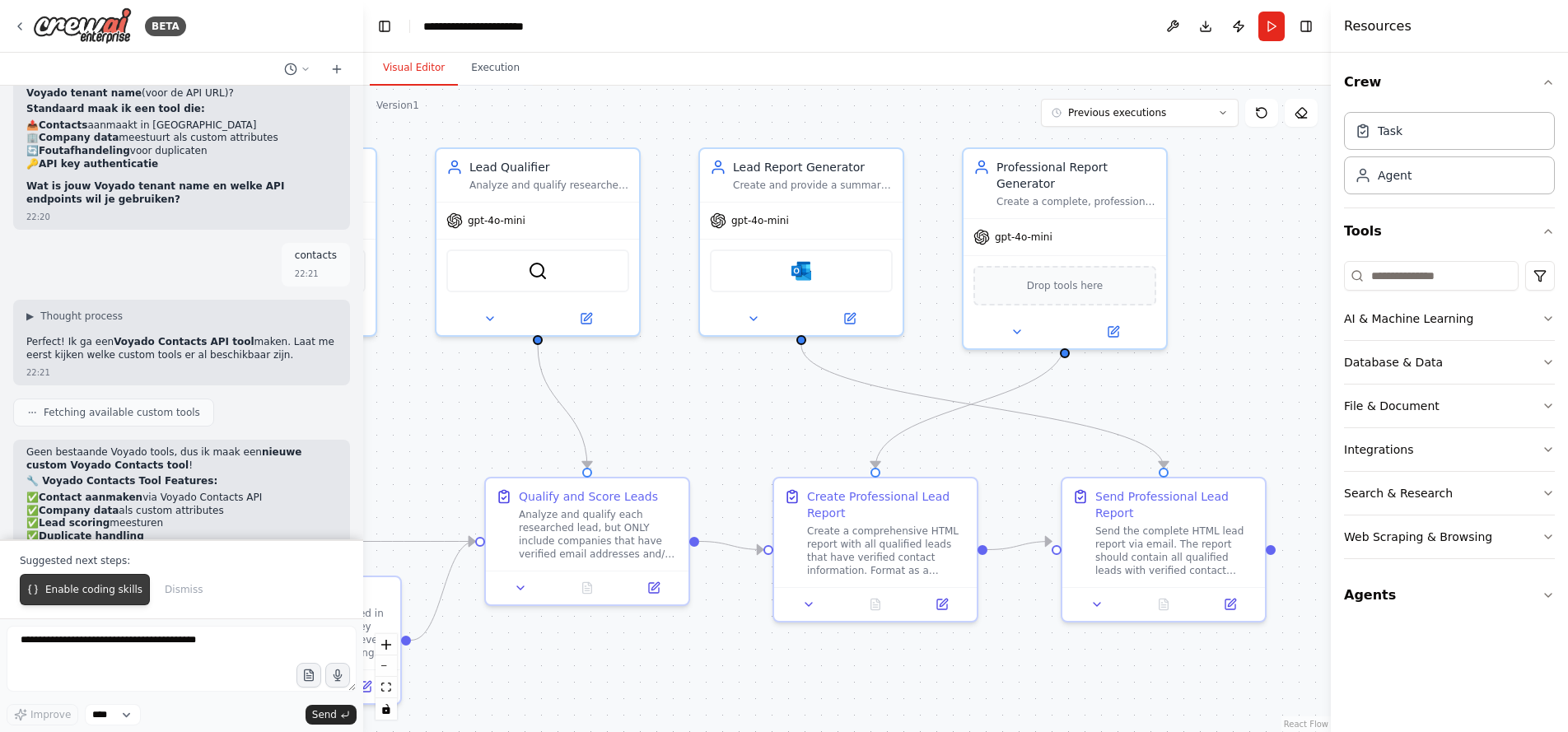
click at [94, 593] on span "Enable coding skills" at bounding box center [94, 590] width 98 height 13
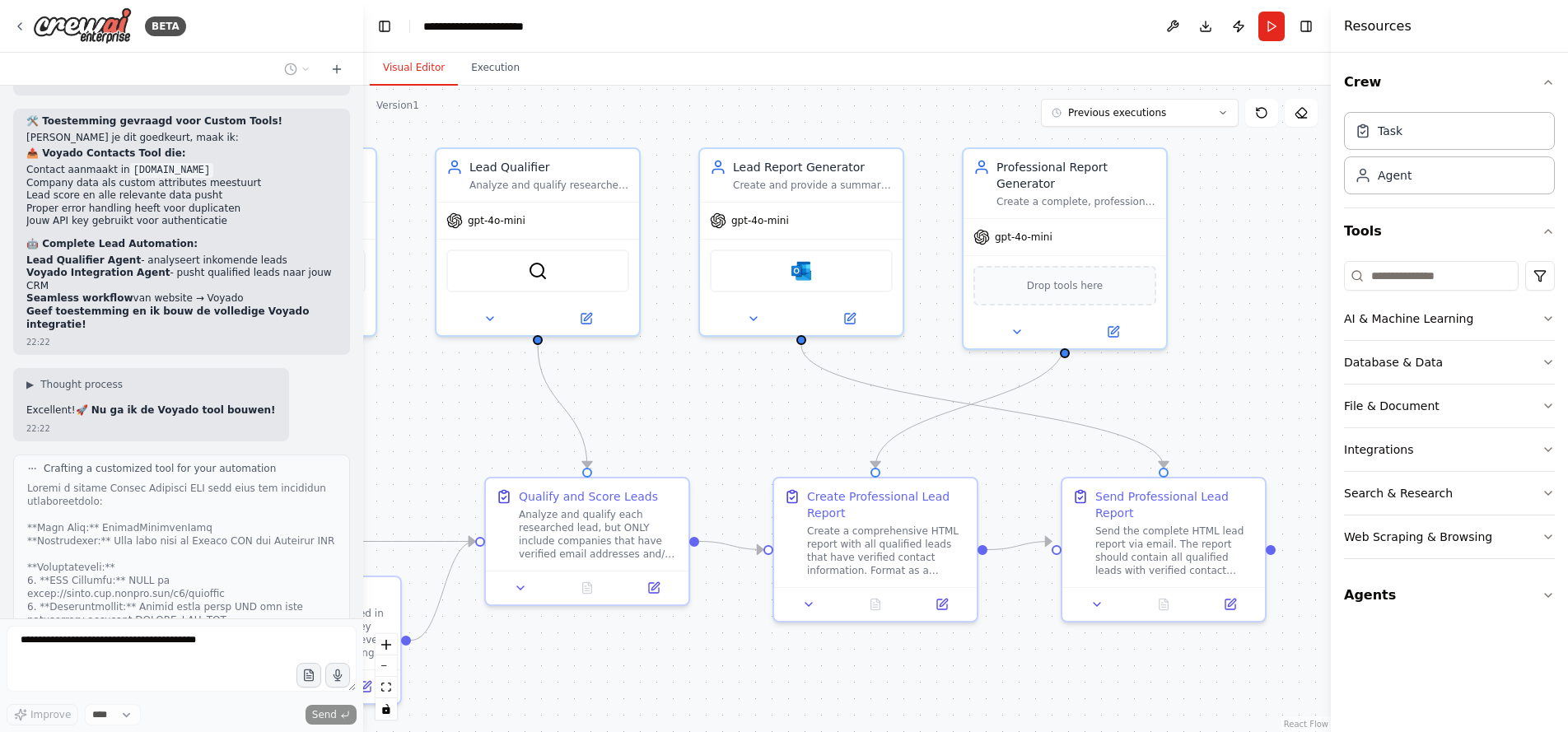
scroll to position [21657, 0]
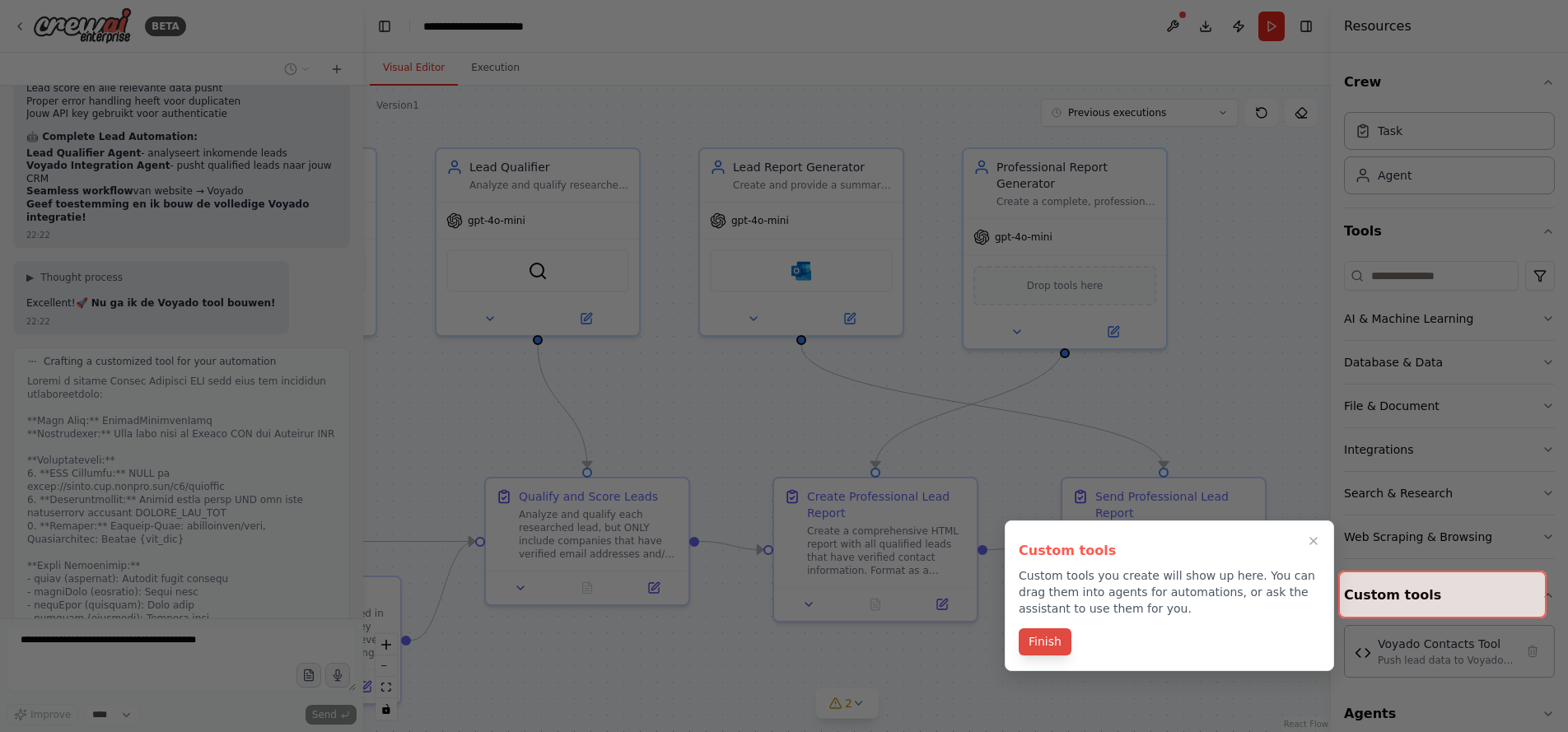
click at [1049, 645] on button "Finish" at bounding box center [1045, 642] width 53 height 27
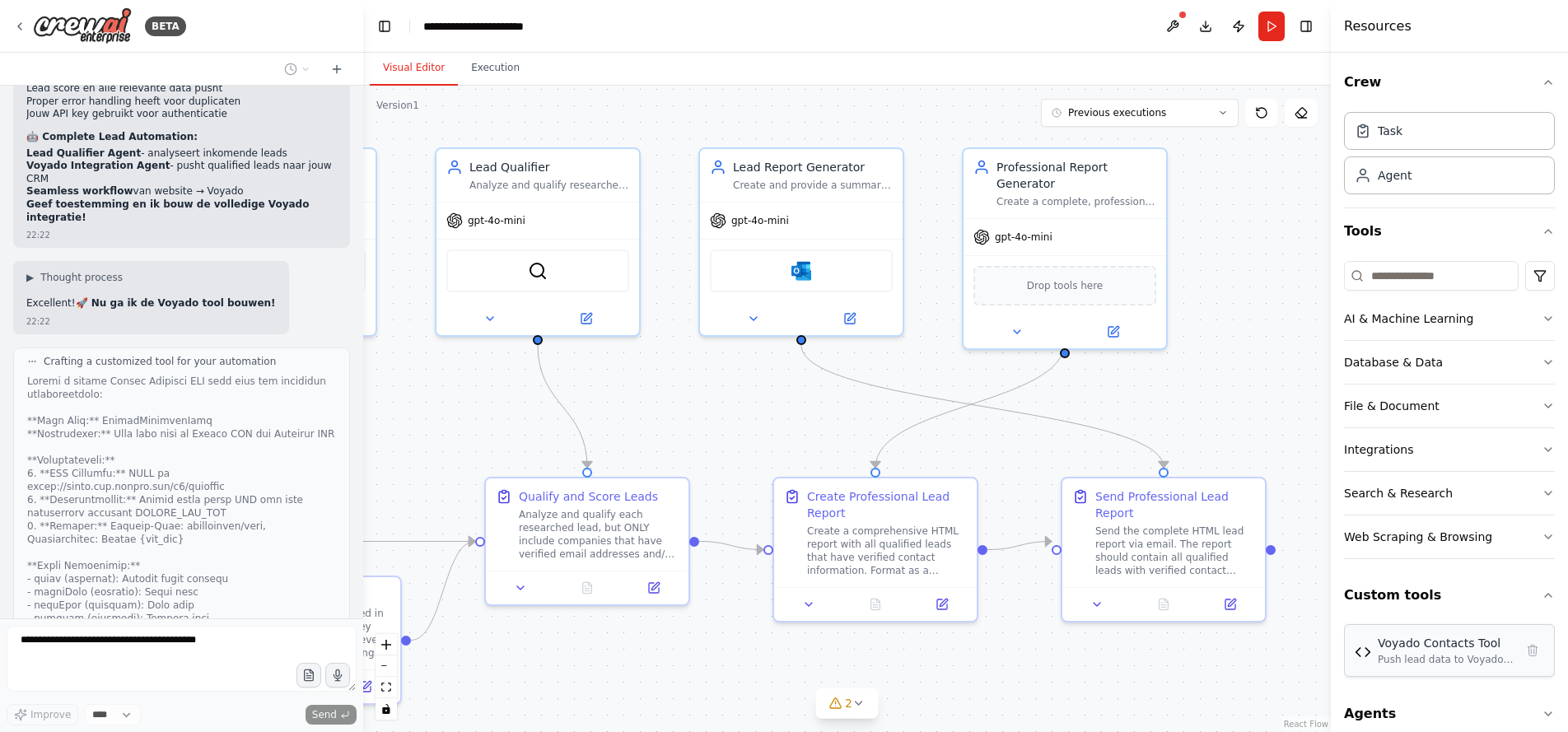
click at [1413, 648] on div "Voyado Contacts Tool" at bounding box center [1446, 643] width 136 height 17
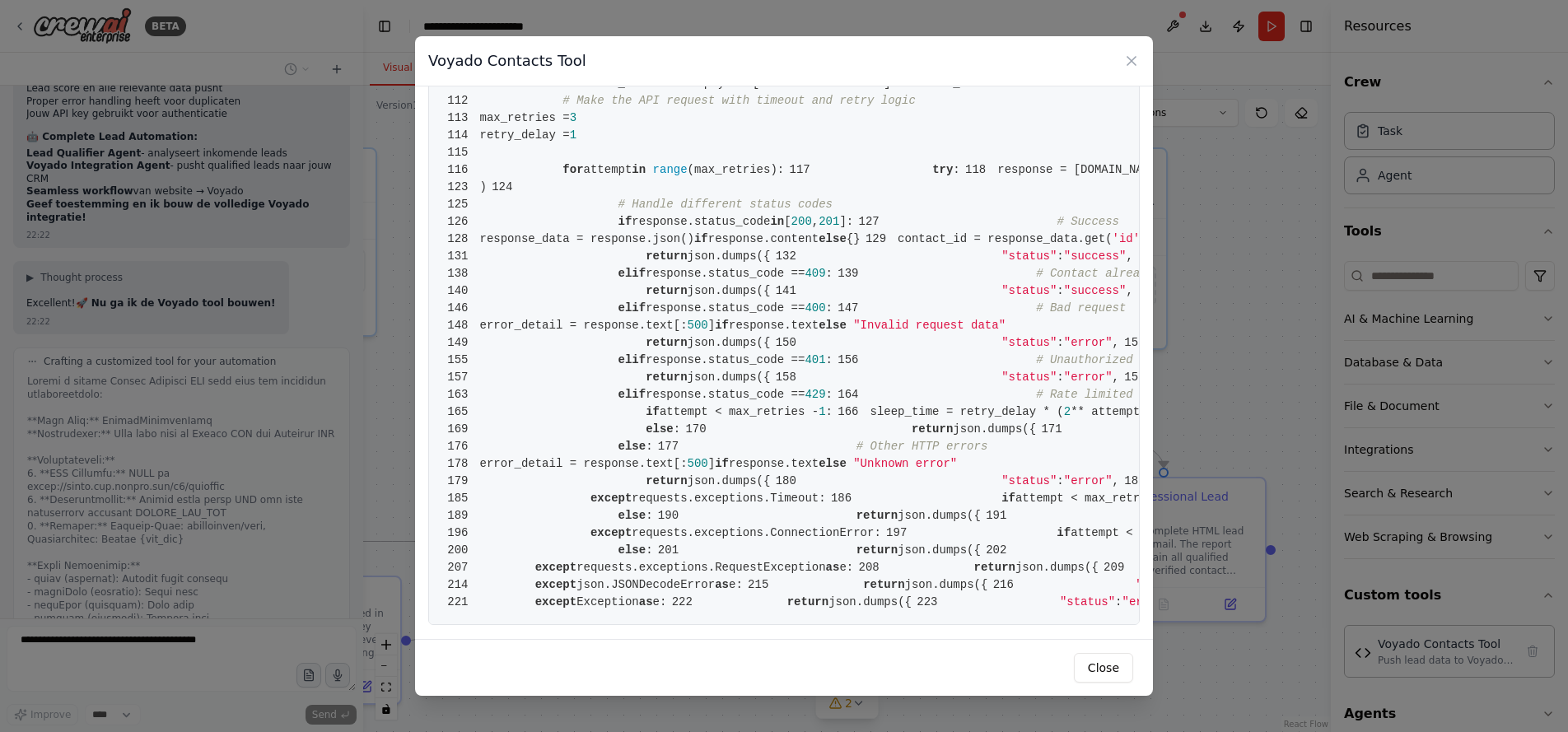
scroll to position [3423, 0]
click at [1099, 668] on button "Close" at bounding box center [1104, 668] width 60 height 30
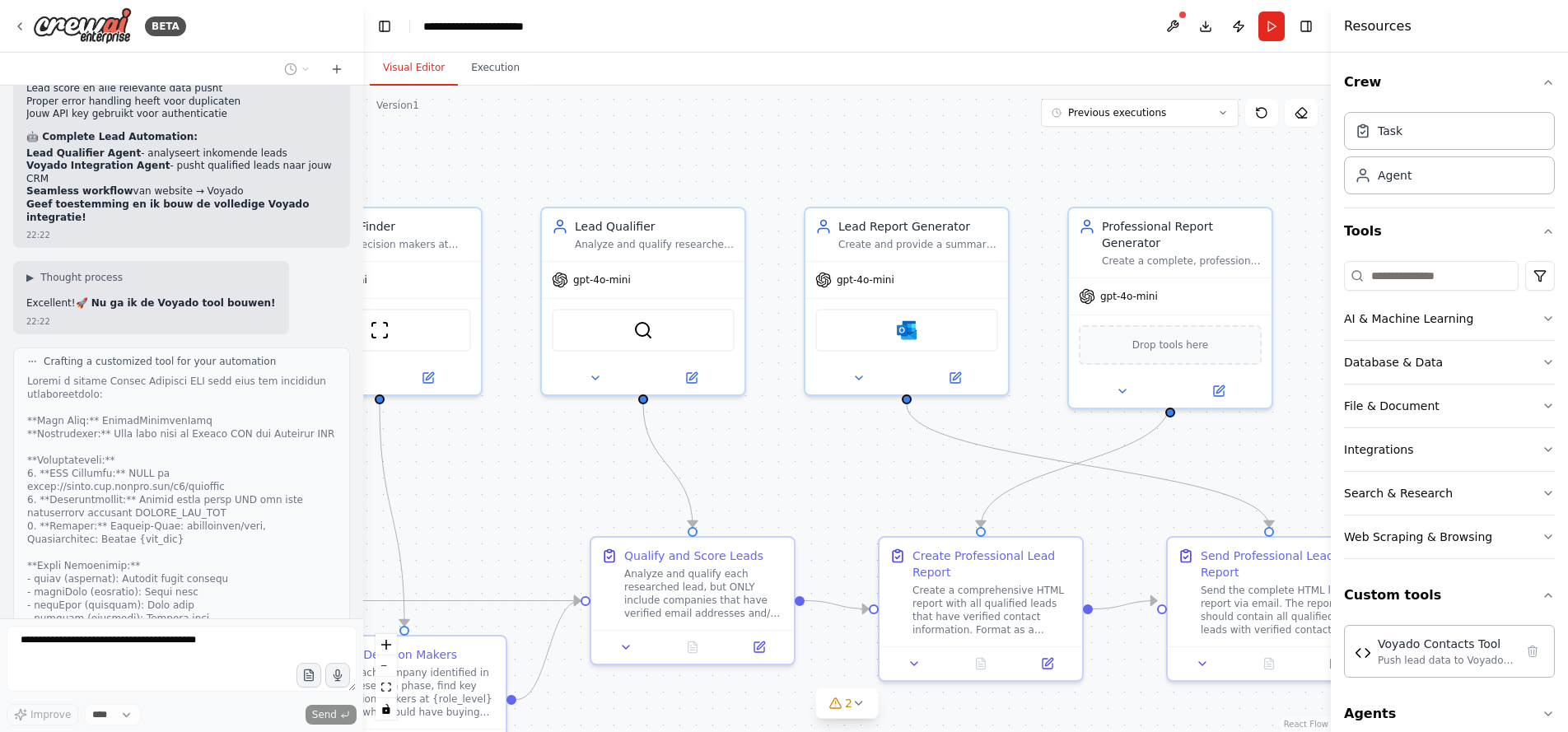
drag, startPoint x: 1217, startPoint y: 361, endPoint x: 1322, endPoint y: 420, distance: 120.4
click at [1322, 420] on div ".deletable-edge-delete-btn { width: 20px; height: 20px; border: 0px solid #ffff…" at bounding box center [847, 409] width 968 height 647
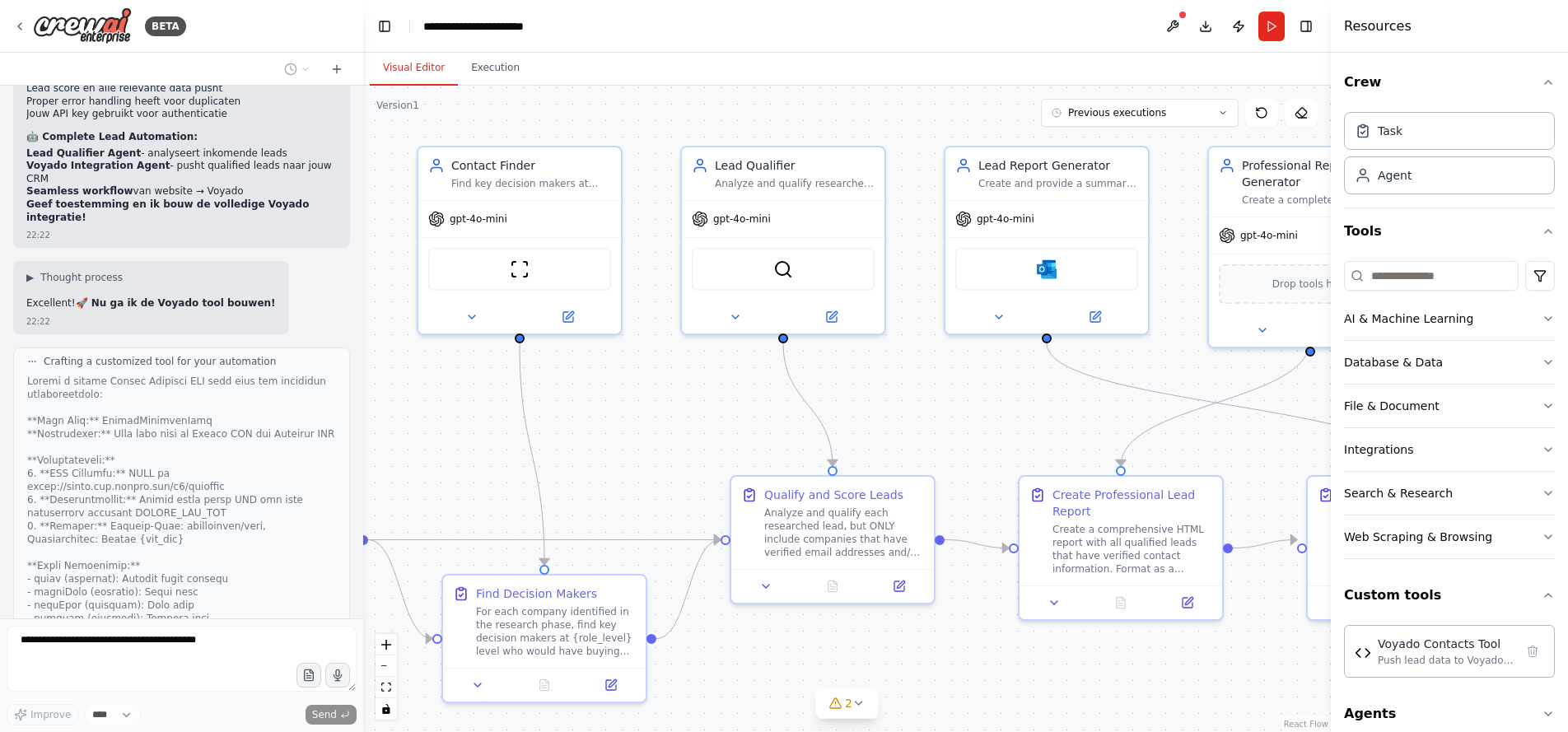
drag, startPoint x: 518, startPoint y: 480, endPoint x: 672, endPoint y: 409, distance: 169.6
click at [672, 409] on div ".deletable-edge-delete-btn { width: 20px; height: 20px; border: 0px solid #ffff…" at bounding box center [847, 409] width 968 height 647
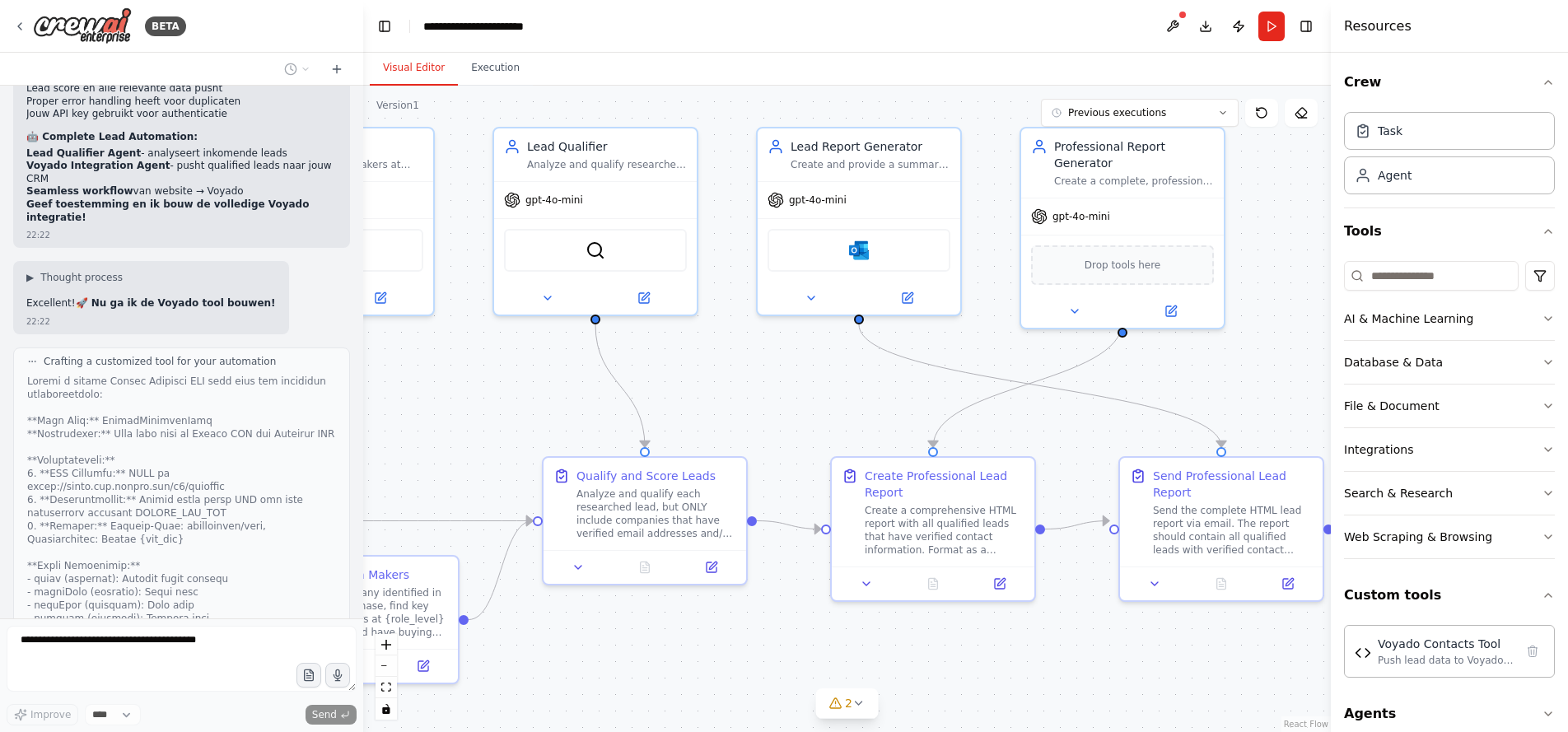
drag, startPoint x: 1048, startPoint y: 390, endPoint x: 847, endPoint y: 381, distance: 201.2
click at [847, 381] on div ".deletable-edge-delete-btn { width: 20px; height: 20px; border: 0px solid #ffff…" at bounding box center [847, 409] width 968 height 647
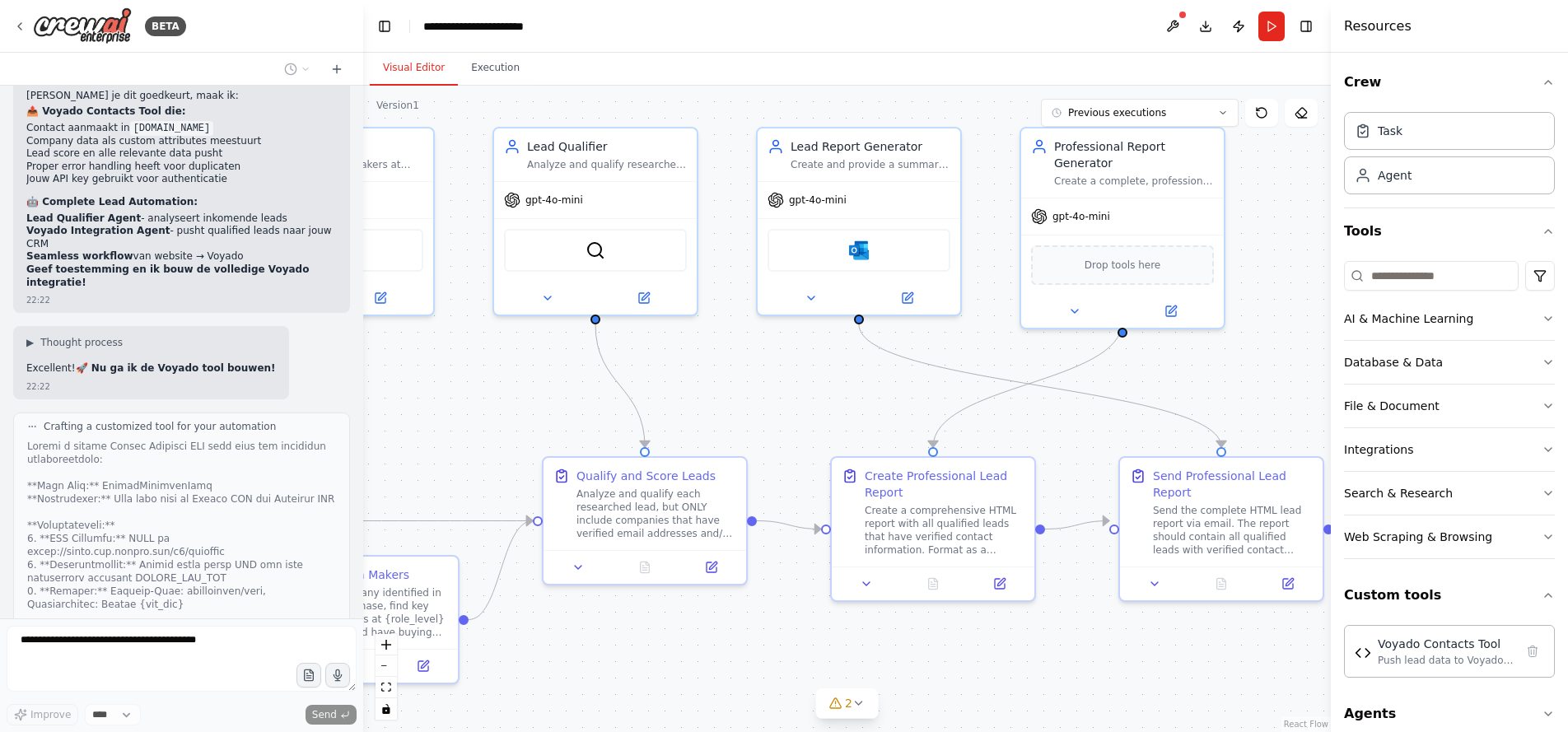
scroll to position [21657, 0]
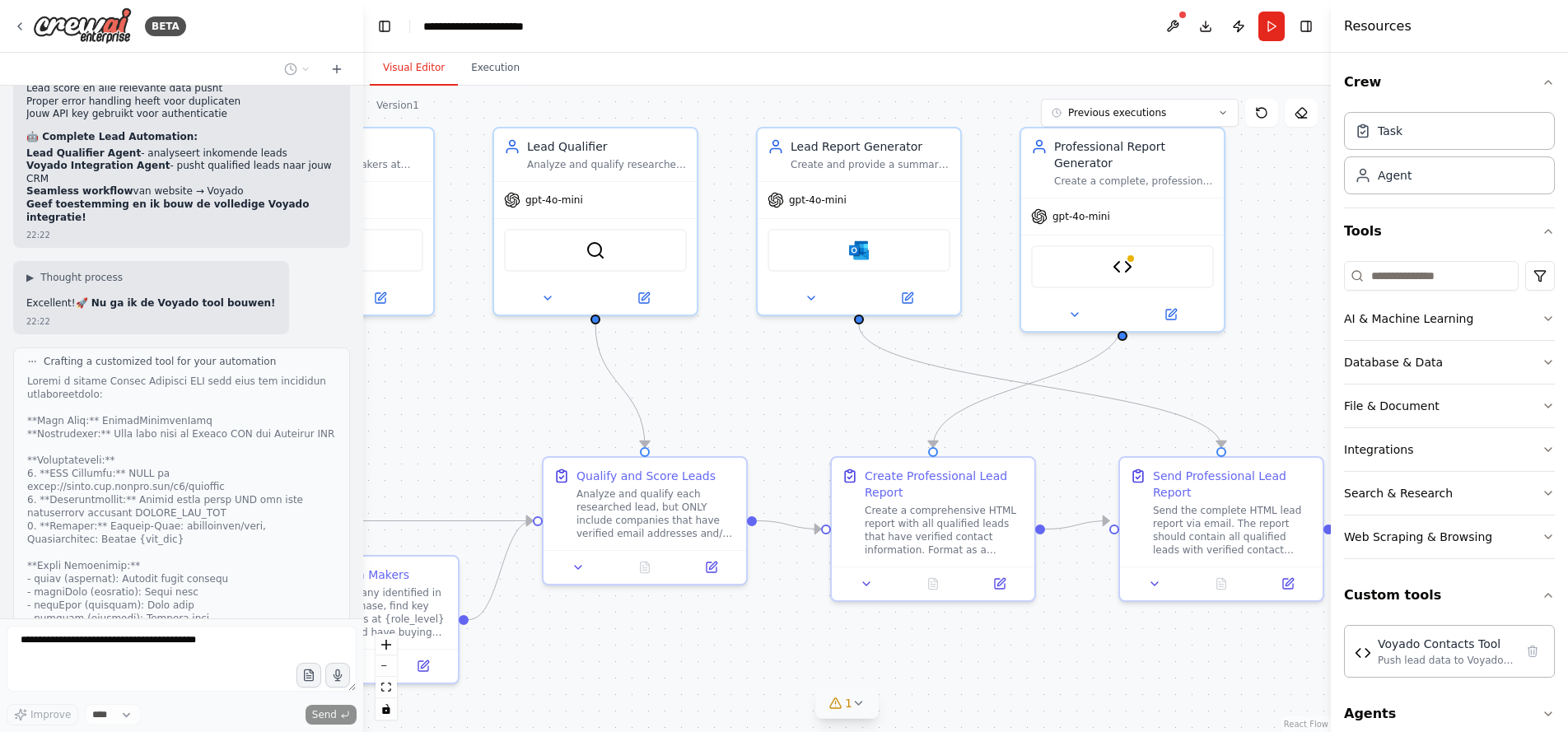
click at [851, 714] on button "1" at bounding box center [847, 704] width 64 height 31
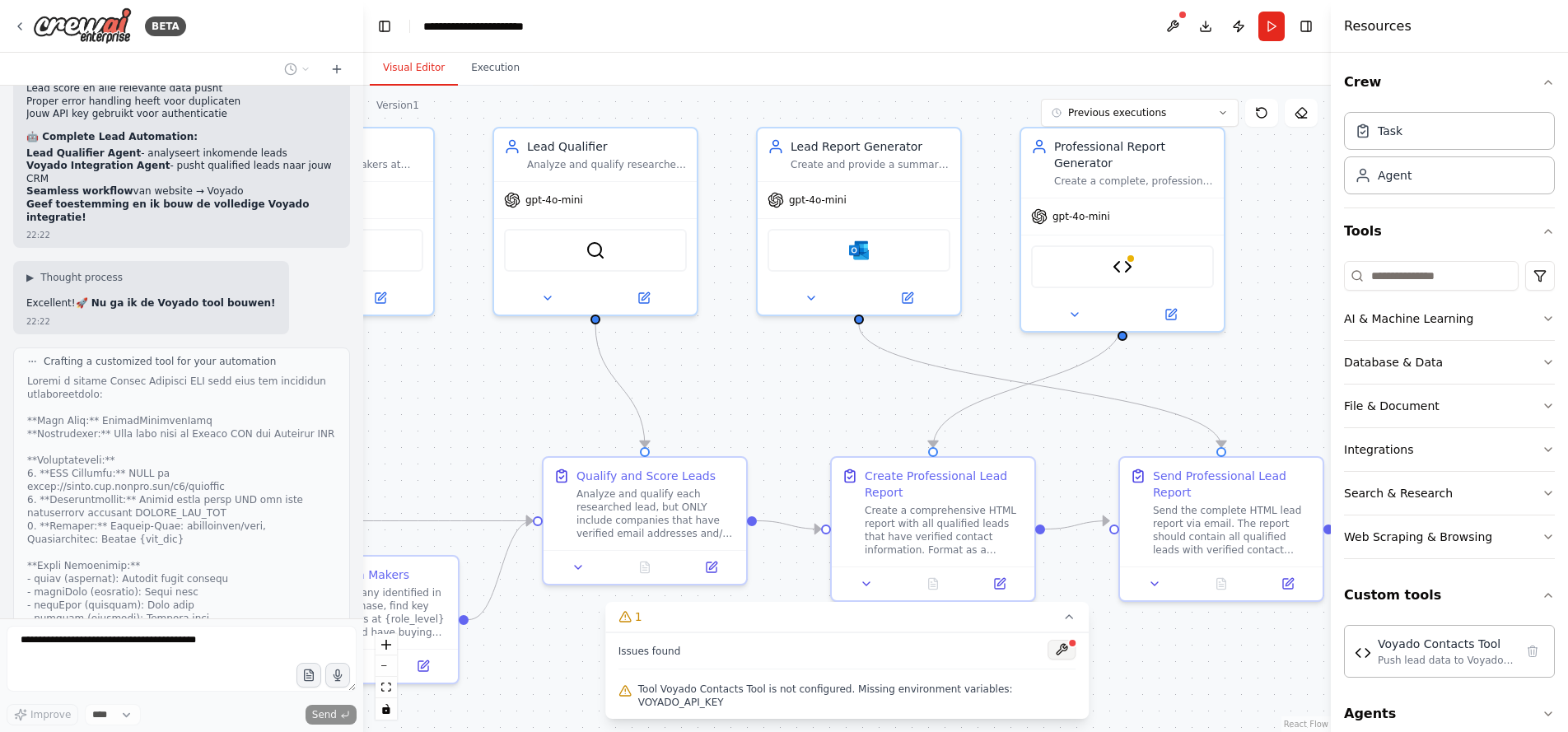
click at [1054, 658] on button at bounding box center [1062, 650] width 28 height 20
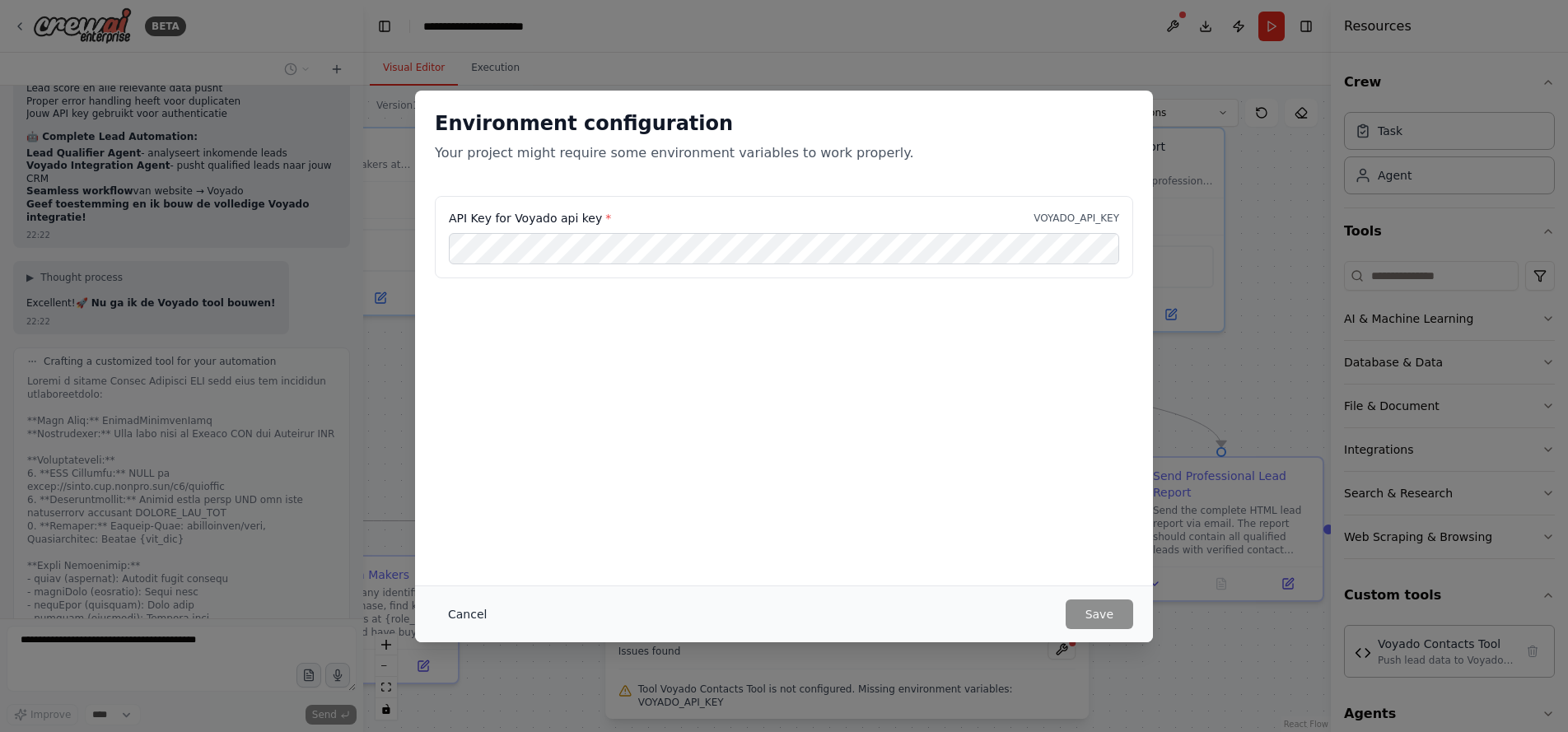
click at [459, 614] on button "Cancel" at bounding box center [467, 615] width 65 height 30
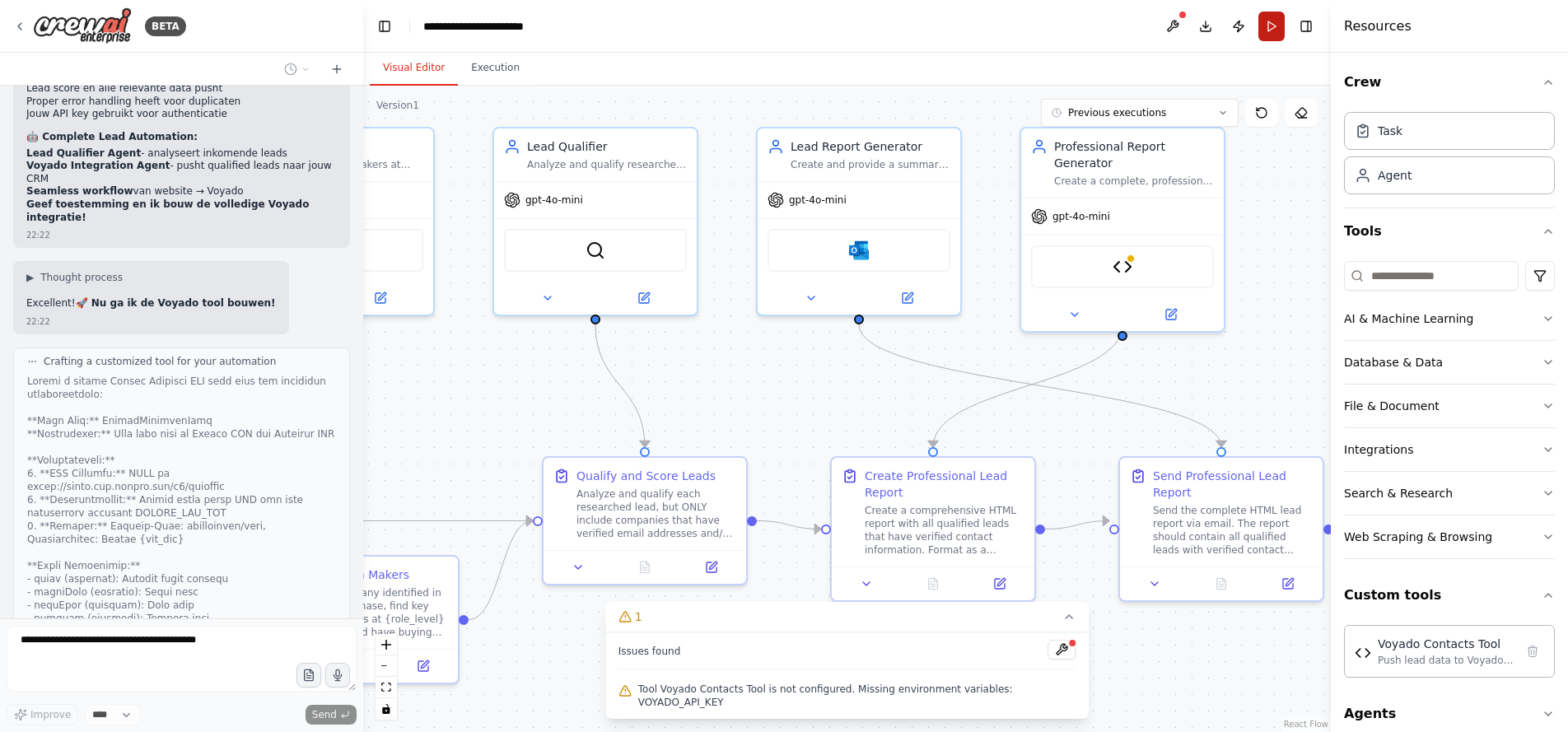
click at [1266, 35] on button "Run" at bounding box center [1272, 26] width 26 height 30
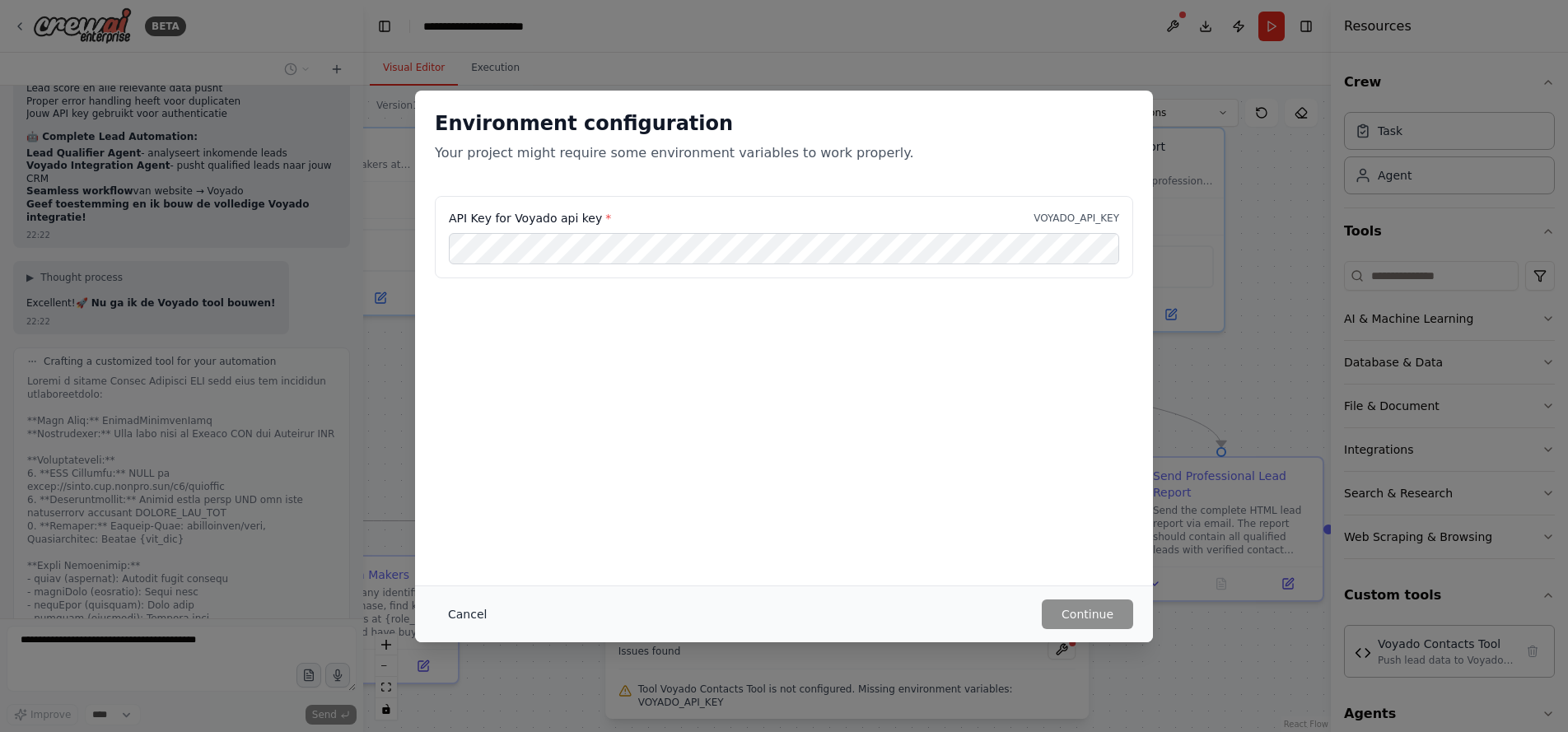
click at [465, 617] on button "Cancel" at bounding box center [467, 615] width 65 height 30
